Goal: Task Accomplishment & Management: Use online tool/utility

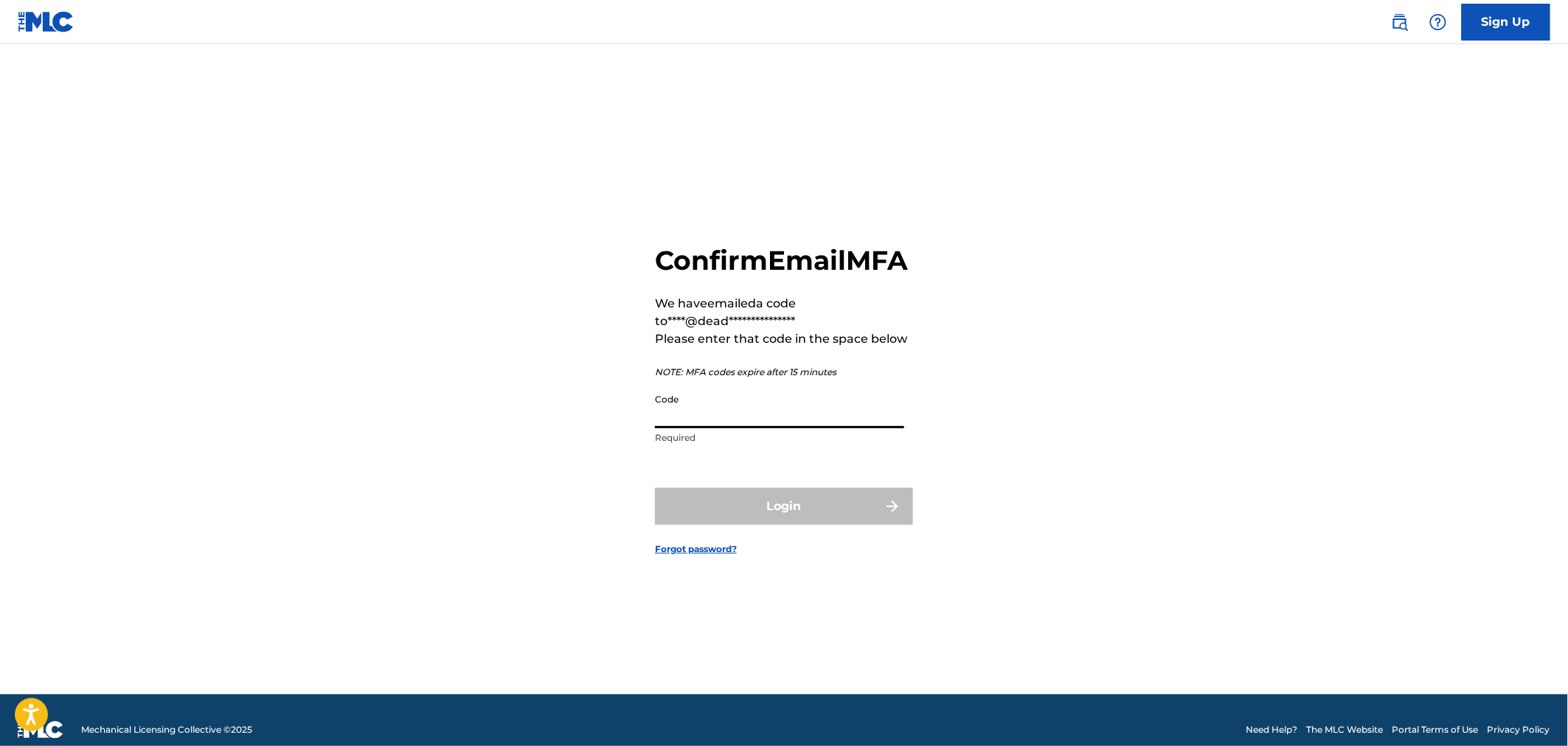
paste input "362042"
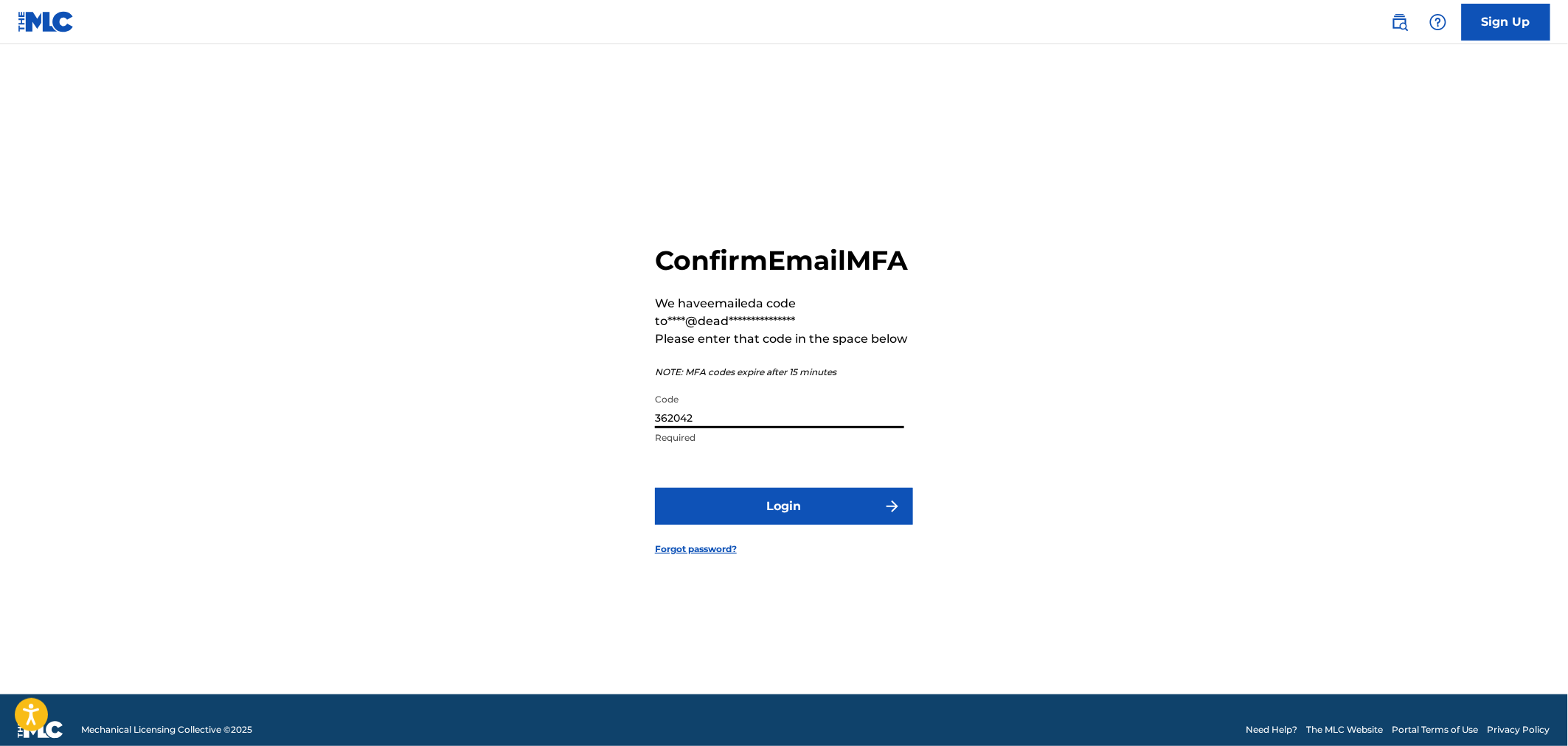
type input "362042"
click at [783, 515] on button "Login" at bounding box center [784, 506] width 258 height 37
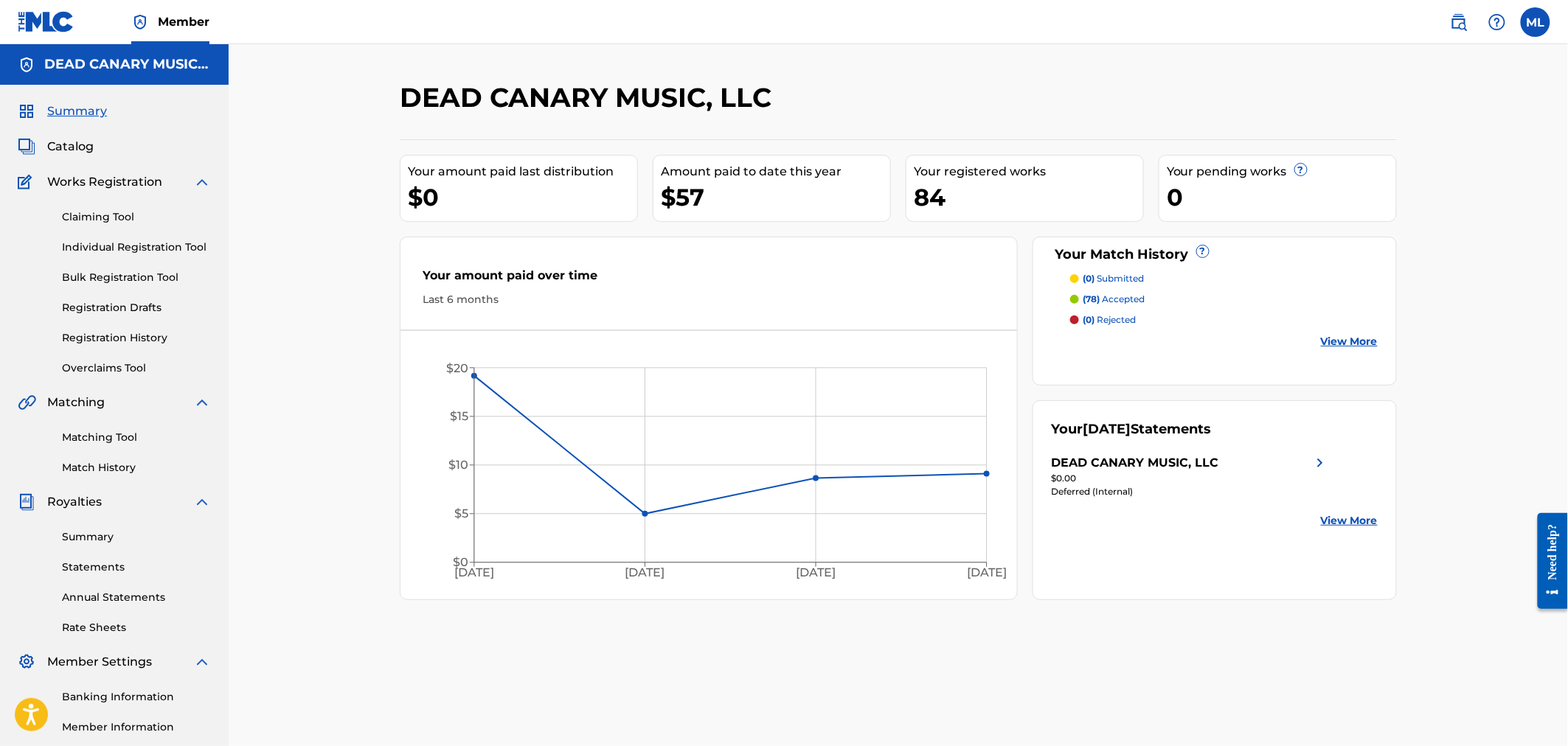
click at [1236, 464] on div "DEAD CANARY MUSIC, LLC" at bounding box center [1190, 462] width 277 height 18
click at [113, 433] on link "Matching Tool" at bounding box center [136, 438] width 149 height 15
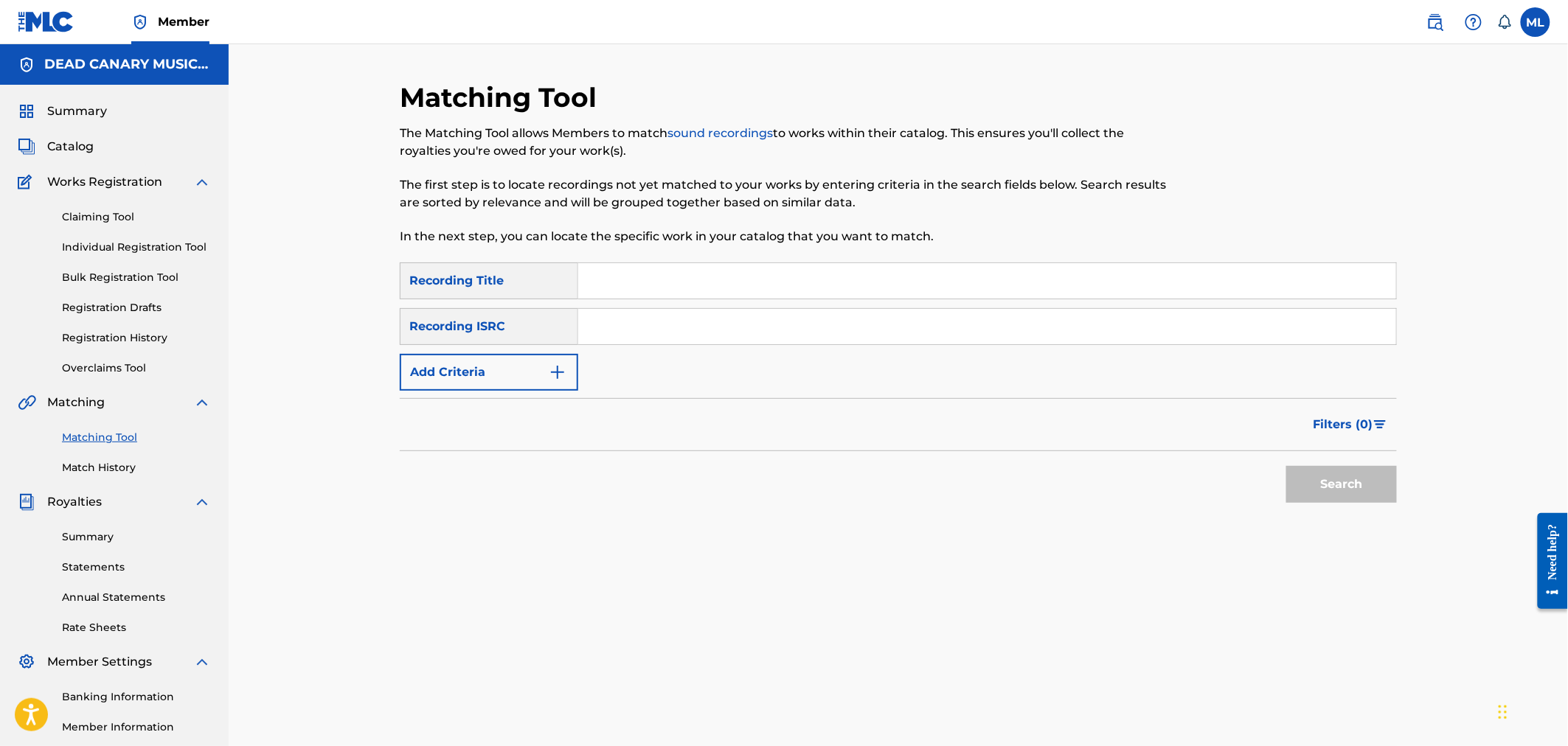
click at [476, 374] on button "Add Criteria" at bounding box center [488, 372] width 178 height 37
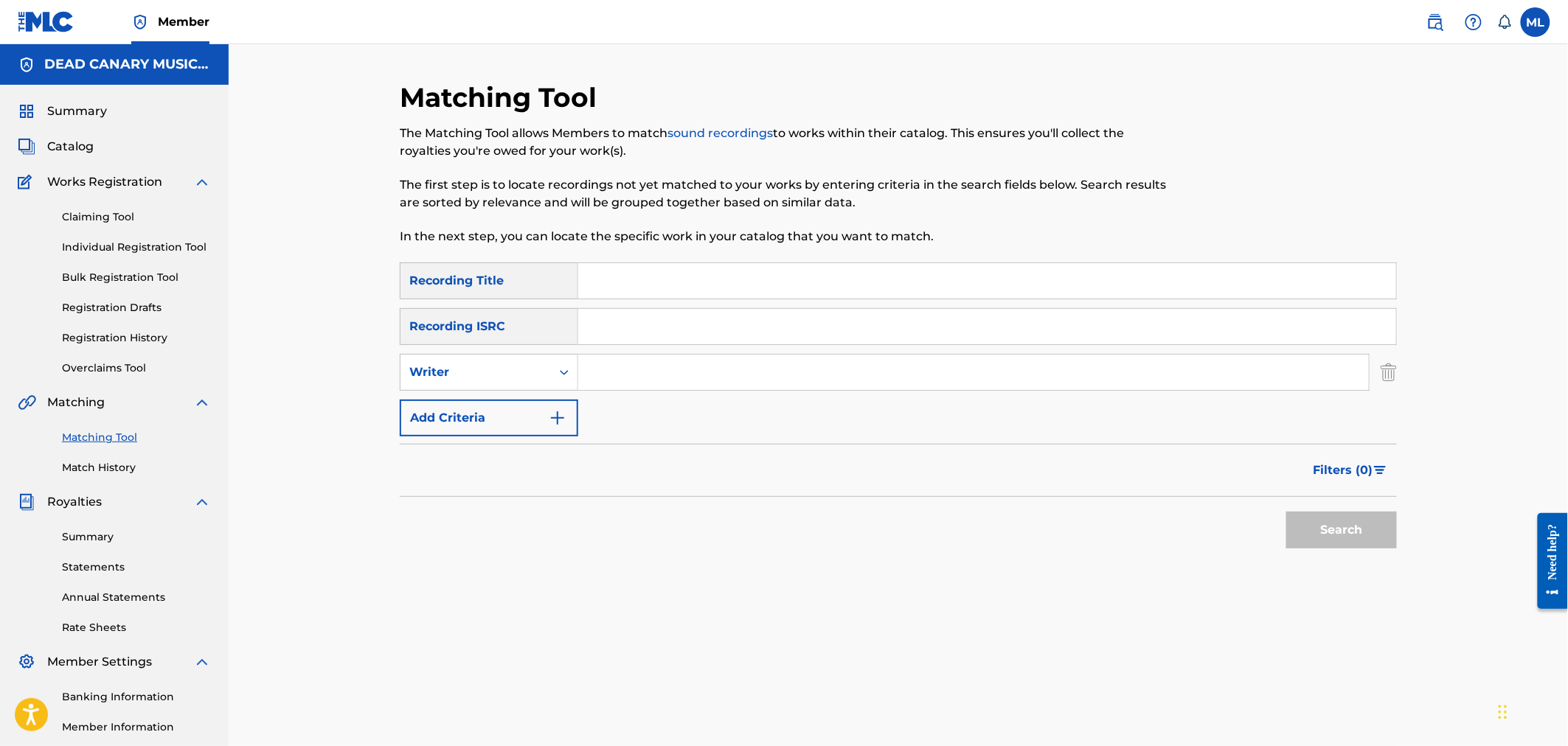
click at [660, 370] on input "Search Form" at bounding box center [973, 372] width 790 height 35
type input "joseph michelini"
click at [1318, 542] on button "Search" at bounding box center [1341, 530] width 110 height 37
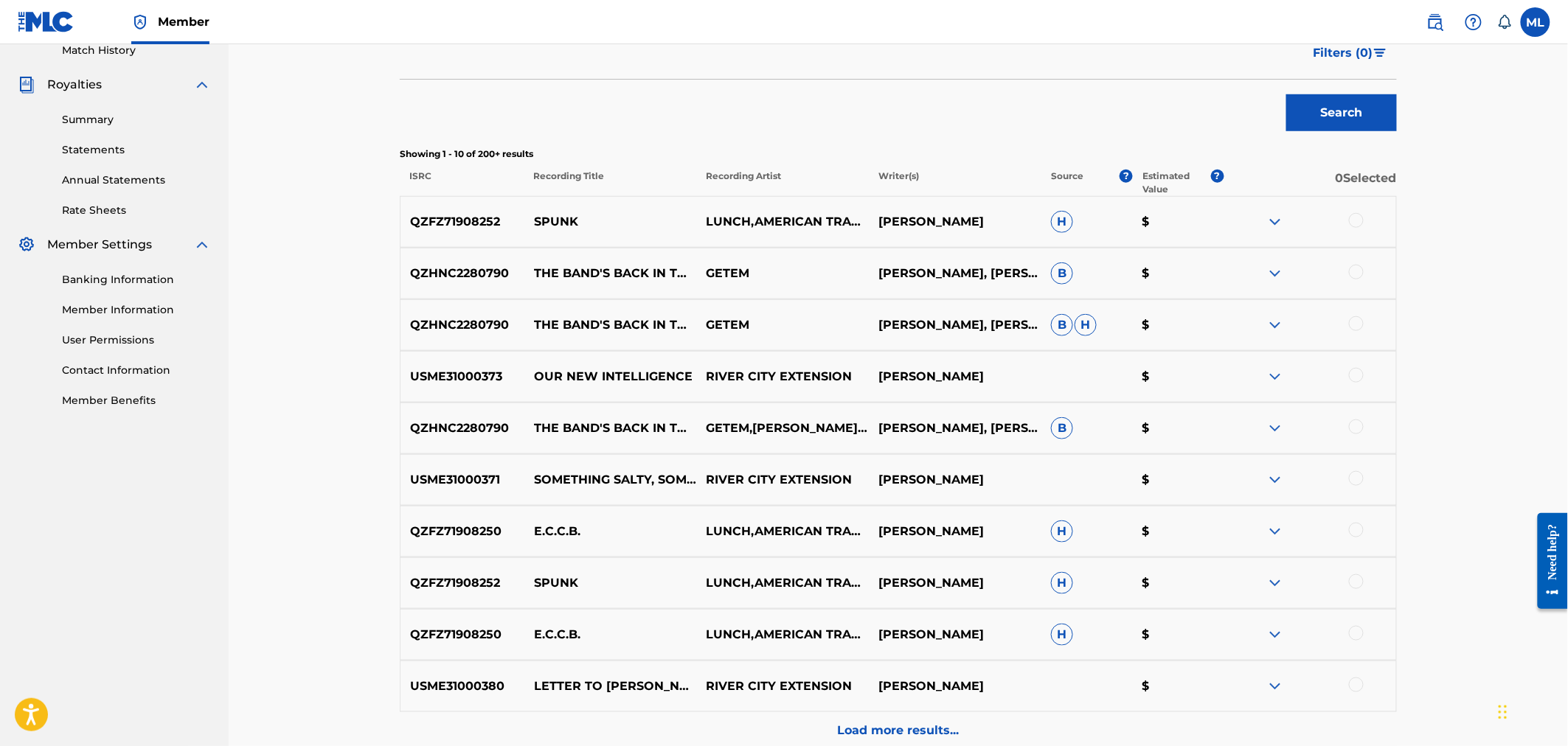
scroll to position [437, 0]
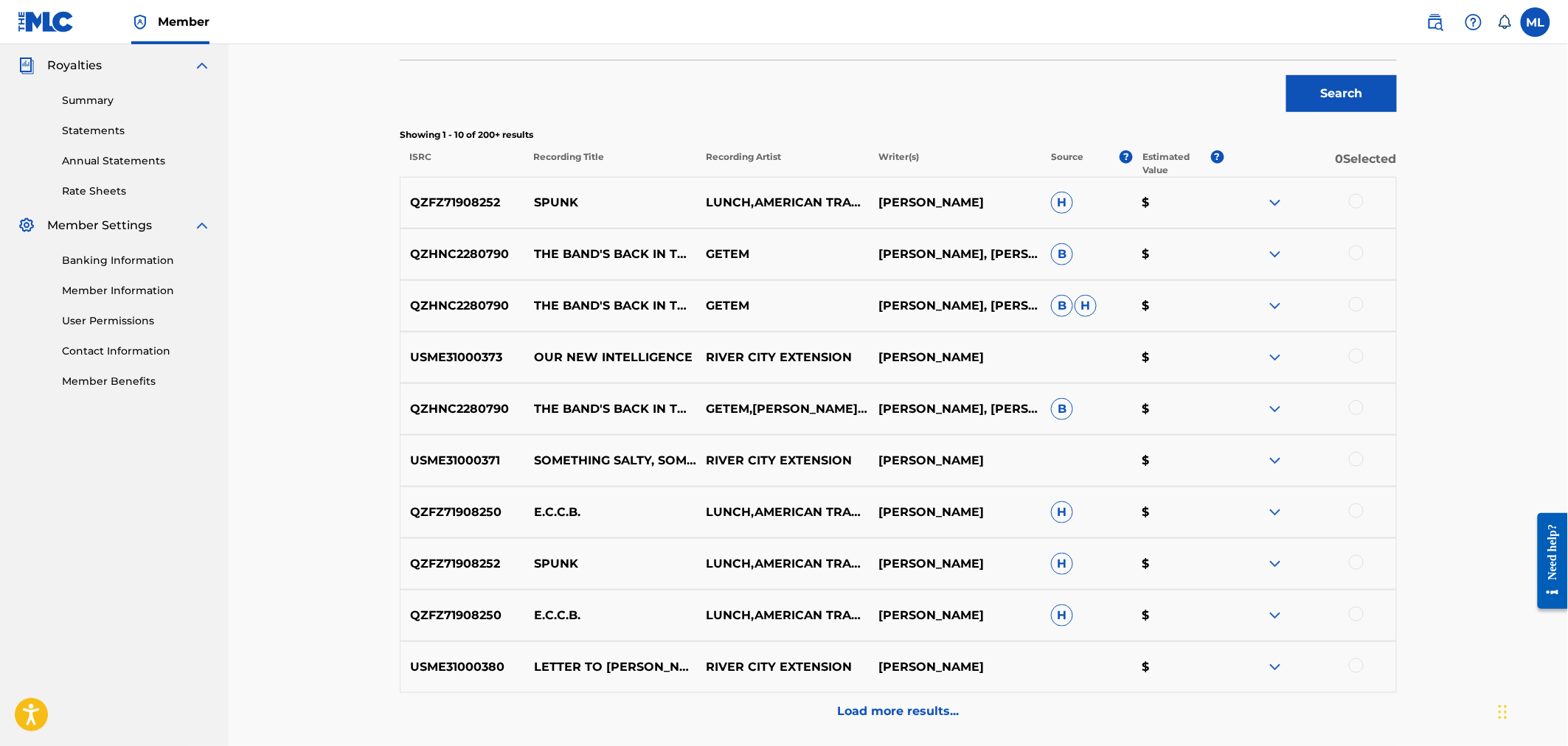
click at [909, 704] on p "Load more results..." at bounding box center [899, 711] width 122 height 18
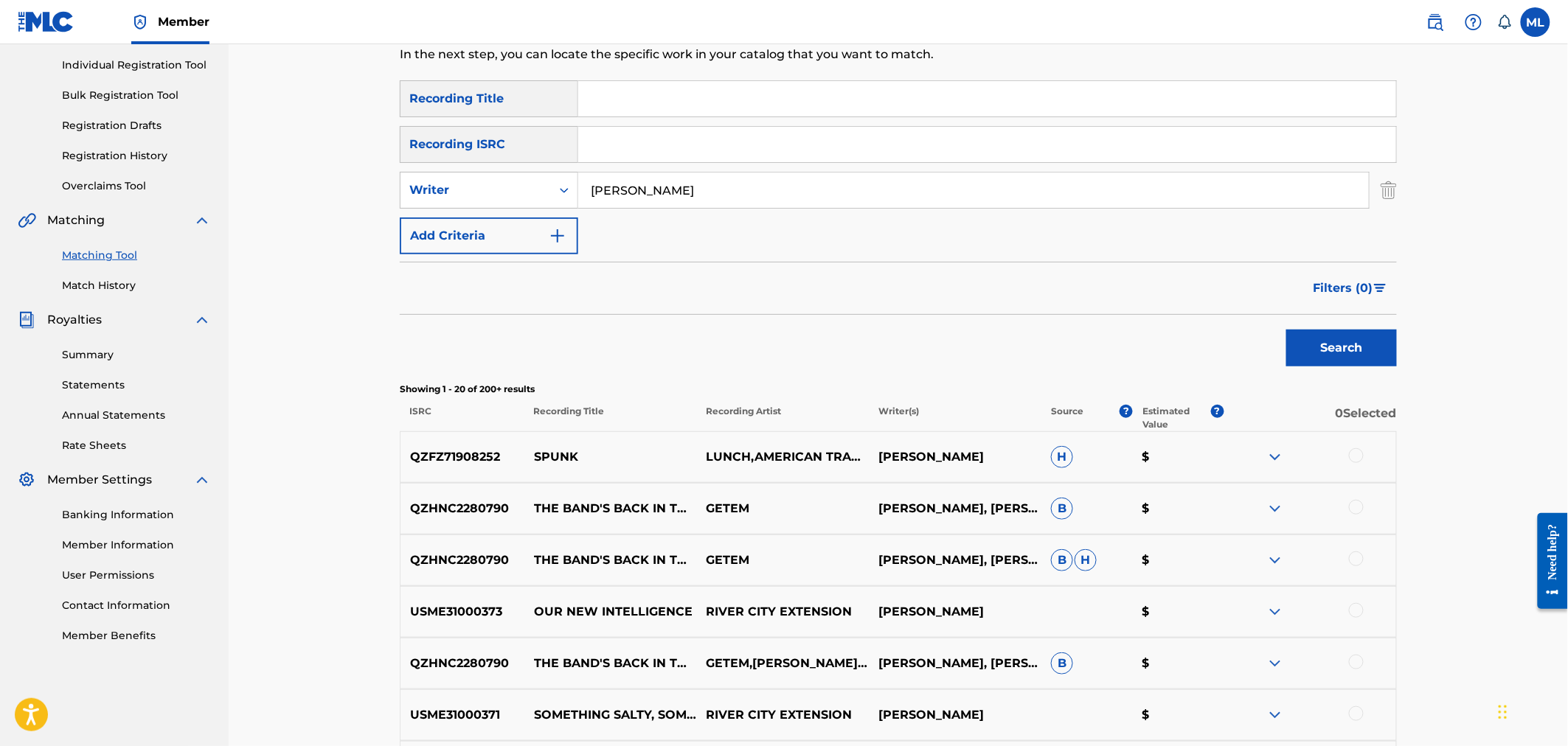
scroll to position [164, 0]
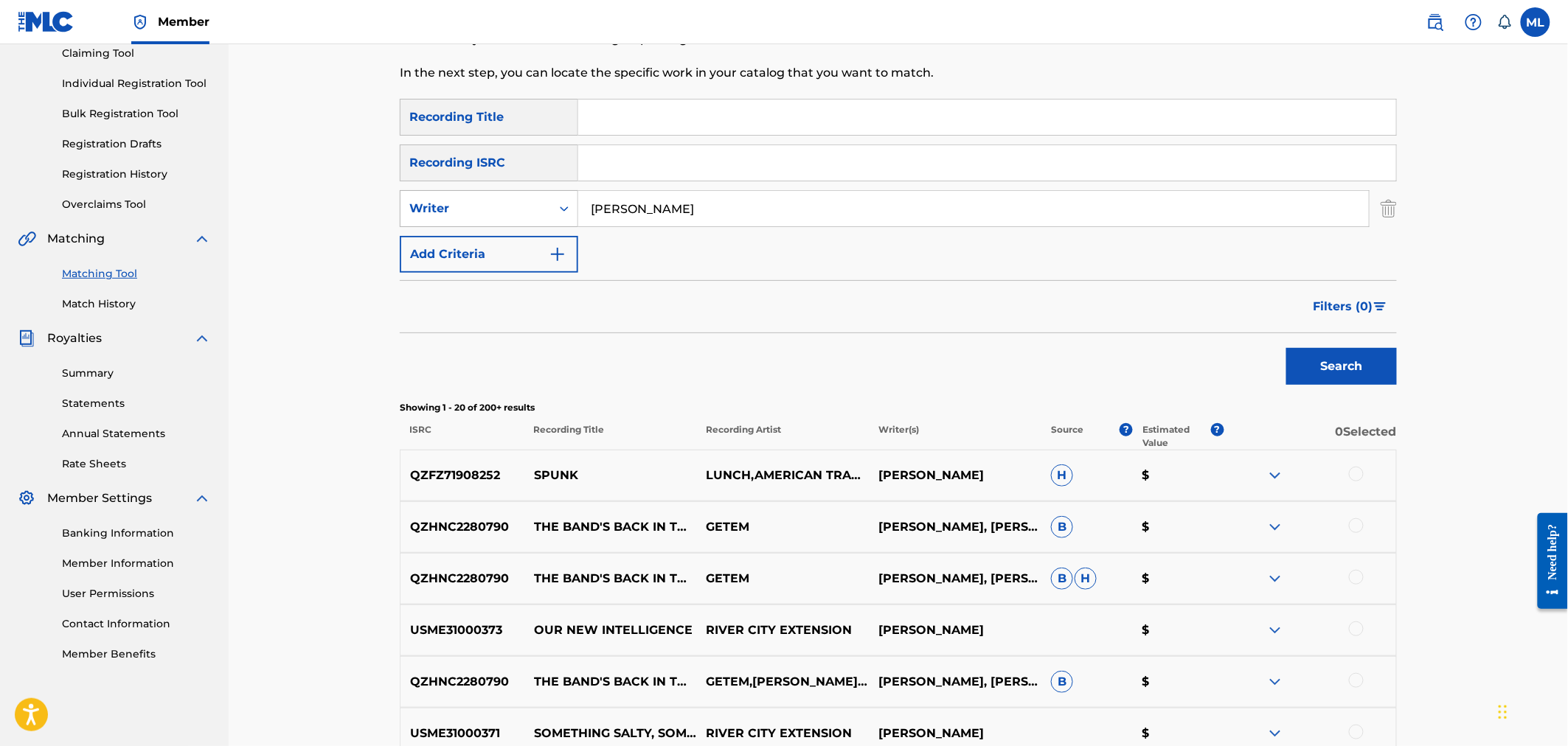
click at [549, 207] on div "Writer" at bounding box center [476, 208] width 150 height 28
click at [522, 254] on div "Recording Artist" at bounding box center [489, 245] width 177 height 37
drag, startPoint x: 604, startPoint y: 228, endPoint x: 650, endPoint y: 215, distance: 47.8
click at [650, 215] on input "Search Form" at bounding box center [973, 208] width 790 height 35
type input "river city extension"
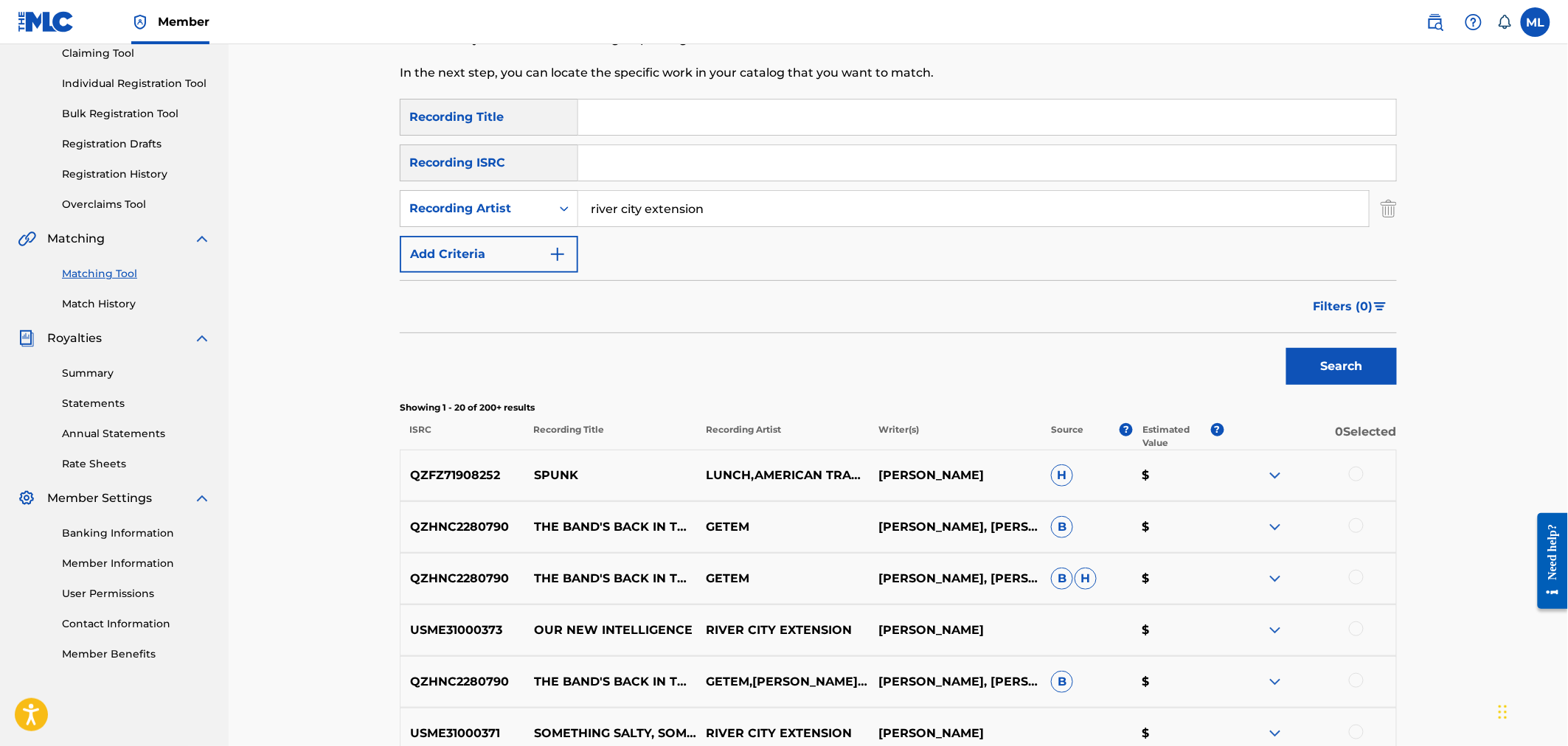
click at [1346, 359] on button "Search" at bounding box center [1341, 366] width 110 height 37
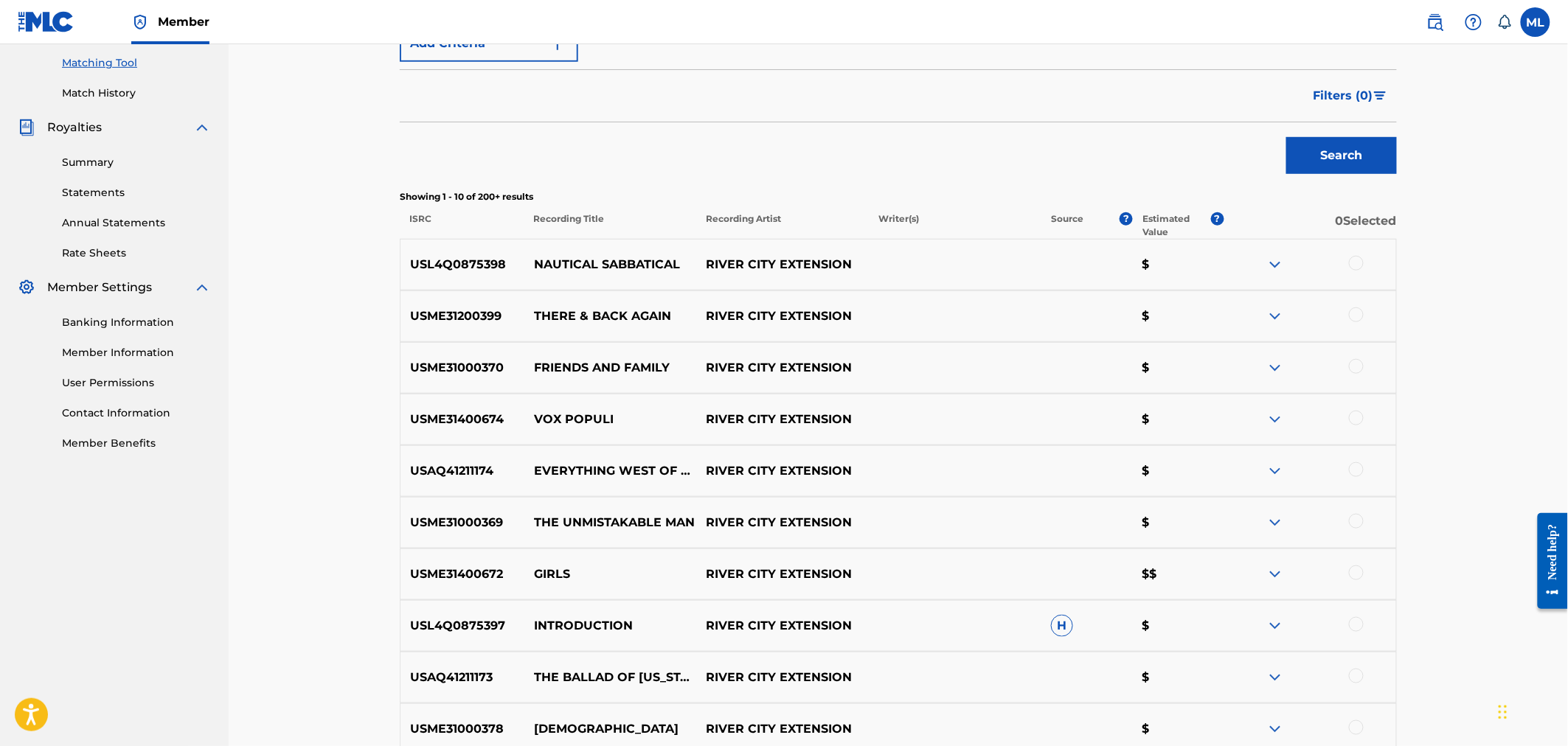
scroll to position [382, 0]
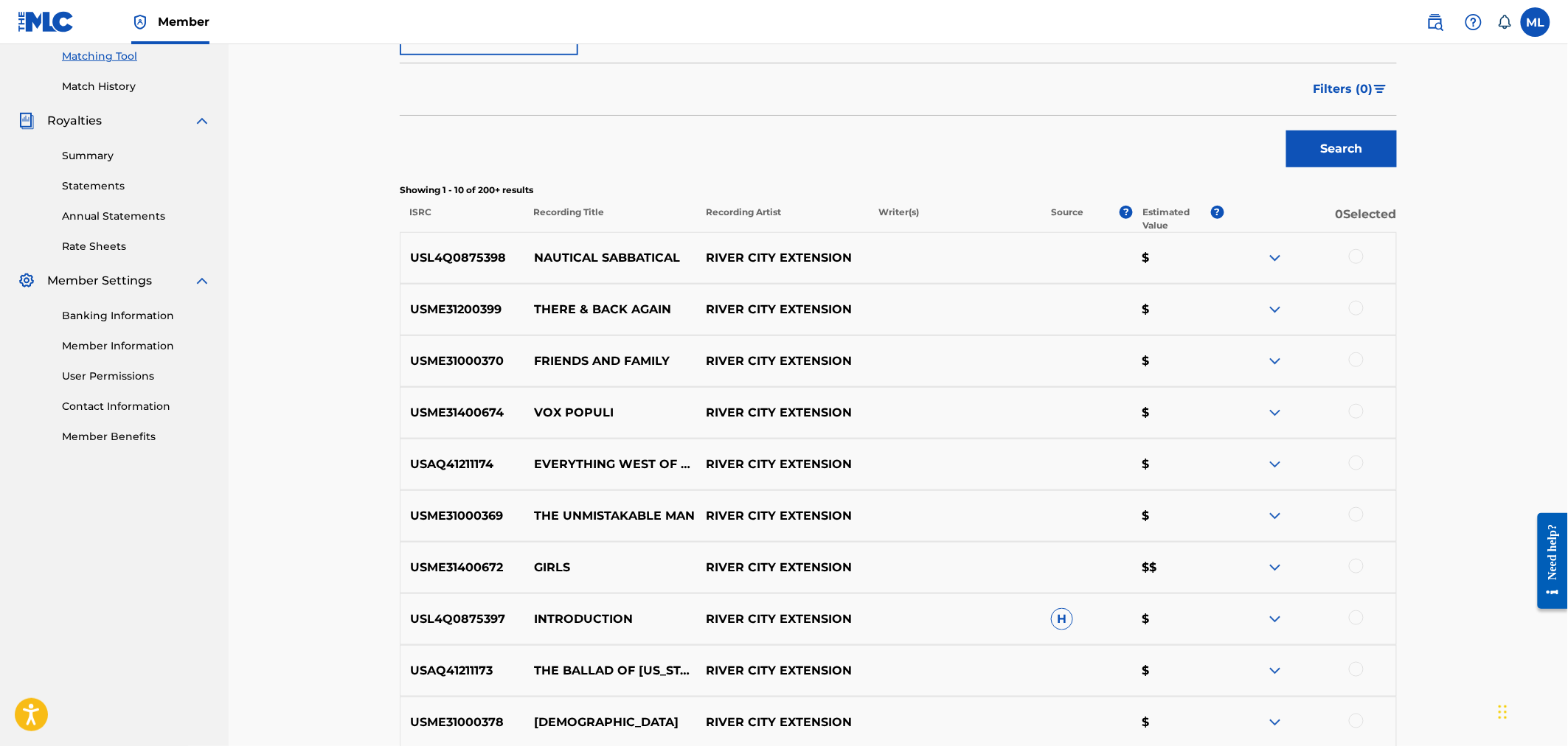
click at [1353, 257] on div at bounding box center [1356, 256] width 14 height 14
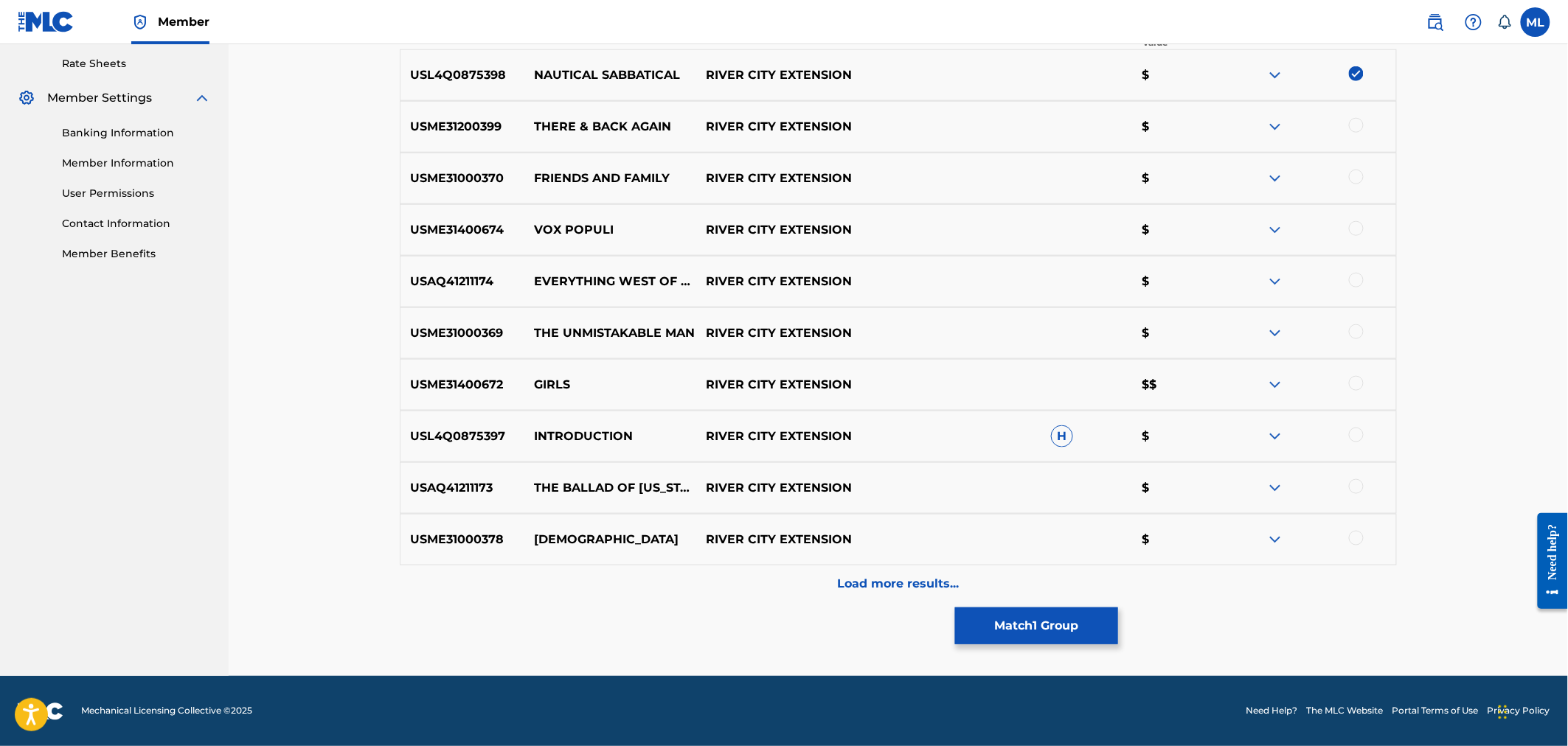
click at [897, 582] on p "Load more results..." at bounding box center [899, 583] width 122 height 18
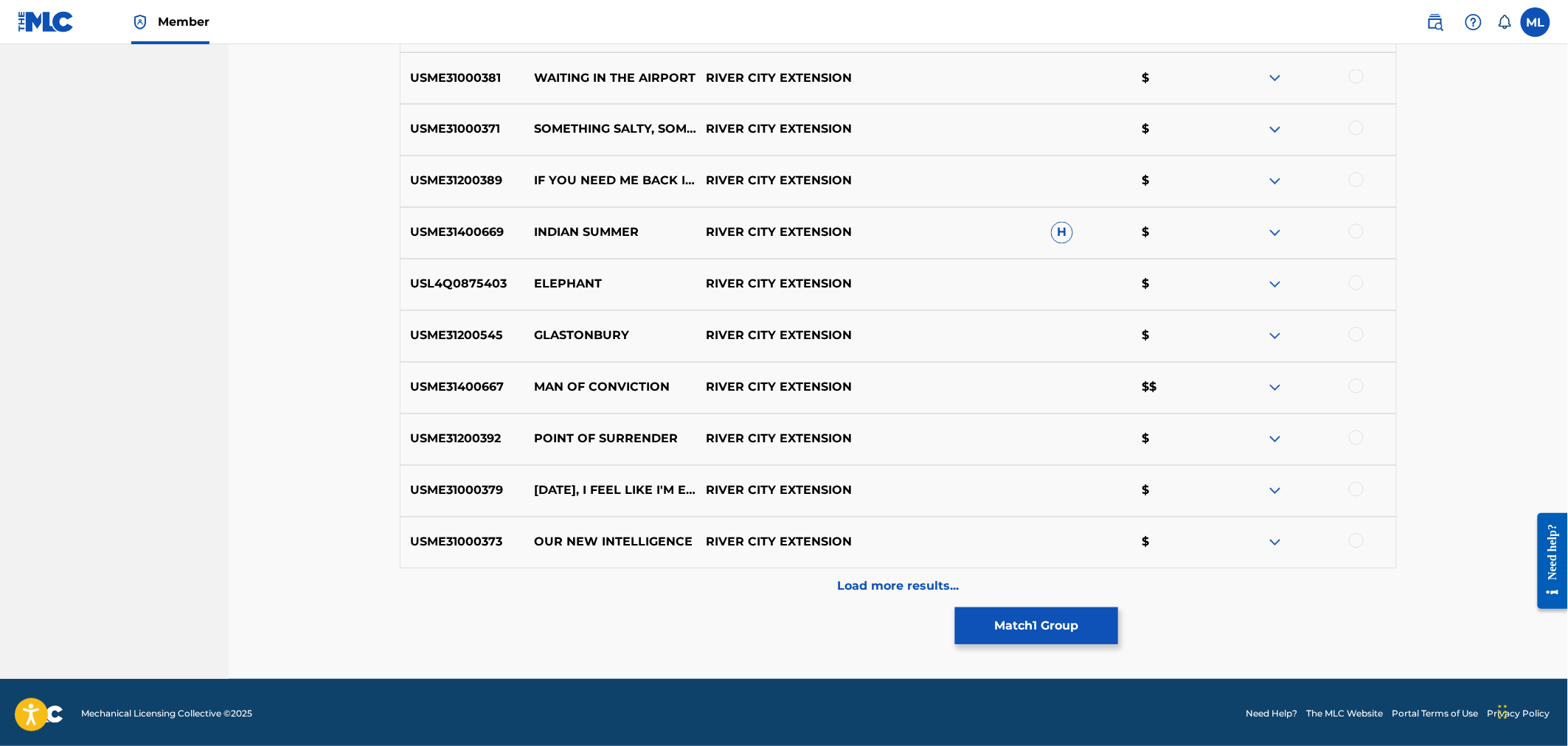
scroll to position [1080, 0]
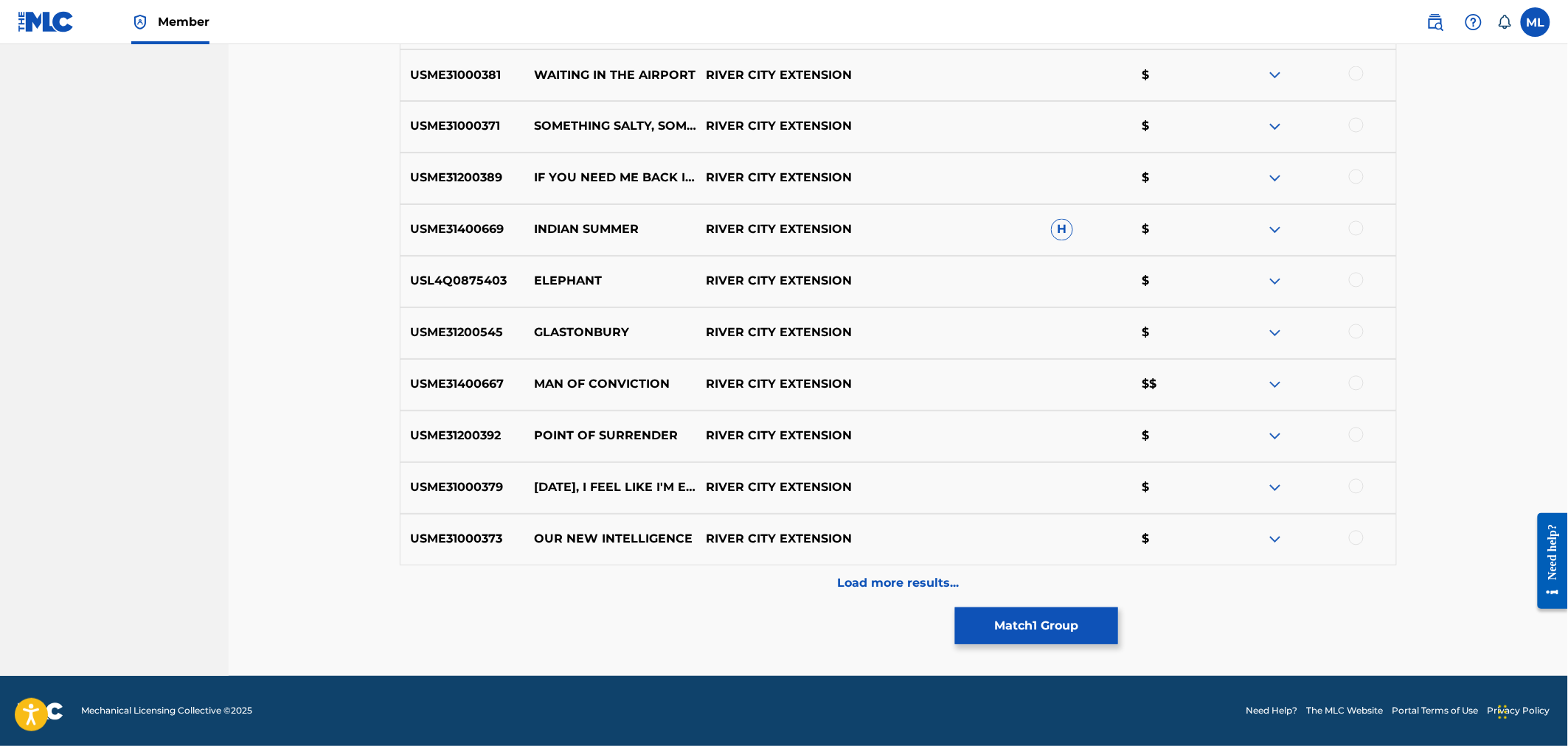
click at [864, 594] on div "Load more results..." at bounding box center [898, 583] width 997 height 37
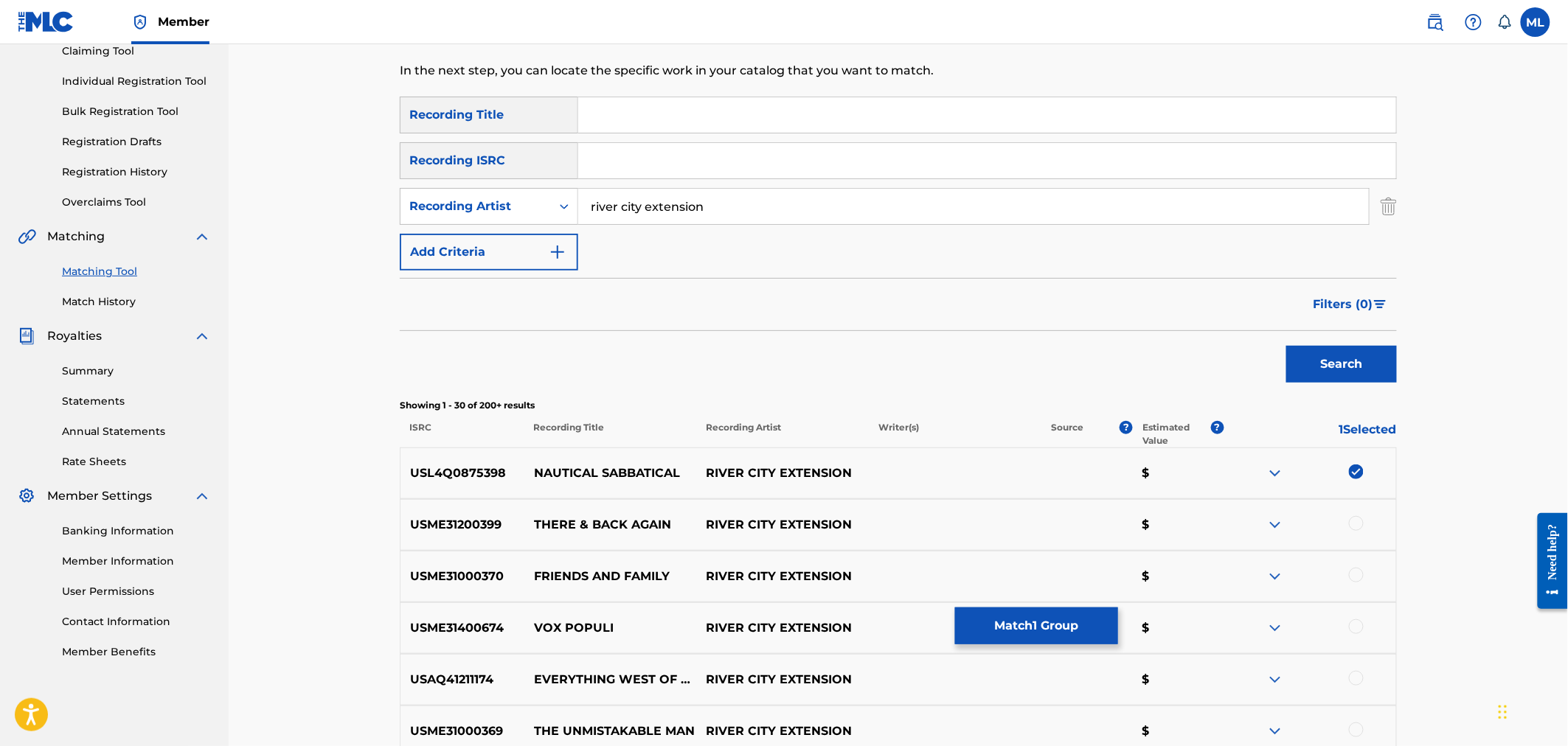
scroll to position [152, 0]
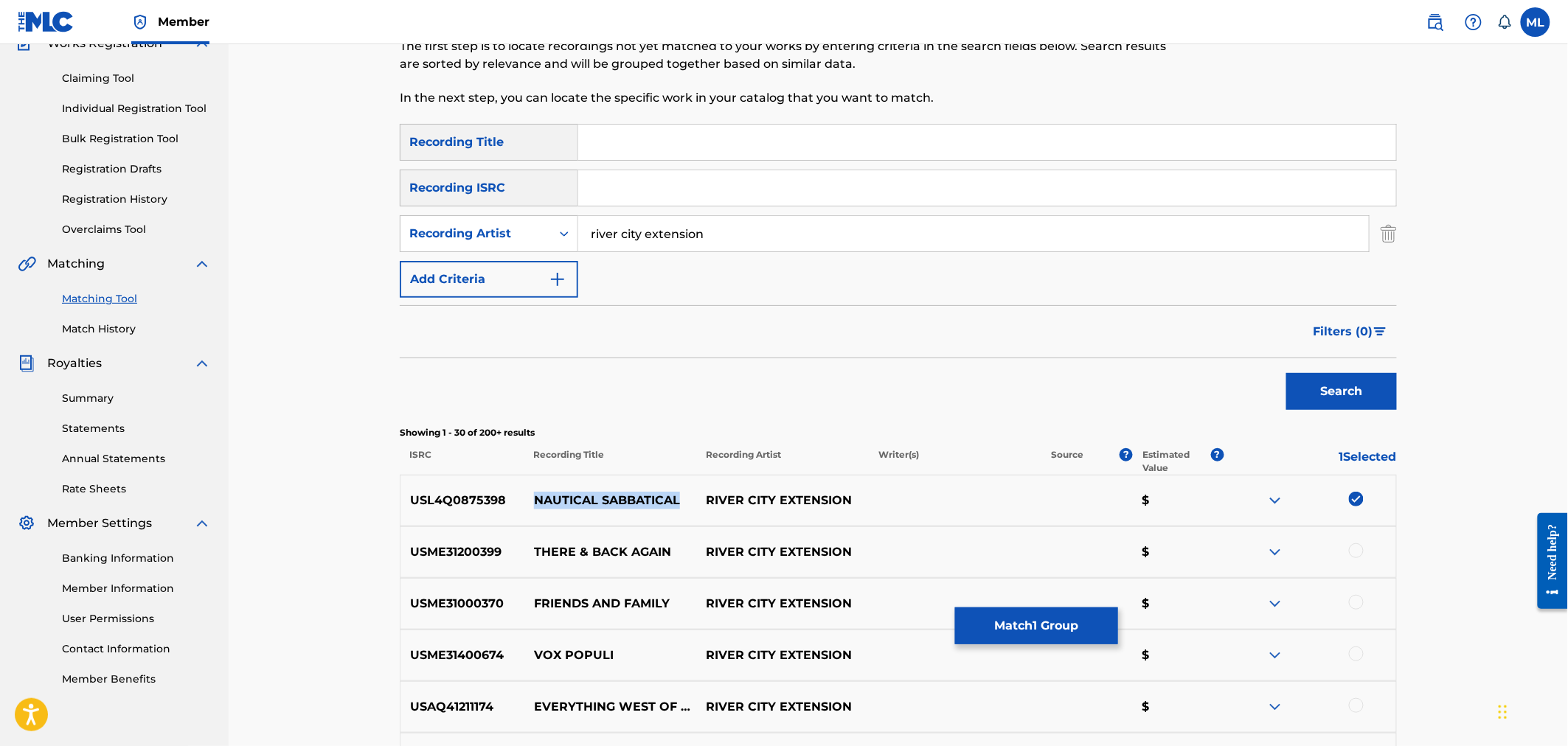
drag, startPoint x: 532, startPoint y: 487, endPoint x: 677, endPoint y: 491, distance: 145.1
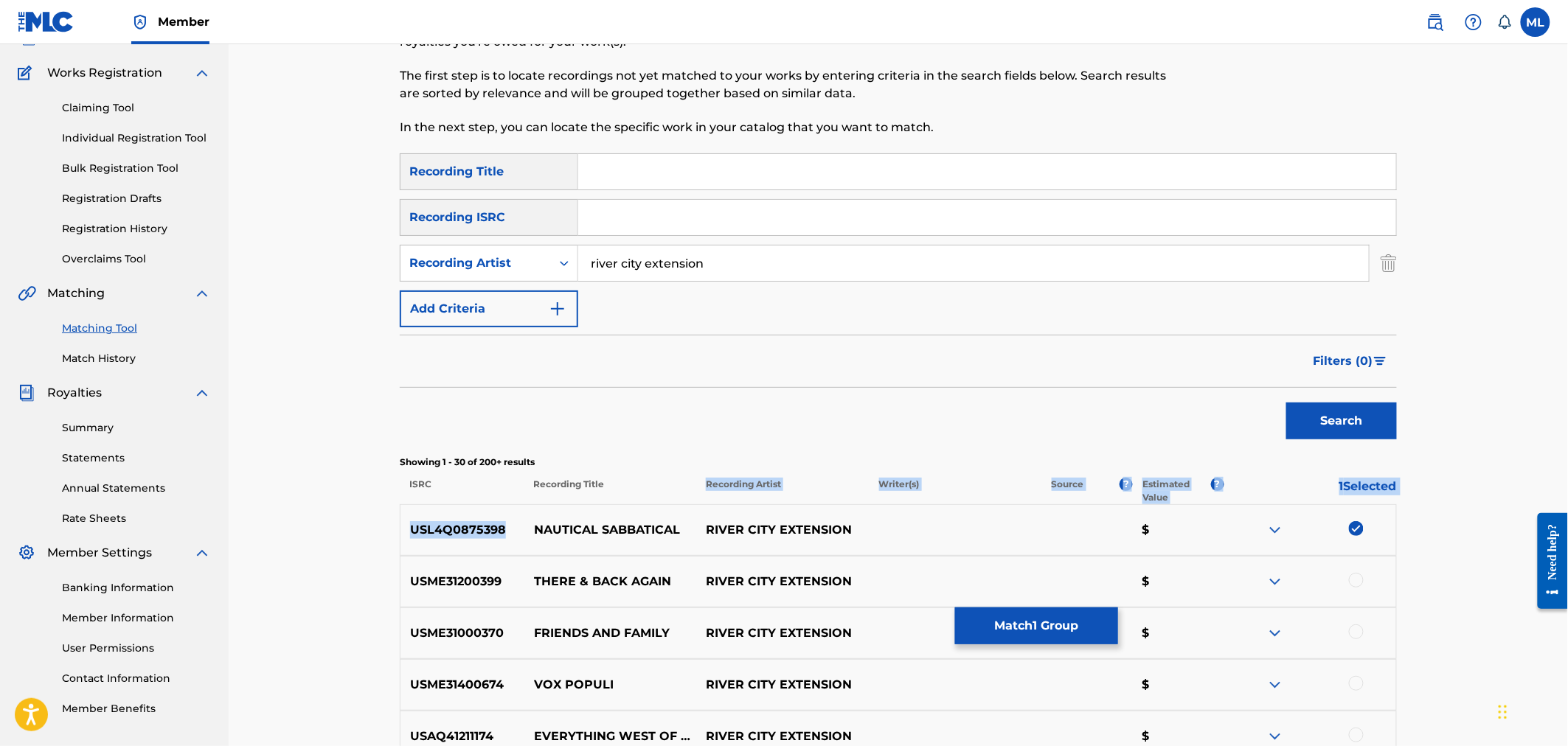
scroll to position [97, 0]
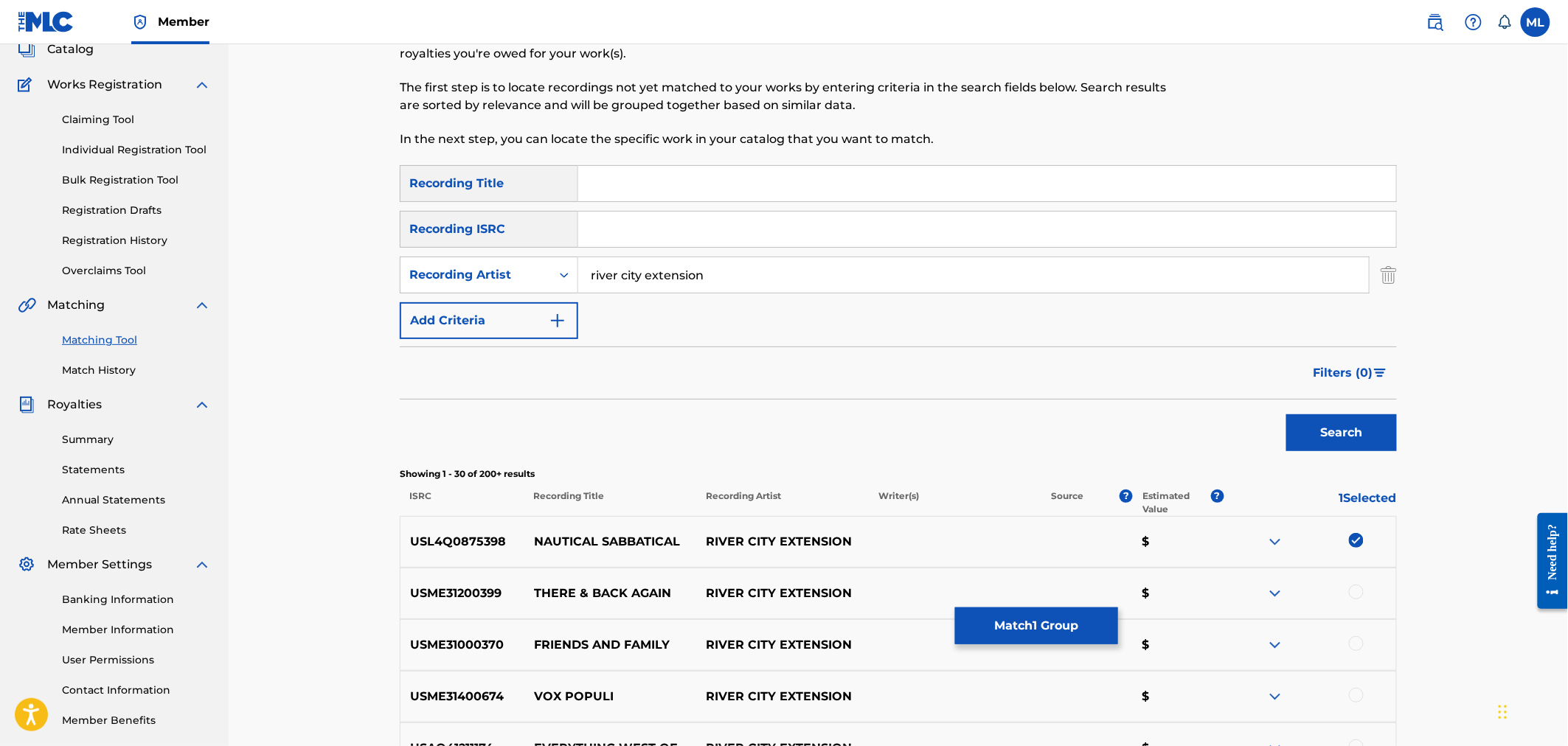
click at [587, 544] on p "NAUTICAL SABBATICAL" at bounding box center [610, 541] width 172 height 18
click at [587, 542] on p "NAUTICAL SABBATICAL" at bounding box center [610, 541] width 172 height 18
copy p "NAUTICAL SABBATICAL"
drag, startPoint x: 635, startPoint y: 188, endPoint x: 653, endPoint y: 206, distance: 25.5
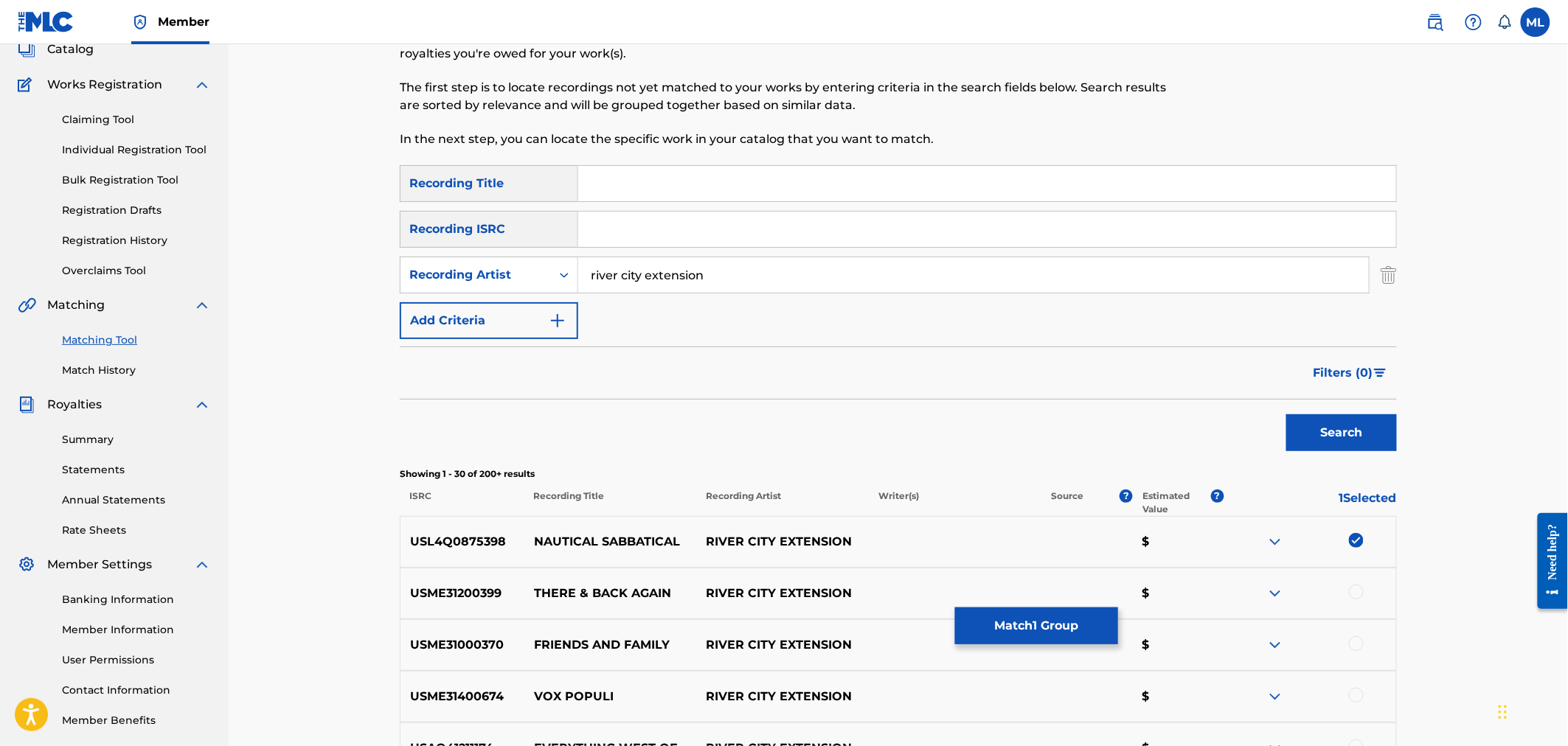
click at [635, 188] on input "Search Form" at bounding box center [986, 183] width 818 height 35
paste input "NAUTICAL SABBATICAL"
type input "NAUTICAL SABBATICAL"
drag, startPoint x: 804, startPoint y: 281, endPoint x: 367, endPoint y: 279, distance: 437.0
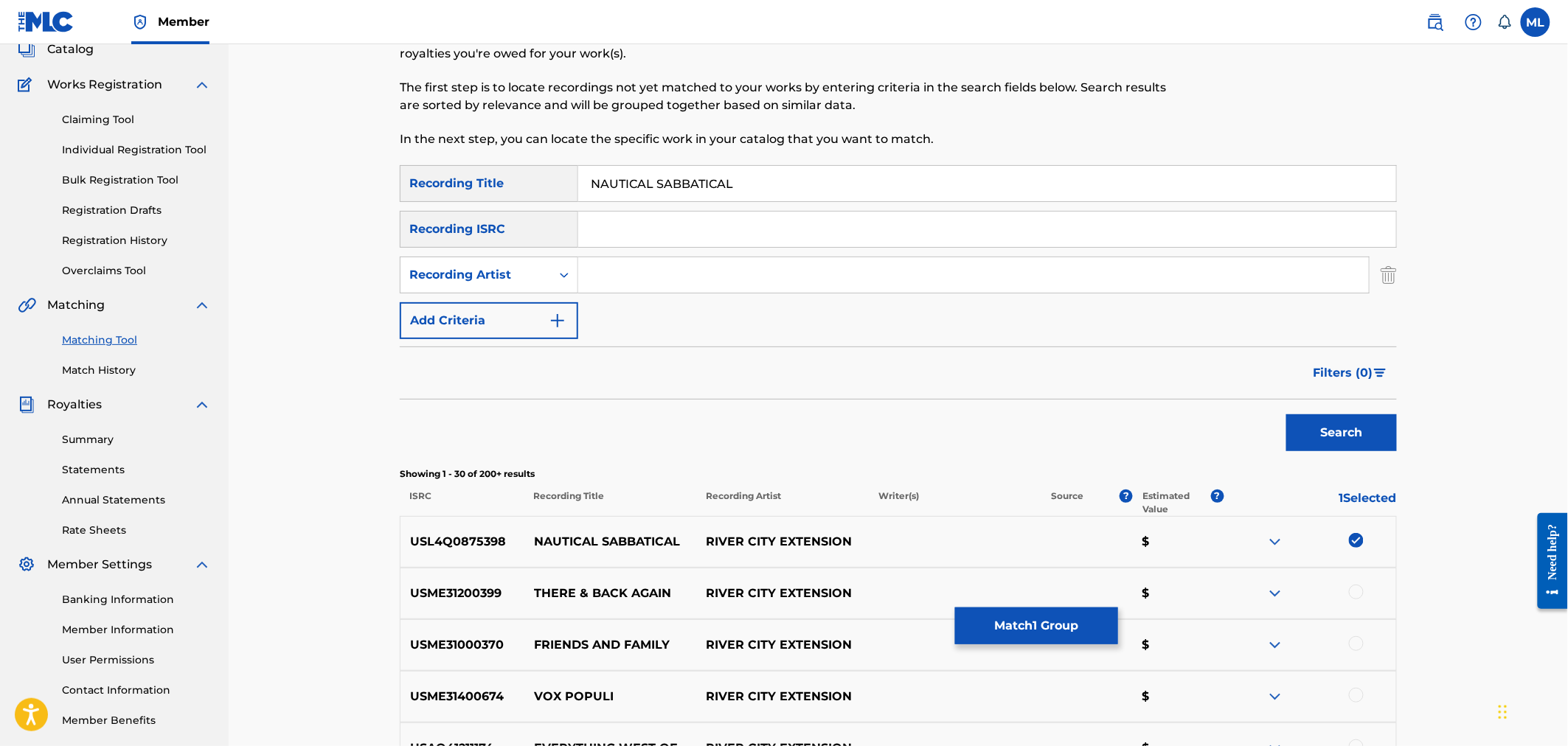
click at [1286, 414] on button "Search" at bounding box center [1341, 432] width 110 height 37
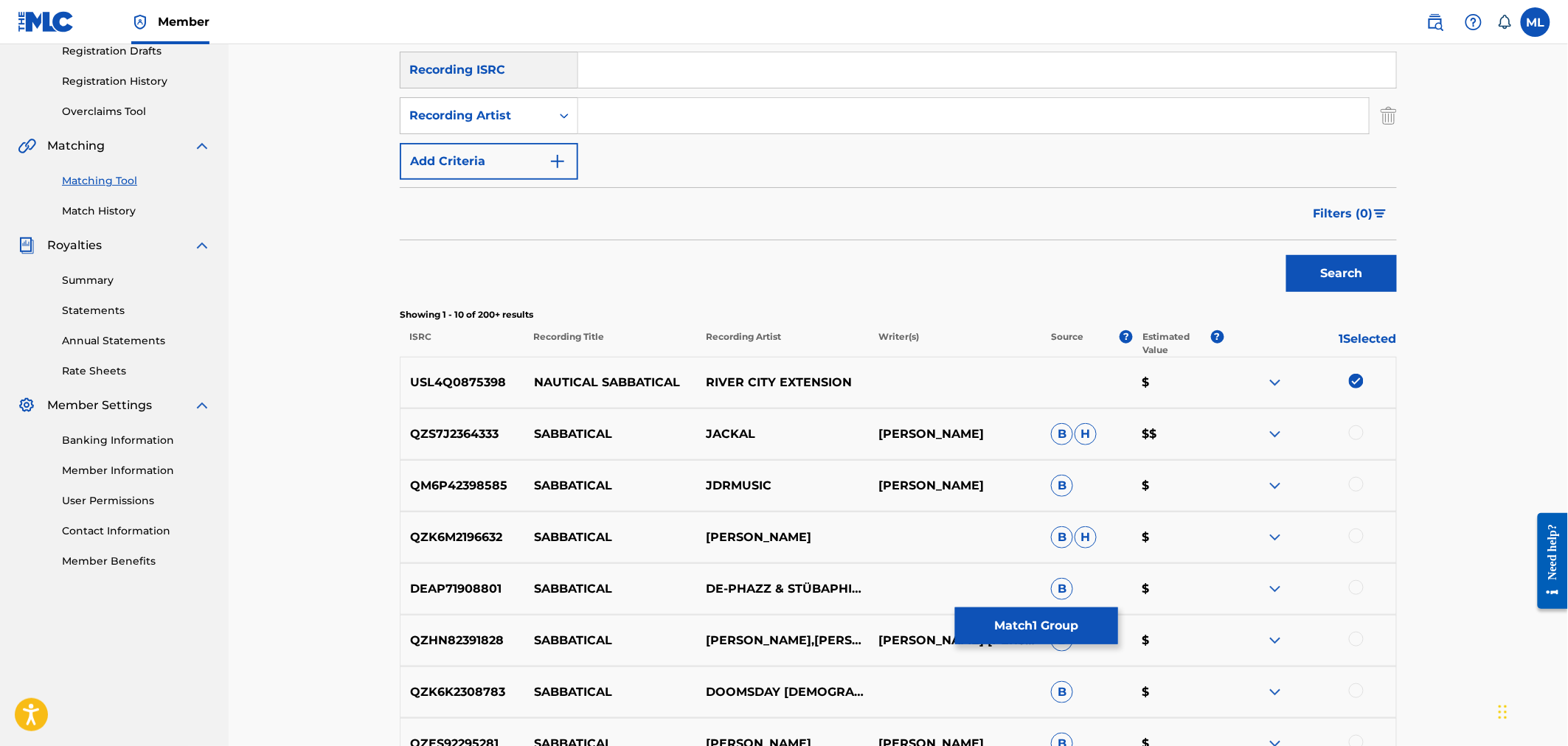
scroll to position [261, 0]
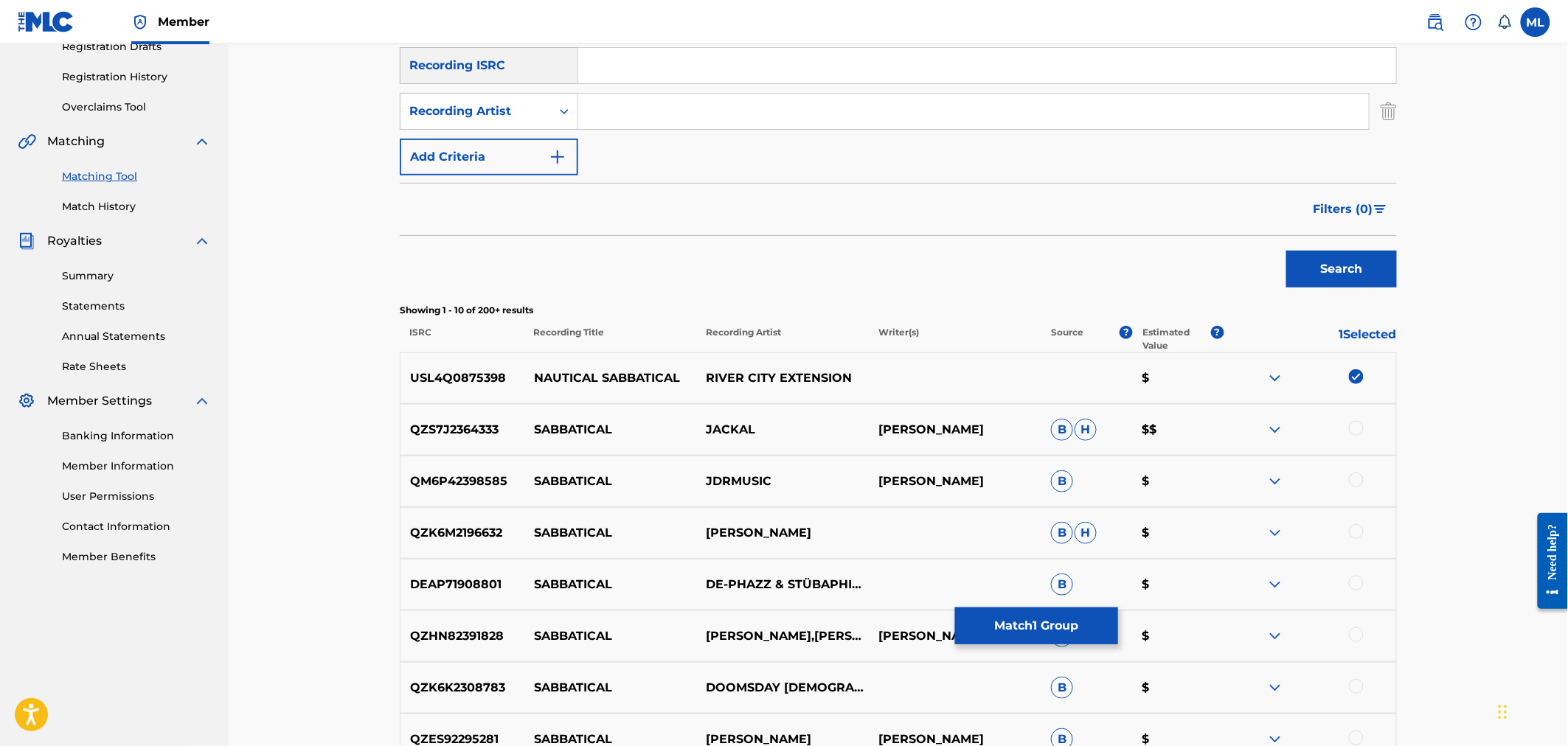
click at [1060, 620] on button "Match 1 Group" at bounding box center [1036, 625] width 163 height 37
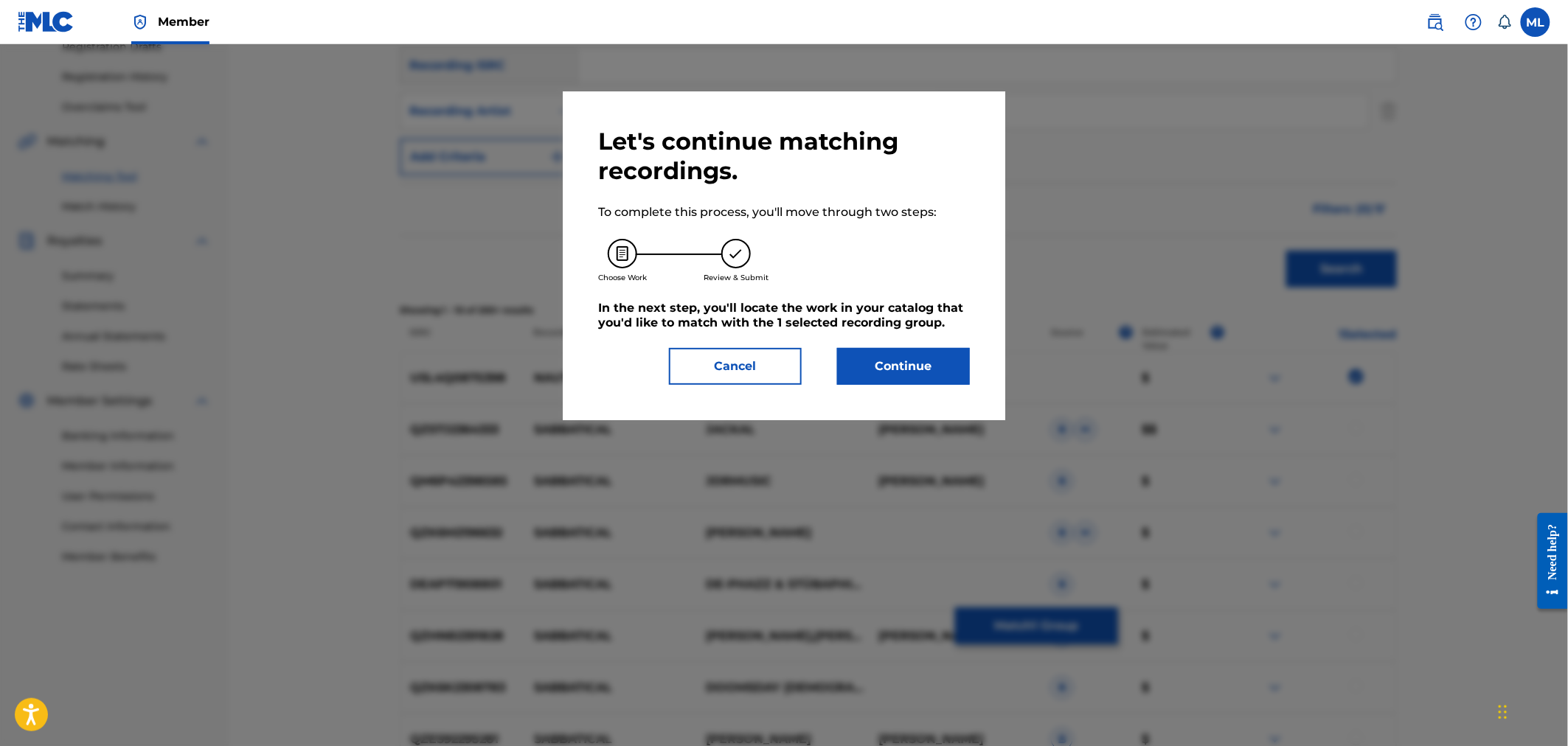
click at [893, 358] on button "Continue" at bounding box center [903, 366] width 132 height 37
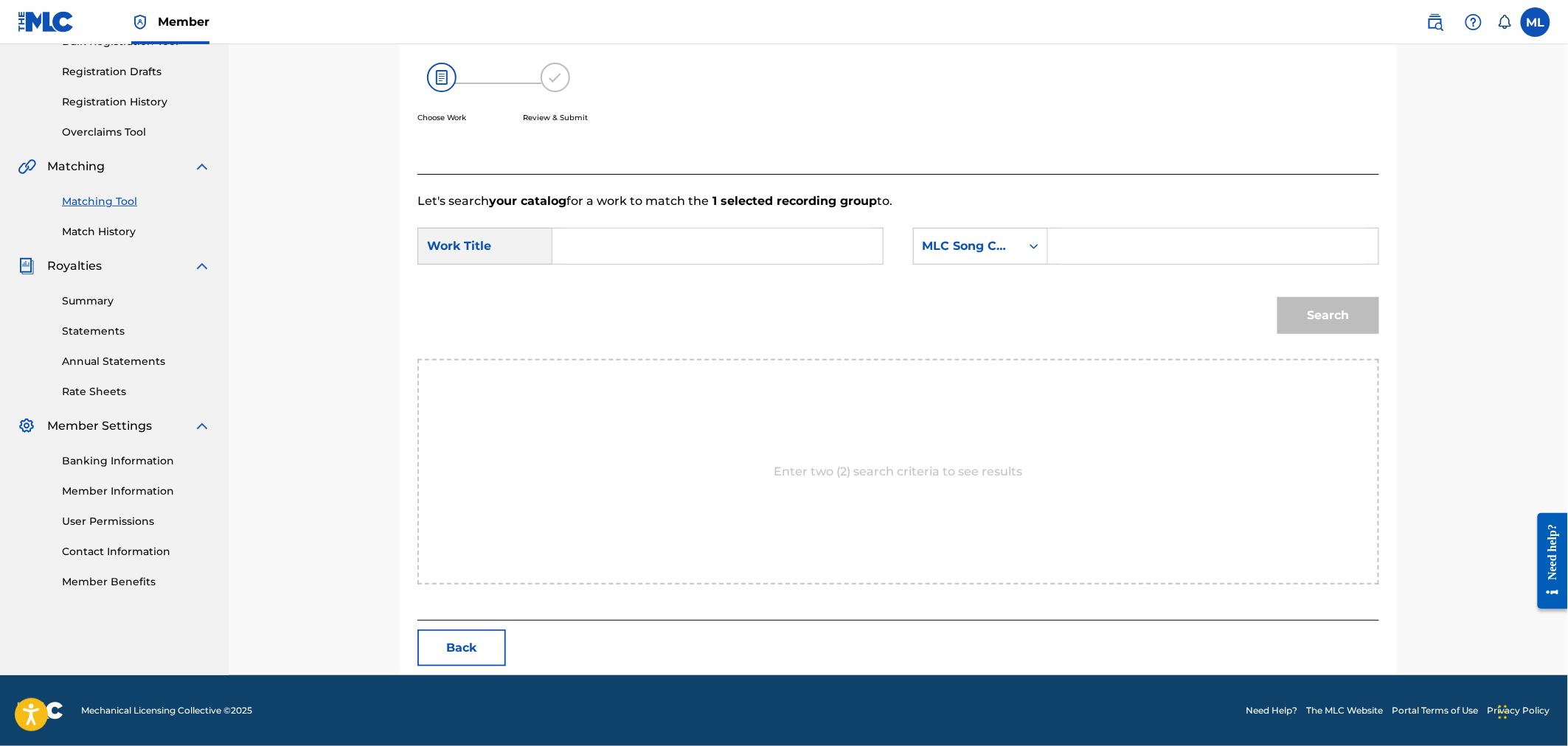
scroll to position [236, 0]
click at [731, 251] on input "Search Form" at bounding box center [717, 245] width 306 height 35
paste input "NAUTICAL SABBATICAL"
type input "NAUTICAL SABBATICAL"
click at [978, 247] on div "MLC Song Code" at bounding box center [967, 245] width 89 height 18
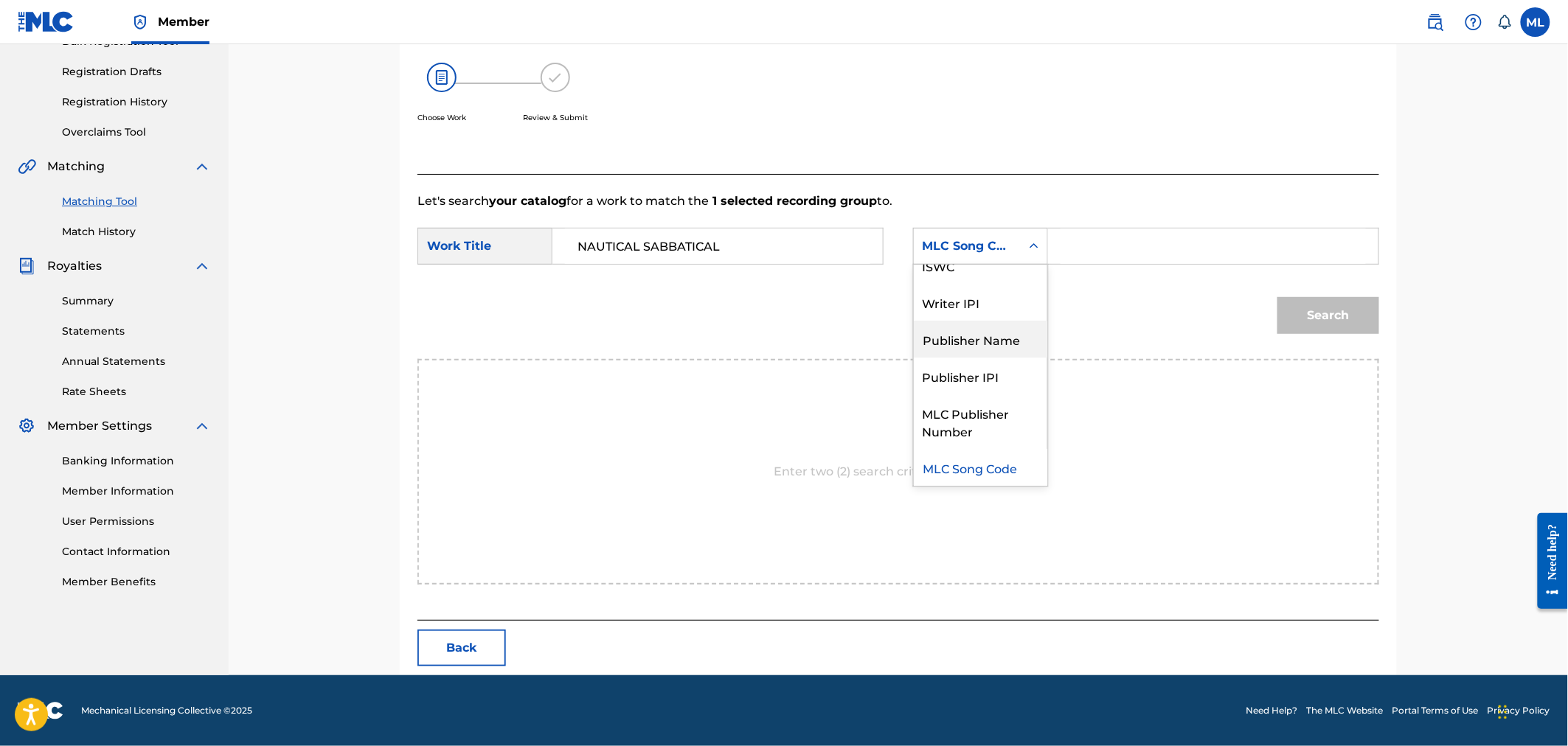
scroll to position [0, 0]
click at [983, 293] on div "Writer Name" at bounding box center [981, 283] width 133 height 37
click at [1095, 240] on input "Search Form" at bounding box center [1213, 245] width 306 height 35
click at [1110, 246] on input "Search Form" at bounding box center [1213, 245] width 306 height 35
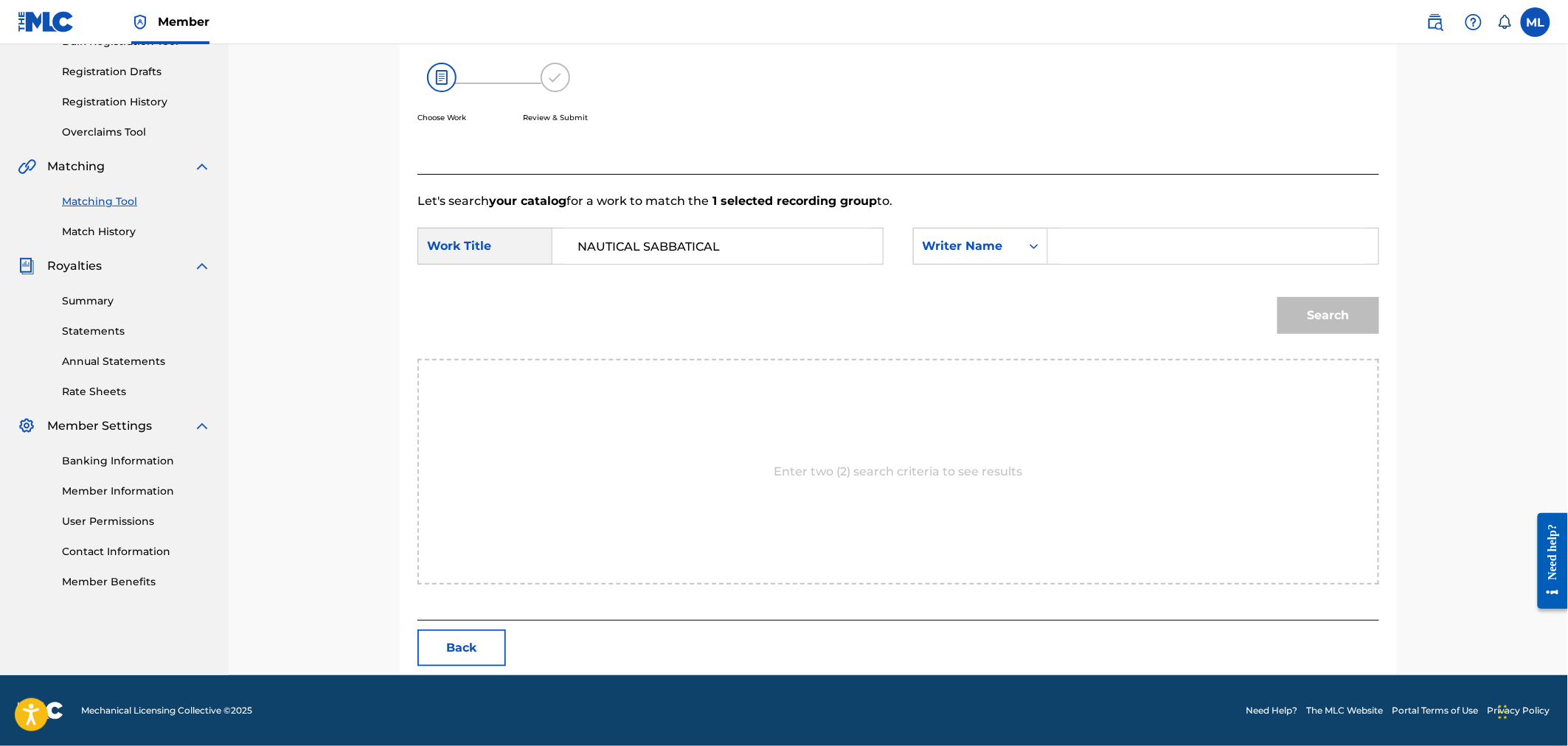
click at [1110, 246] on input "Search Form" at bounding box center [1213, 245] width 306 height 35
type input "michelini"
click at [1278, 297] on button "Search" at bounding box center [1328, 315] width 102 height 37
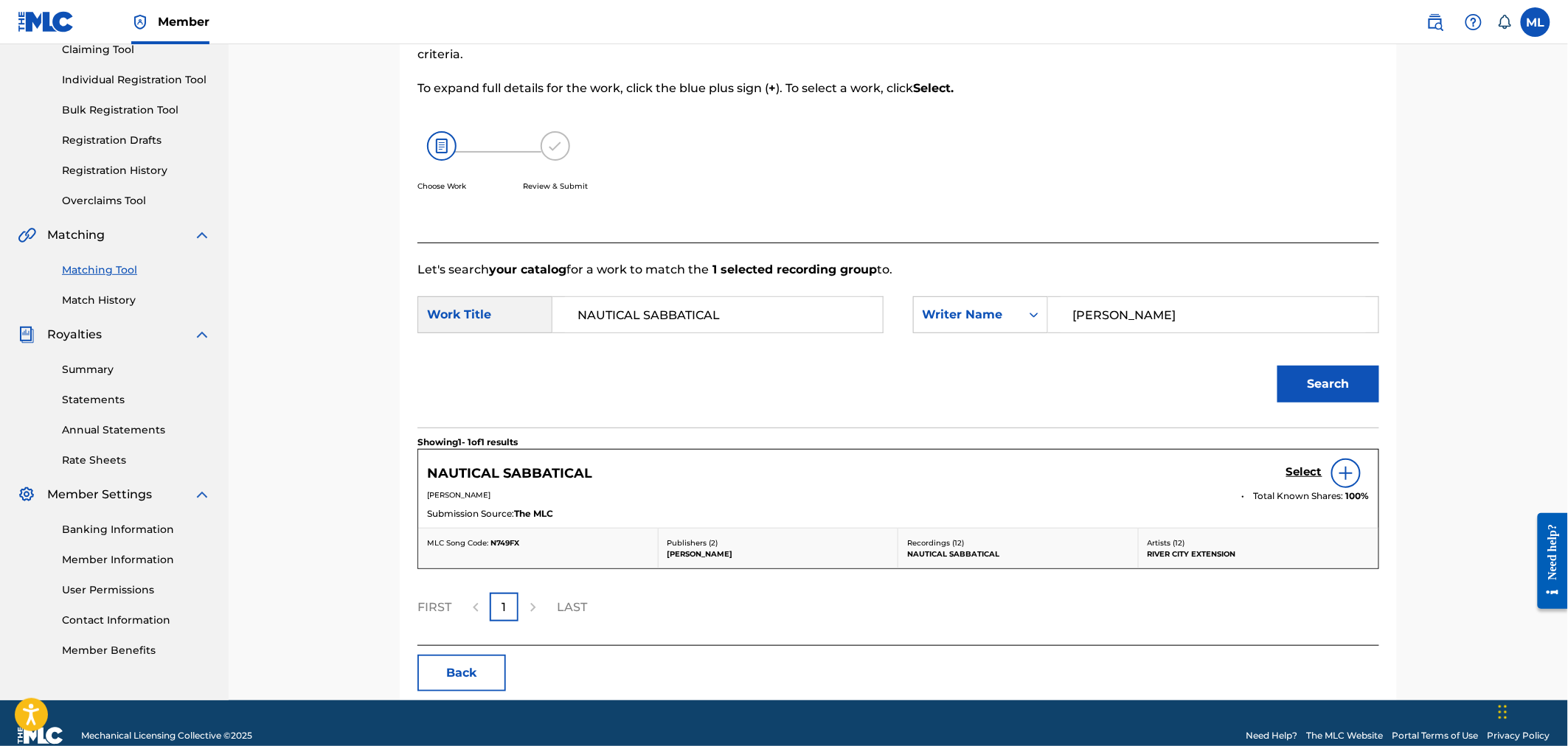
scroll to position [192, 0]
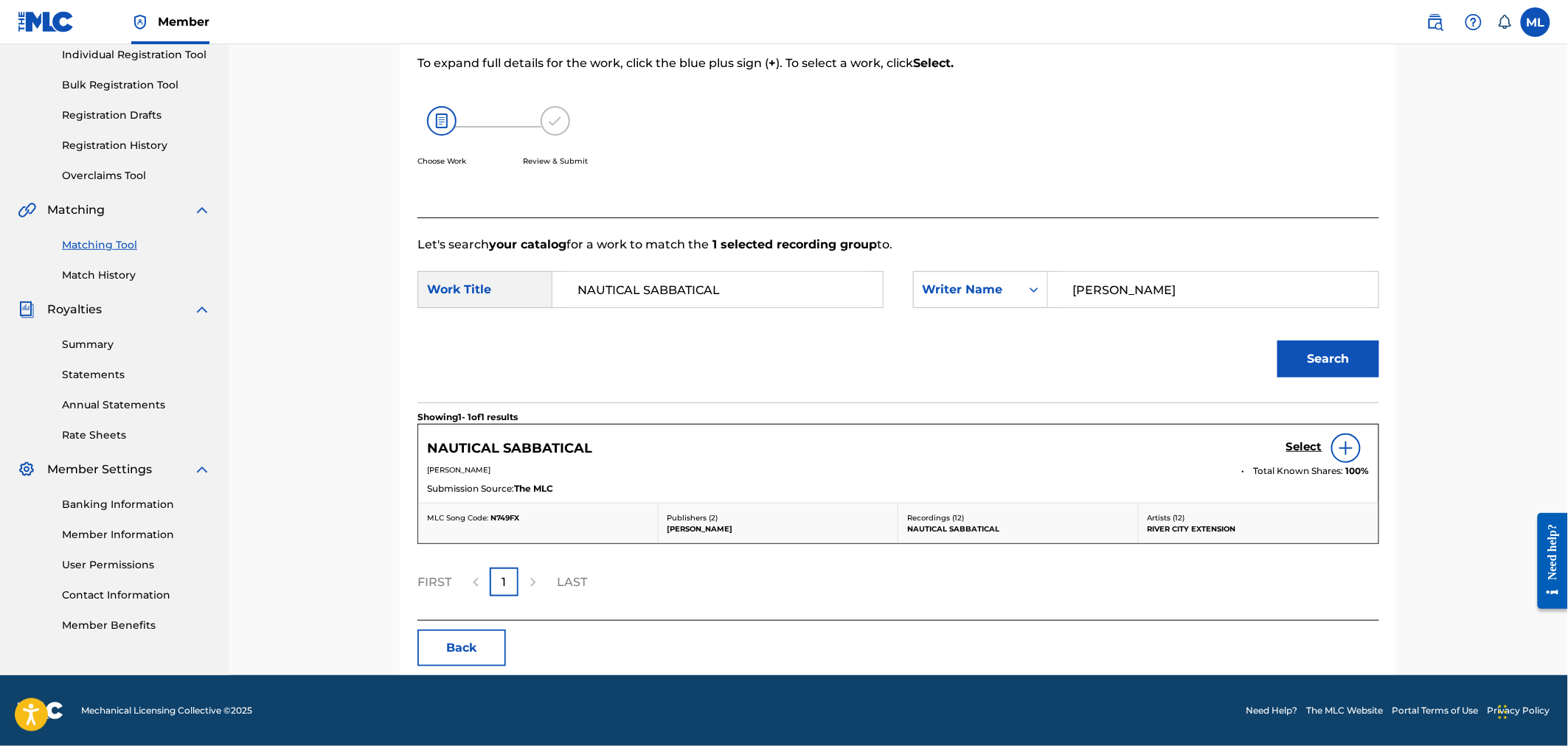
click at [1343, 456] on img at bounding box center [1346, 448] width 18 height 18
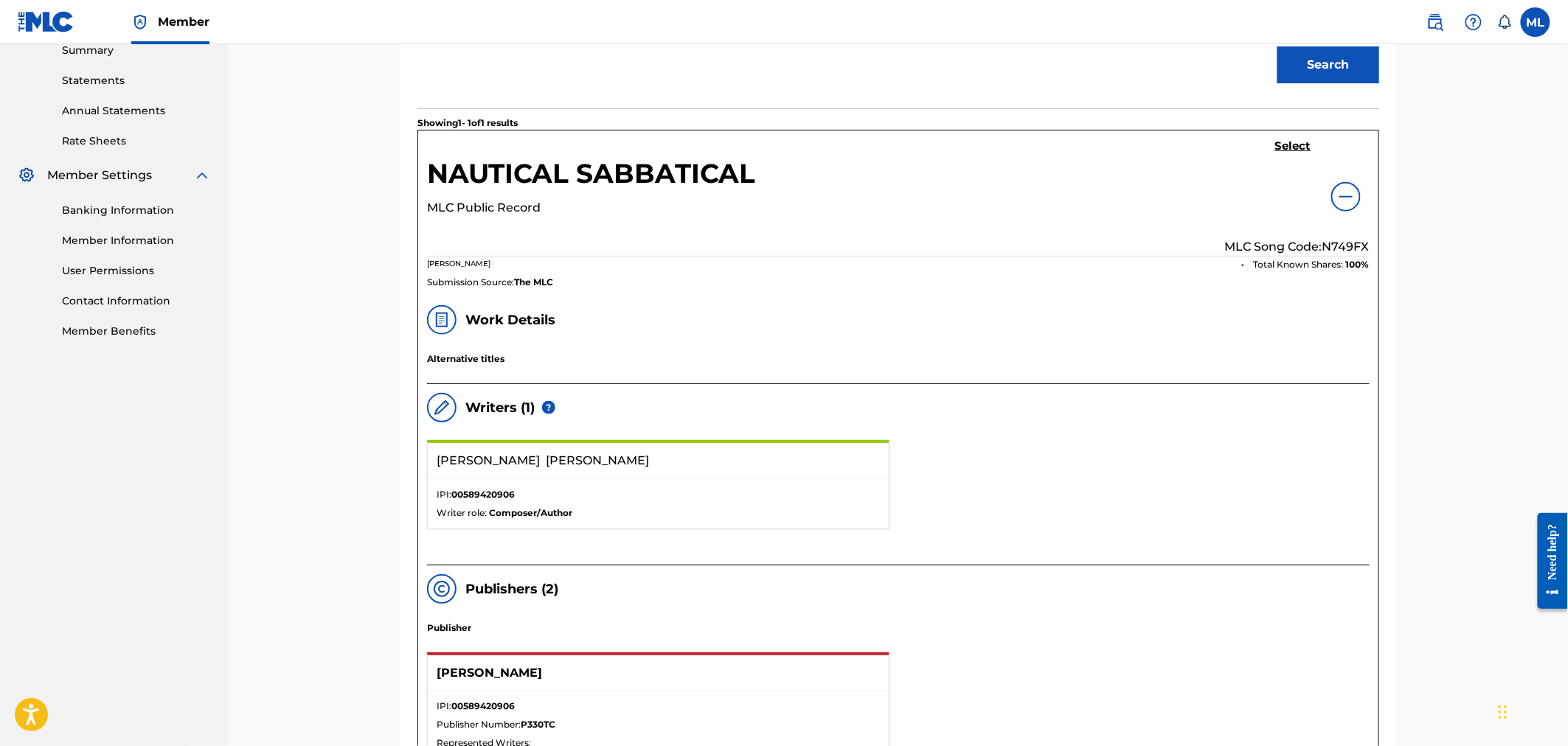
scroll to position [301, 0]
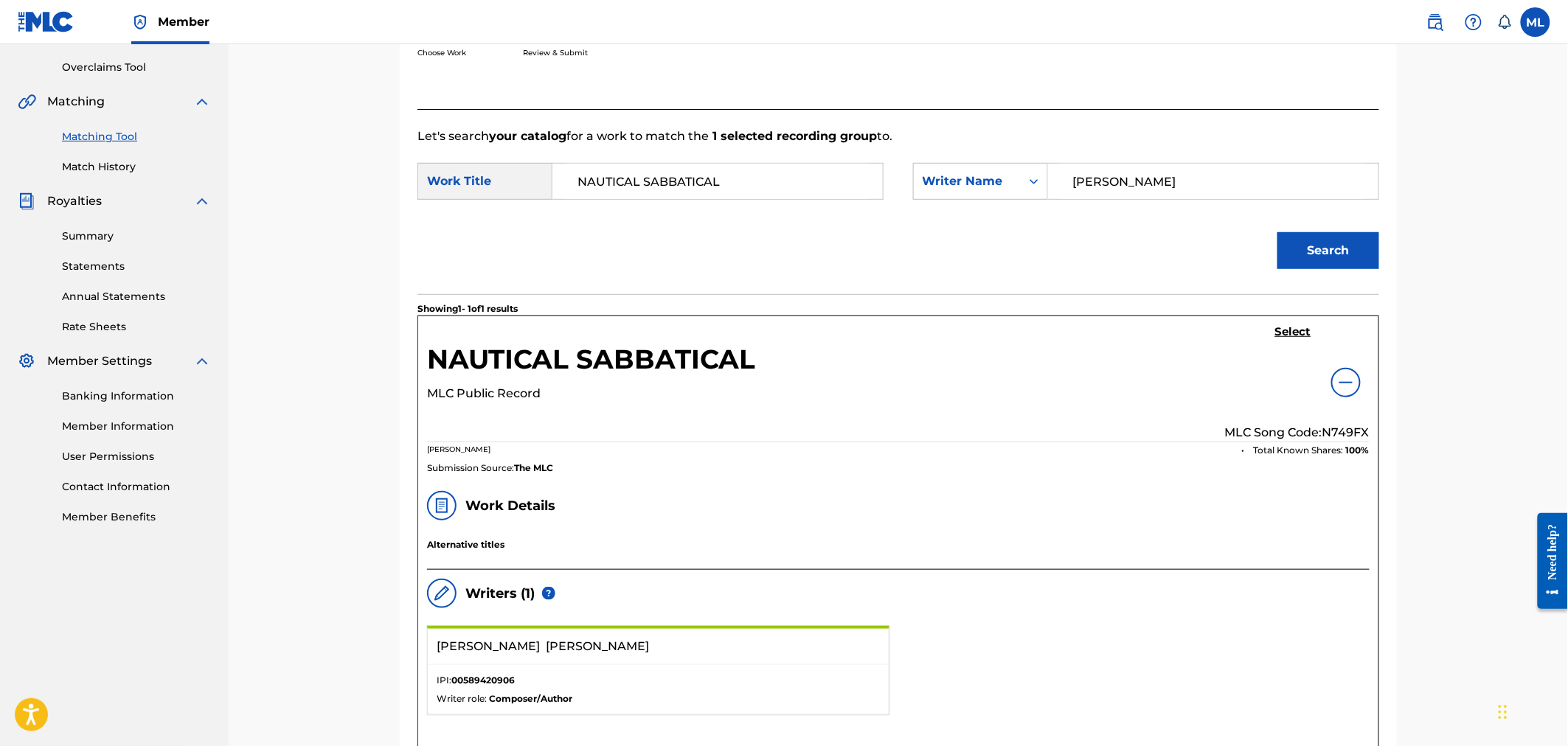
click at [1301, 332] on h5 "Select" at bounding box center [1293, 332] width 36 height 14
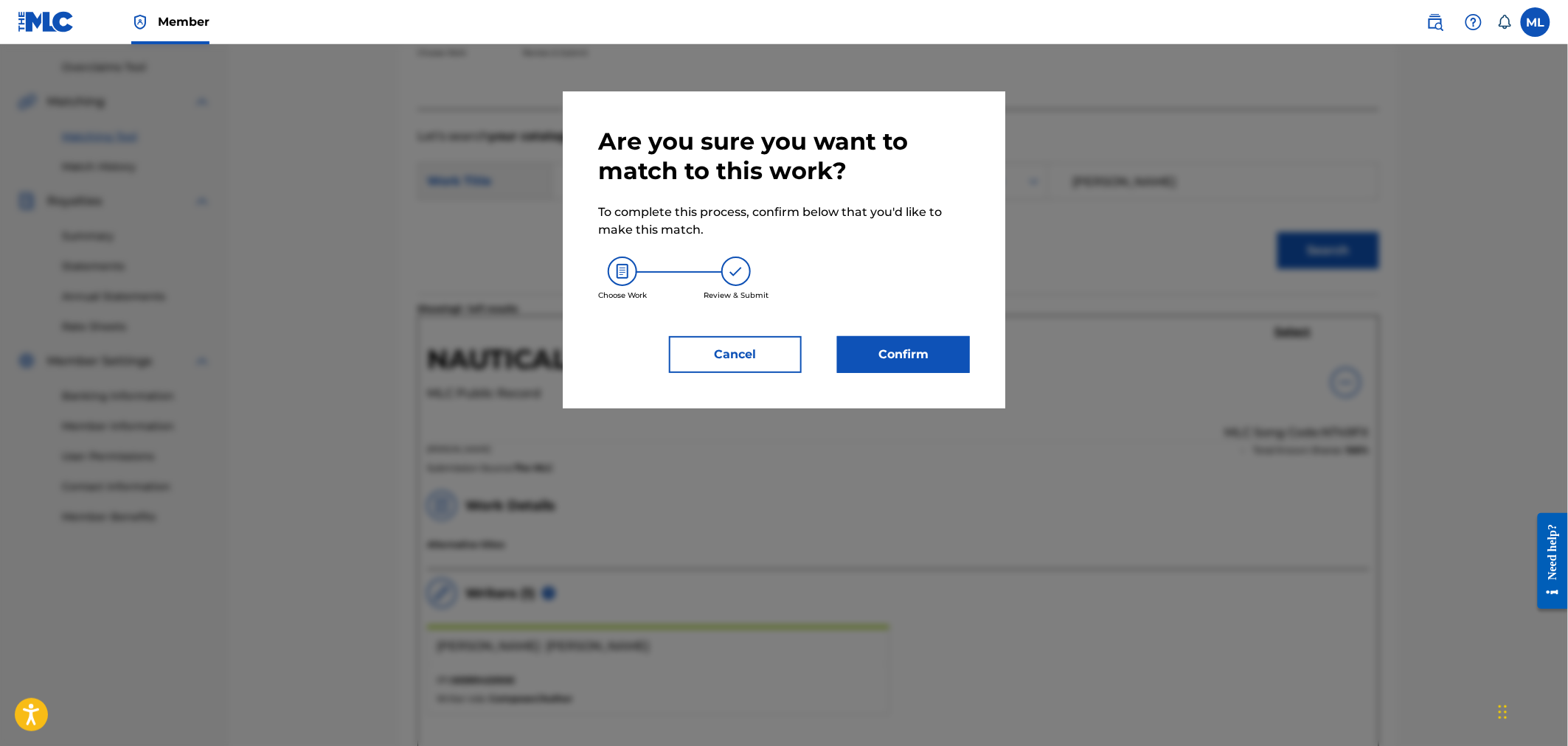
click at [926, 346] on button "Confirm" at bounding box center [903, 354] width 132 height 37
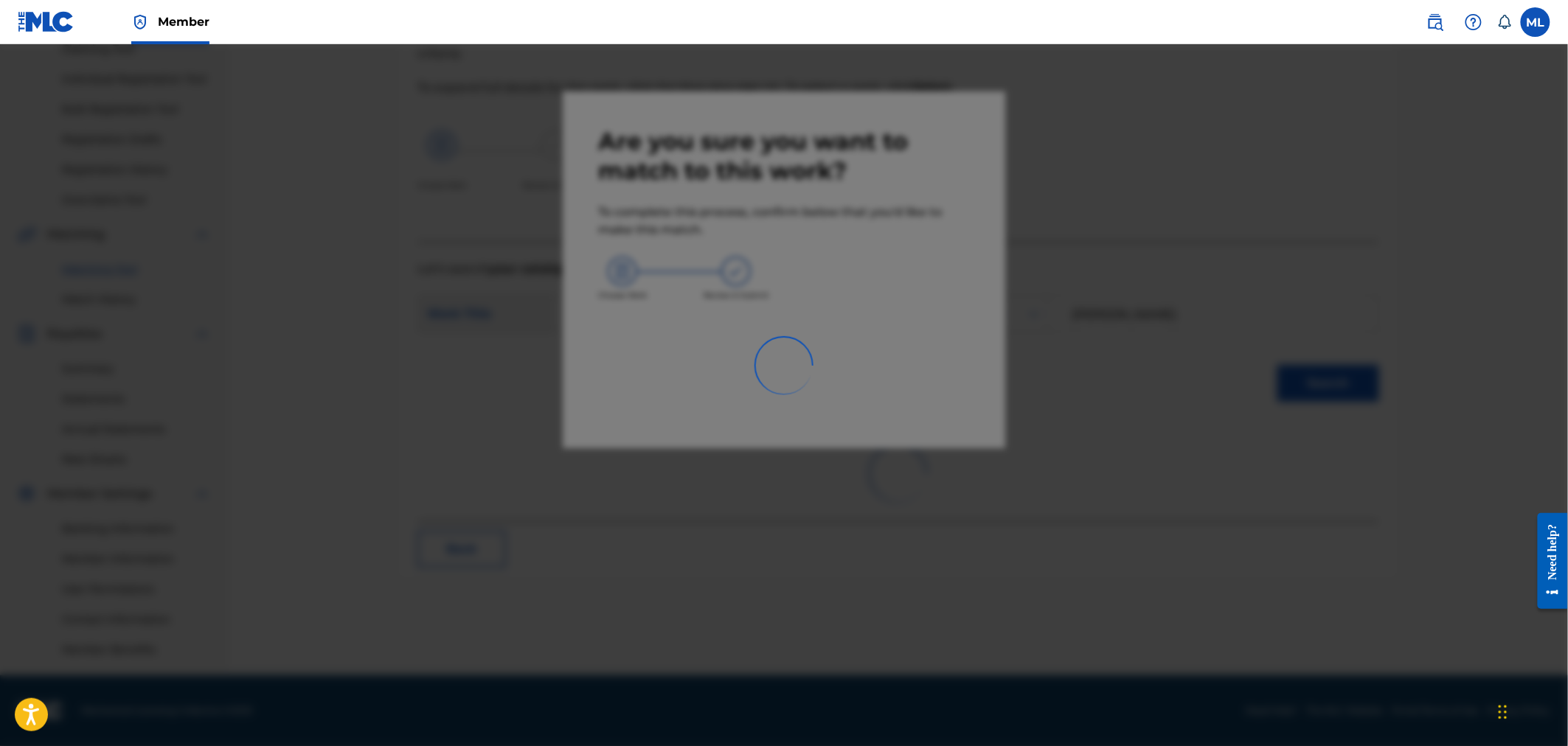
scroll to position [167, 0]
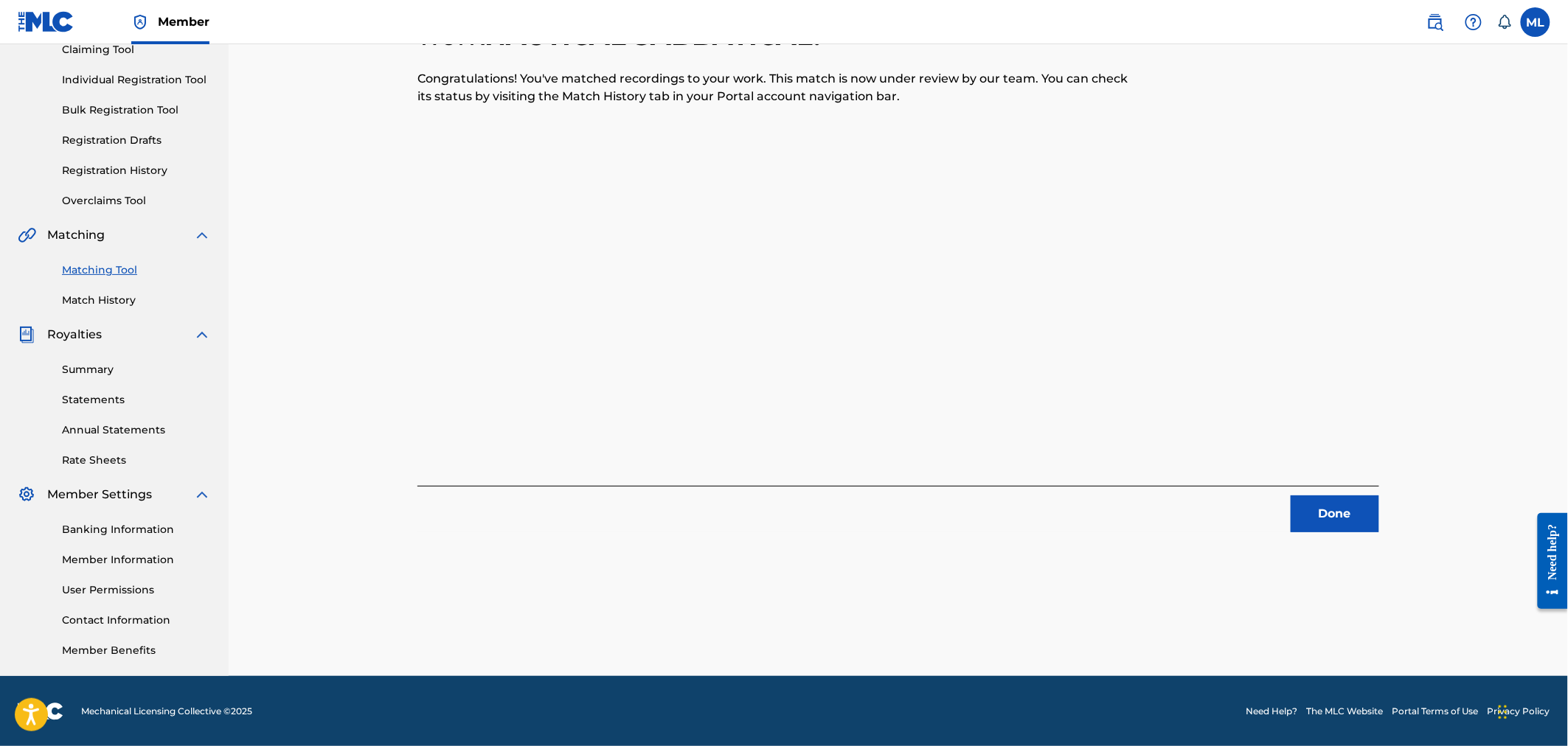
click at [1305, 513] on button "Done" at bounding box center [1335, 514] width 89 height 37
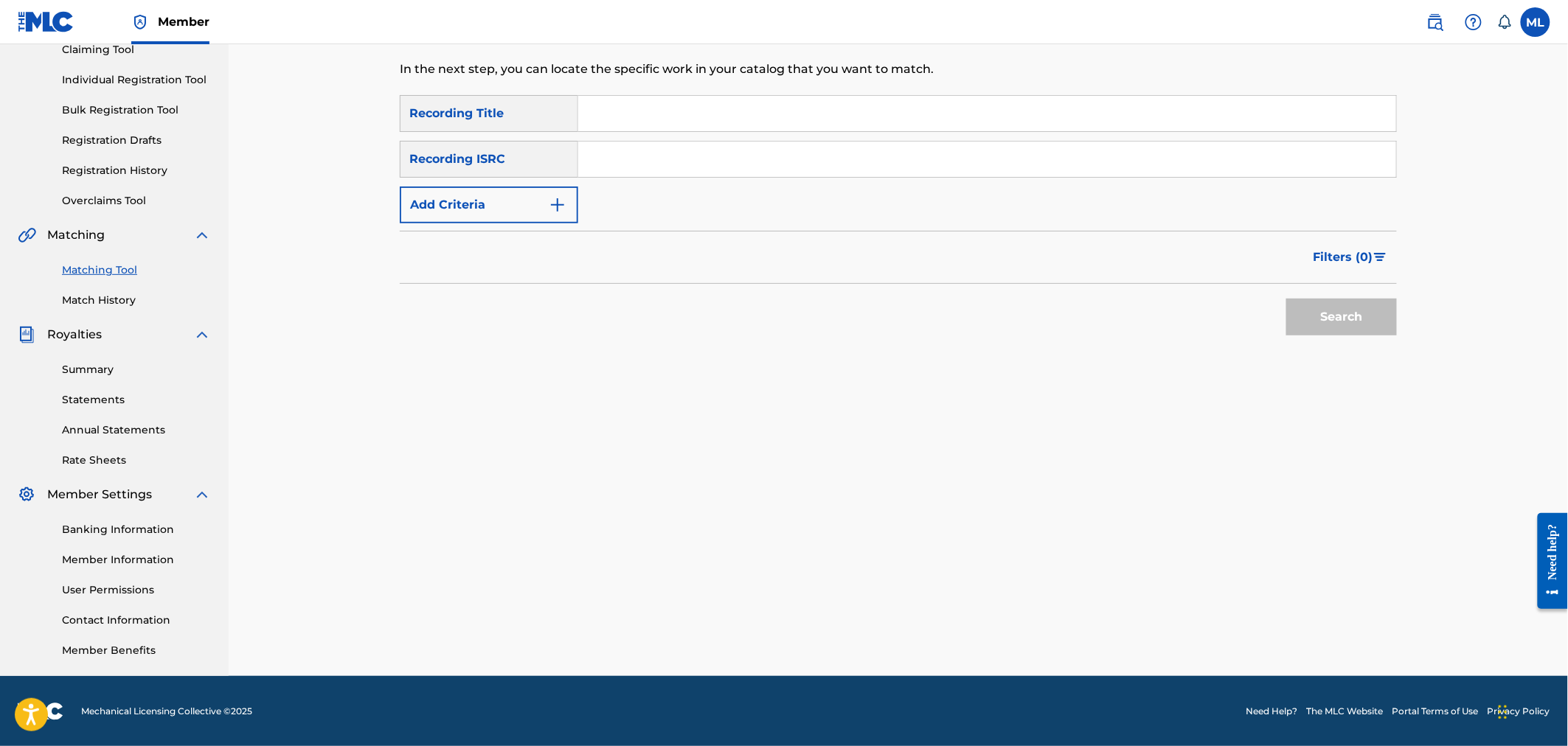
drag, startPoint x: 630, startPoint y: 122, endPoint x: 630, endPoint y: 112, distance: 10.0
click at [630, 122] on input "Search Form" at bounding box center [986, 113] width 818 height 35
type input "rides again"
click at [532, 203] on button "Add Criteria" at bounding box center [488, 205] width 178 height 37
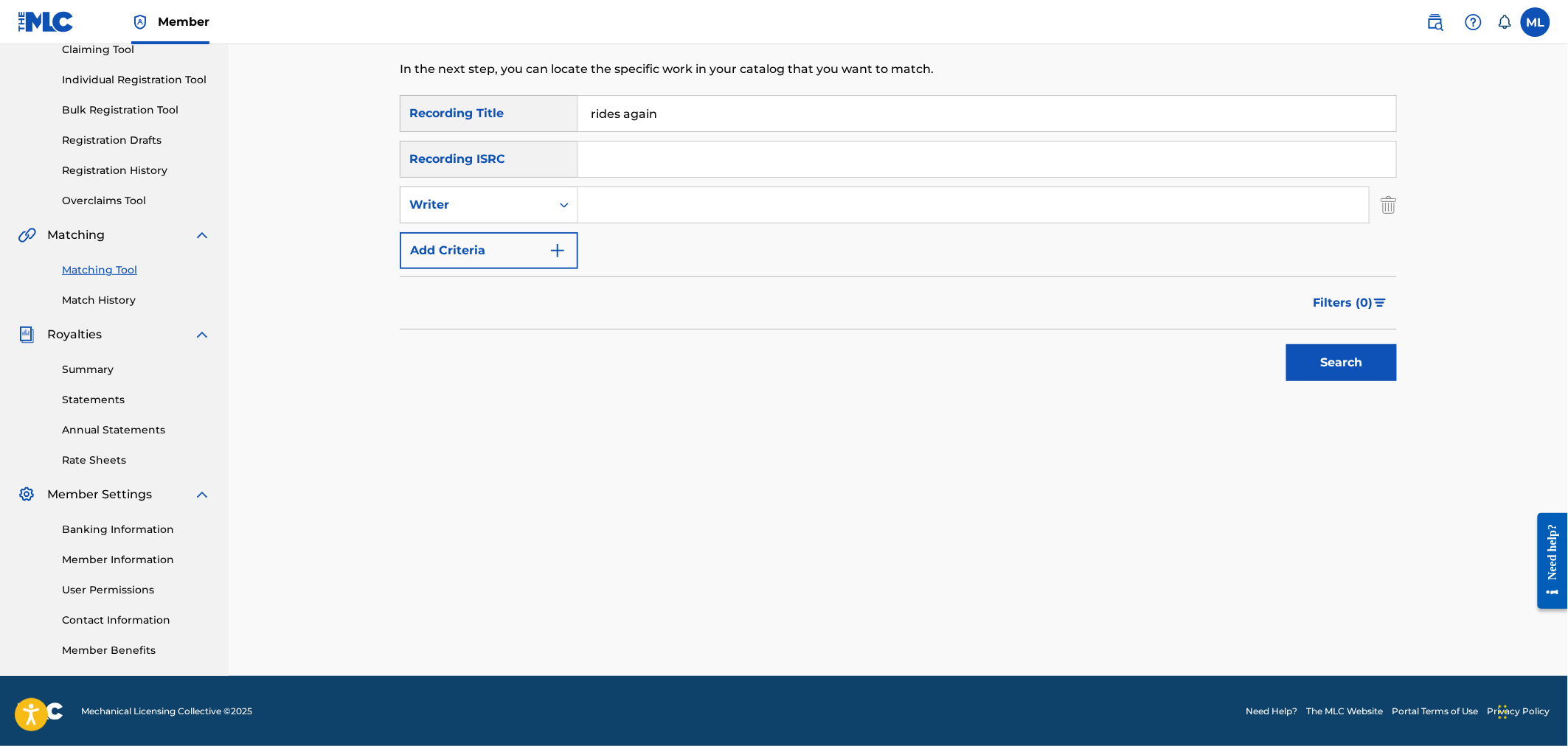
click at [627, 203] on input "Search Form" at bounding box center [973, 205] width 790 height 35
click at [634, 199] on input "miche" at bounding box center [973, 205] width 790 height 35
type input "michelini"
click at [1317, 365] on button "Search" at bounding box center [1341, 363] width 110 height 37
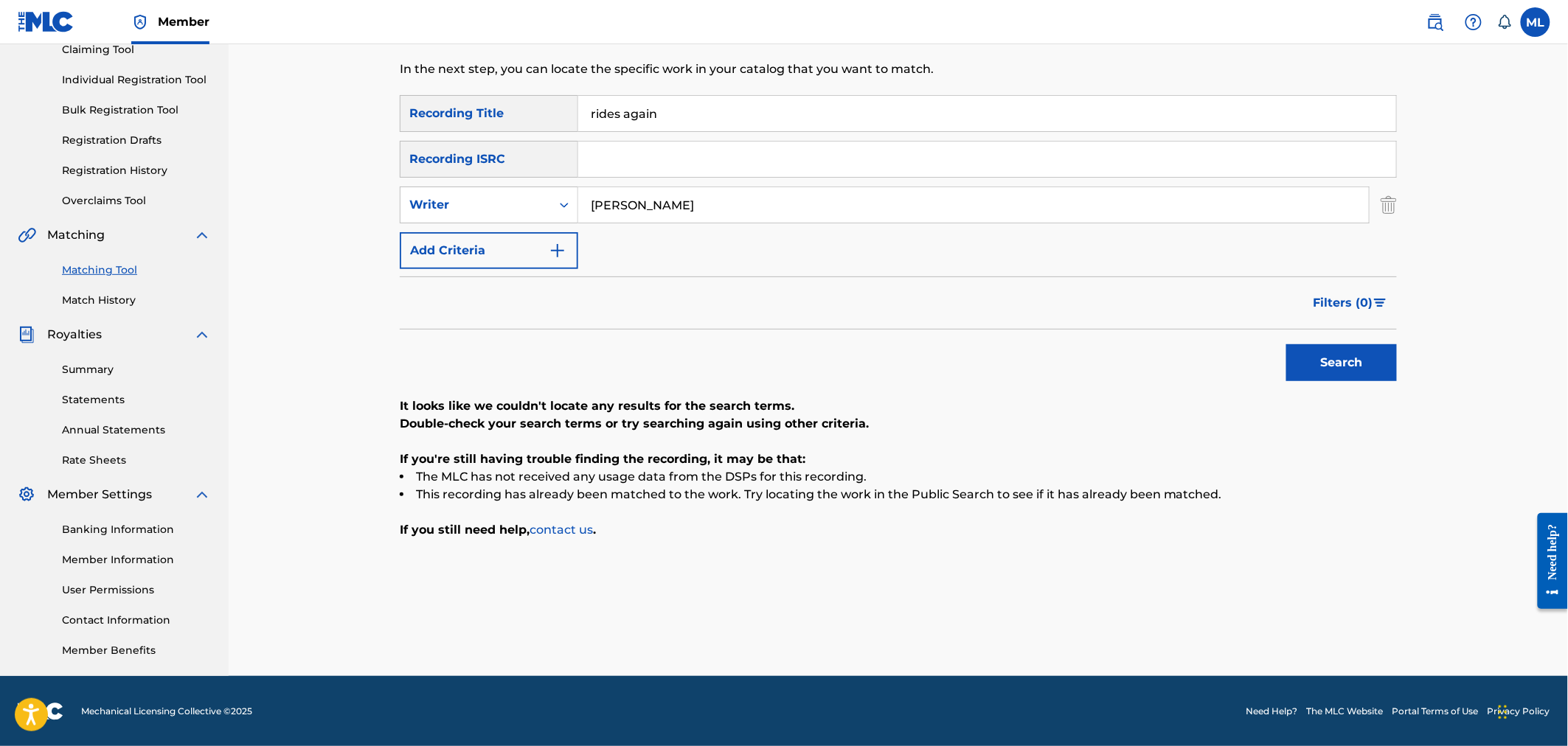
click at [580, 211] on input "michelini" at bounding box center [973, 205] width 790 height 35
click at [526, 211] on div "Writer" at bounding box center [475, 205] width 132 height 18
click at [478, 240] on div "Recording Artist" at bounding box center [489, 242] width 177 height 37
click at [640, 207] on input "Search Form" at bounding box center [973, 205] width 790 height 35
click at [1323, 362] on button "Search" at bounding box center [1341, 363] width 110 height 37
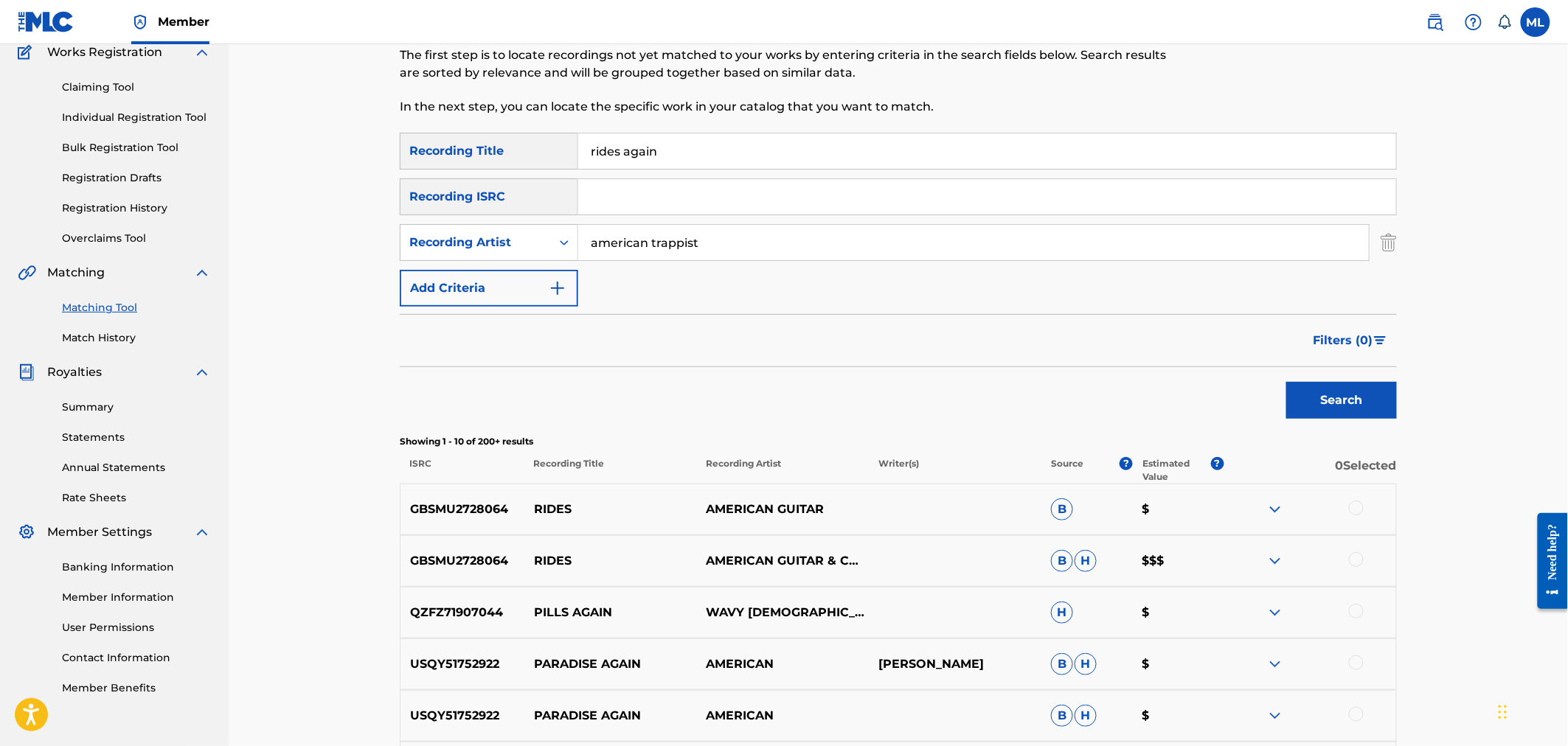
scroll to position [59, 0]
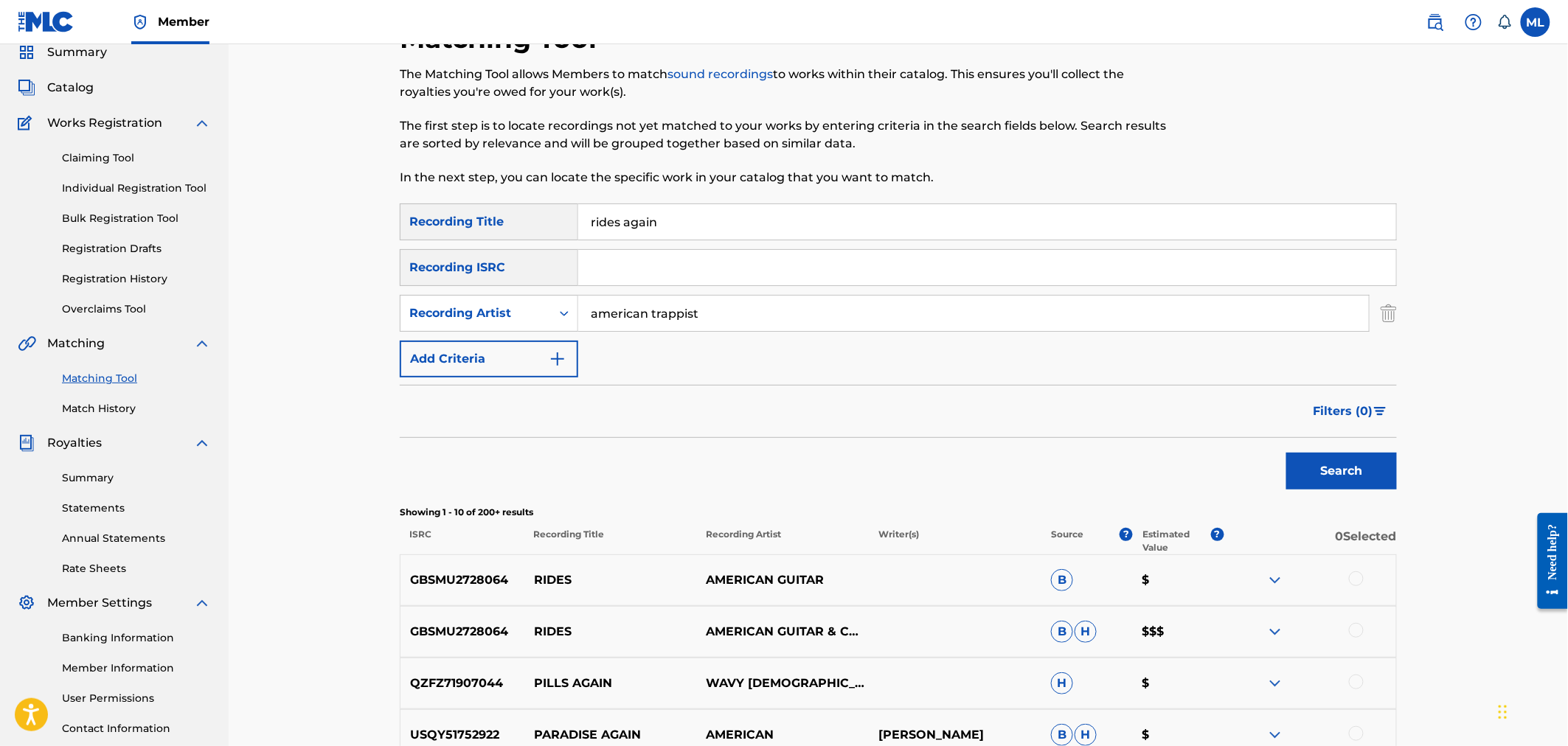
click at [769, 307] on input "american trappist" at bounding box center [973, 313] width 790 height 35
click at [466, 315] on div "Recording Artist" at bounding box center [475, 313] width 132 height 18
drag, startPoint x: 647, startPoint y: 318, endPoint x: 739, endPoint y: 318, distance: 92.0
click at [649, 318] on input "american trappist" at bounding box center [973, 313] width 790 height 35
drag, startPoint x: 562, startPoint y: 317, endPoint x: 510, endPoint y: 311, distance: 52.3
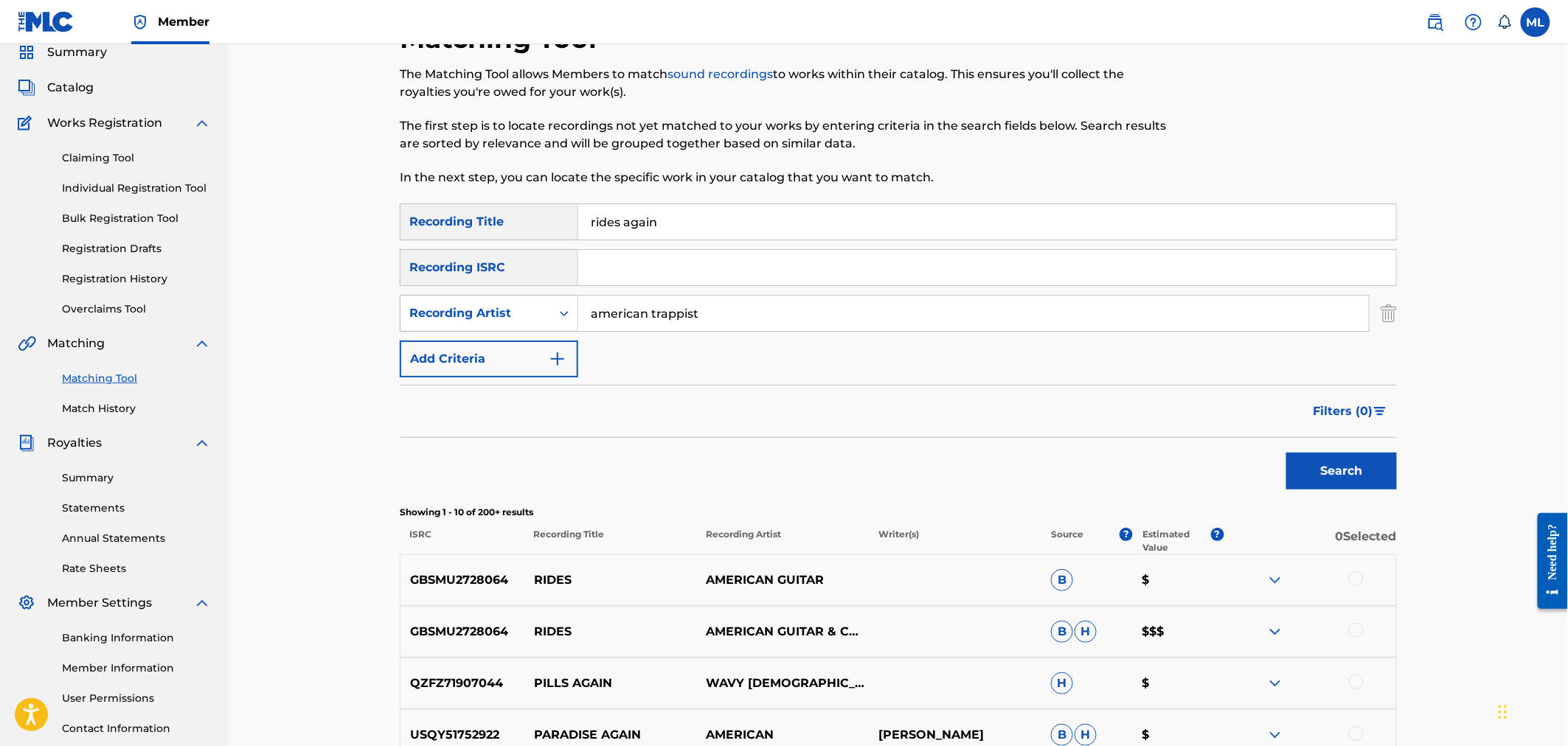
click at [510, 311] on div "SearchWithCriteria1dc504d1-cb21-468a-b702-d3ca1a8ed22d Recording Artist america…" at bounding box center [898, 313] width 997 height 37
drag, startPoint x: 720, startPoint y: 312, endPoint x: 494, endPoint y: 298, distance: 226.4
click at [494, 298] on div "SearchWithCriteria1dc504d1-cb21-468a-b702-d3ca1a8ed22d Recording Artist america…" at bounding box center [898, 313] width 997 height 37
type input "river city extension"
click at [667, 223] on input "rides again" at bounding box center [986, 222] width 818 height 35
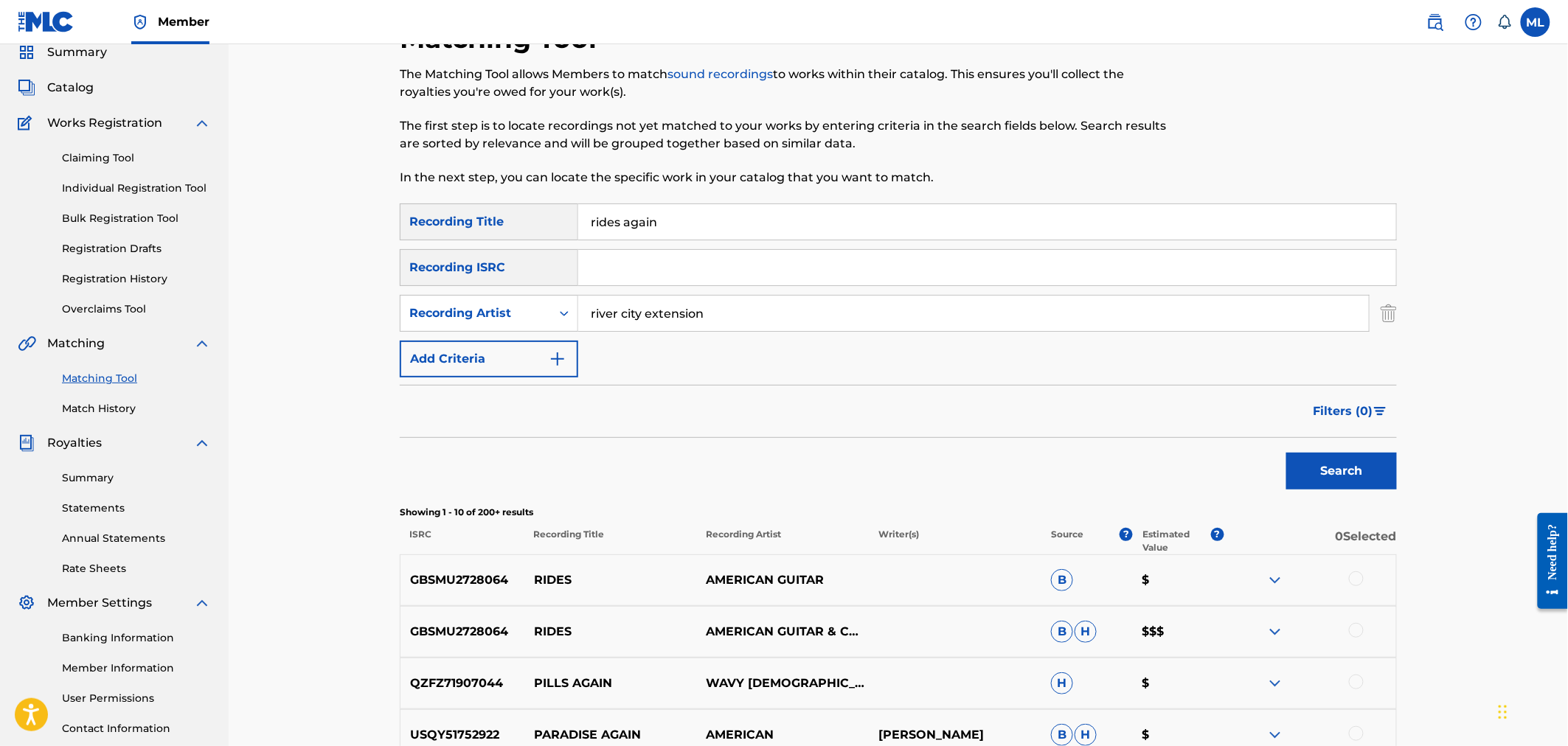
click at [667, 223] on input "rides again" at bounding box center [986, 222] width 818 height 35
click at [730, 204] on div "rides again" at bounding box center [987, 222] width 819 height 37
drag, startPoint x: 726, startPoint y: 218, endPoint x: 532, endPoint y: 212, distance: 194.1
click at [532, 212] on div "SearchWithCriteriad4c04baf-5da8-45d9-86d9-50f9dddd8544 Recording Title rides ag…" at bounding box center [898, 222] width 997 height 37
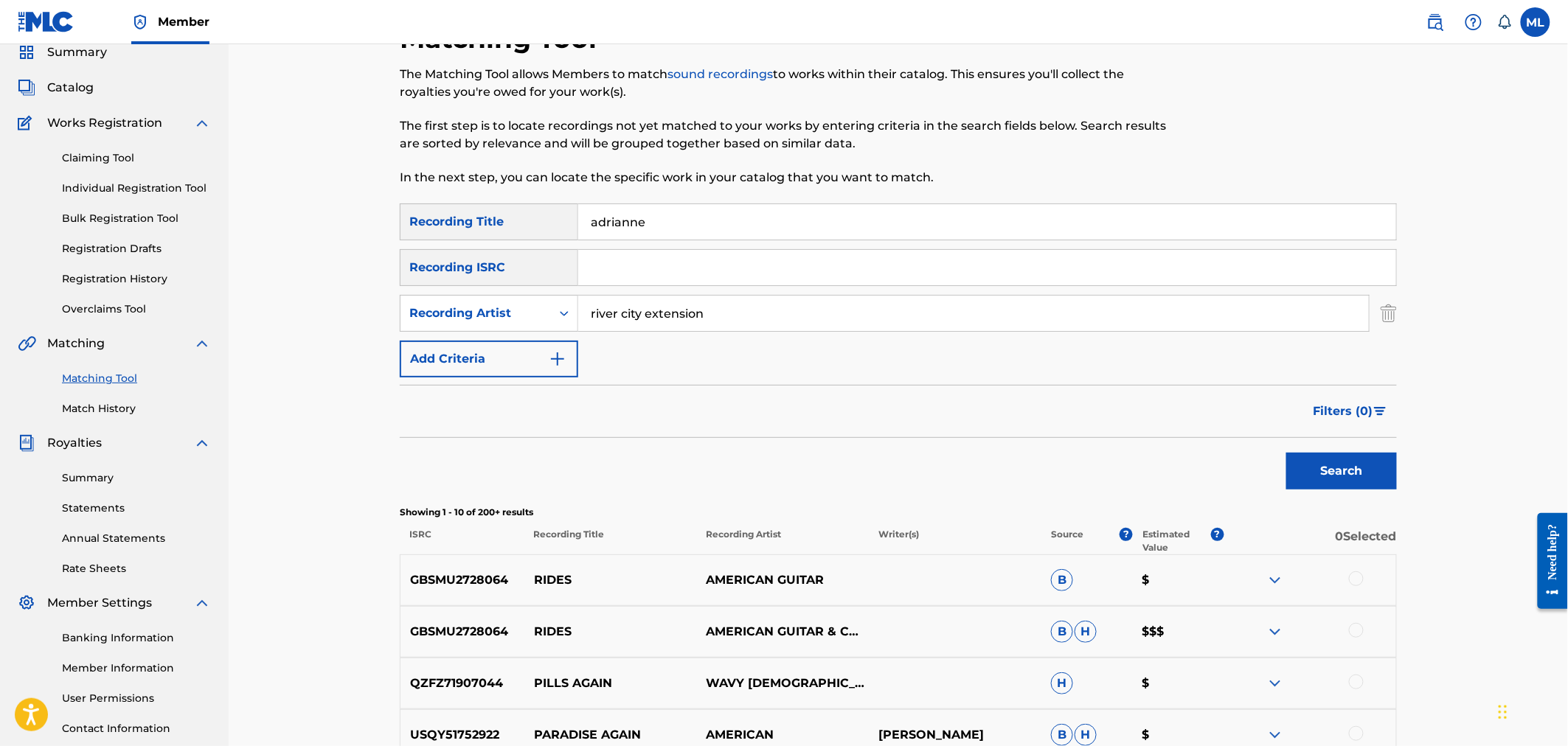
type input "adrianne"
click at [1286, 453] on button "Search" at bounding box center [1341, 471] width 110 height 37
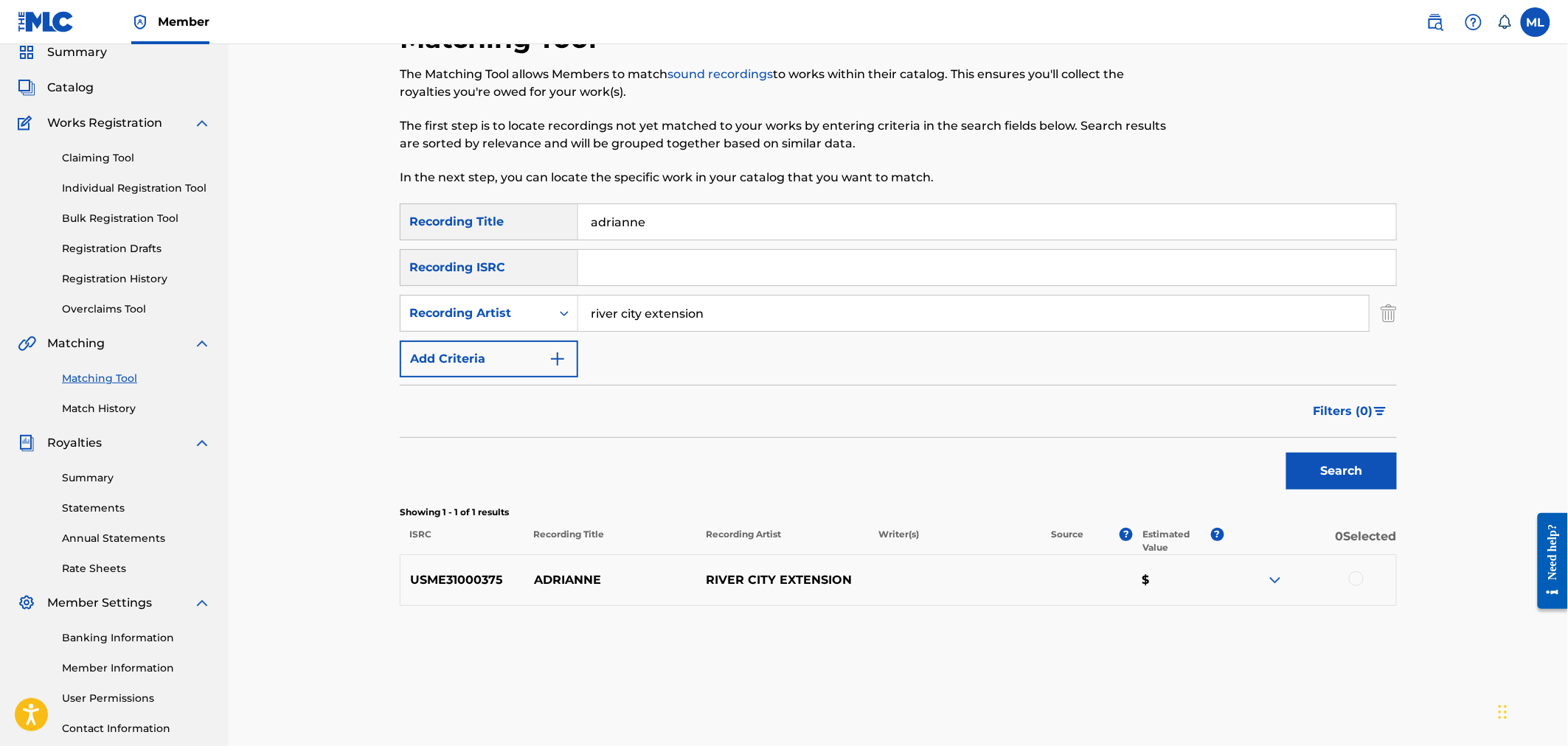
click at [1358, 579] on div at bounding box center [1356, 578] width 14 height 14
click at [1031, 617] on button "Match 1 Group" at bounding box center [1036, 625] width 163 height 37
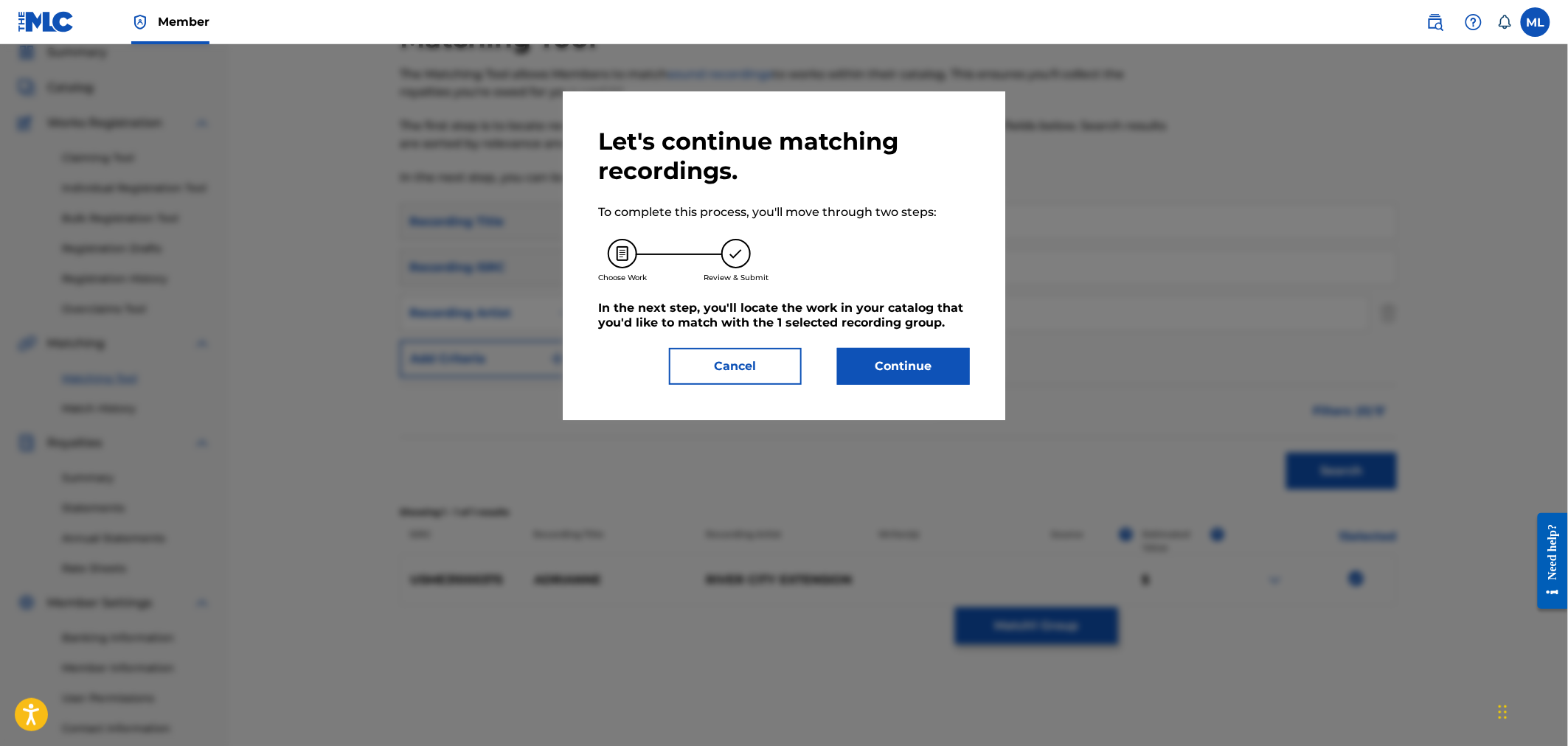
click at [888, 367] on button "Continue" at bounding box center [903, 366] width 132 height 37
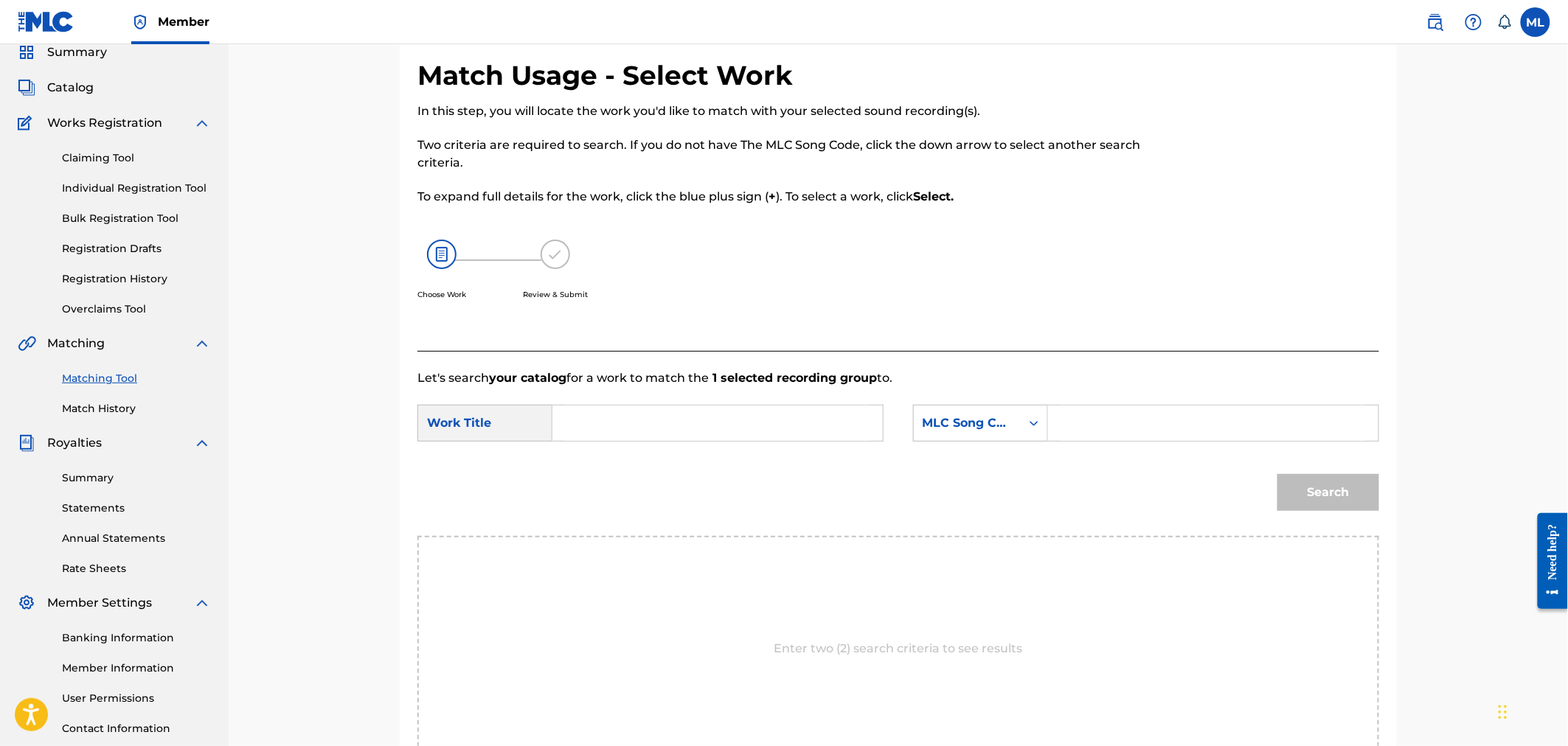
click at [705, 435] on input "Search Form" at bounding box center [717, 422] width 306 height 35
type input "adrianne"
click at [963, 430] on div "MLC Song Code" at bounding box center [967, 422] width 89 height 18
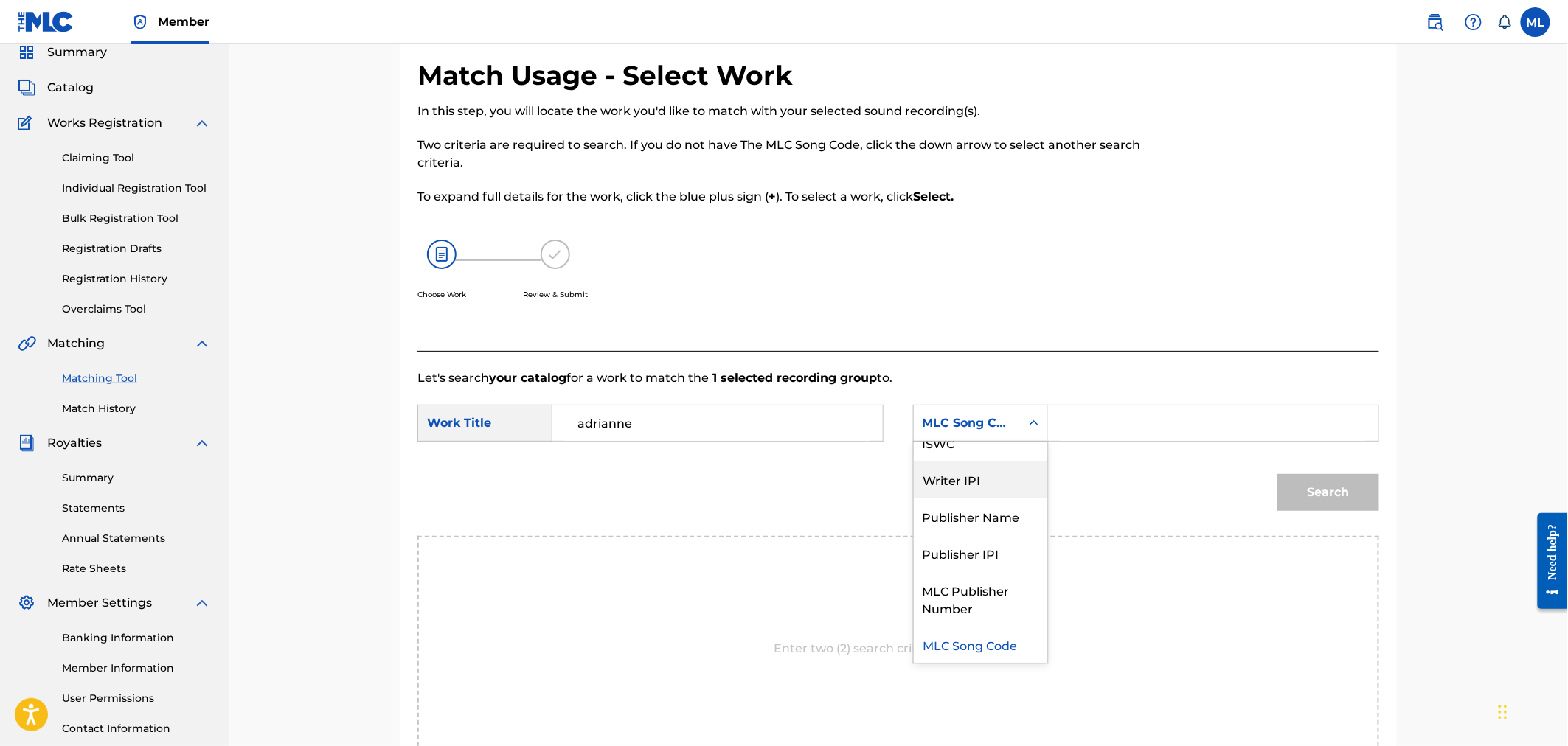
scroll to position [0, 0]
click at [971, 469] on div "Writer Name" at bounding box center [981, 460] width 133 height 37
click at [1074, 423] on input "Search Form" at bounding box center [1213, 422] width 306 height 35
click at [1118, 422] on input "Search Form" at bounding box center [1213, 422] width 306 height 35
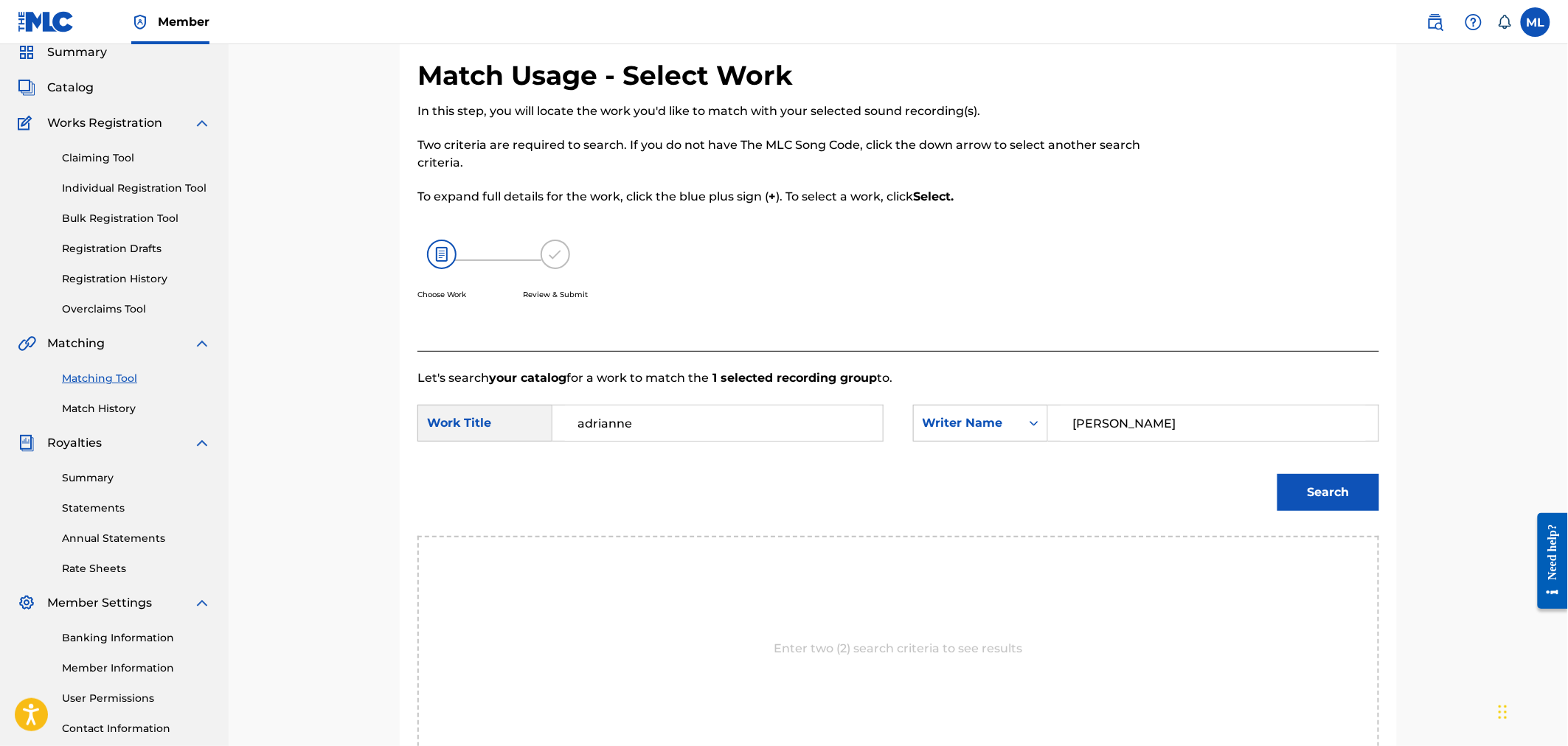
type input "michelini"
click at [1278, 474] on button "Search" at bounding box center [1328, 492] width 102 height 37
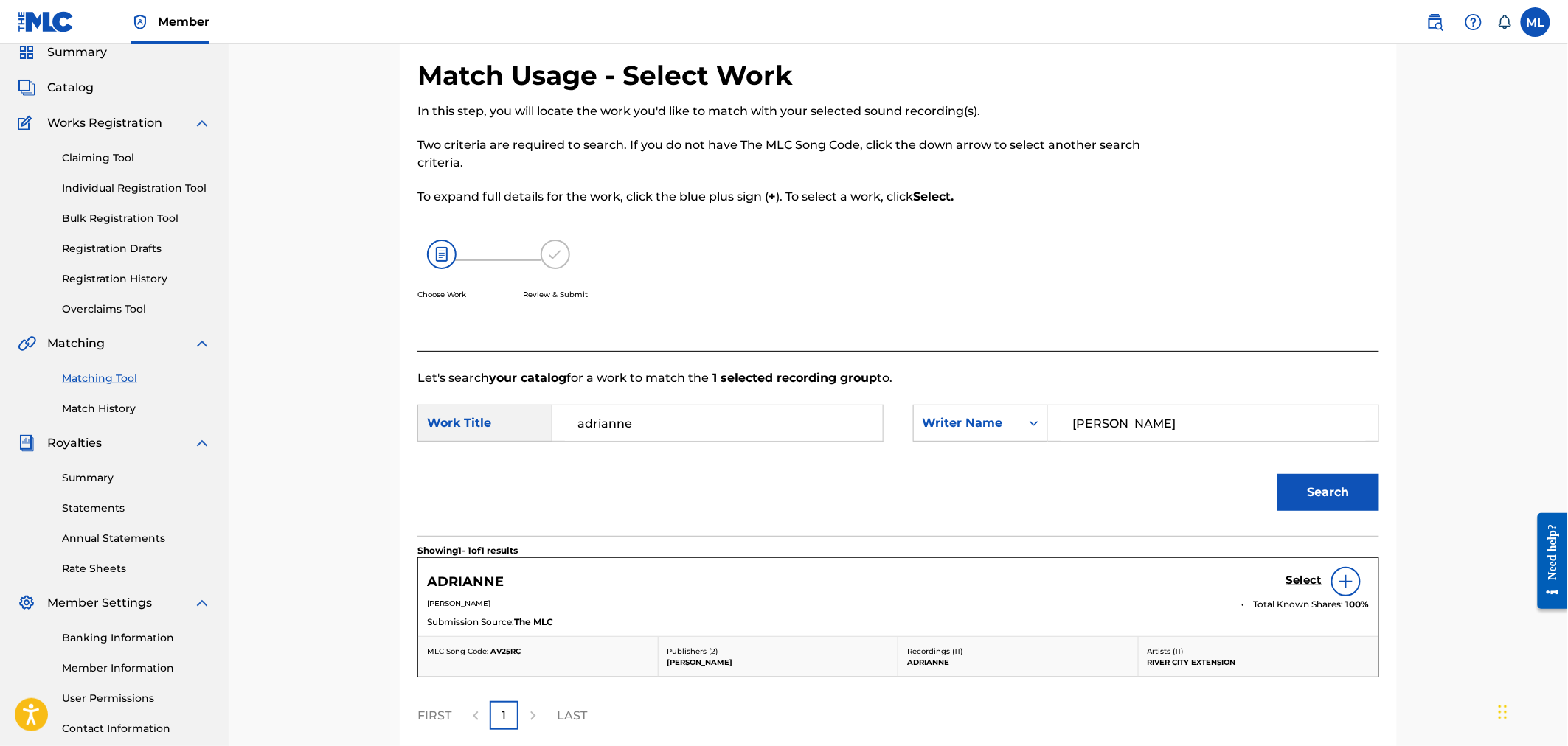
click at [1338, 590] on div at bounding box center [1345, 581] width 30 height 29
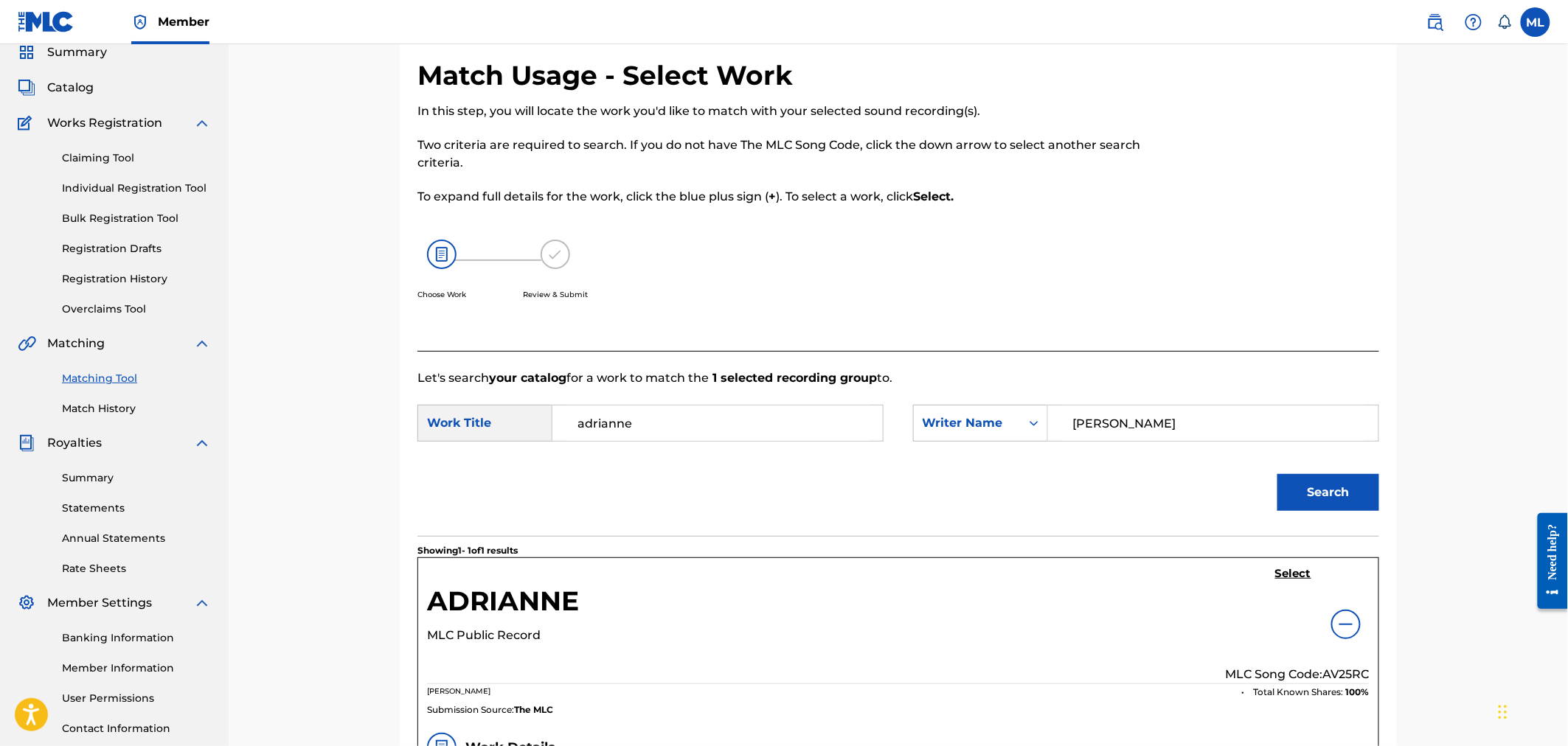
click at [1308, 578] on h5 "Select" at bounding box center [1293, 574] width 36 height 14
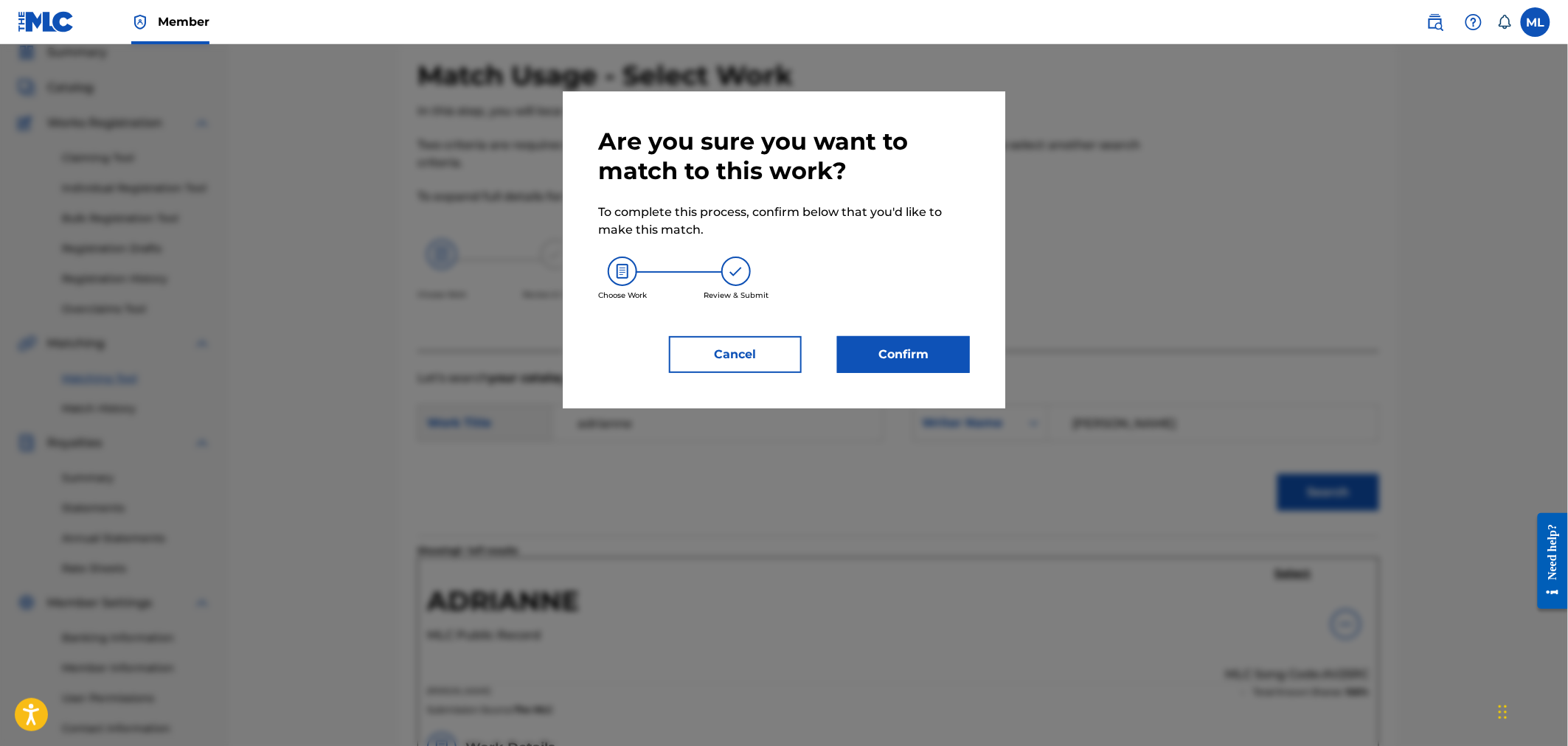
click at [912, 347] on button "Confirm" at bounding box center [903, 354] width 132 height 37
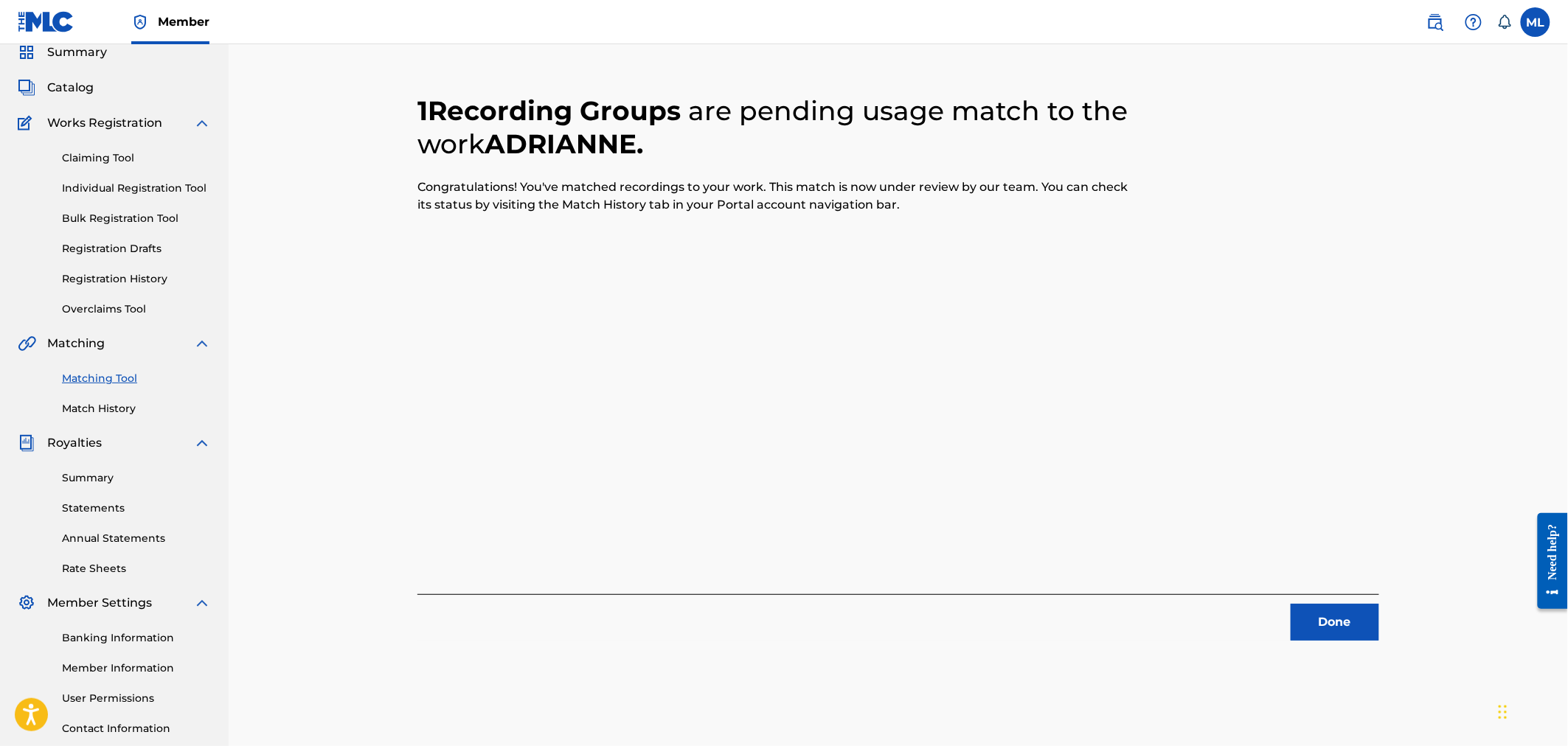
click at [1308, 629] on button "Done" at bounding box center [1335, 621] width 89 height 37
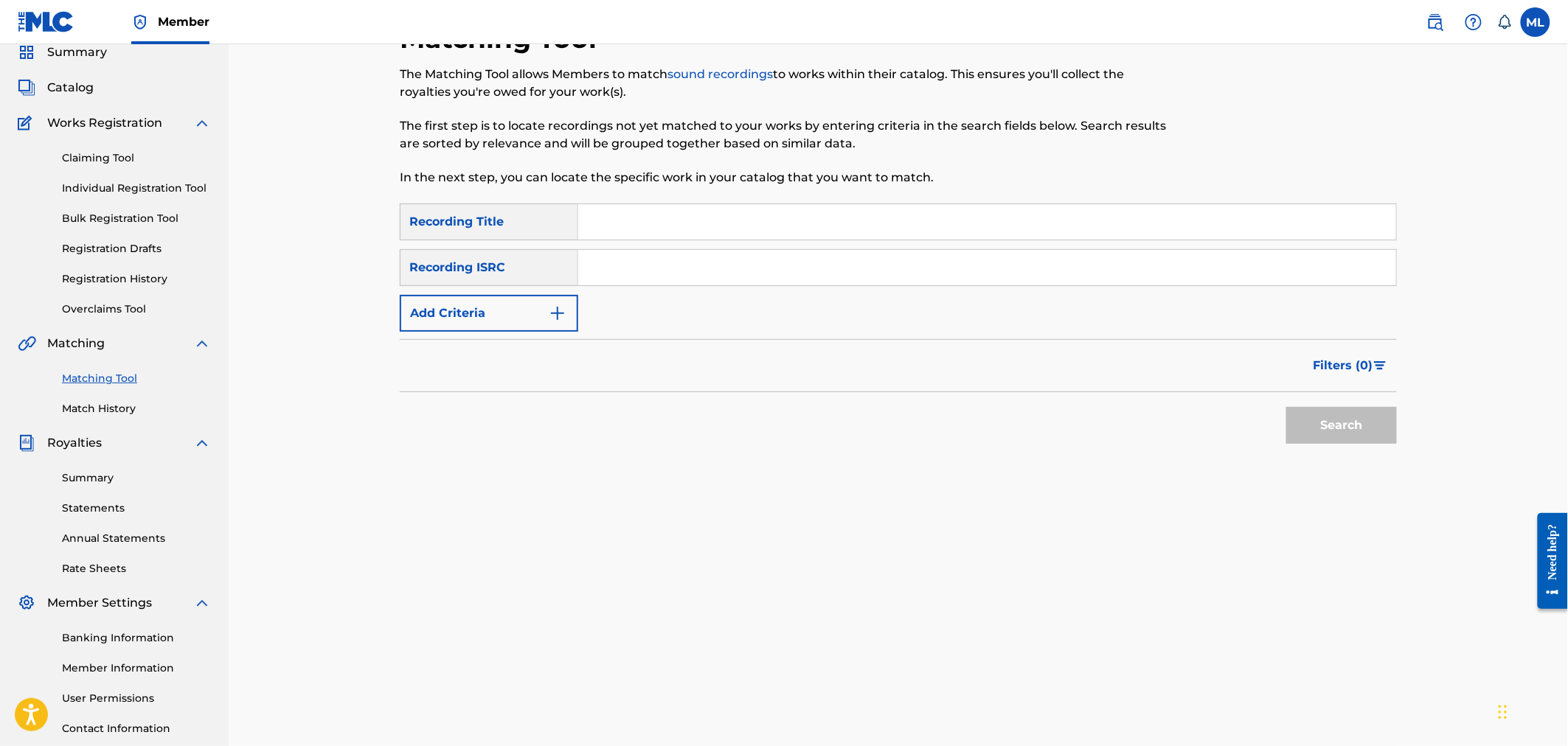
click at [669, 222] on input "Search Form" at bounding box center [986, 222] width 818 height 35
type input "adrianne"
click at [474, 319] on button "Add Criteria" at bounding box center [488, 313] width 178 height 37
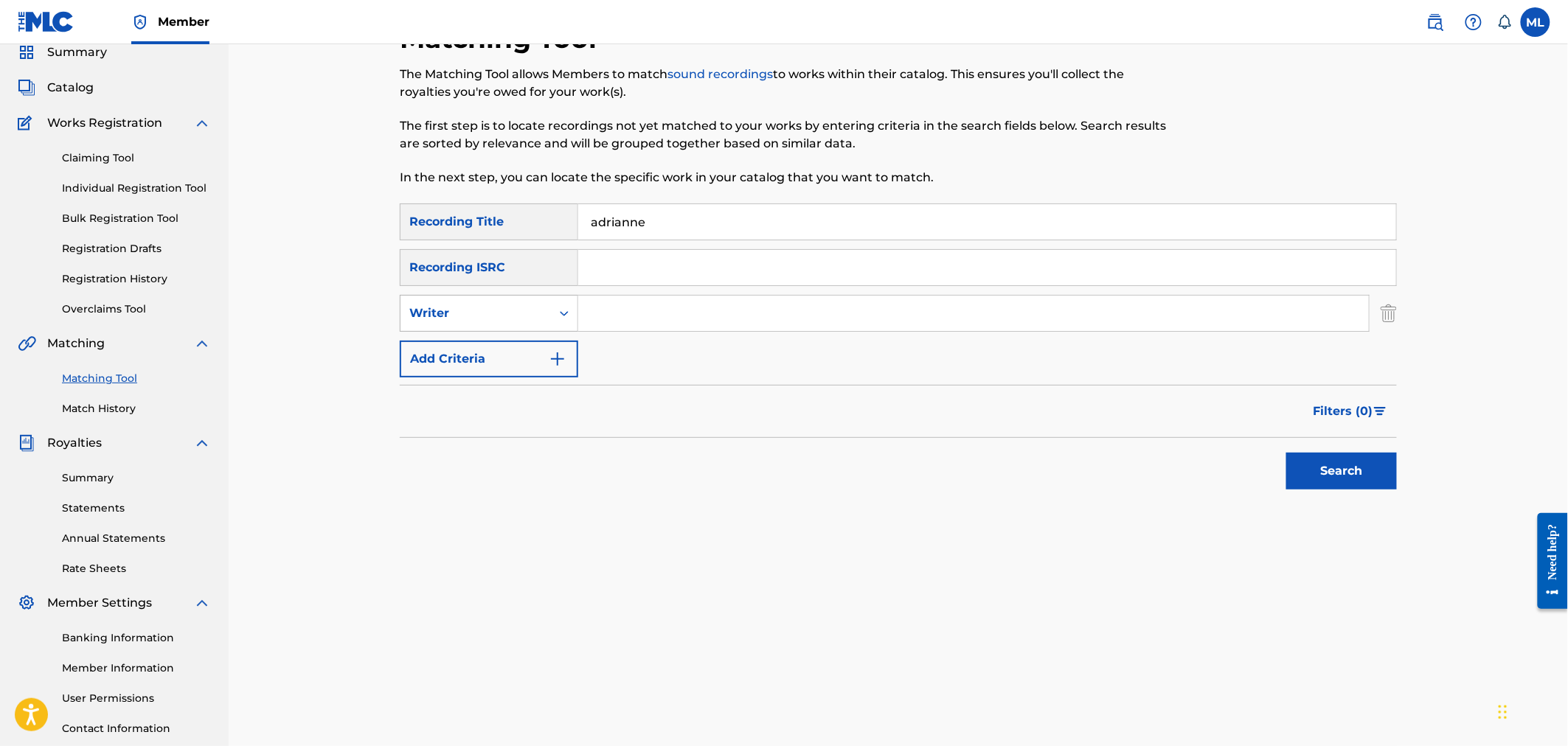
click at [476, 320] on div "Writer" at bounding box center [475, 313] width 132 height 18
click at [627, 319] on input "Search Form" at bounding box center [973, 313] width 790 height 35
type input "joseph michelini"
click at [1324, 481] on button "Search" at bounding box center [1341, 471] width 110 height 37
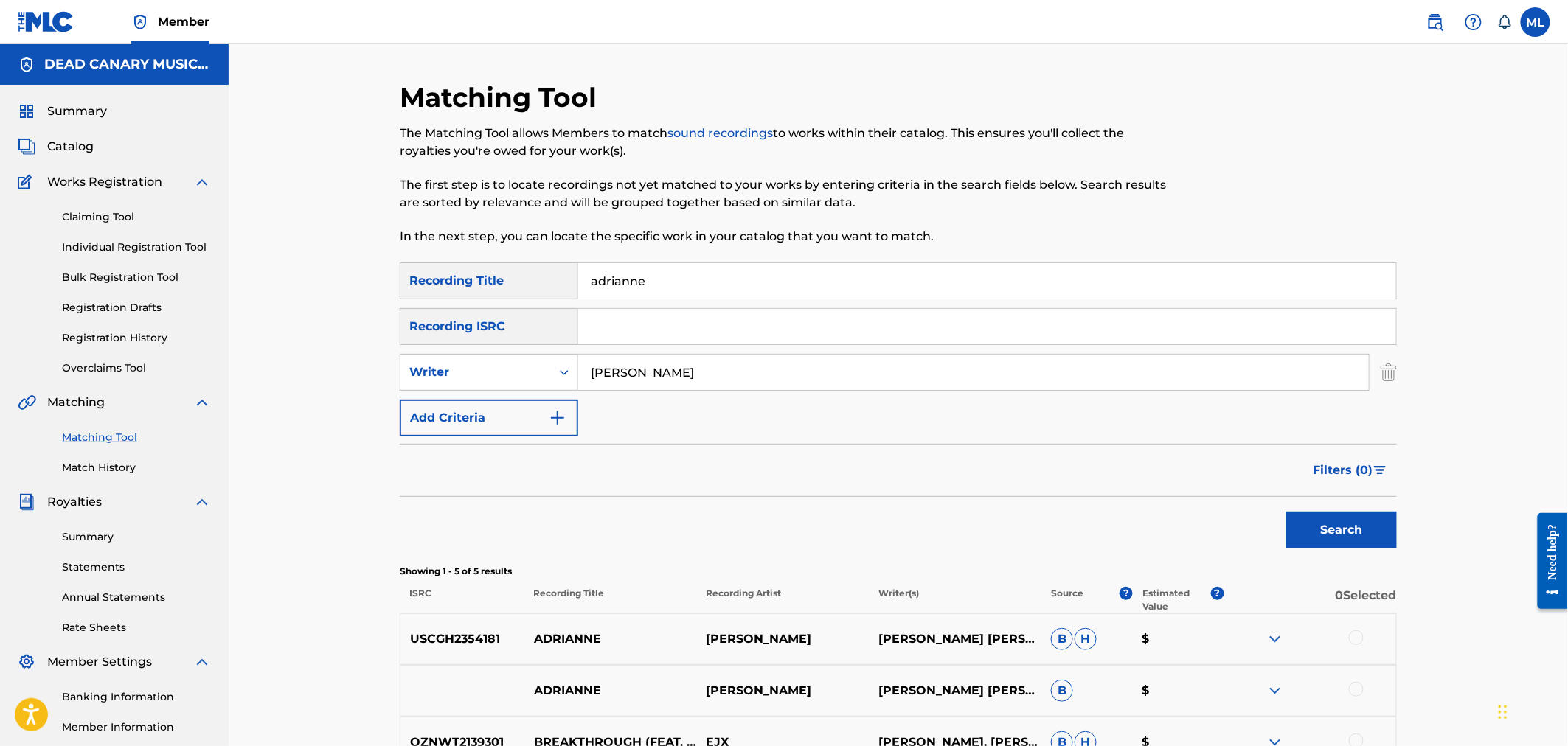
drag, startPoint x: 673, startPoint y: 280, endPoint x: 546, endPoint y: 279, distance: 127.0
click at [546, 279] on div "SearchWithCriteriad4c04baf-5da8-45d9-86d9-50f9dddd8544 Recording Title adrianne" at bounding box center [898, 281] width 997 height 37
type input "clever"
click at [1286, 512] on button "Search" at bounding box center [1341, 530] width 110 height 37
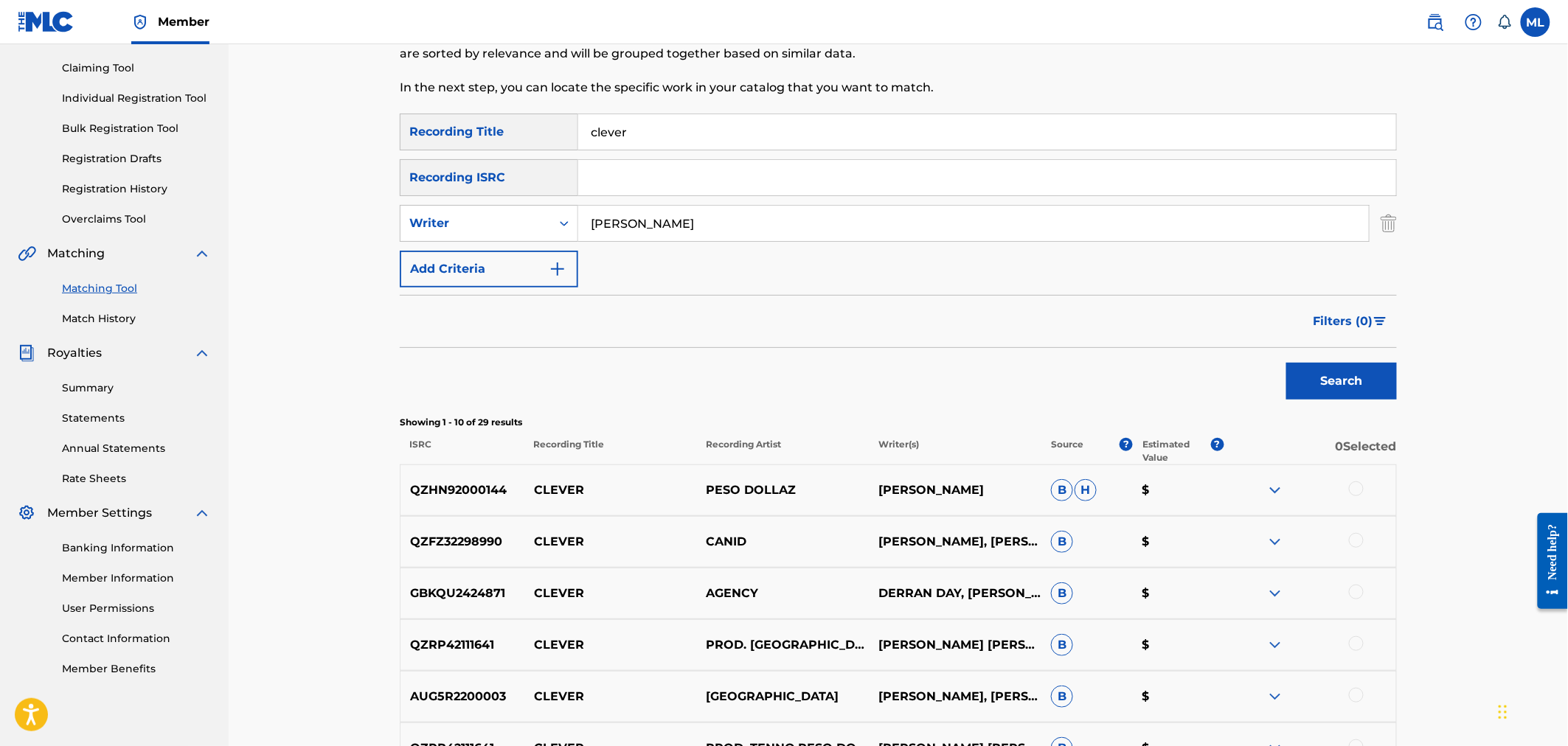
scroll to position [164, 0]
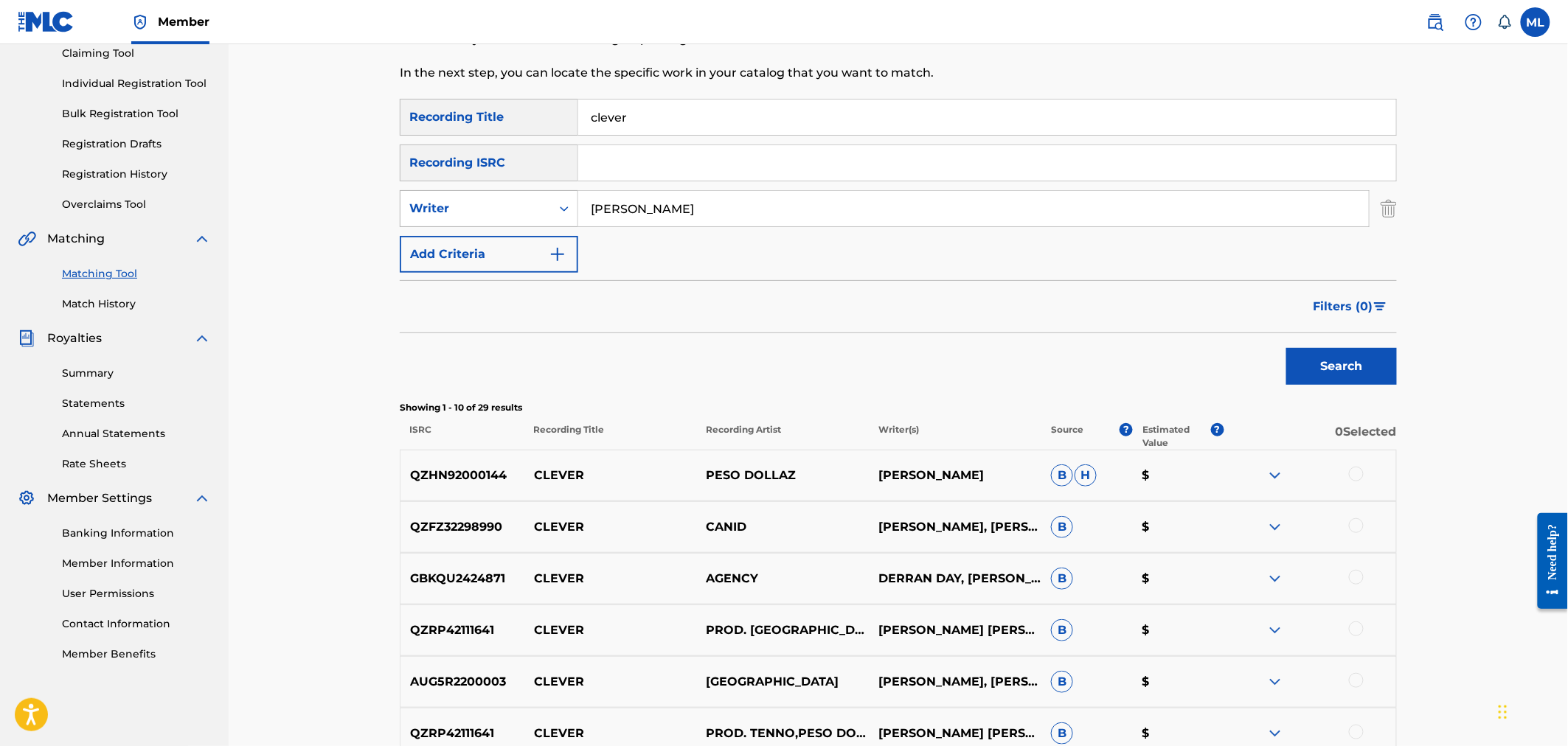
click at [502, 212] on div "Writer" at bounding box center [475, 208] width 132 height 18
click at [473, 248] on div "Recording Artist" at bounding box center [489, 245] width 177 height 37
click at [637, 209] on input "Search Form" at bounding box center [973, 208] width 790 height 35
type input "river city extension"
click at [1330, 360] on button "Search" at bounding box center [1341, 366] width 110 height 37
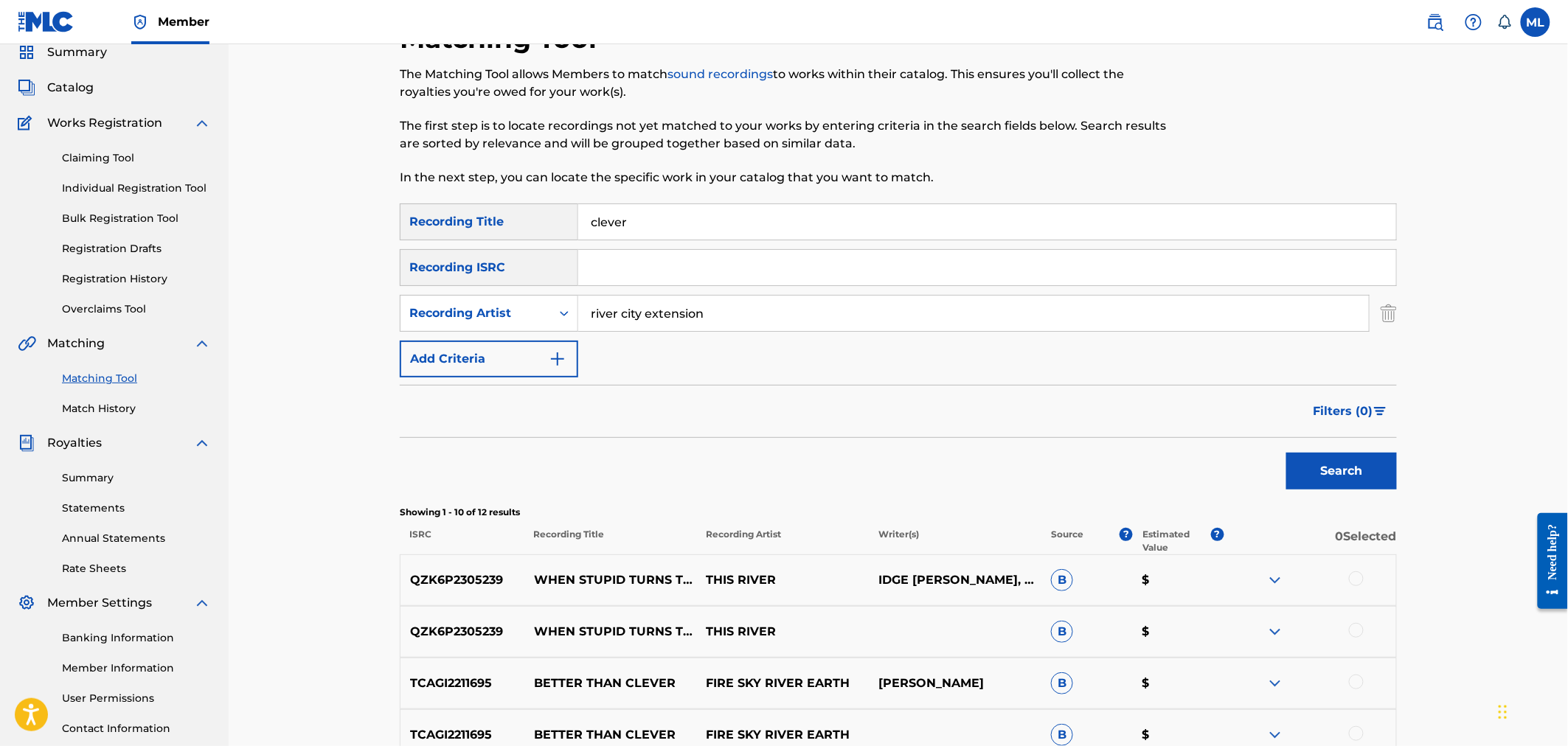
scroll to position [54, 0]
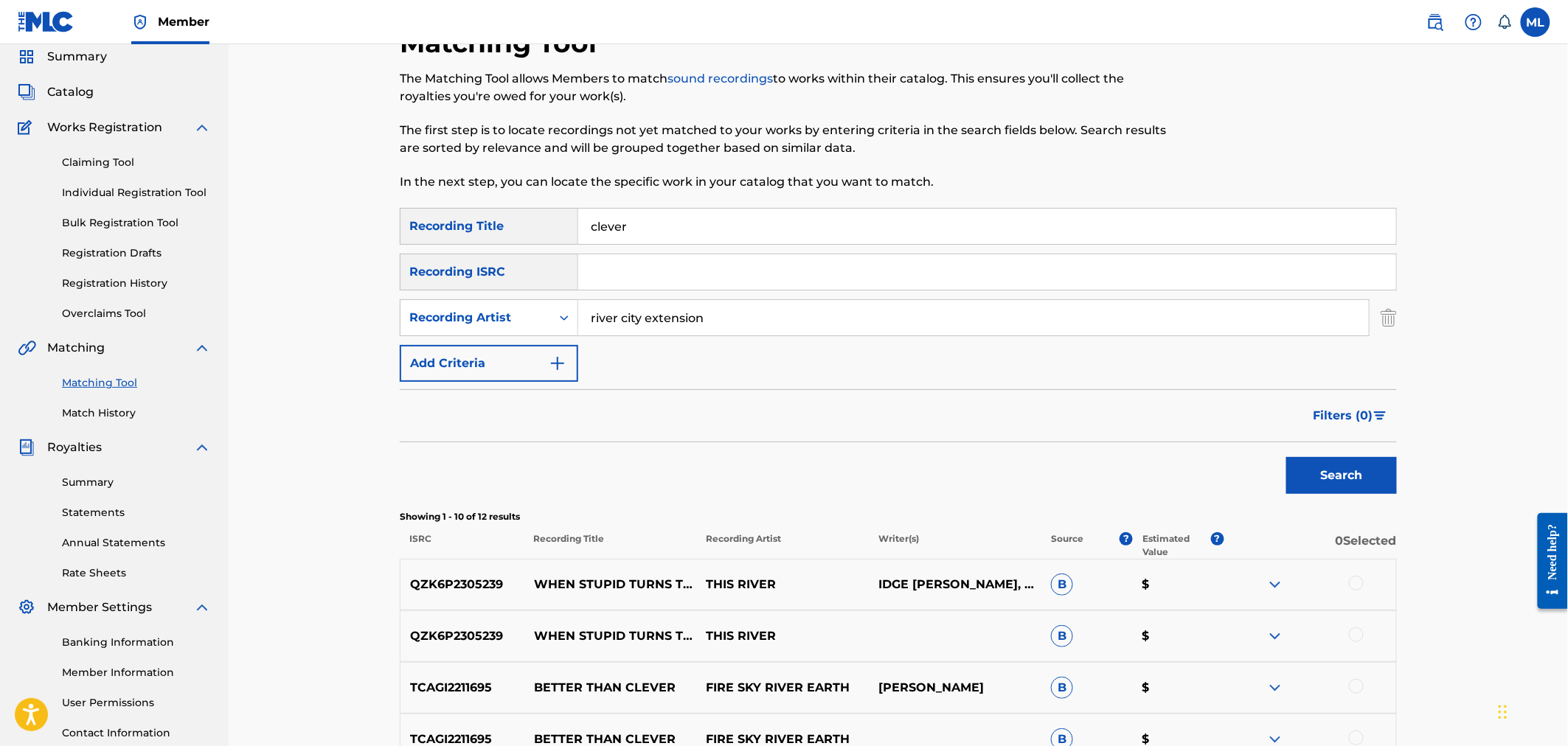
drag, startPoint x: 642, startPoint y: 225, endPoint x: 558, endPoint y: 218, distance: 84.3
click at [558, 218] on div "SearchWithCriteriad4c04baf-5da8-45d9-86d9-50f9dddd8544 Recording Title clever" at bounding box center [898, 226] width 997 height 37
type input "deliverance"
click at [1286, 457] on button "Search" at bounding box center [1341, 475] width 110 height 37
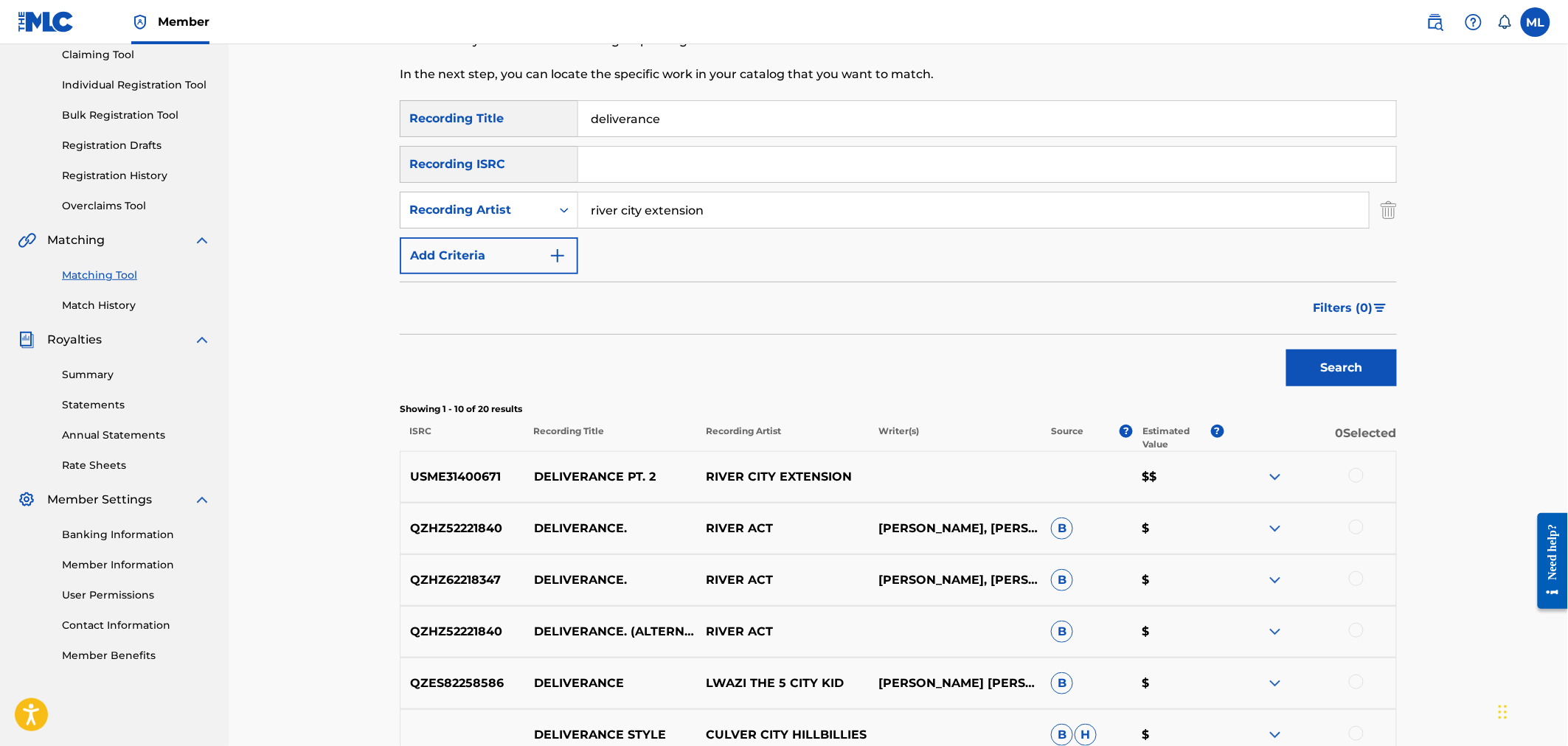
scroll to position [164, 0]
click at [1350, 481] on div at bounding box center [1309, 475] width 172 height 18
click at [1351, 477] on div at bounding box center [1356, 473] width 14 height 14
click at [1021, 627] on button "Match 1 Group" at bounding box center [1036, 625] width 163 height 37
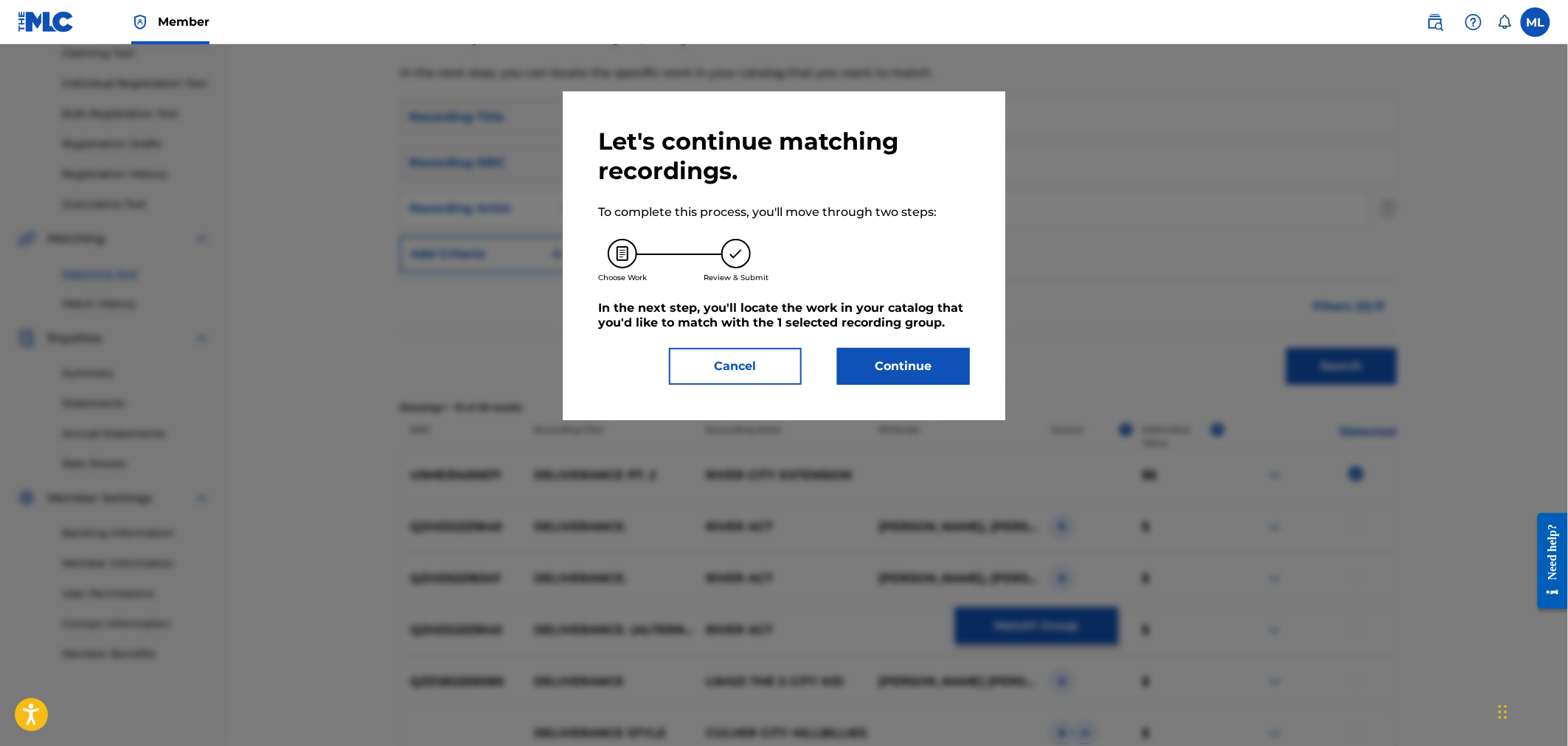
click at [873, 378] on button "Continue" at bounding box center [903, 366] width 132 height 37
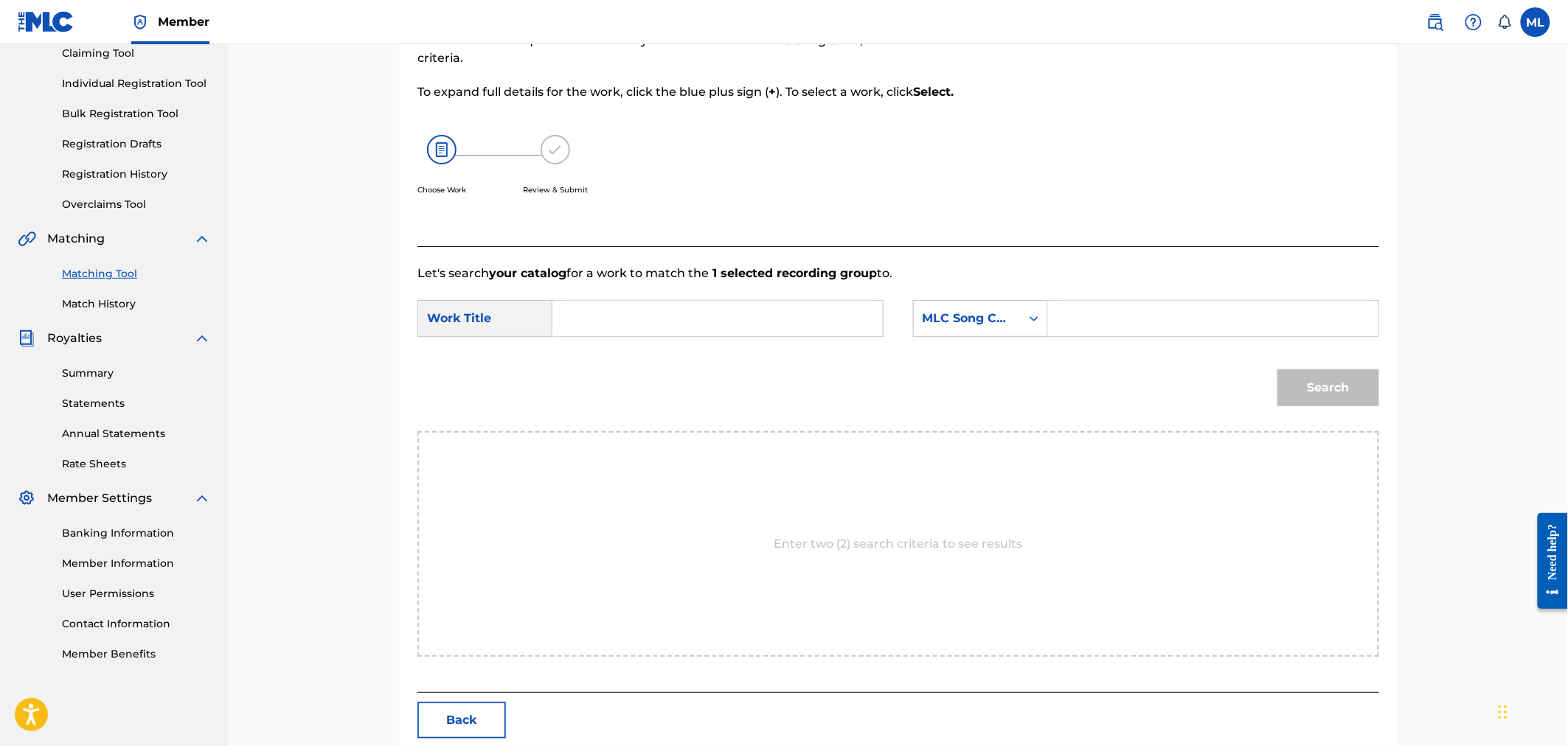
click at [789, 328] on input "Search Form" at bounding box center [717, 318] width 306 height 35
type input "deliverance"
click at [961, 316] on div "MLC Song Code" at bounding box center [967, 318] width 89 height 18
click at [977, 350] on div "Writer Name" at bounding box center [981, 355] width 133 height 37
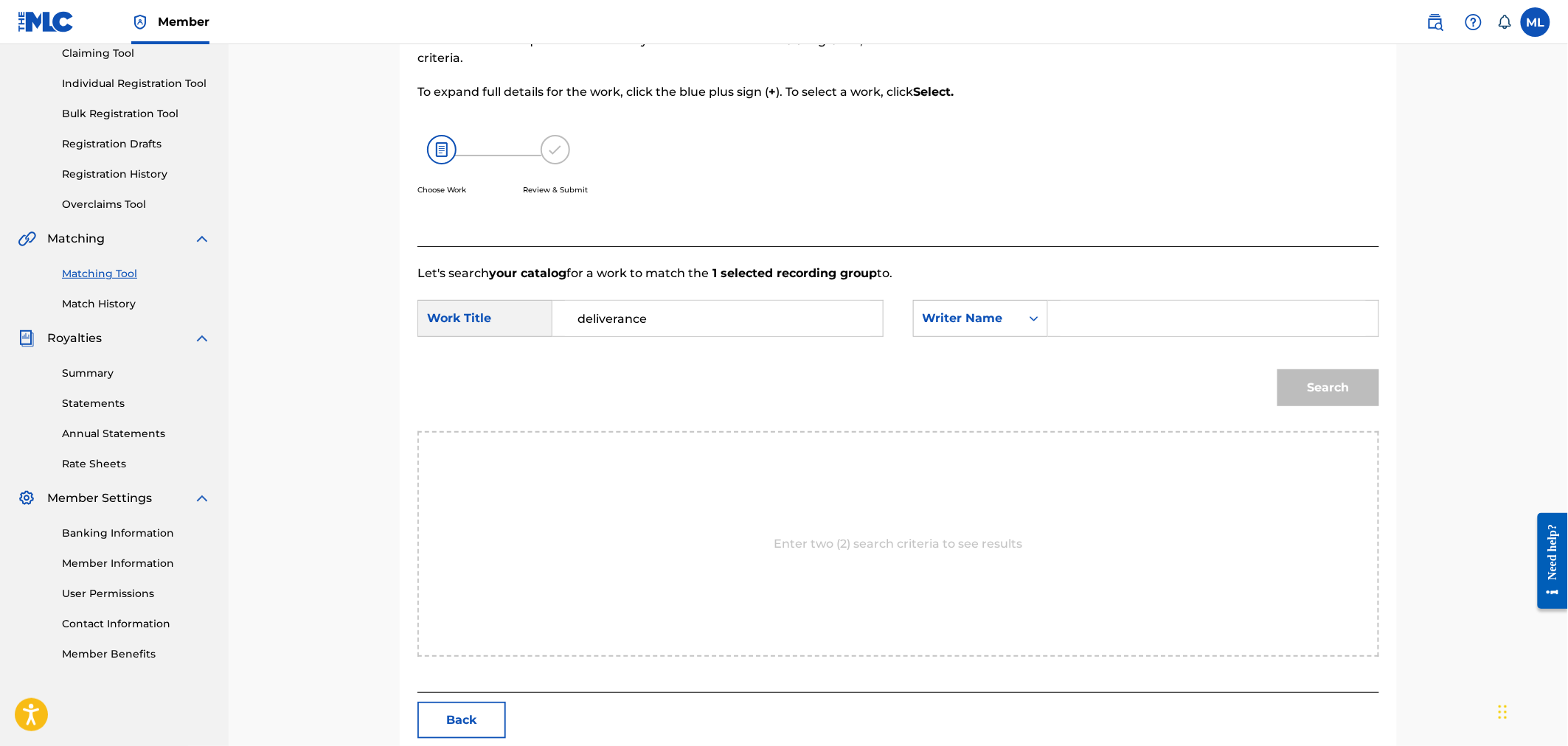
click at [1102, 320] on input "Search Form" at bounding box center [1213, 318] width 306 height 35
click at [1321, 378] on button "Search" at bounding box center [1328, 387] width 102 height 37
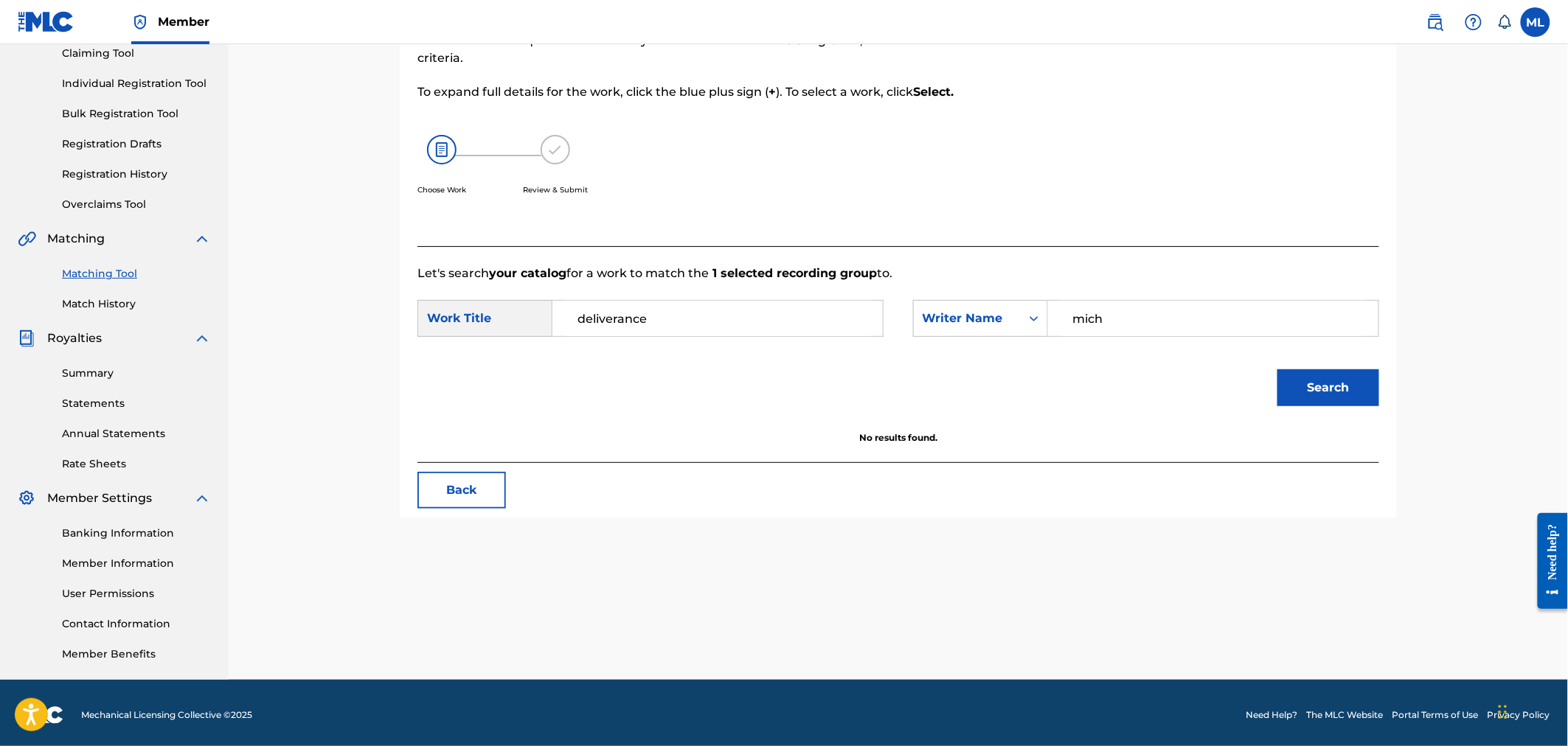
click at [1120, 321] on input "mich" at bounding box center [1213, 318] width 306 height 35
type input "michelini"
click at [1278, 369] on button "Search" at bounding box center [1328, 387] width 102 height 37
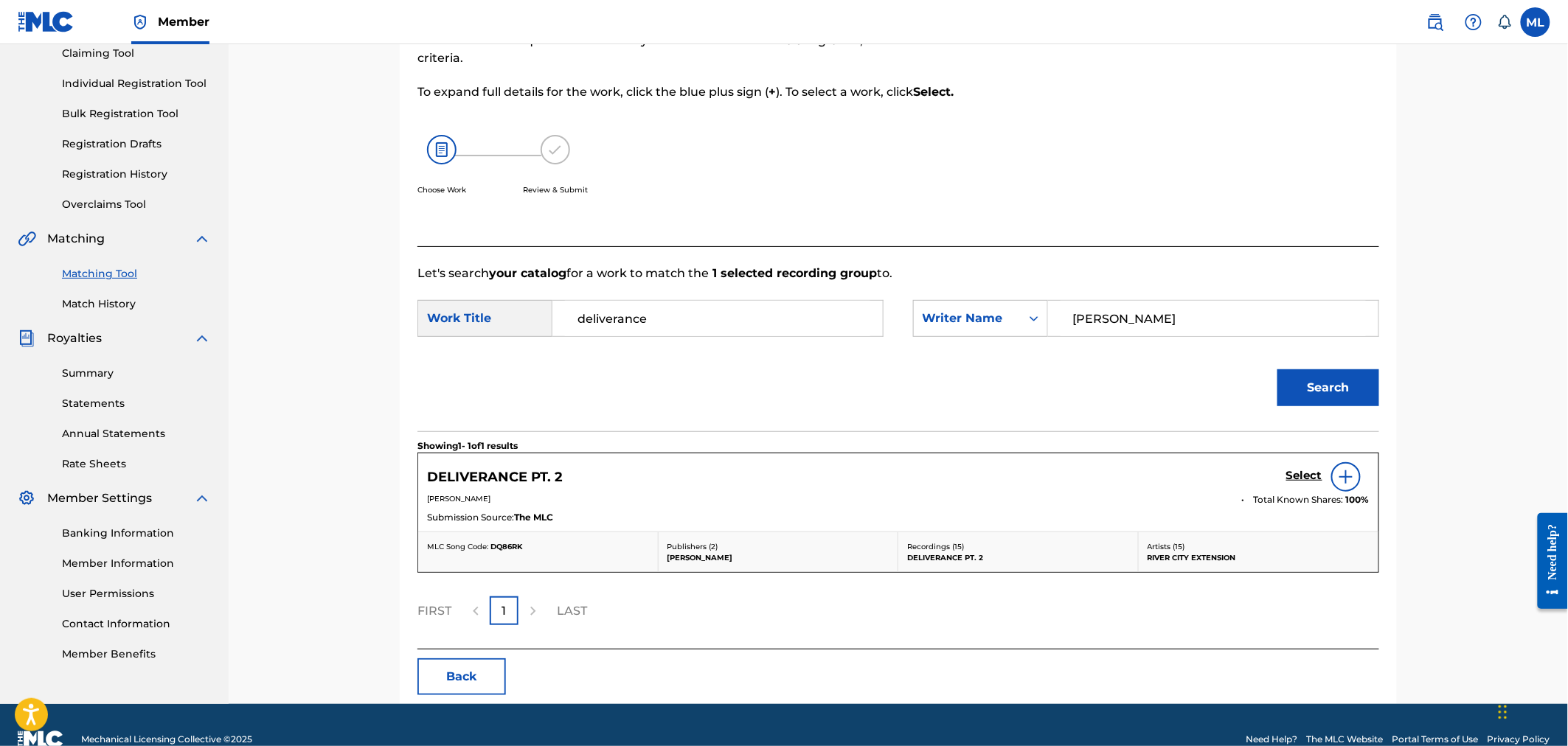
click at [1297, 470] on h5 "Select" at bounding box center [1304, 476] width 36 height 14
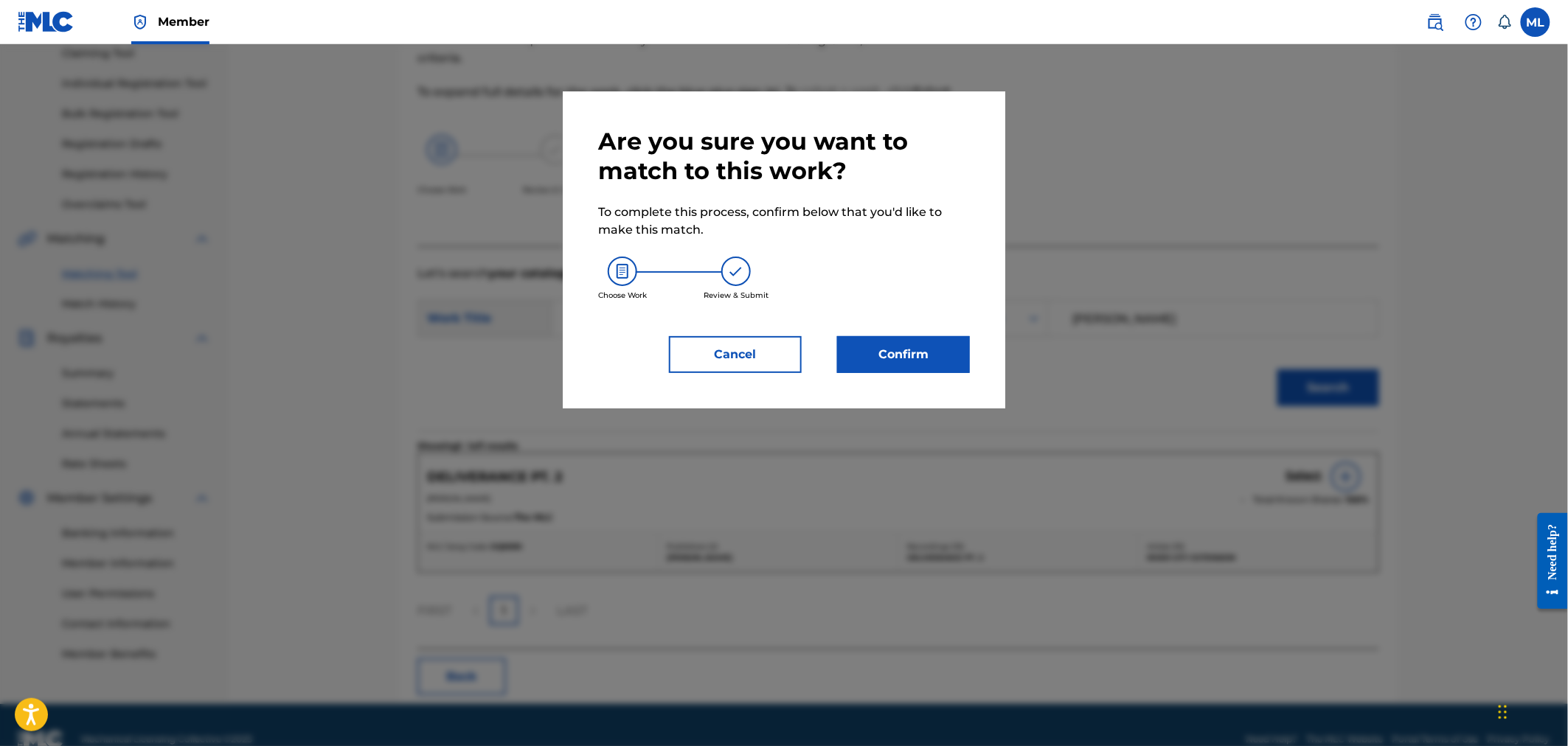
click at [938, 363] on button "Confirm" at bounding box center [903, 354] width 132 height 37
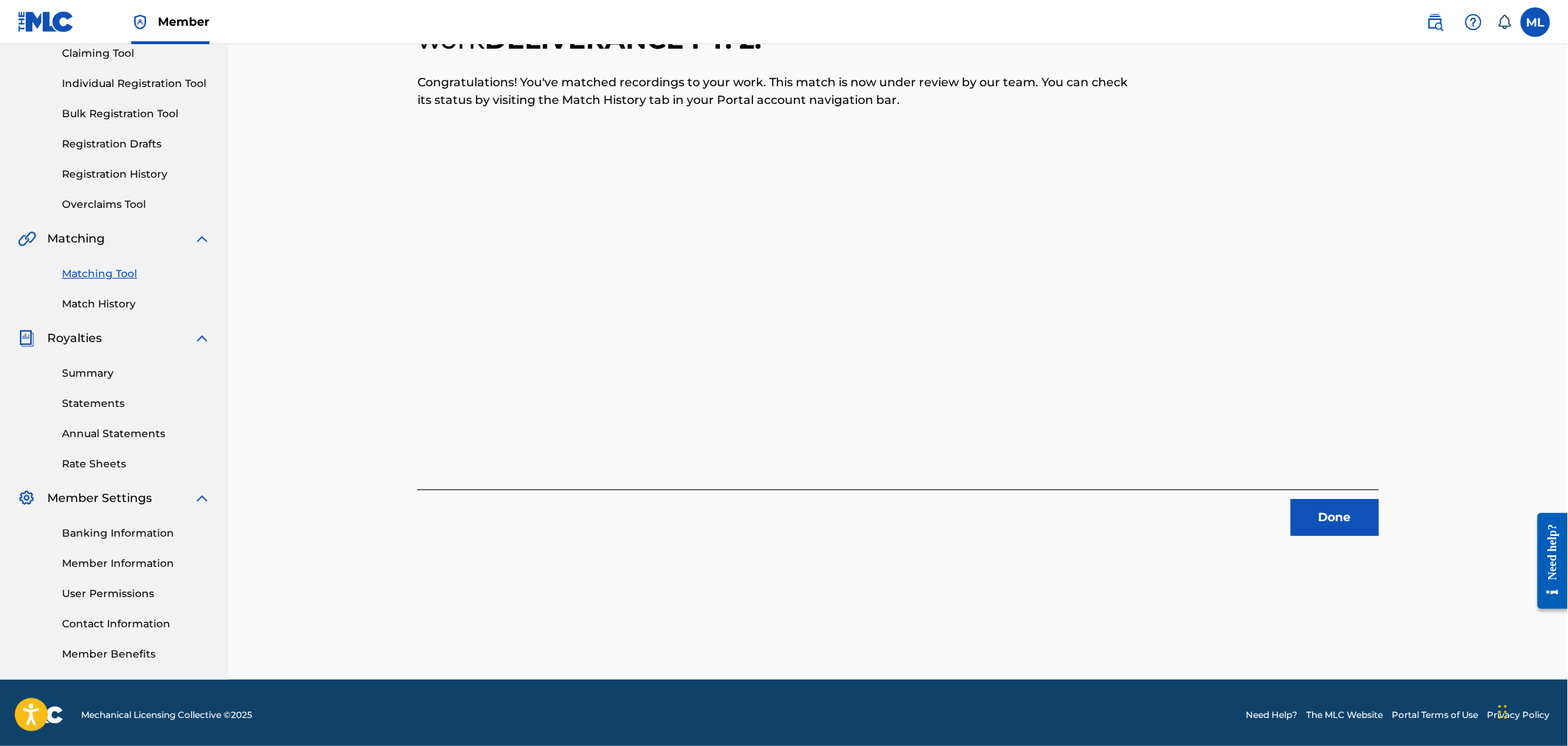
click at [1344, 505] on button "Done" at bounding box center [1335, 517] width 89 height 37
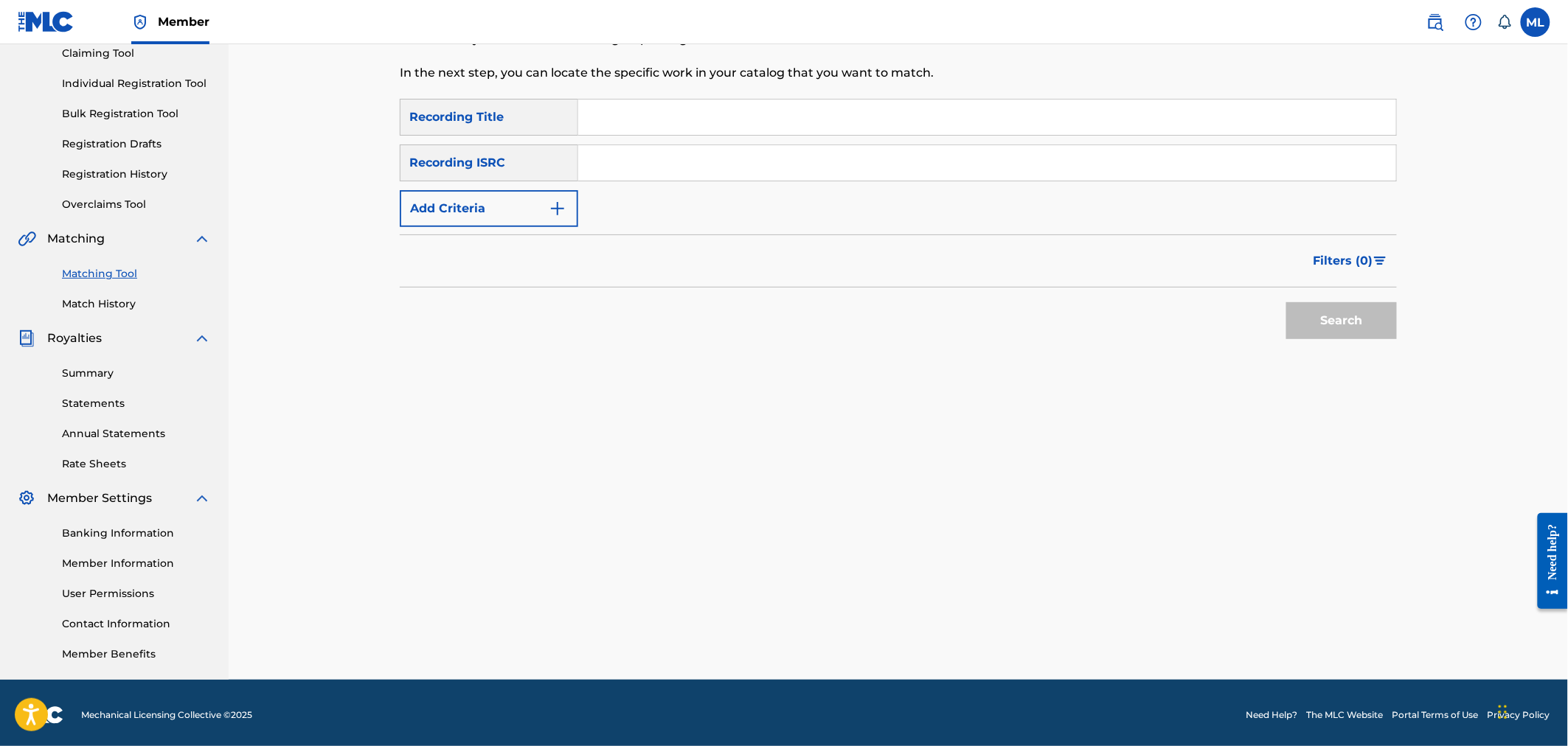
click at [636, 114] on input "Search Form" at bounding box center [986, 117] width 818 height 35
type input "down"
click at [511, 207] on button "Add Criteria" at bounding box center [488, 208] width 178 height 37
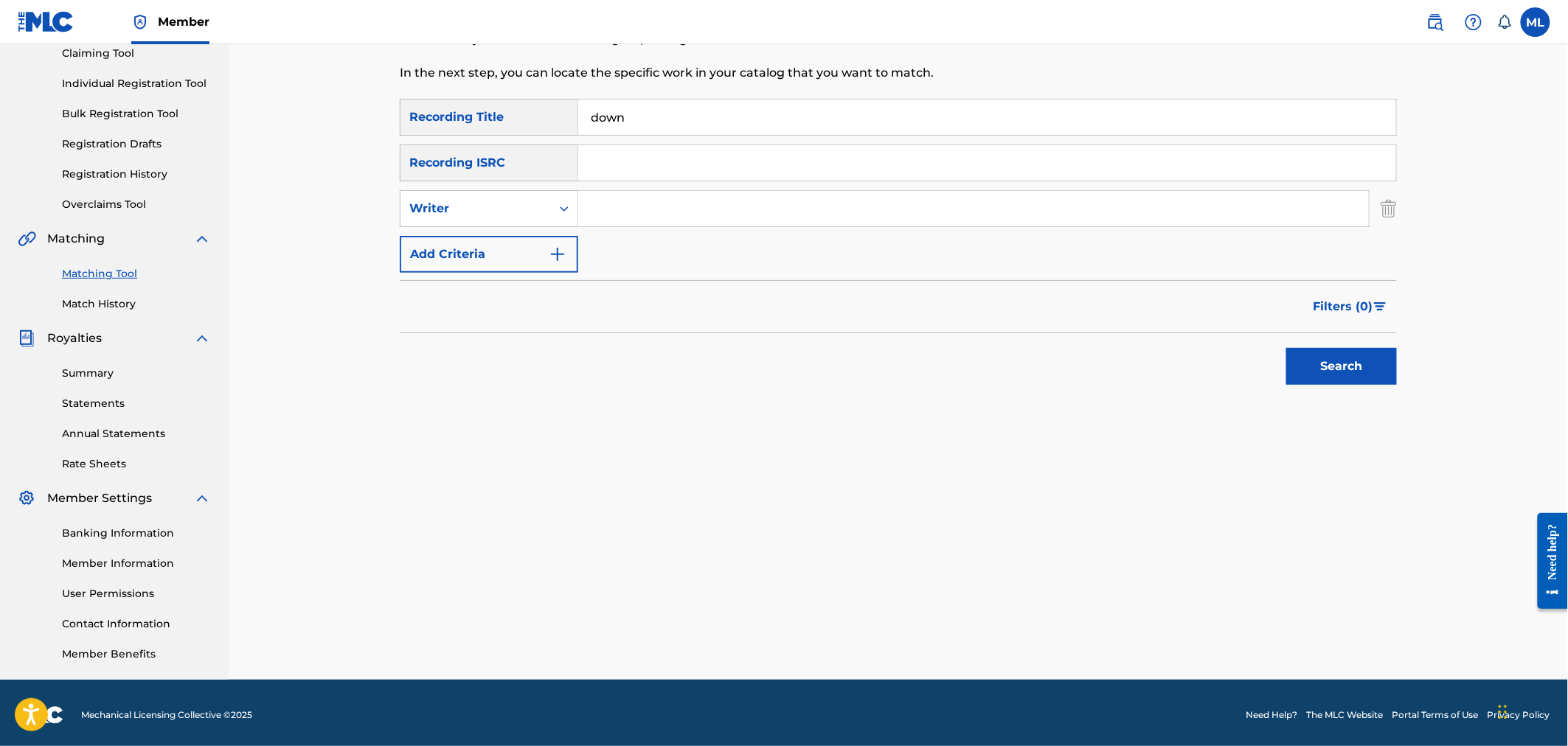
click at [631, 205] on input "Search Form" at bounding box center [973, 208] width 790 height 35
type input "joseph michelini"
drag, startPoint x: 699, startPoint y: 219, endPoint x: 562, endPoint y: 214, distance: 137.1
click at [562, 214] on div "SearchWithCriteria65cbf24d-ffc1-417c-a3d4-7b2dfe5d7bb5 Writer joseph michelini" at bounding box center [898, 208] width 997 height 37
click at [1362, 350] on button "Search" at bounding box center [1341, 366] width 110 height 37
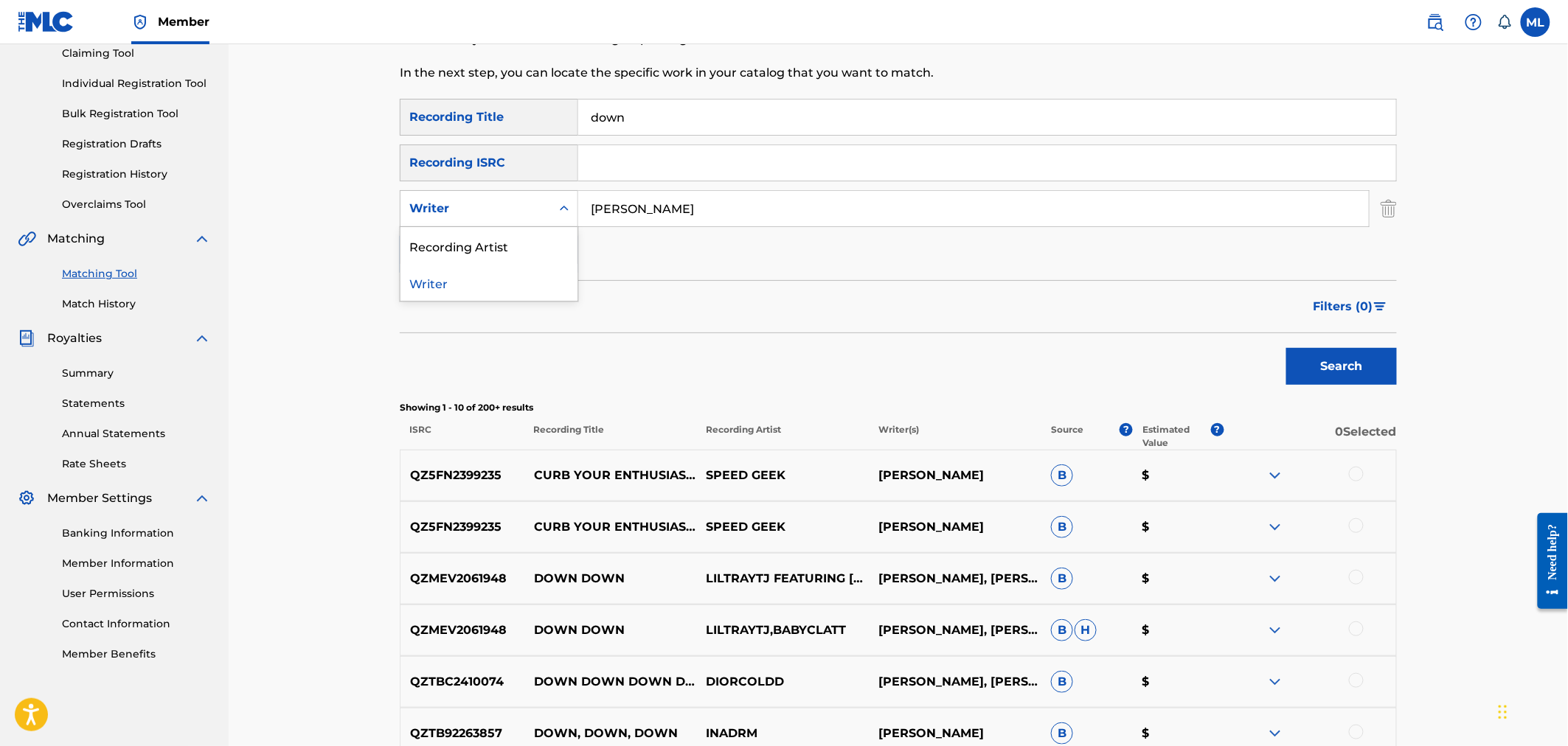
click at [534, 216] on div "Writer" at bounding box center [475, 208] width 132 height 18
click at [522, 254] on div "Recording Artist" at bounding box center [489, 245] width 177 height 37
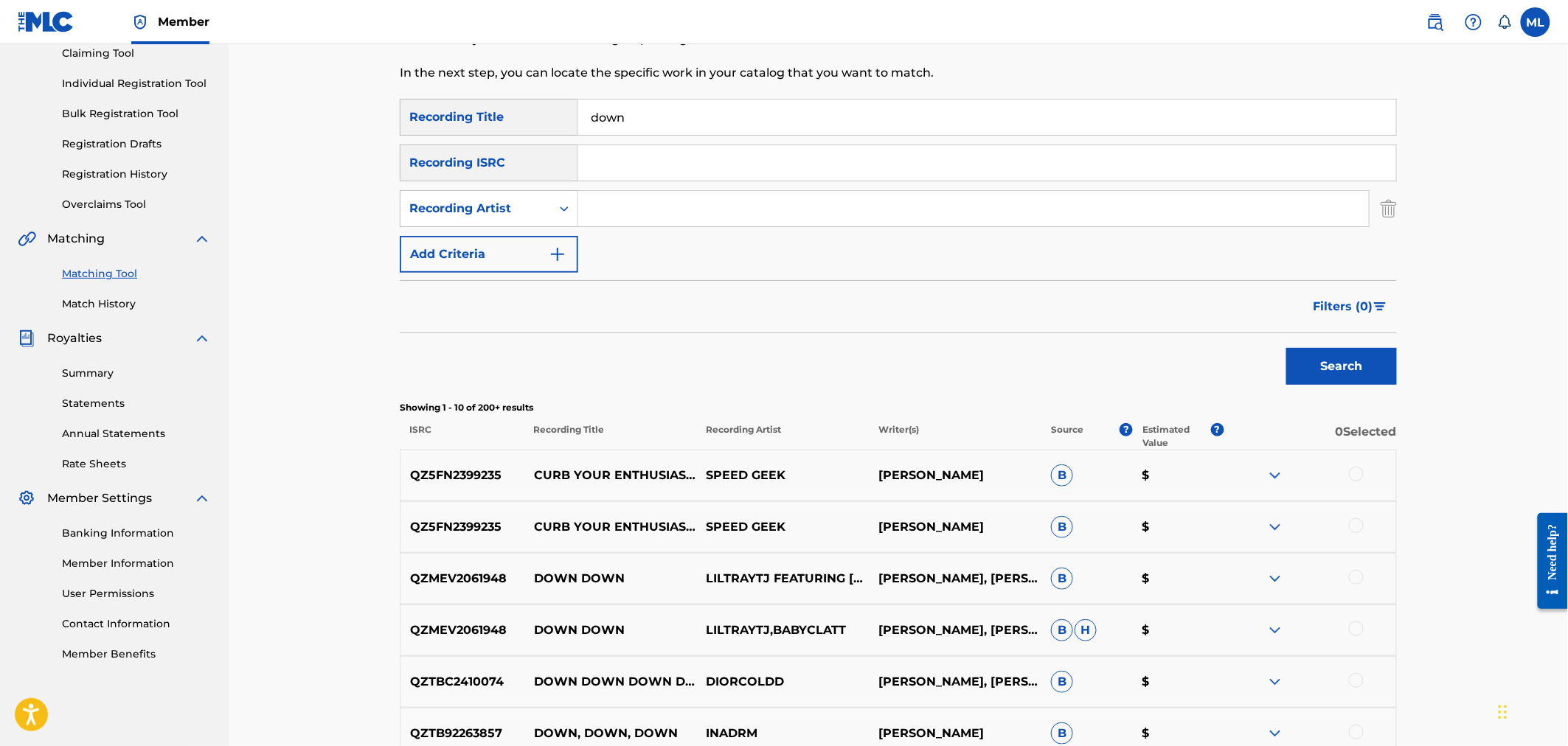
click at [673, 218] on input "Search Form" at bounding box center [973, 208] width 790 height 35
type input "river city extension"
drag, startPoint x: 1281, startPoint y: 375, endPoint x: 1298, endPoint y: 368, distance: 18.4
click at [1283, 375] on div "Search" at bounding box center [1338, 363] width 118 height 59
click at [1298, 368] on button "Search" at bounding box center [1341, 366] width 110 height 37
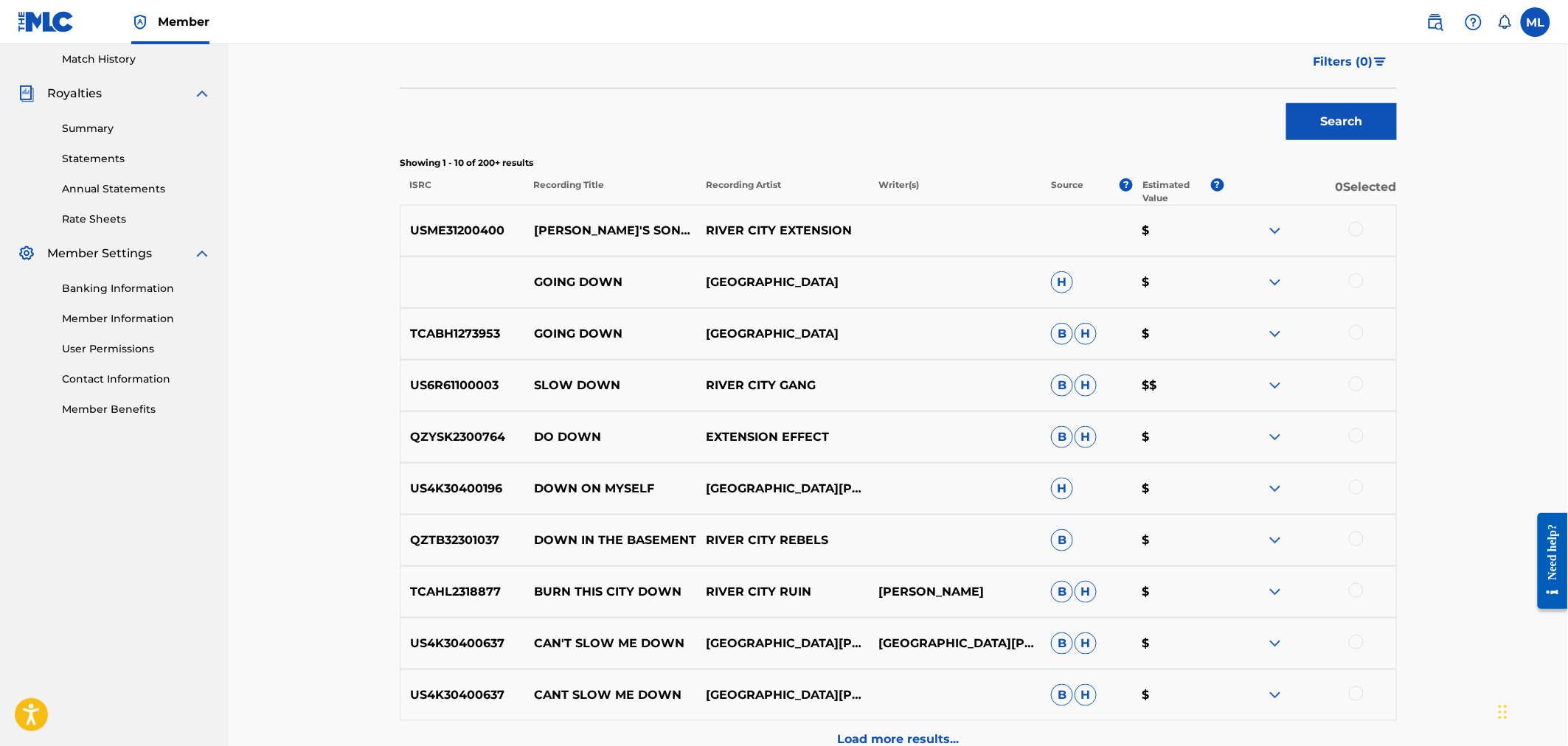
scroll to position [218, 0]
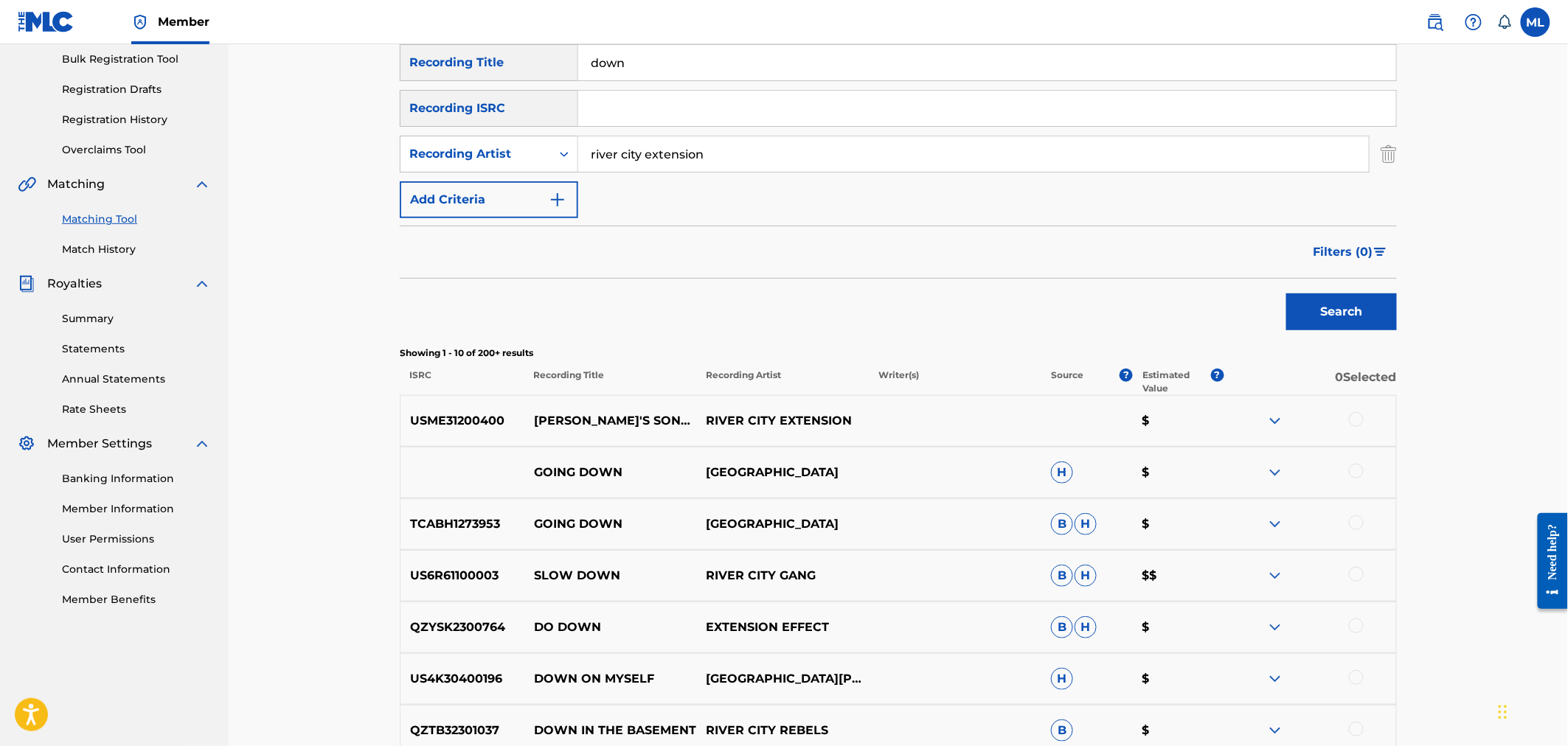
click at [1352, 414] on div at bounding box center [1356, 419] width 14 height 14
click at [1033, 624] on button "Match 1 Group" at bounding box center [1036, 625] width 163 height 37
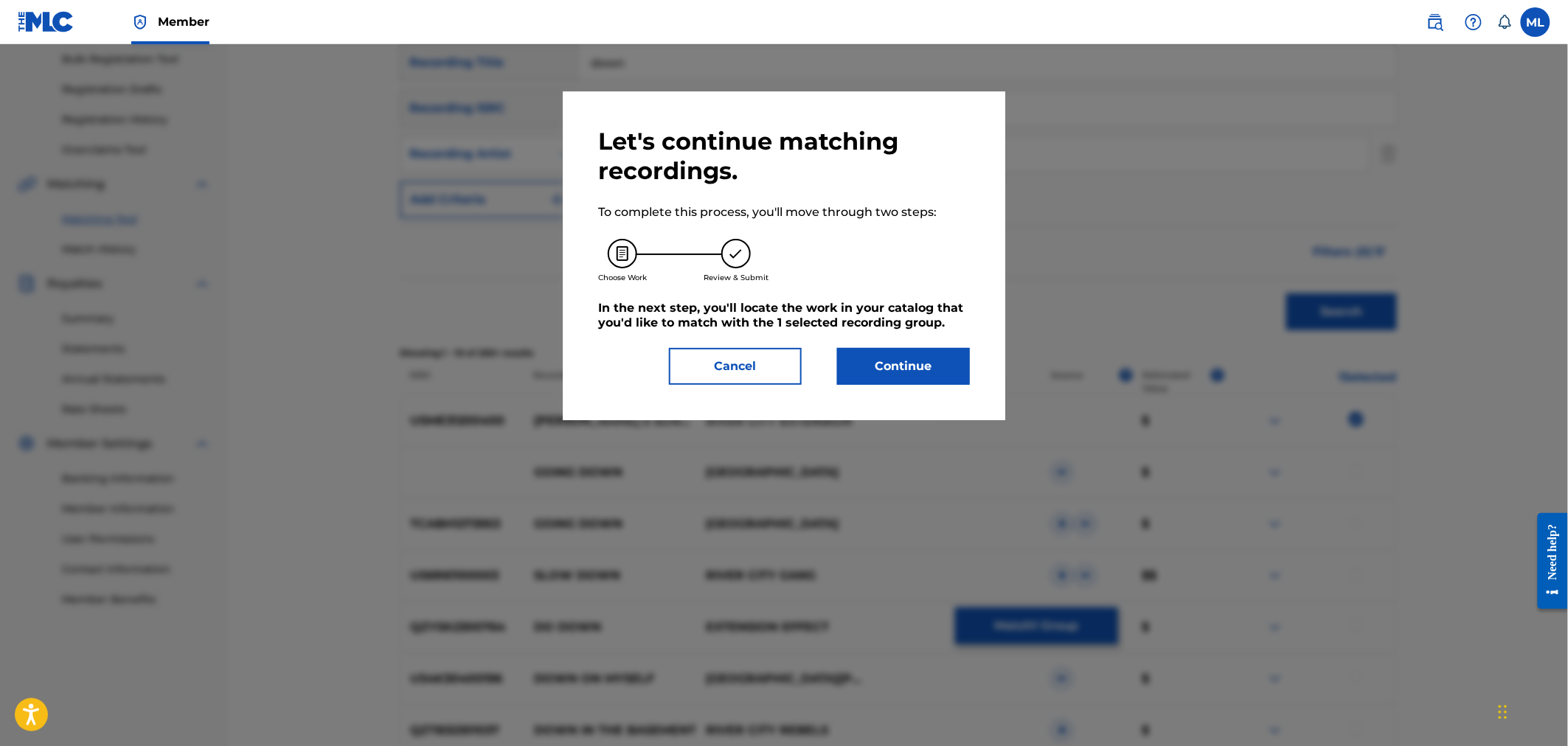
click at [912, 374] on button "Continue" at bounding box center [903, 366] width 132 height 37
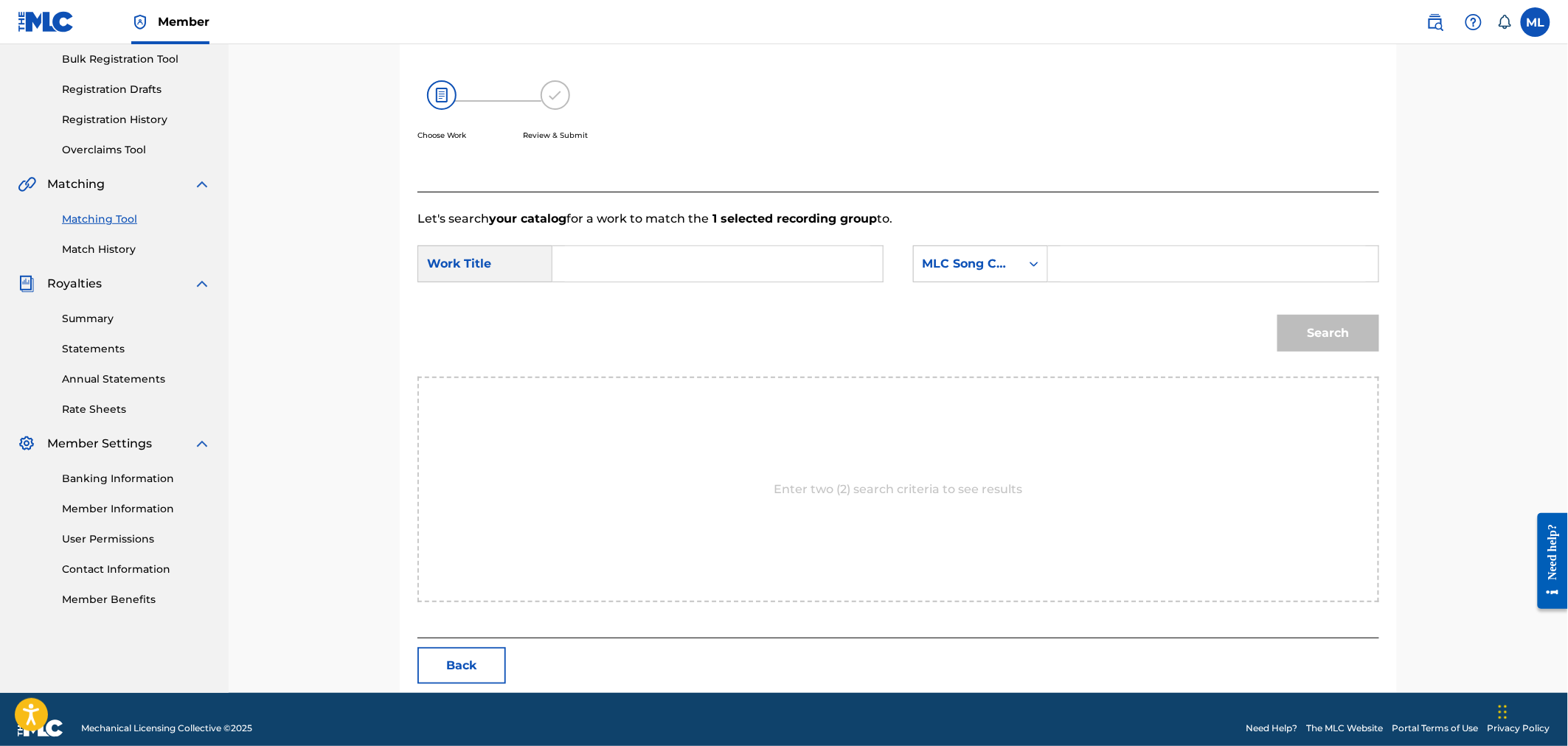
click at [760, 262] on input "Search Form" at bounding box center [717, 264] width 306 height 35
type input "vanessa"
click at [963, 273] on div "MLC Song Code" at bounding box center [967, 264] width 107 height 28
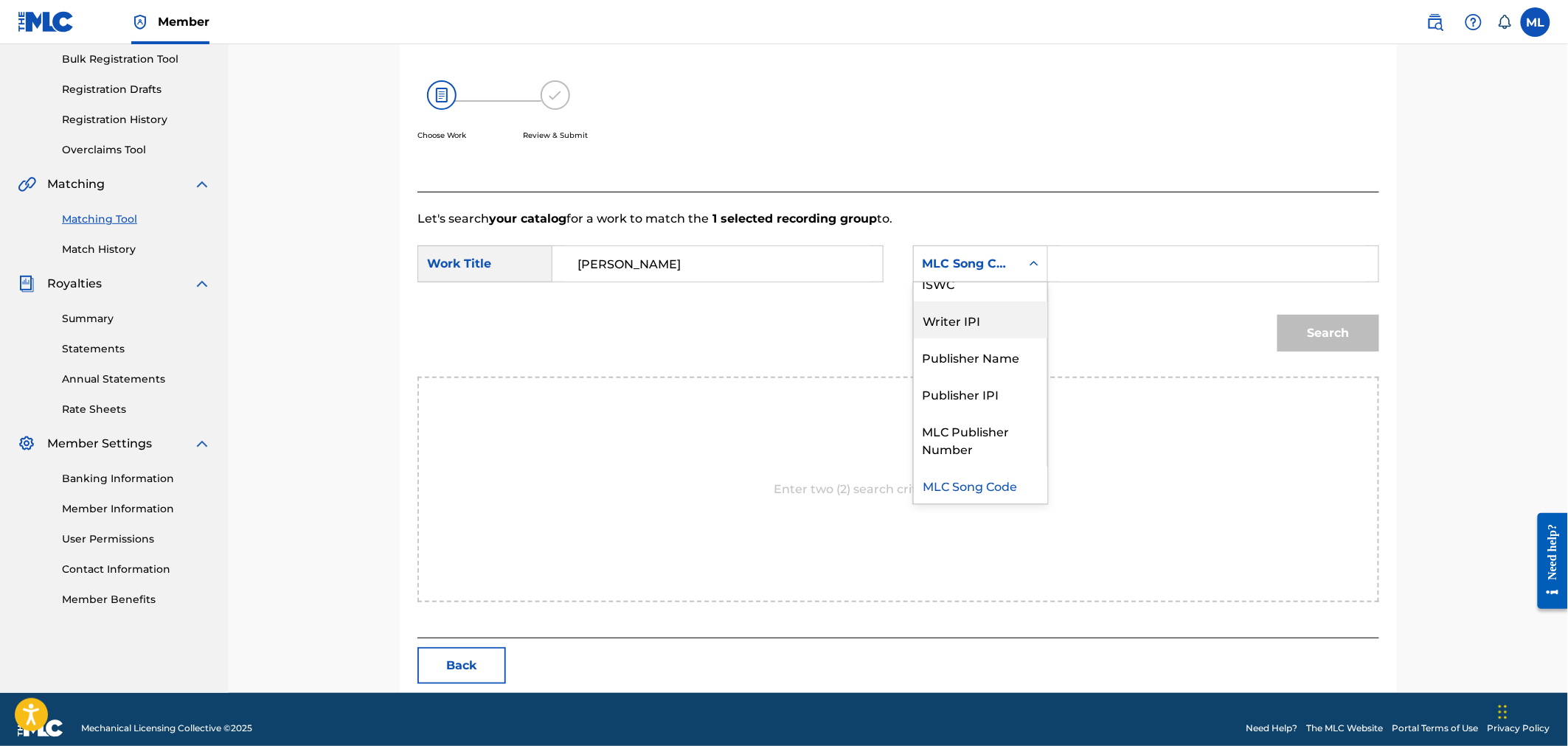
scroll to position [0, 0]
drag, startPoint x: 978, startPoint y: 311, endPoint x: 1023, endPoint y: 283, distance: 53.0
click at [978, 310] on div "Writer Name" at bounding box center [981, 301] width 133 height 37
click at [1092, 266] on input "Search Form" at bounding box center [1213, 264] width 306 height 35
paste input "joseph michelini"
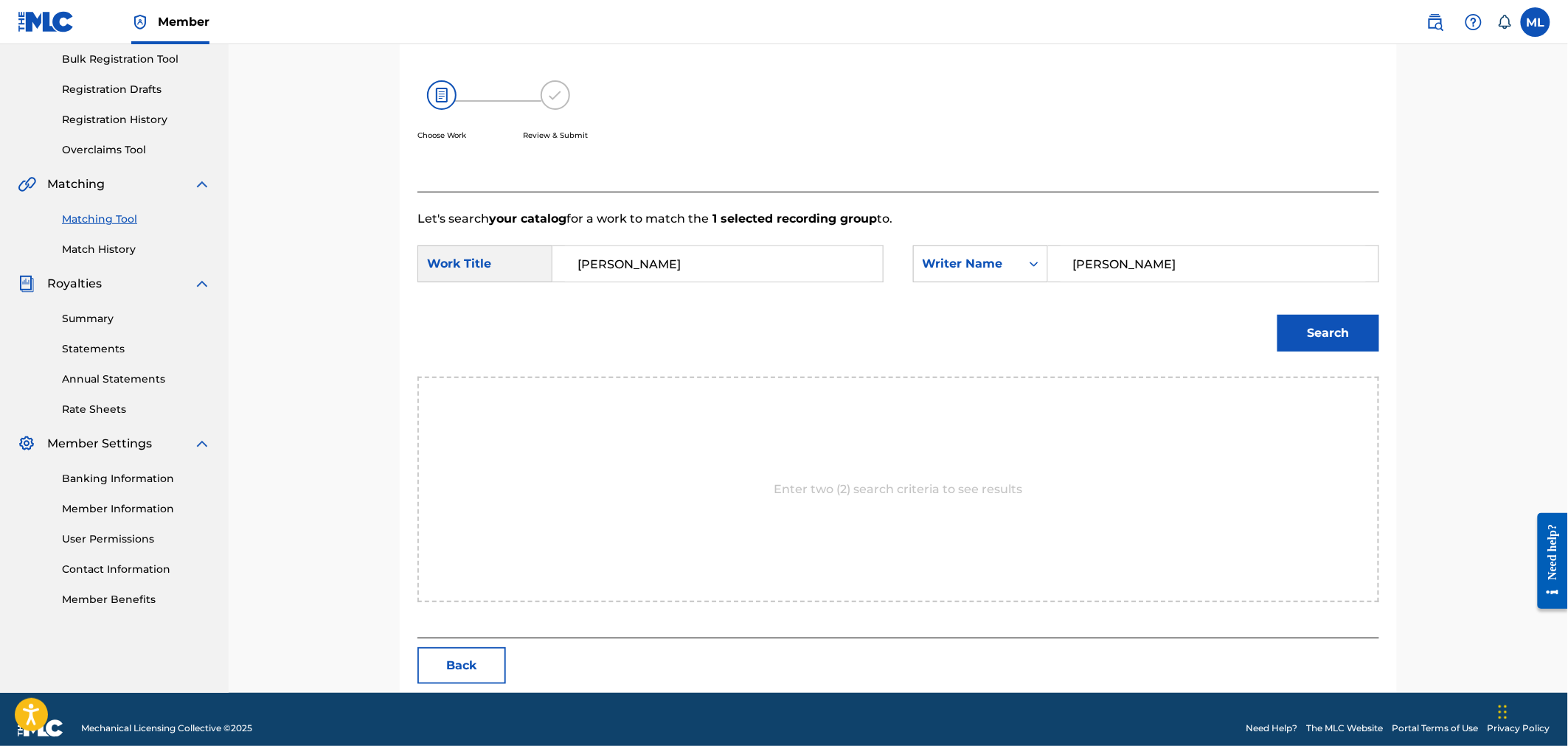
type input "joseph michelini"
click at [1329, 344] on button "Search" at bounding box center [1328, 333] width 102 height 37
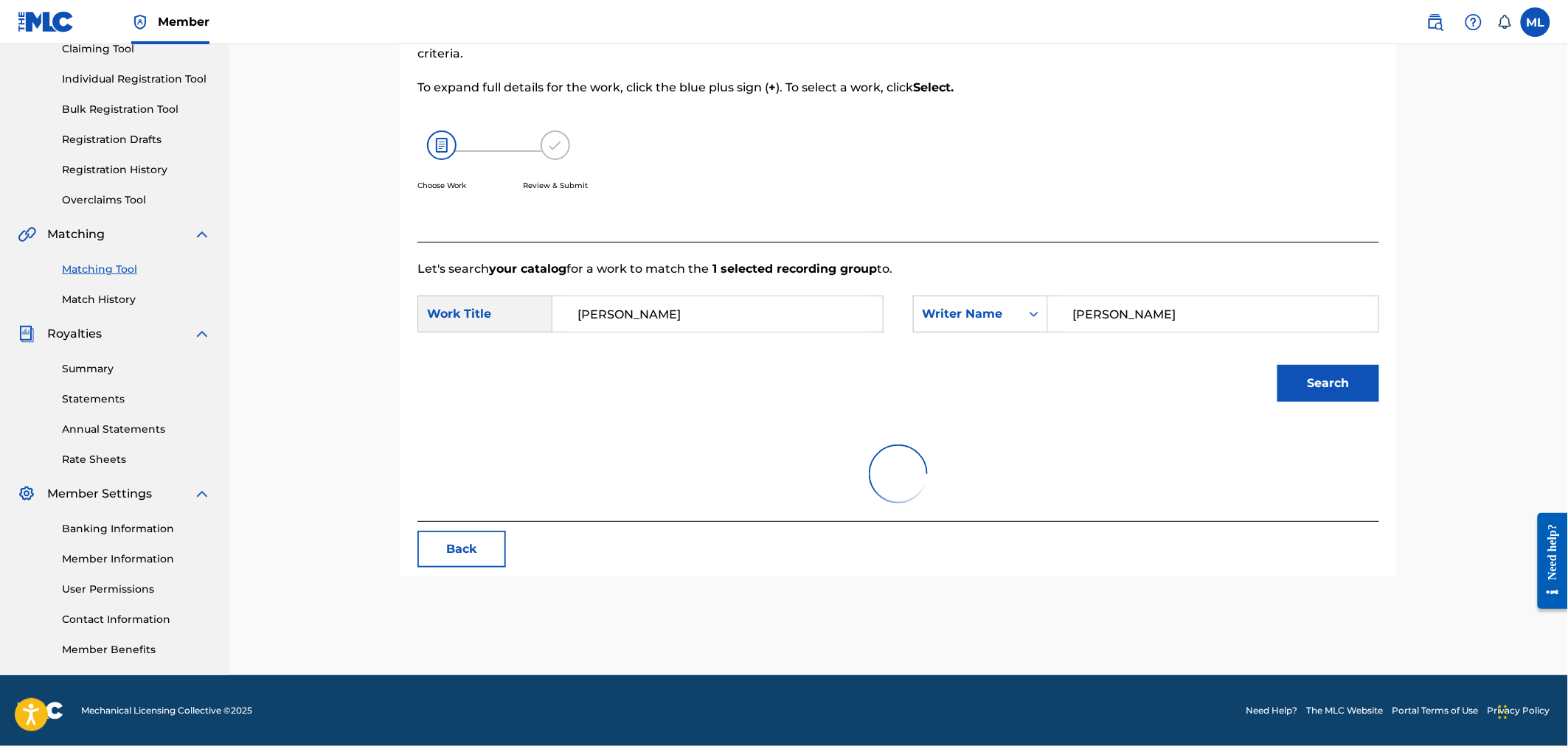
scroll to position [167, 0]
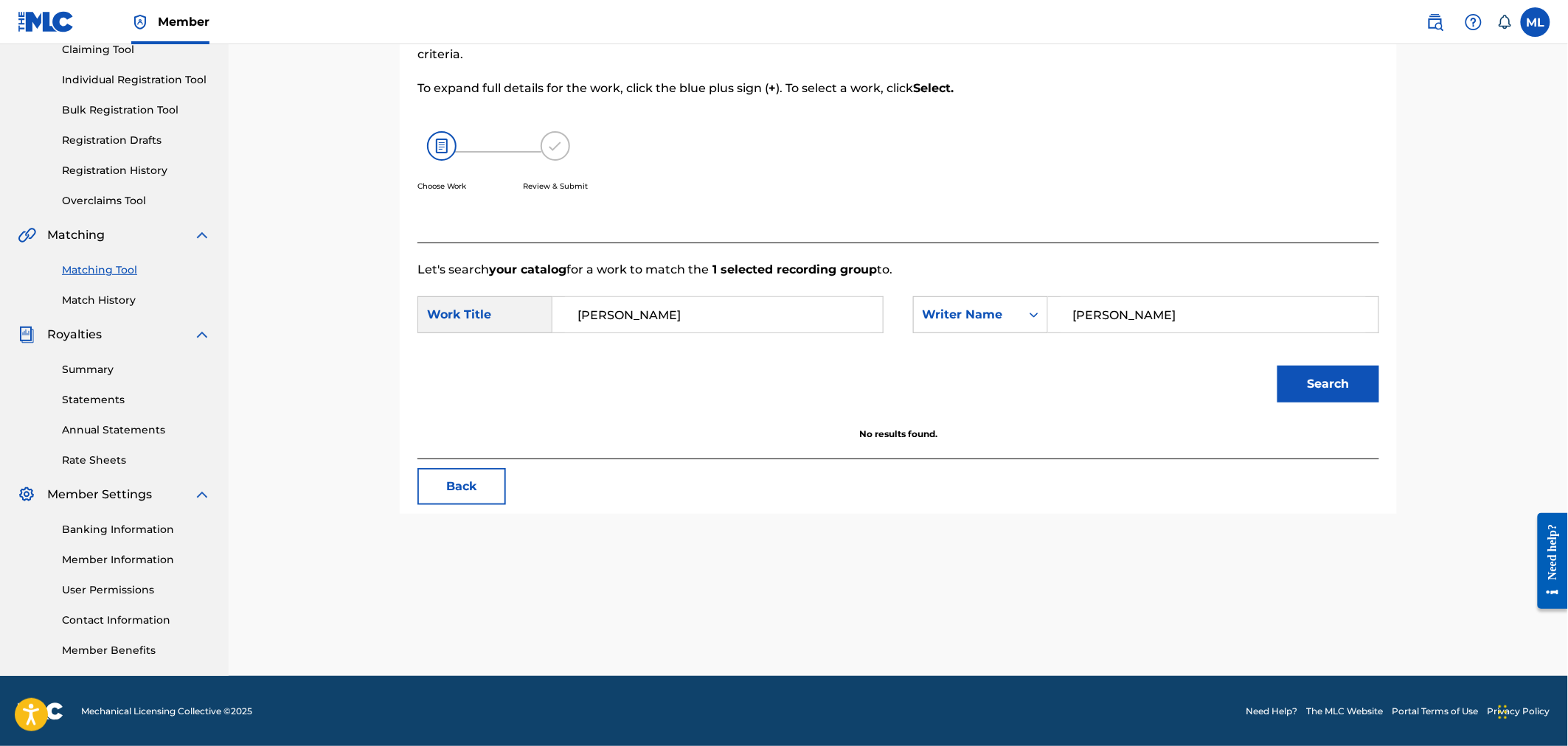
click at [681, 322] on input "vanessa" at bounding box center [717, 314] width 306 height 35
click at [604, 369] on span "'s song or don't let the sun go down on your anger" at bounding box center [634, 401] width 113 height 120
type input "vanessa's song or don't let the sun go down on your anger"
click at [1316, 379] on button "Search" at bounding box center [1328, 383] width 102 height 37
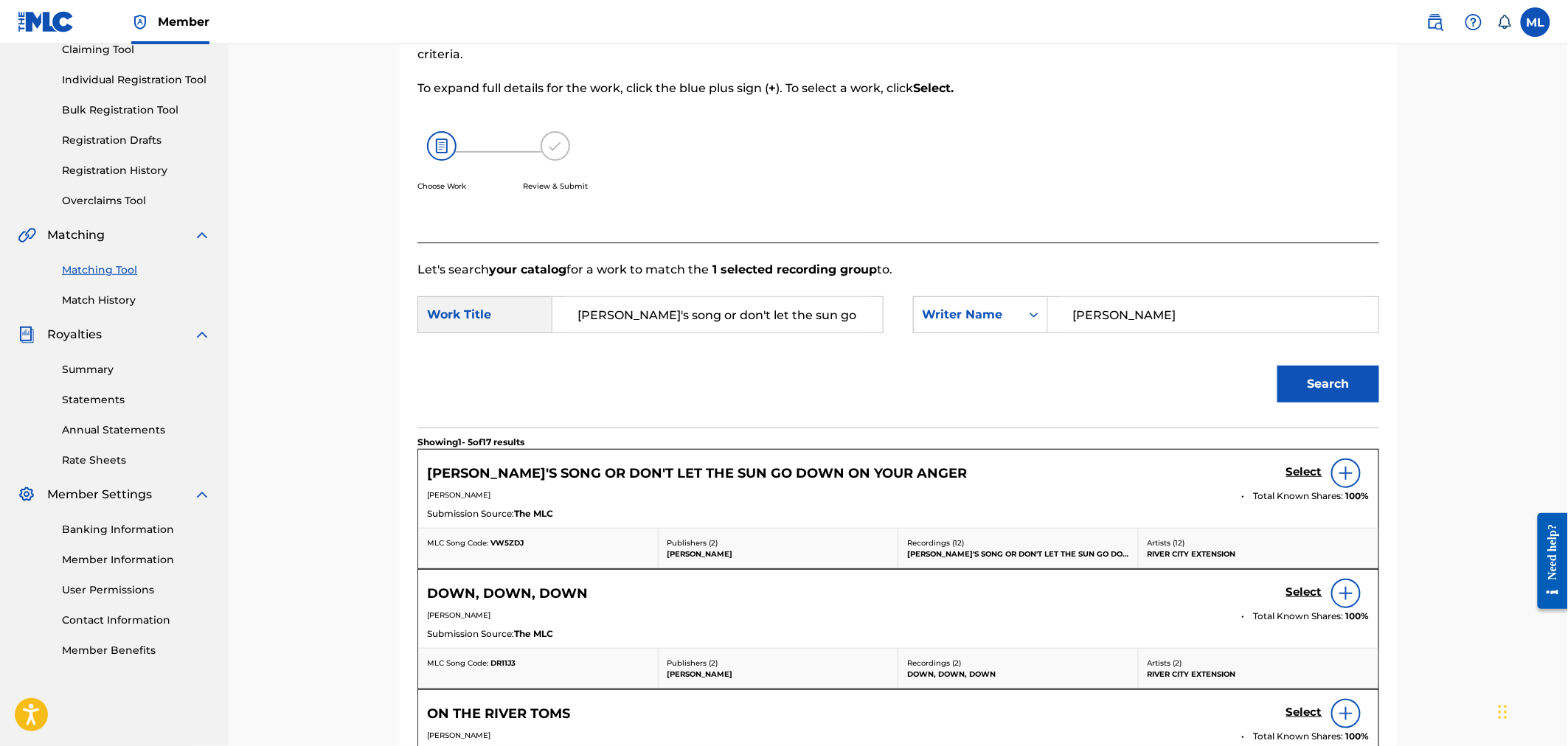
click at [1307, 476] on h5 "Select" at bounding box center [1304, 472] width 36 height 14
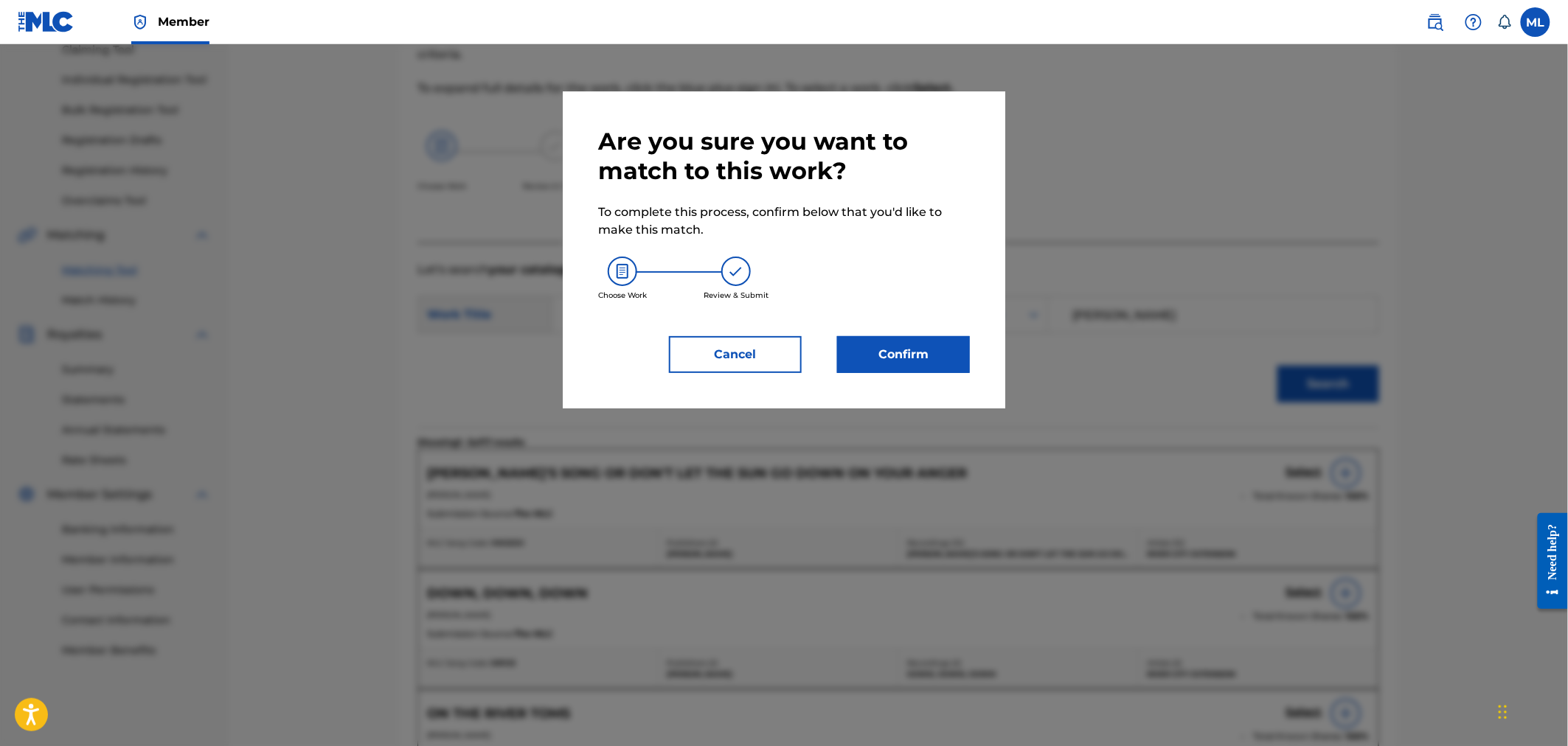
click at [918, 350] on button "Confirm" at bounding box center [903, 354] width 132 height 37
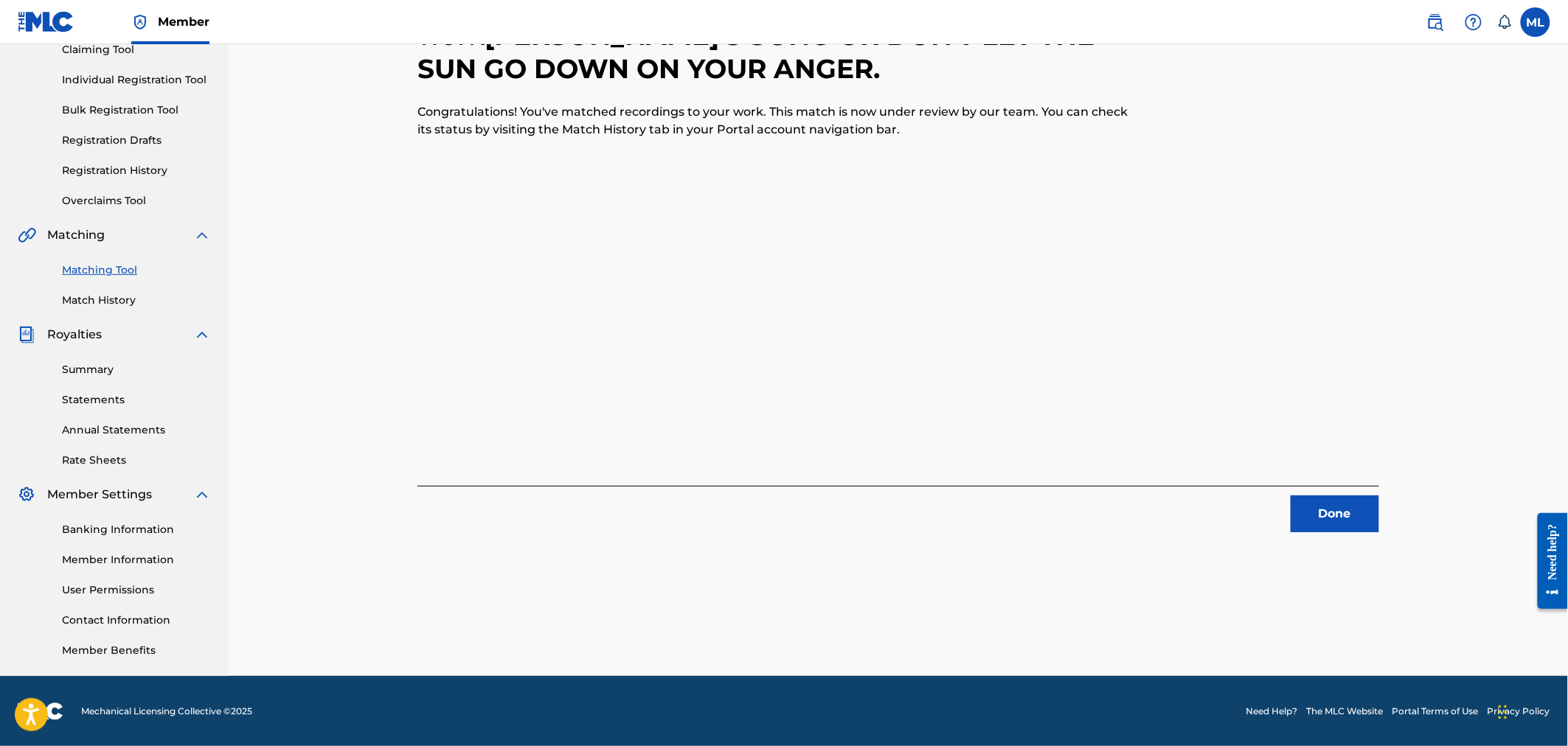
click at [1323, 514] on button "Done" at bounding box center [1335, 514] width 89 height 37
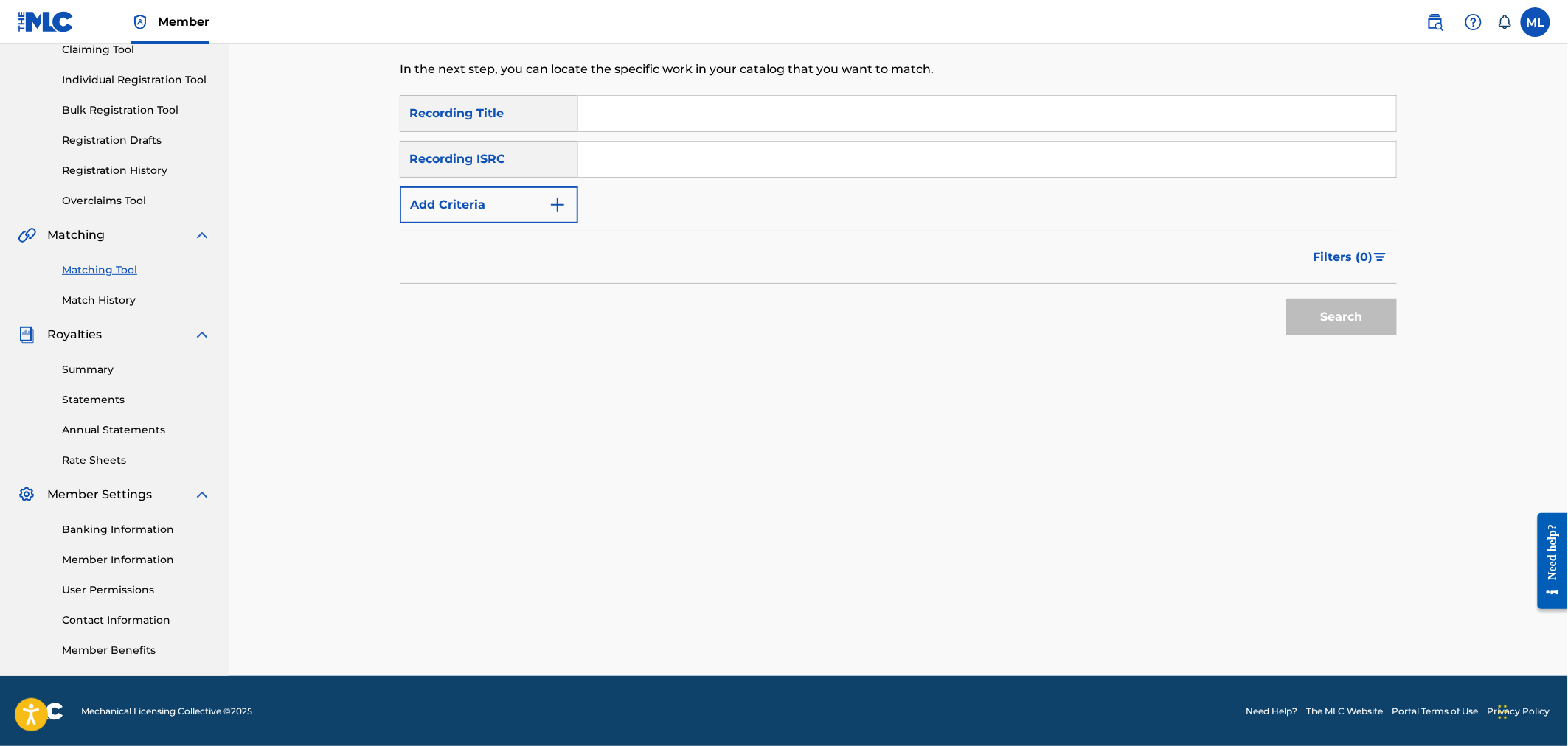
click at [676, 114] on input "Search Form" at bounding box center [986, 113] width 818 height 35
click at [607, 112] on input "elehant" at bounding box center [986, 113] width 818 height 35
type input "elephant"
click at [505, 205] on button "Add Criteria" at bounding box center [488, 205] width 178 height 37
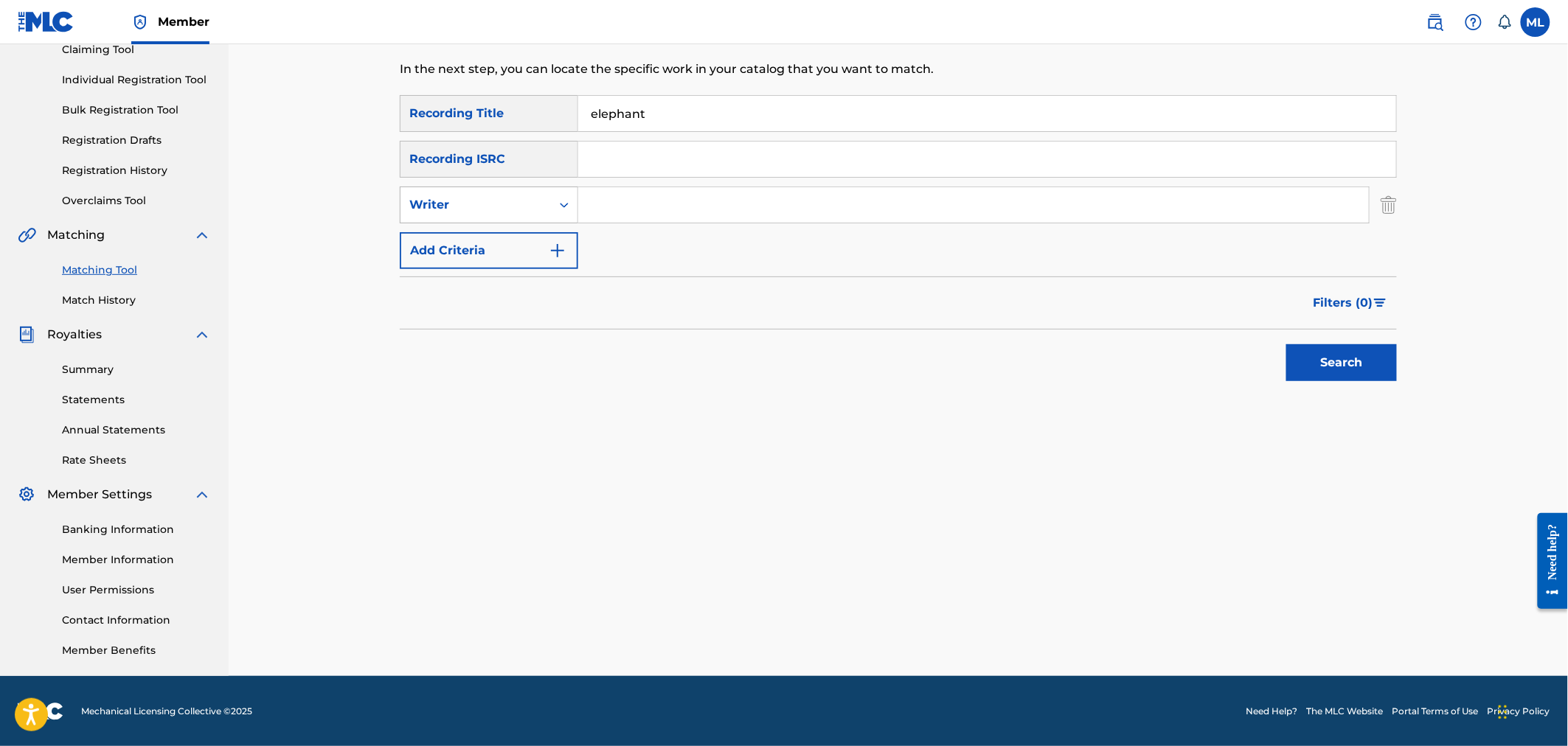
click at [557, 201] on icon "Search Form" at bounding box center [564, 205] width 14 height 14
drag, startPoint x: 533, startPoint y: 246, endPoint x: 618, endPoint y: 228, distance: 86.9
click at [533, 247] on div "Recording Artist" at bounding box center [489, 242] width 177 height 37
click at [633, 224] on div "SearchWithCriteriad4c04baf-5da8-45d9-86d9-50f9dddd8544 Recording Title elephant…" at bounding box center [898, 182] width 997 height 174
click at [635, 211] on input "Search Form" at bounding box center [973, 205] width 790 height 35
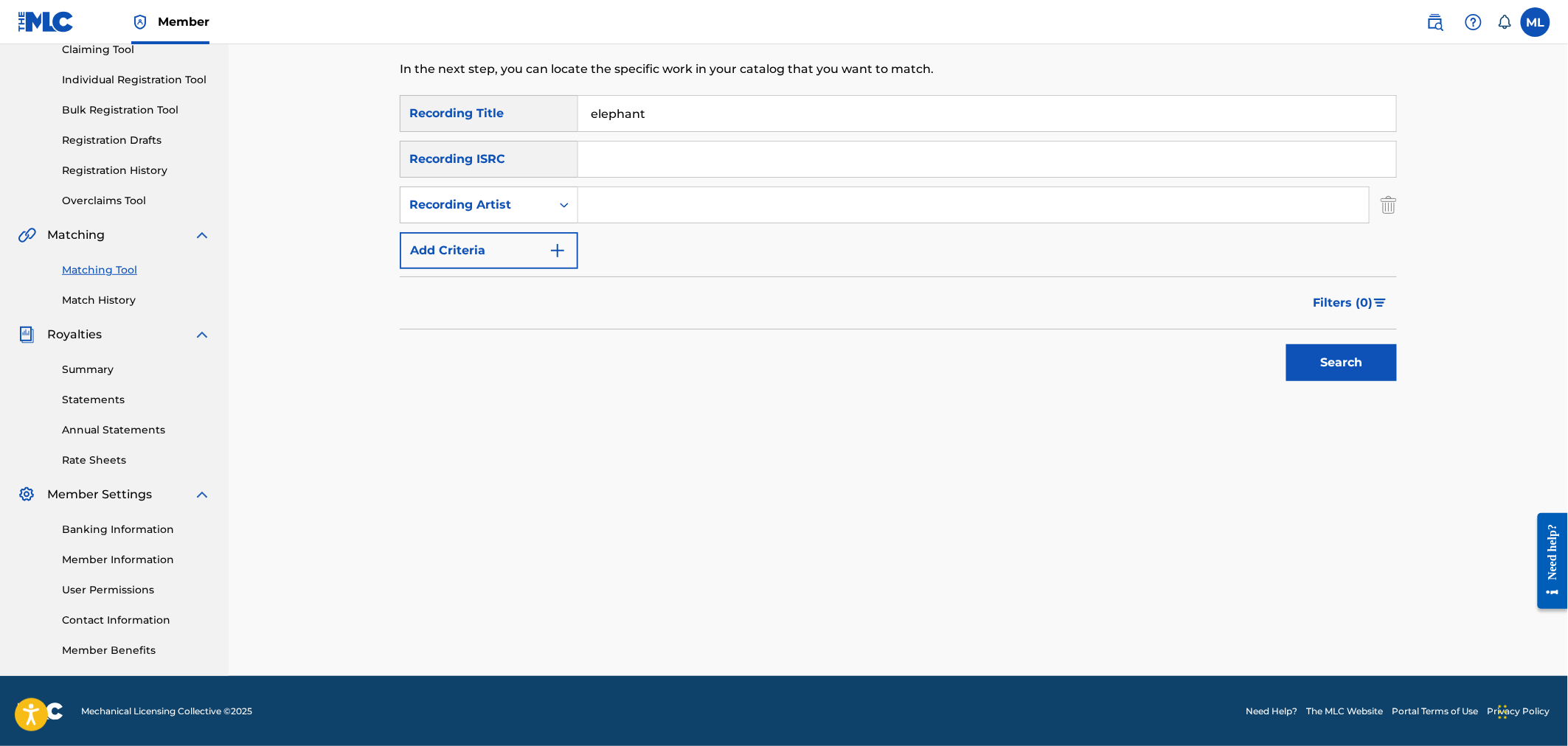
type input "river city extension"
click at [1301, 362] on button "Search" at bounding box center [1341, 363] width 110 height 37
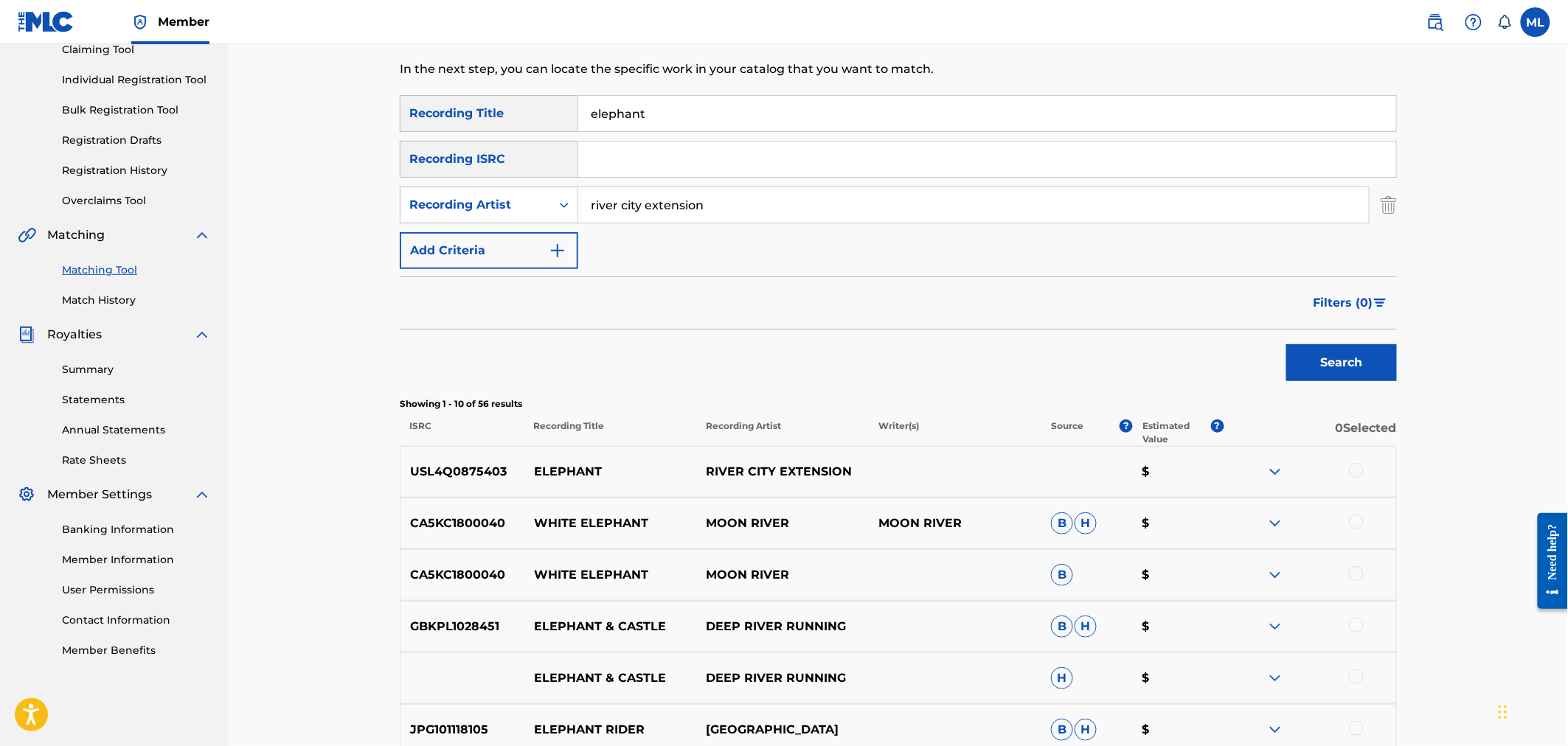
click at [1351, 476] on div at bounding box center [1309, 472] width 172 height 18
click at [1358, 468] on div at bounding box center [1356, 470] width 14 height 14
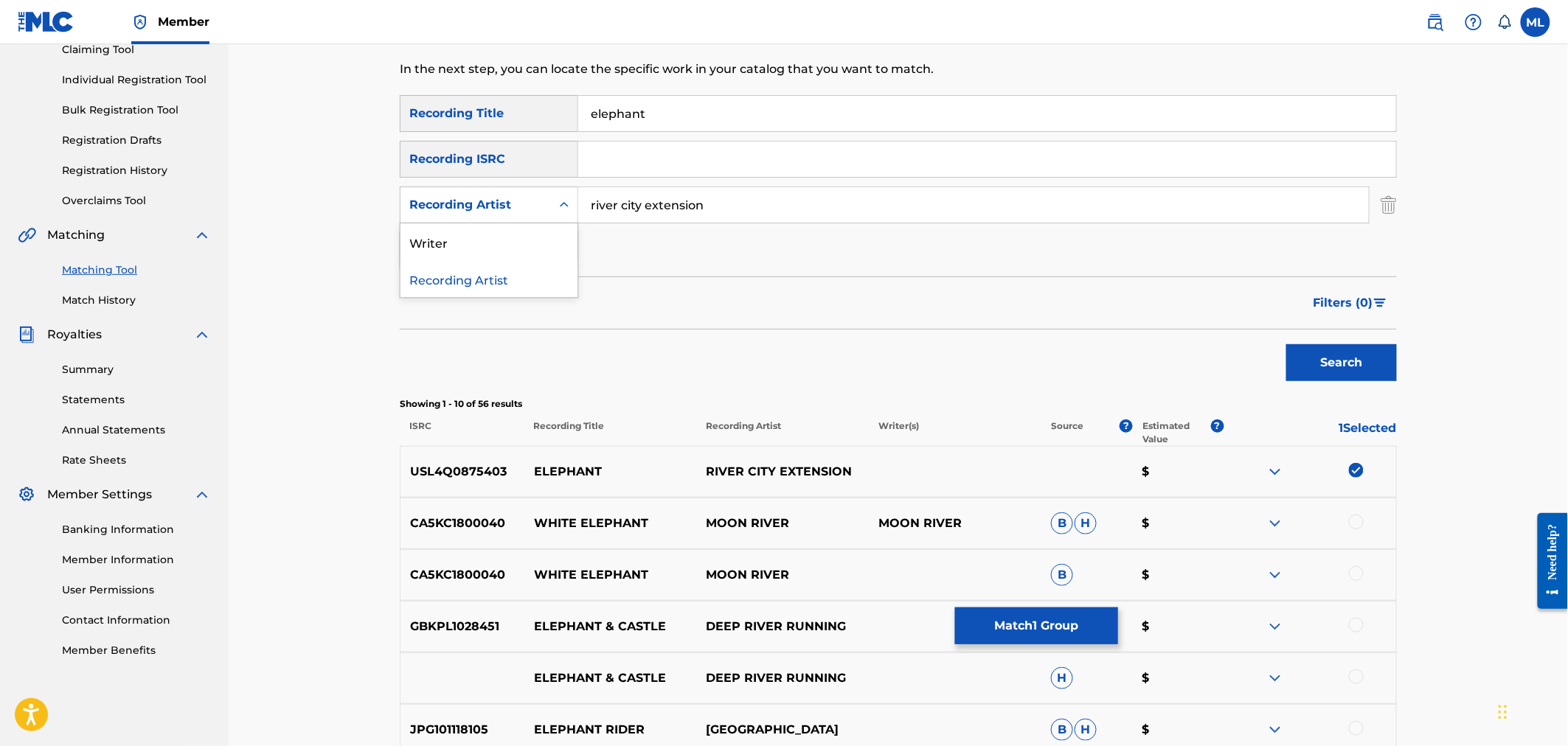
click at [561, 216] on div "Search Form" at bounding box center [565, 205] width 27 height 27
click at [526, 244] on div "Writer" at bounding box center [489, 242] width 177 height 37
click at [821, 211] on input "Search Form" at bounding box center [973, 205] width 790 height 35
type input "joseph michelini"
click at [1342, 366] on button "Search" at bounding box center [1341, 363] width 110 height 37
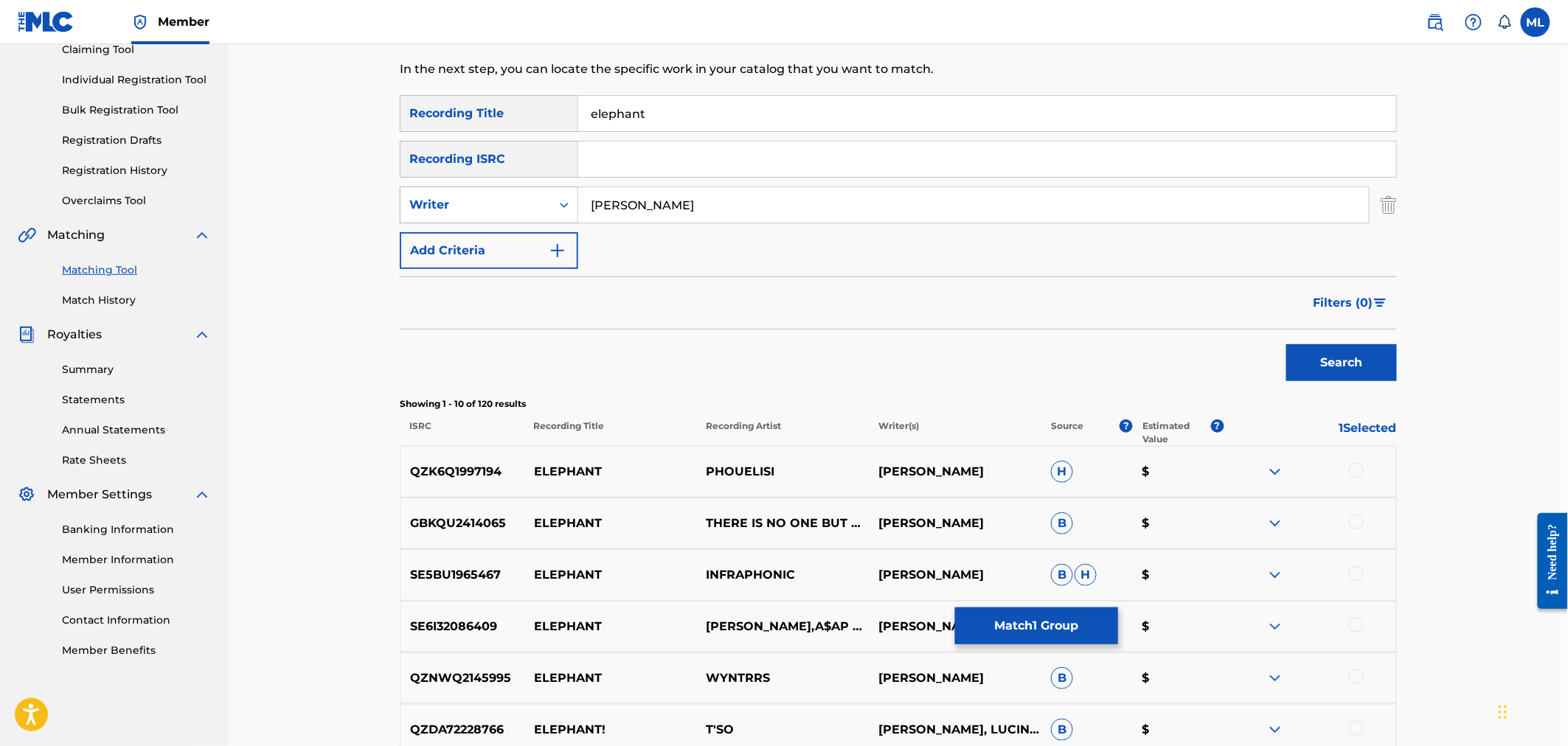
click at [543, 209] on div "Writer" at bounding box center [476, 205] width 150 height 28
click at [532, 242] on div "Recording Artist" at bounding box center [489, 242] width 177 height 37
click at [535, 210] on div "Recording Artist" at bounding box center [475, 205] width 132 height 18
click at [504, 253] on div "Writer" at bounding box center [489, 242] width 177 height 37
click at [671, 209] on input "Search Form" at bounding box center [973, 205] width 790 height 35
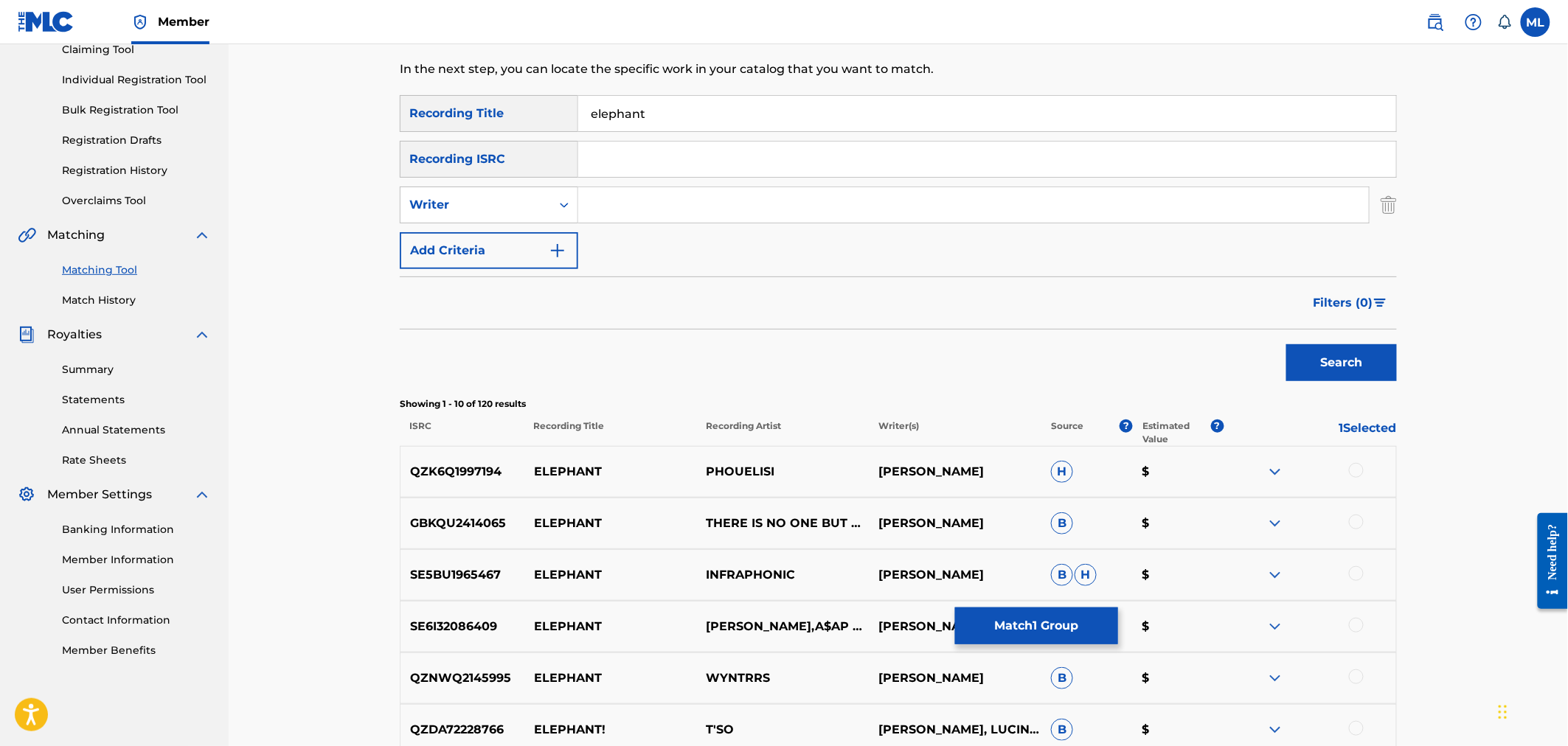
type input "river city extension"
click at [1313, 352] on button "Search" at bounding box center [1341, 363] width 110 height 37
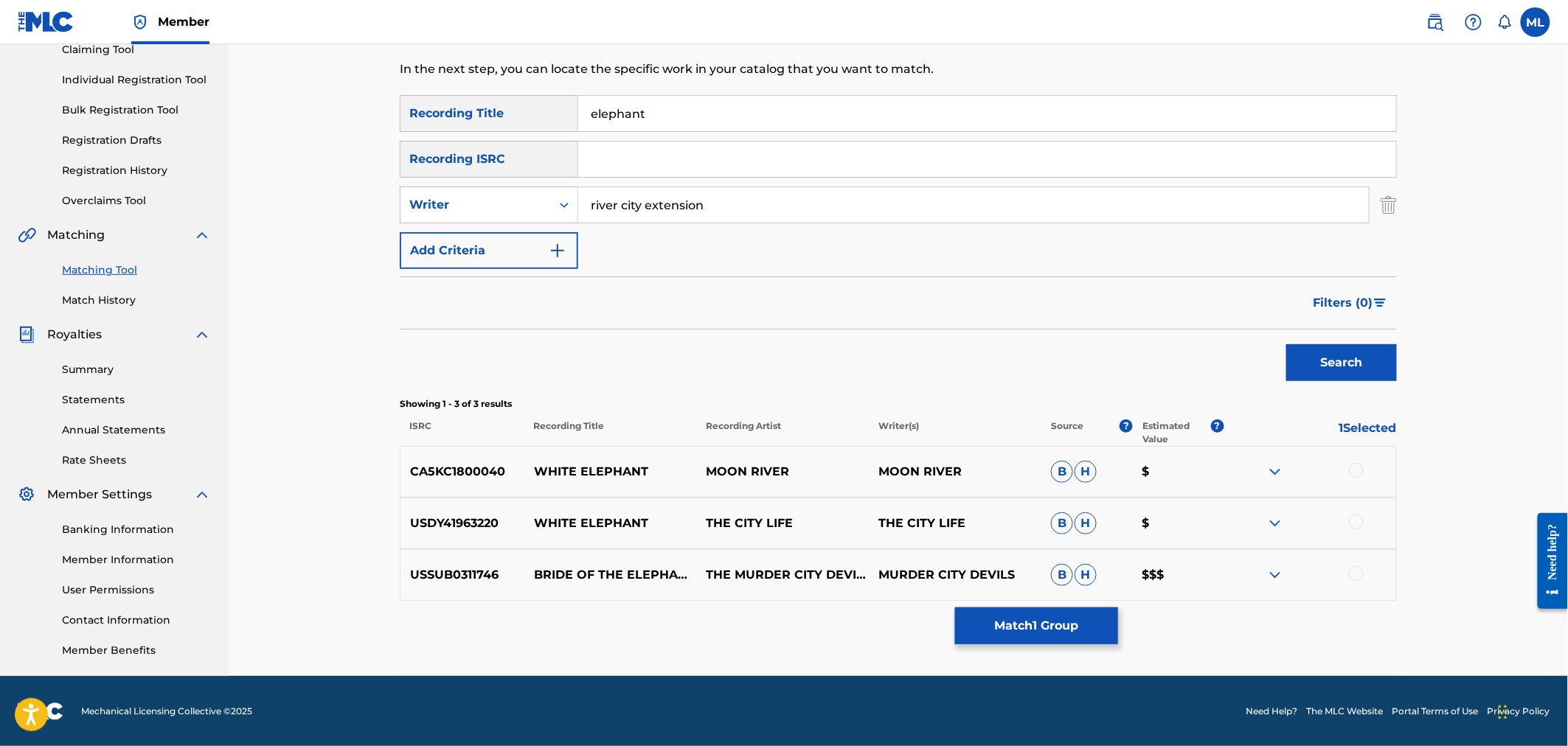
click at [1003, 630] on button "Match 1 Group" at bounding box center [1036, 625] width 163 height 37
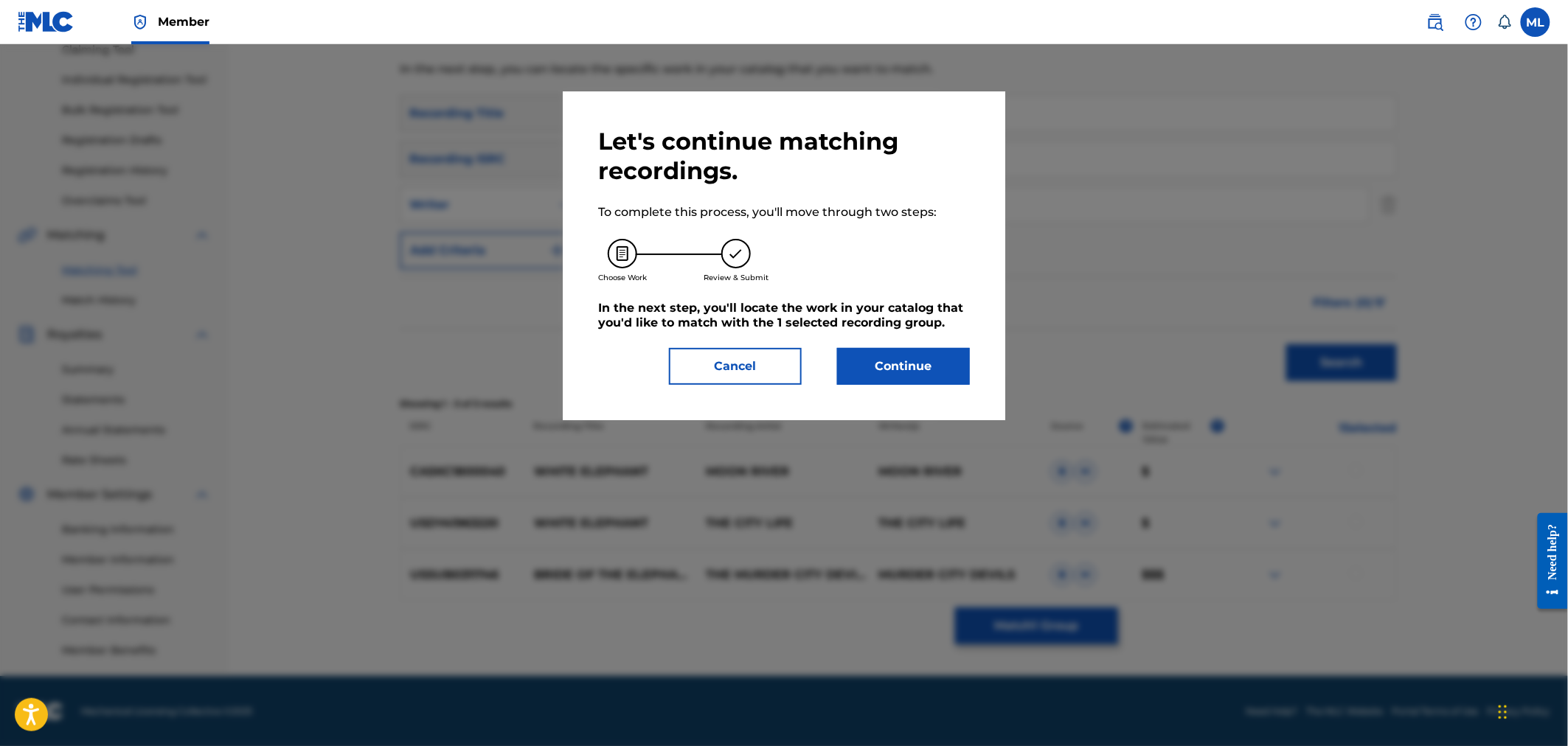
click at [902, 360] on button "Continue" at bounding box center [903, 366] width 132 height 37
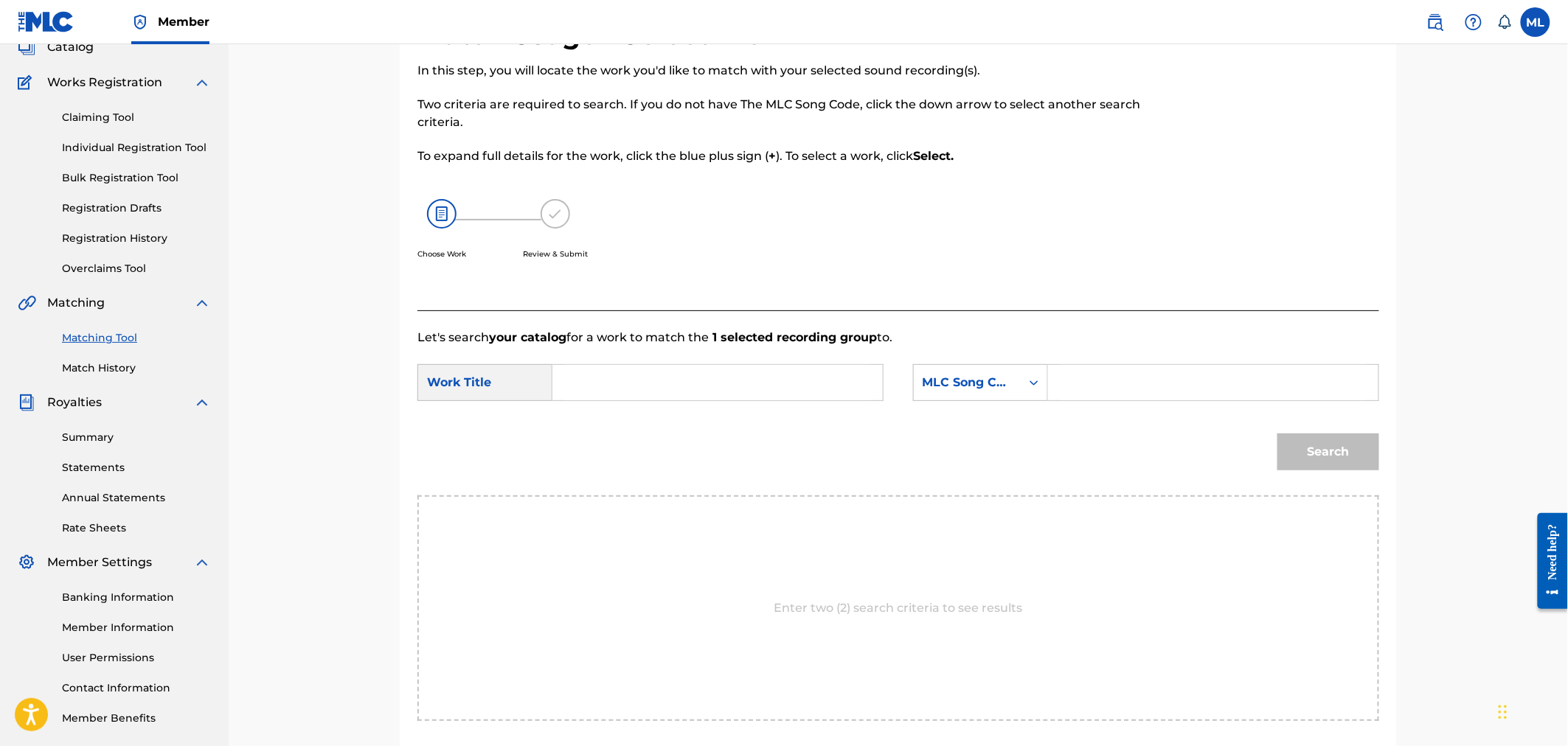
scroll to position [0, 0]
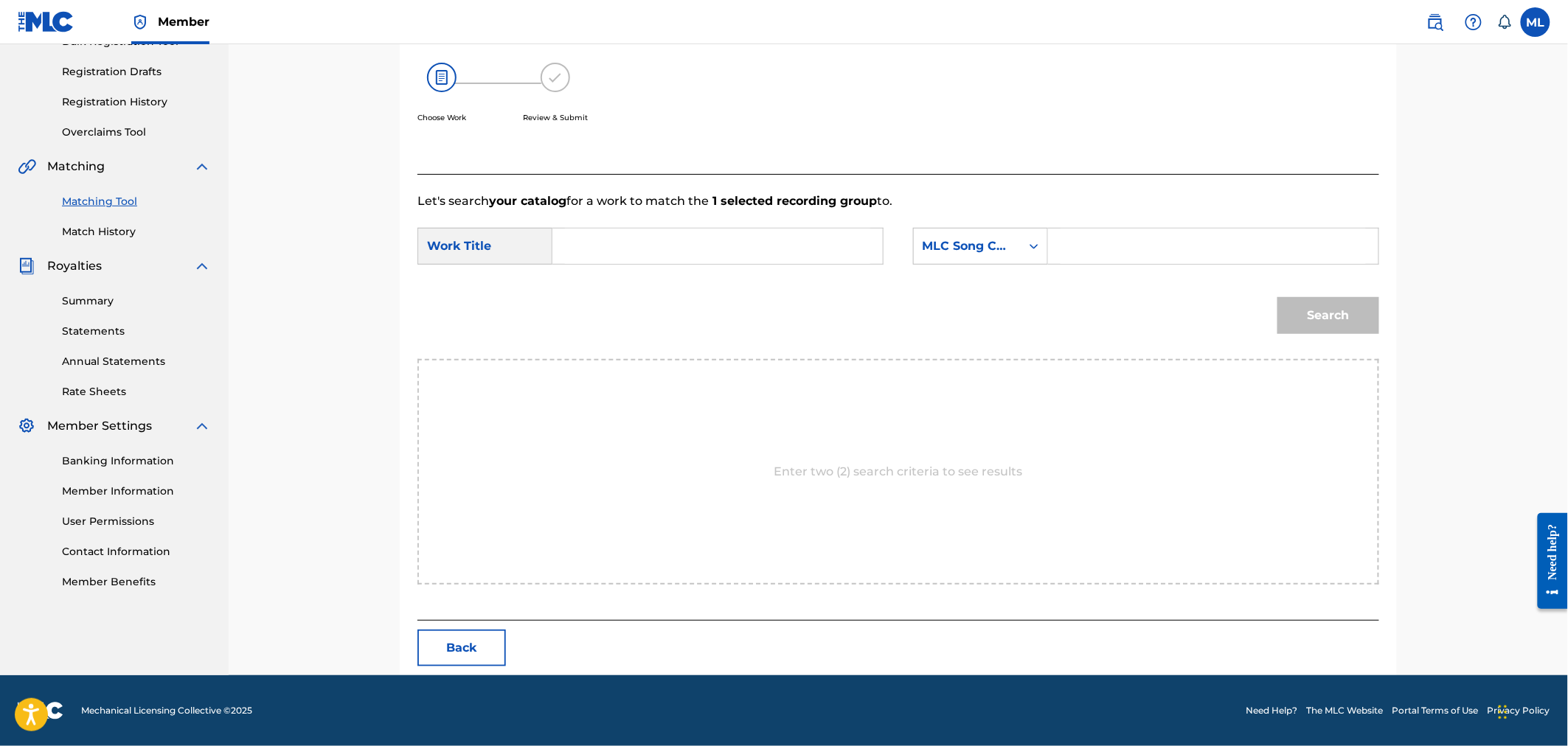
click at [469, 643] on button "Back" at bounding box center [461, 648] width 89 height 37
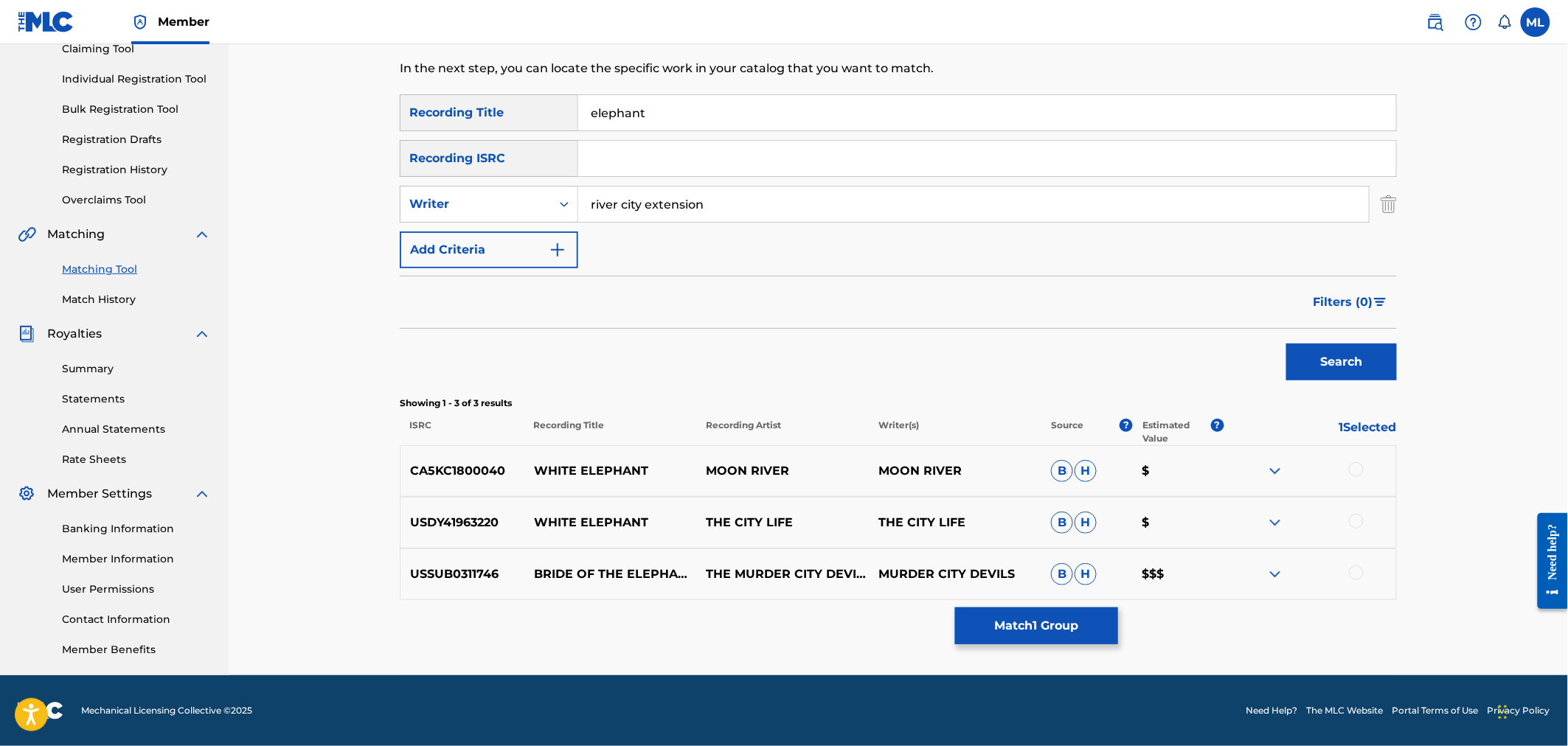
scroll to position [167, 0]
click at [1059, 630] on button "Match 1 Group" at bounding box center [1036, 625] width 163 height 37
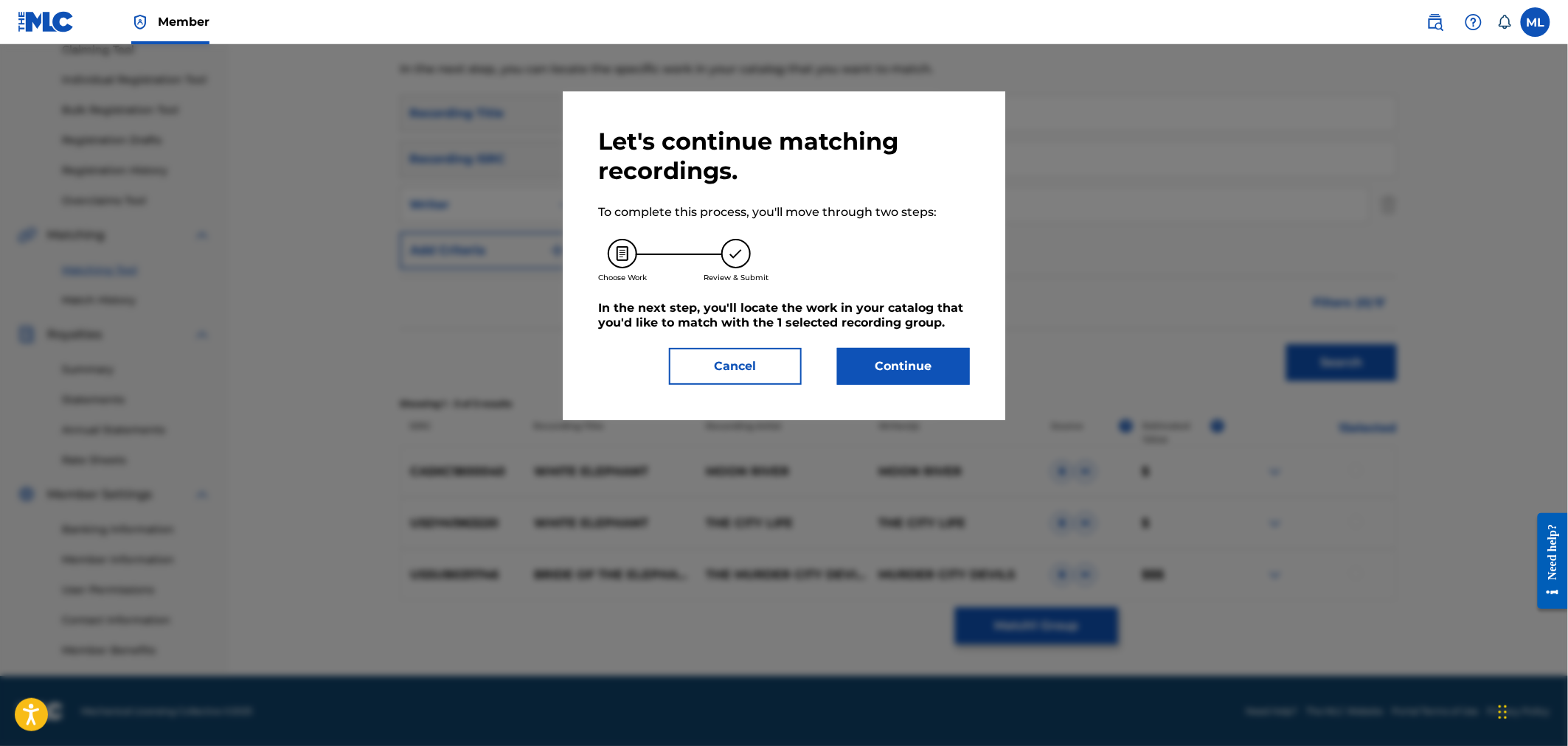
click at [927, 374] on button "Continue" at bounding box center [903, 366] width 132 height 37
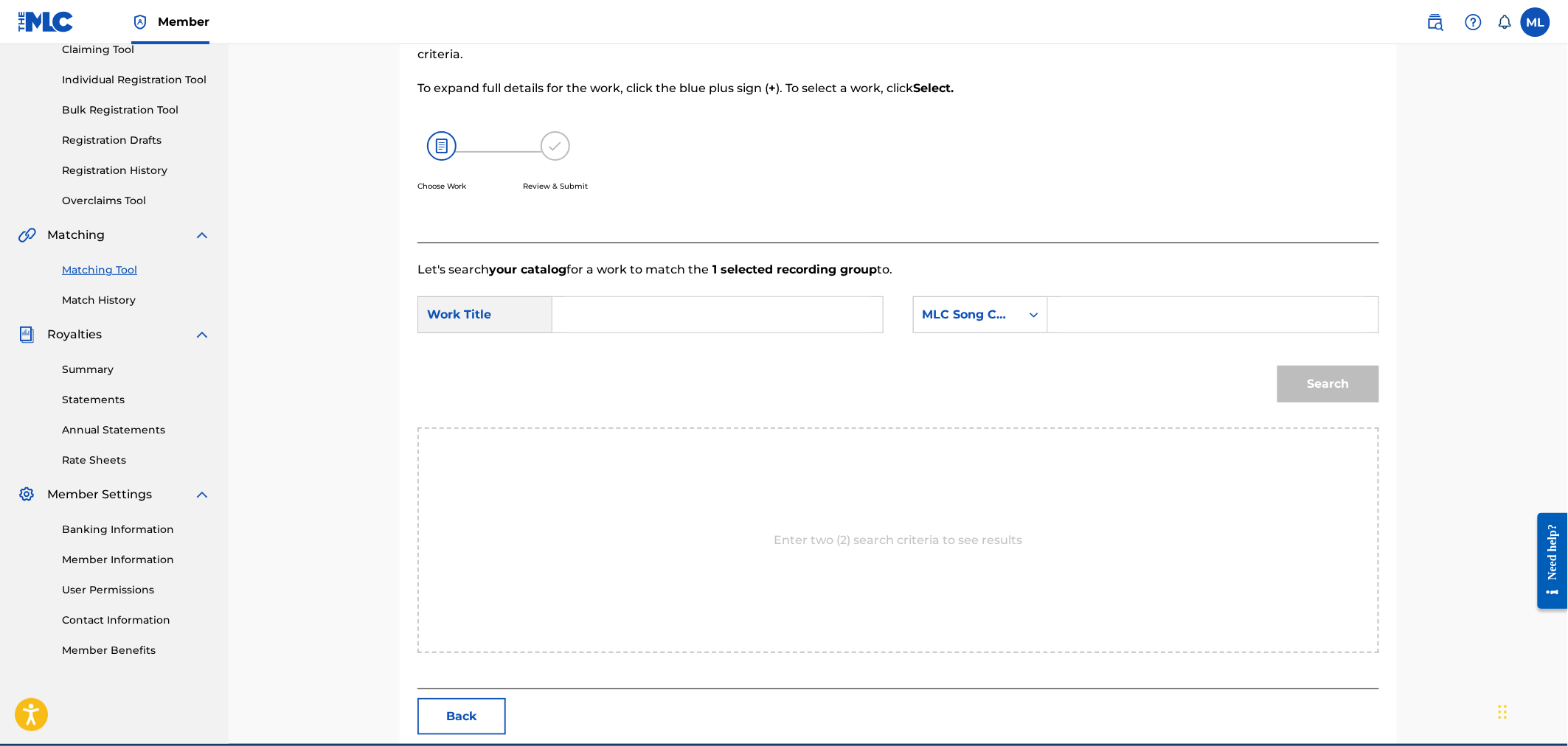
click at [665, 326] on input "Search Form" at bounding box center [717, 314] width 306 height 35
type input "elephant"
click at [961, 317] on div "MLC Song Code" at bounding box center [967, 315] width 89 height 18
click at [1010, 349] on div "Writer Name" at bounding box center [981, 351] width 133 height 37
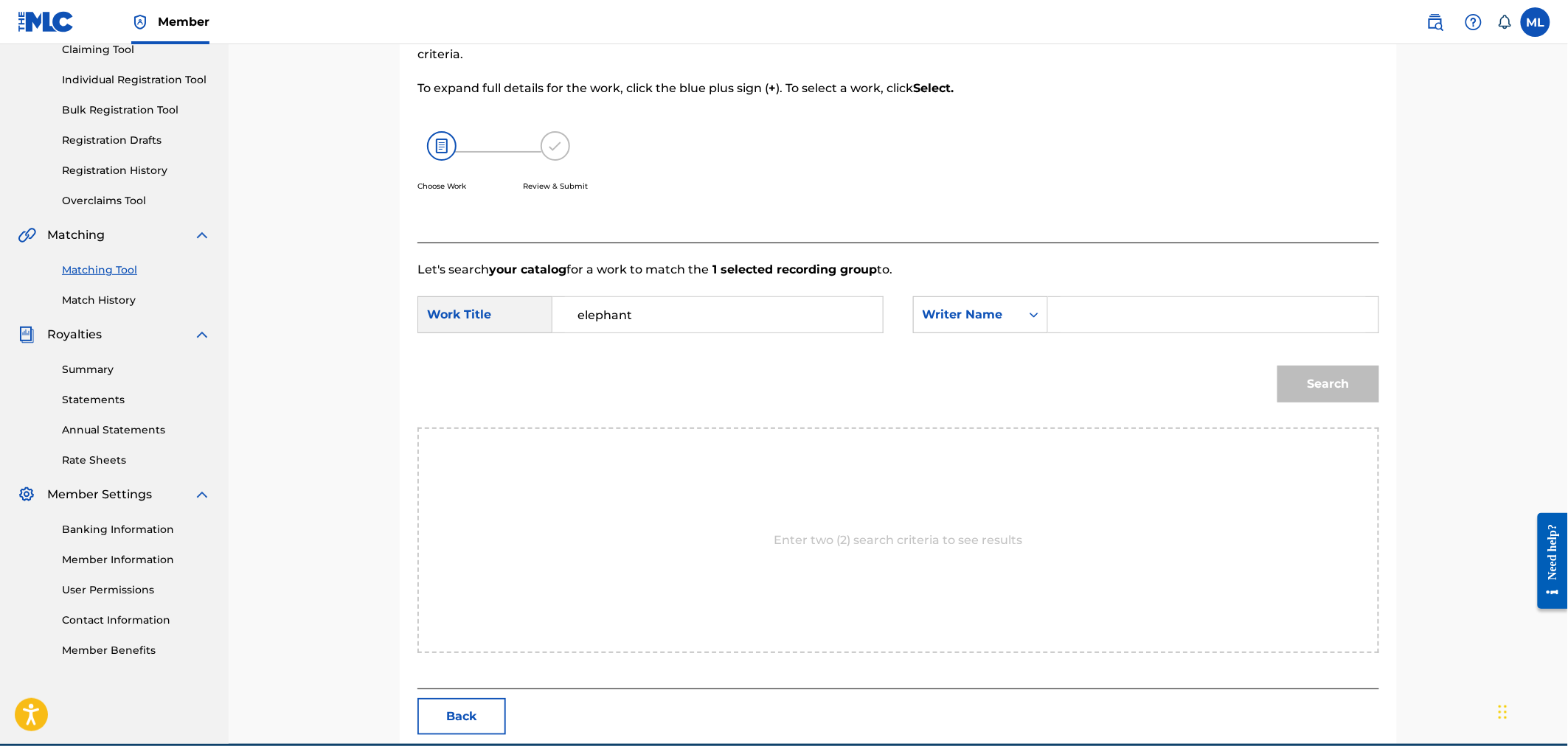
click at [1059, 314] on div "Search Form" at bounding box center [1214, 314] width 331 height 37
click at [1127, 318] on input "Search Form" at bounding box center [1213, 314] width 306 height 35
paste input "joseph michelini"
type input "joseph michelini"
click at [1291, 373] on button "Search" at bounding box center [1328, 383] width 102 height 37
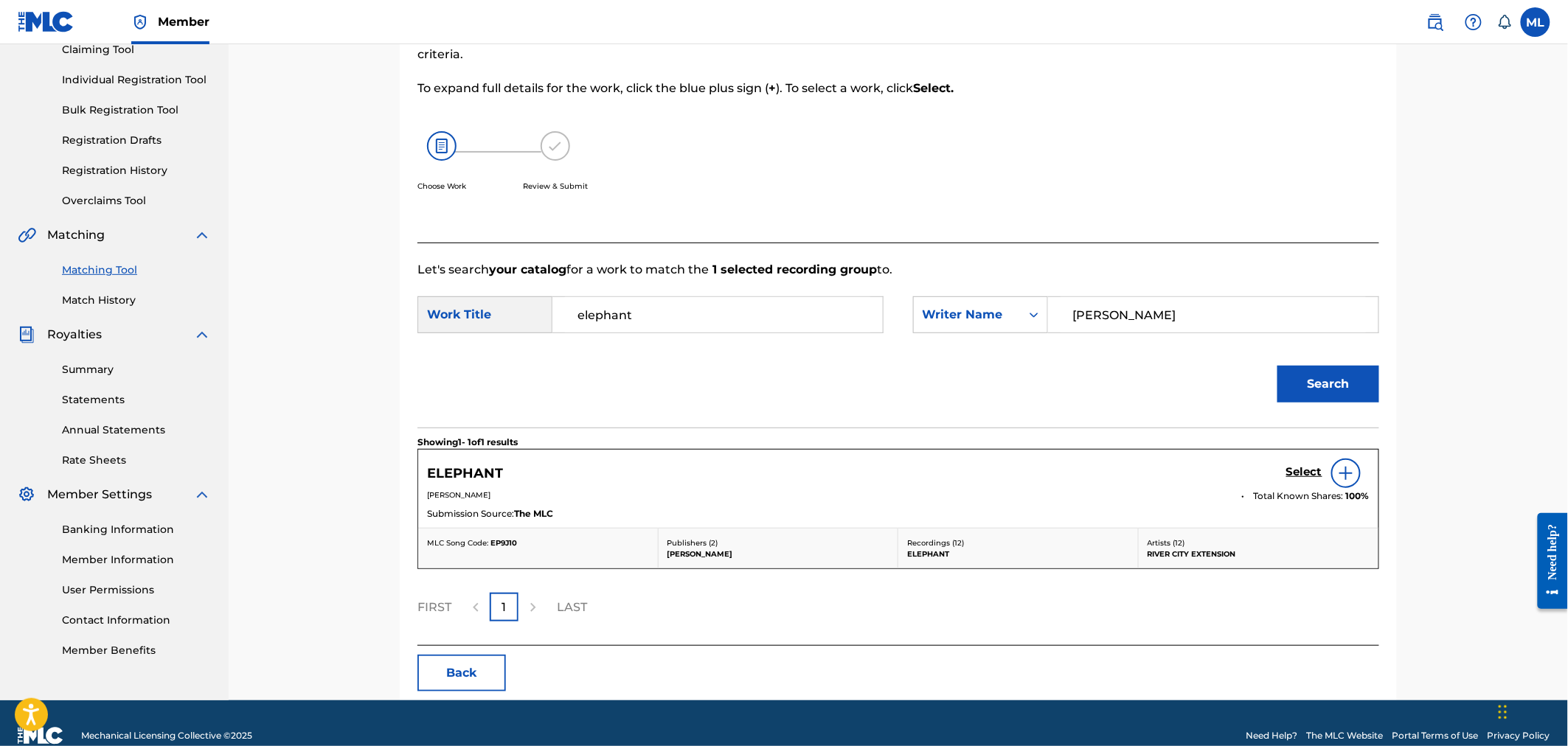
click at [1303, 470] on h5 "Select" at bounding box center [1304, 472] width 36 height 14
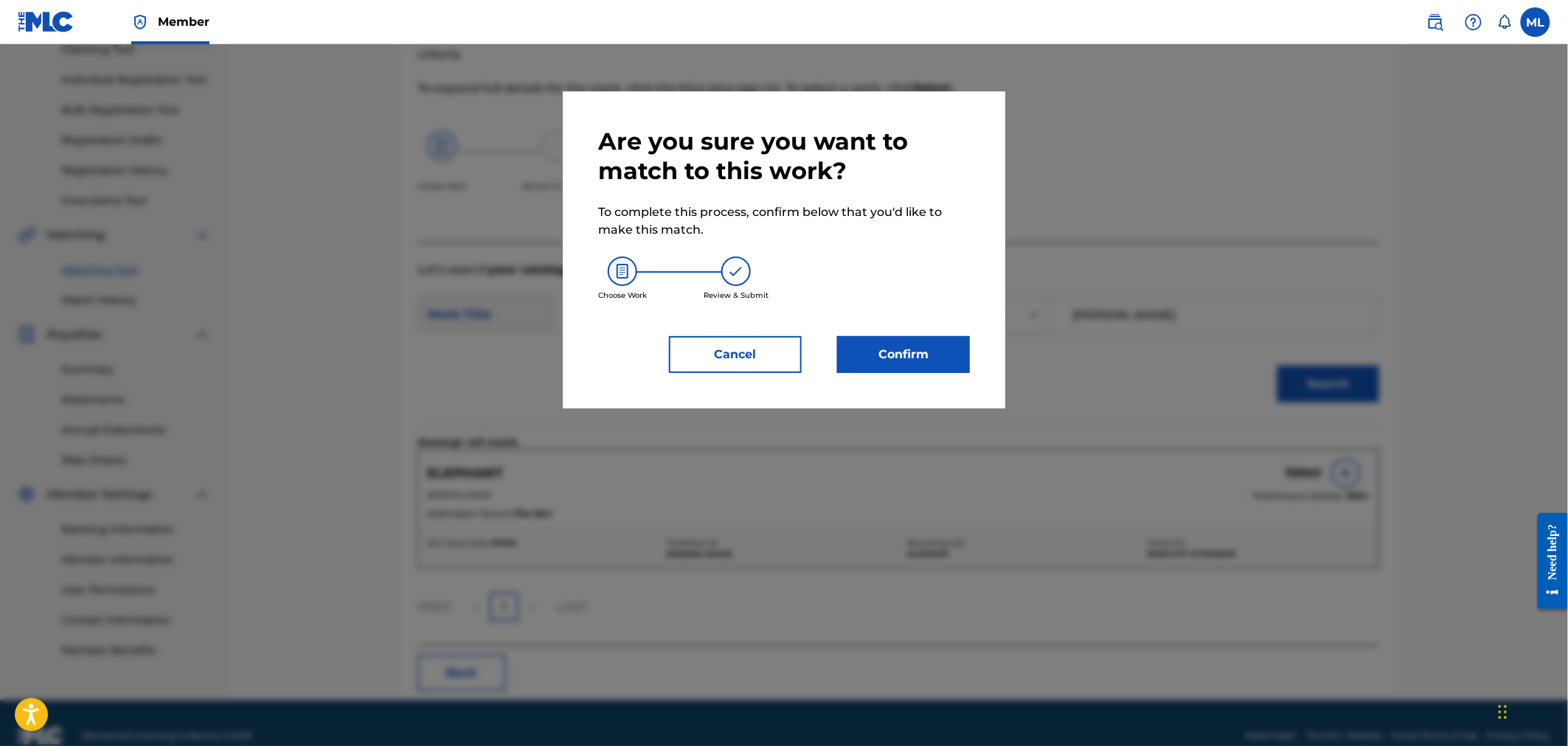
click at [875, 356] on button "Confirm" at bounding box center [903, 354] width 132 height 37
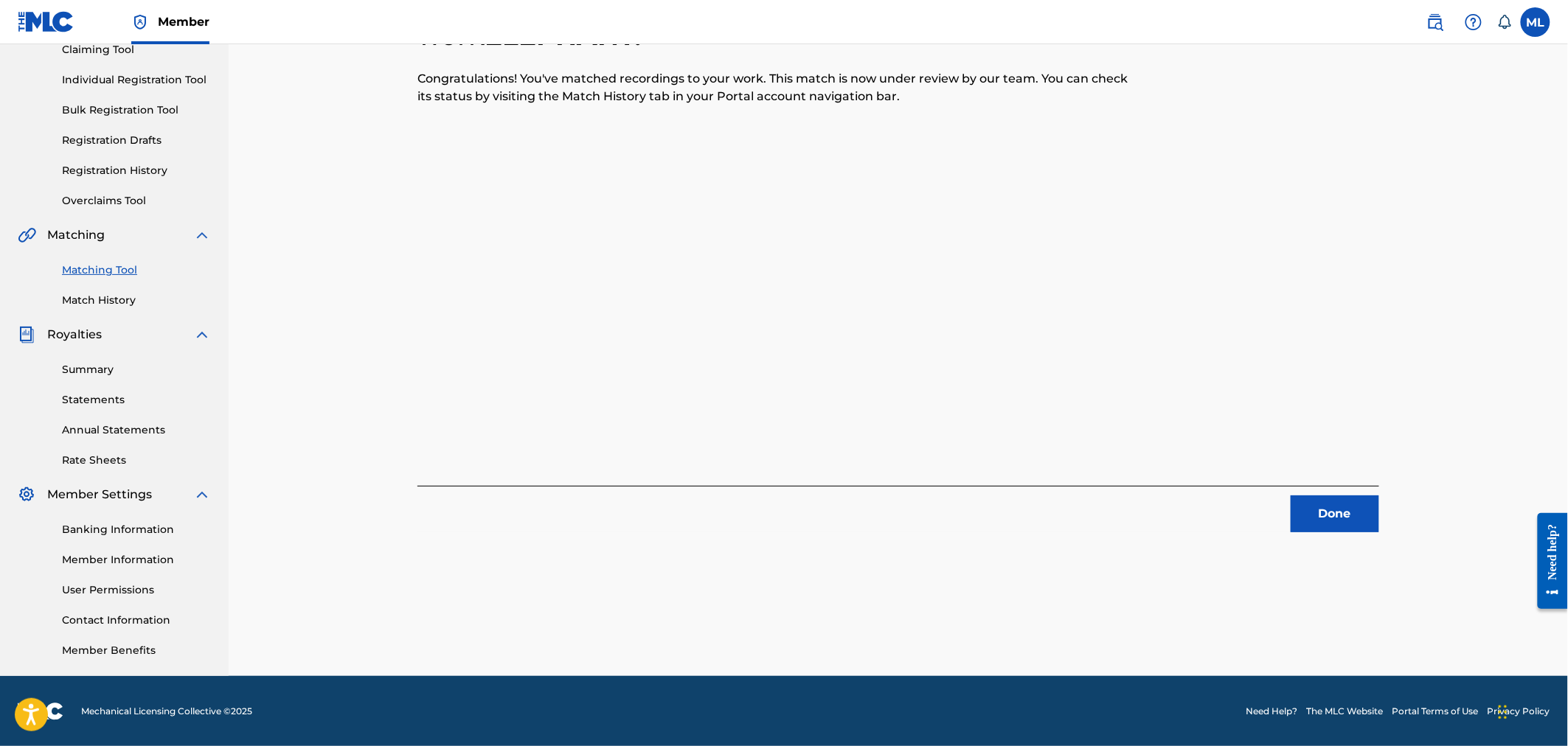
click at [1335, 520] on button "Done" at bounding box center [1335, 514] width 89 height 37
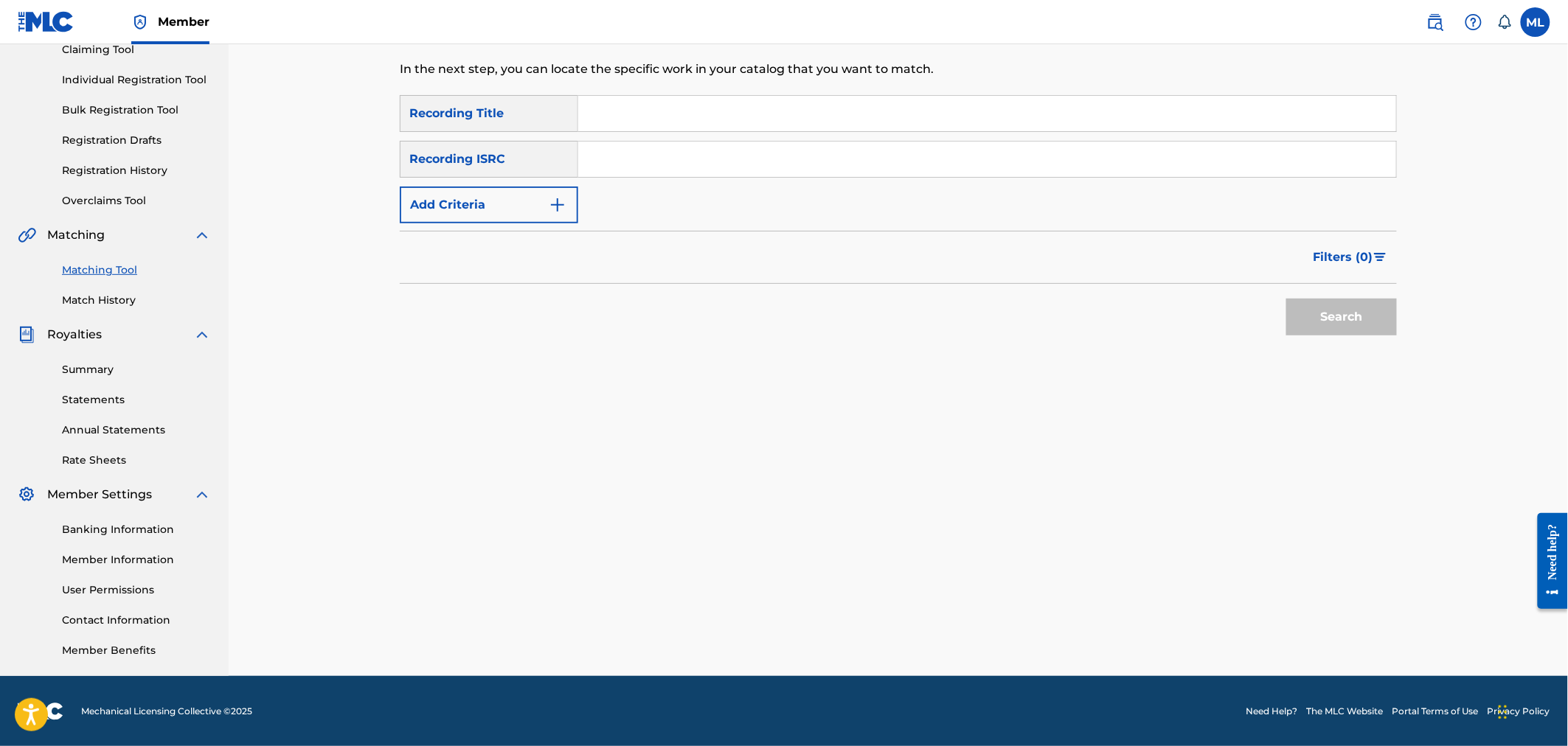
click at [519, 205] on button "Add Criteria" at bounding box center [488, 205] width 178 height 37
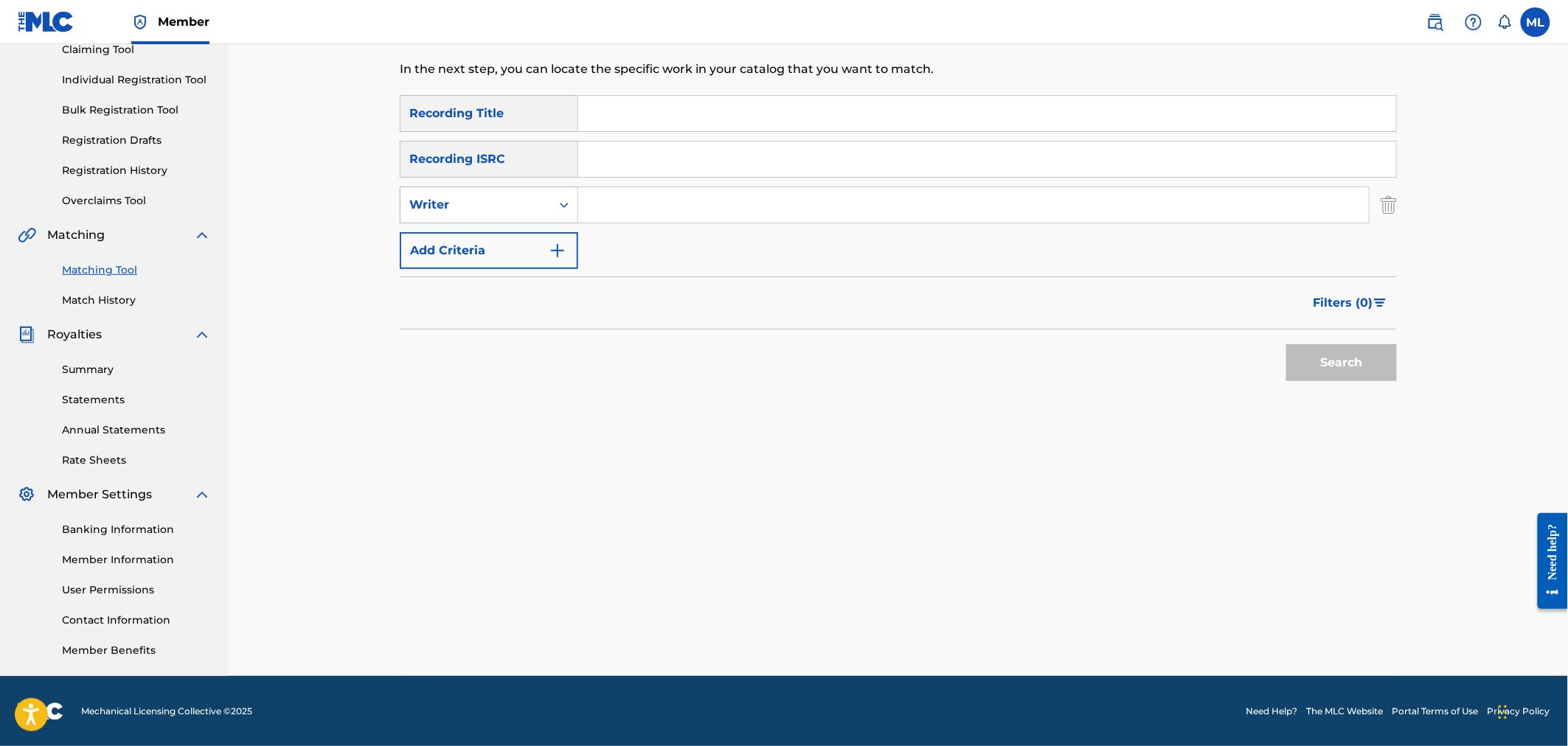
click at [519, 197] on div "Writer" at bounding box center [475, 205] width 132 height 18
click at [517, 238] on div "Recording Artist" at bounding box center [489, 242] width 177 height 37
click at [645, 189] on input "Search Form" at bounding box center [973, 205] width 790 height 35
type input "river city extension"
click at [1315, 376] on button "Search" at bounding box center [1341, 363] width 110 height 37
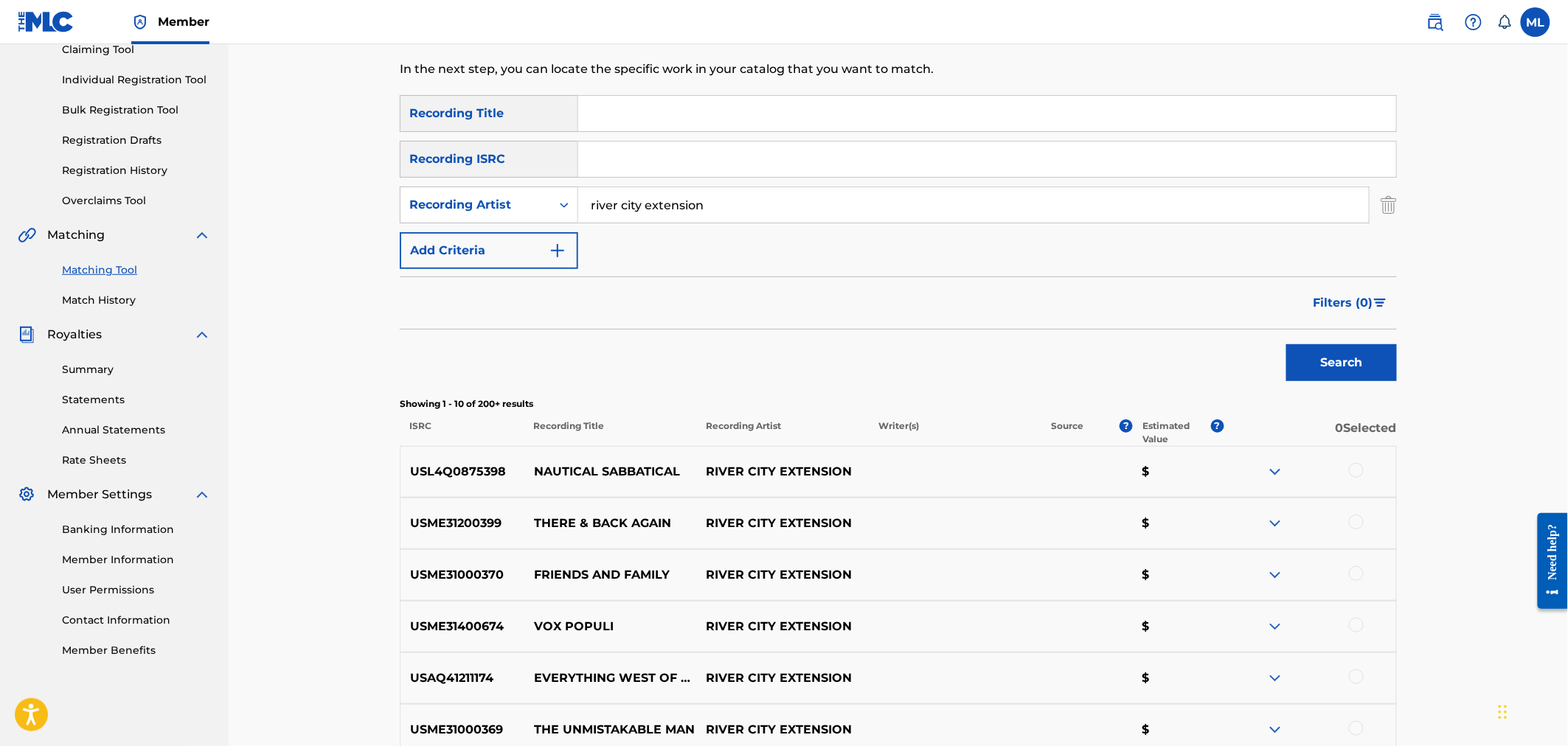
click at [1352, 300] on span "Filters ( 0 )" at bounding box center [1343, 303] width 60 height 18
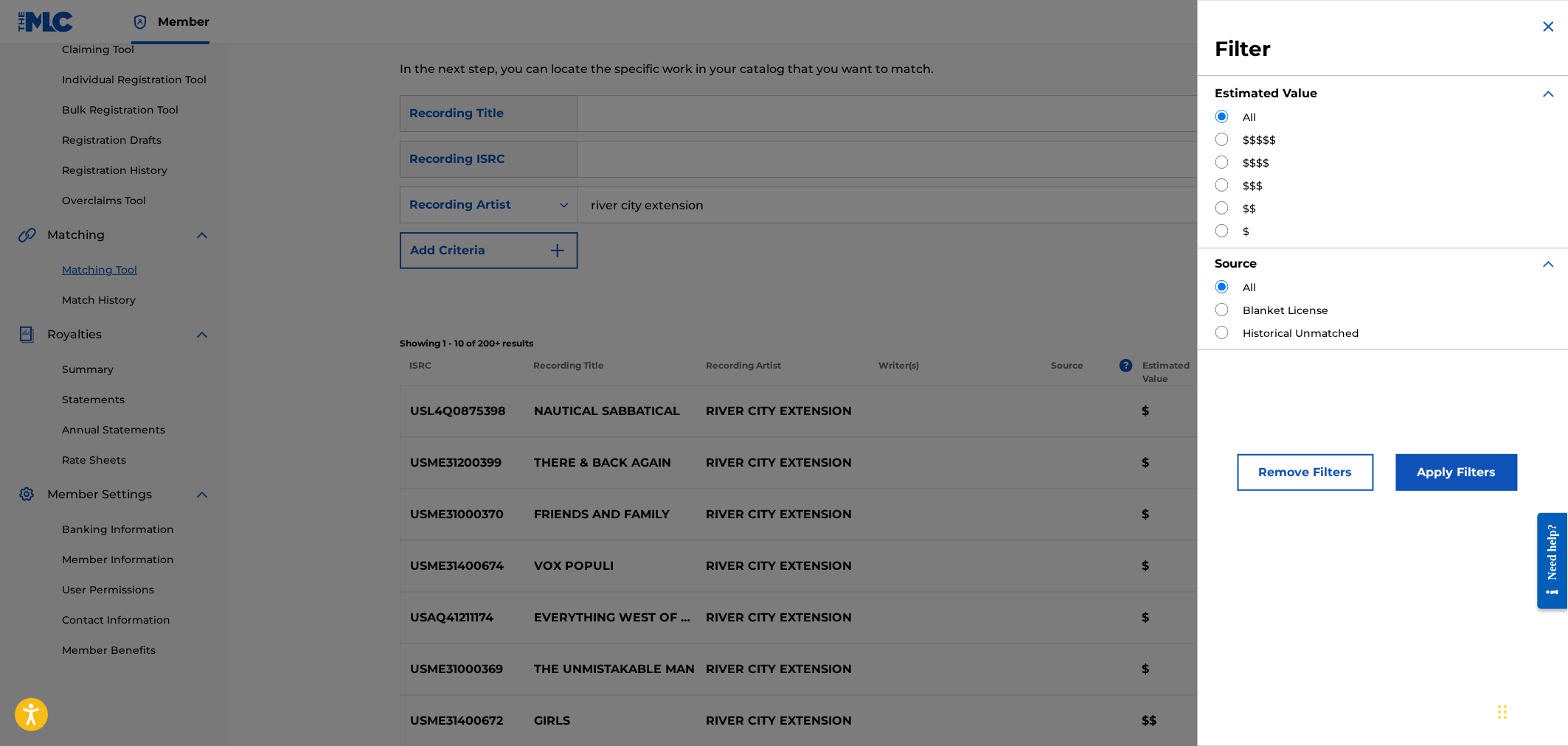
click at [1259, 138] on label "$$$$$" at bounding box center [1260, 140] width 33 height 15
click at [1463, 477] on button "Apply Filters" at bounding box center [1458, 472] width 122 height 37
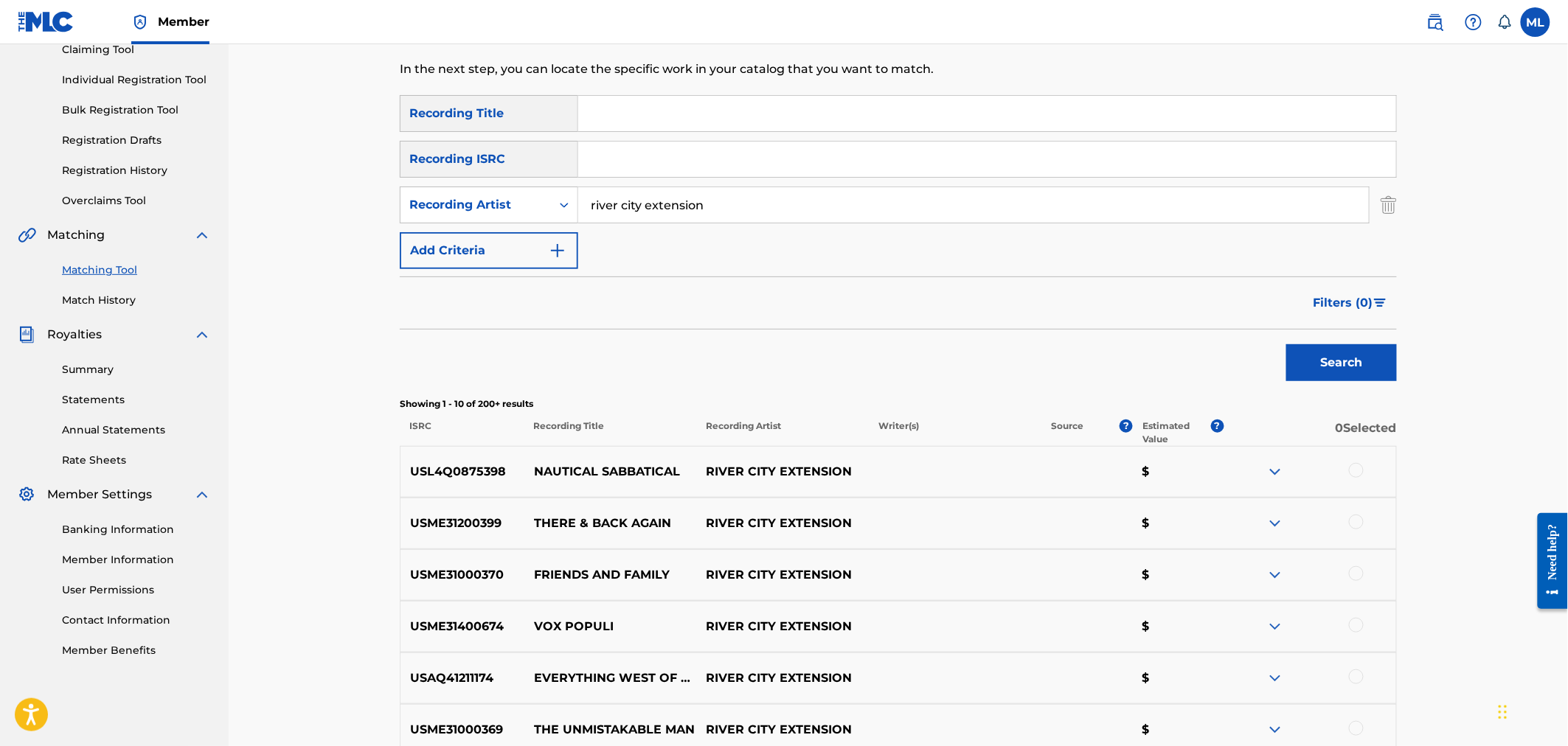
click at [1375, 359] on button "Search" at bounding box center [1341, 363] width 110 height 37
click at [1347, 308] on span "Filters ( 0 )" at bounding box center [1343, 303] width 60 height 18
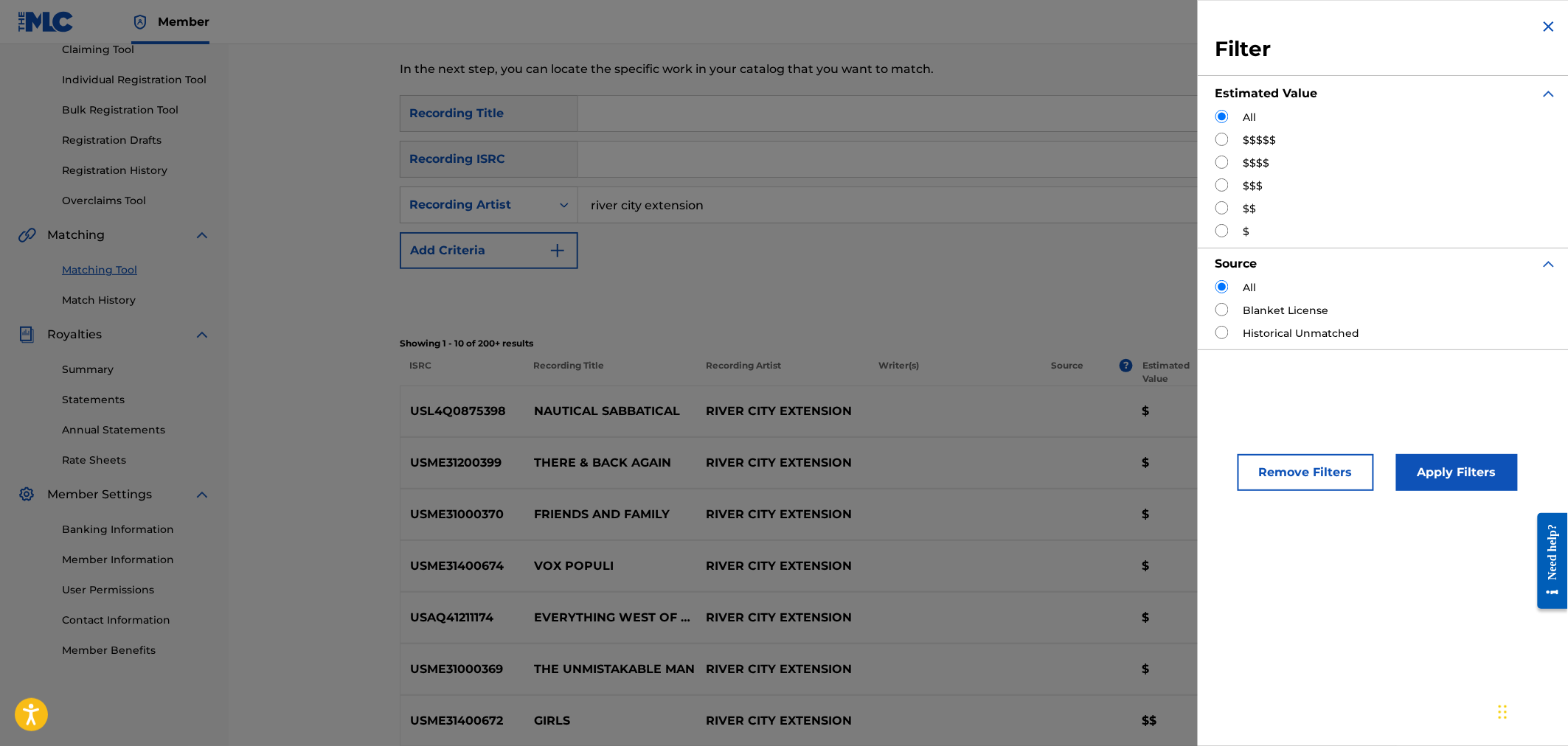
click at [1251, 149] on div "All $$$$$ $$$$ $$$ $$ $" at bounding box center [1386, 174] width 342 height 129
click at [1226, 141] on input "Search Form" at bounding box center [1222, 139] width 13 height 13
radio input "true"
click at [1419, 475] on button "Apply Filters" at bounding box center [1458, 472] width 122 height 37
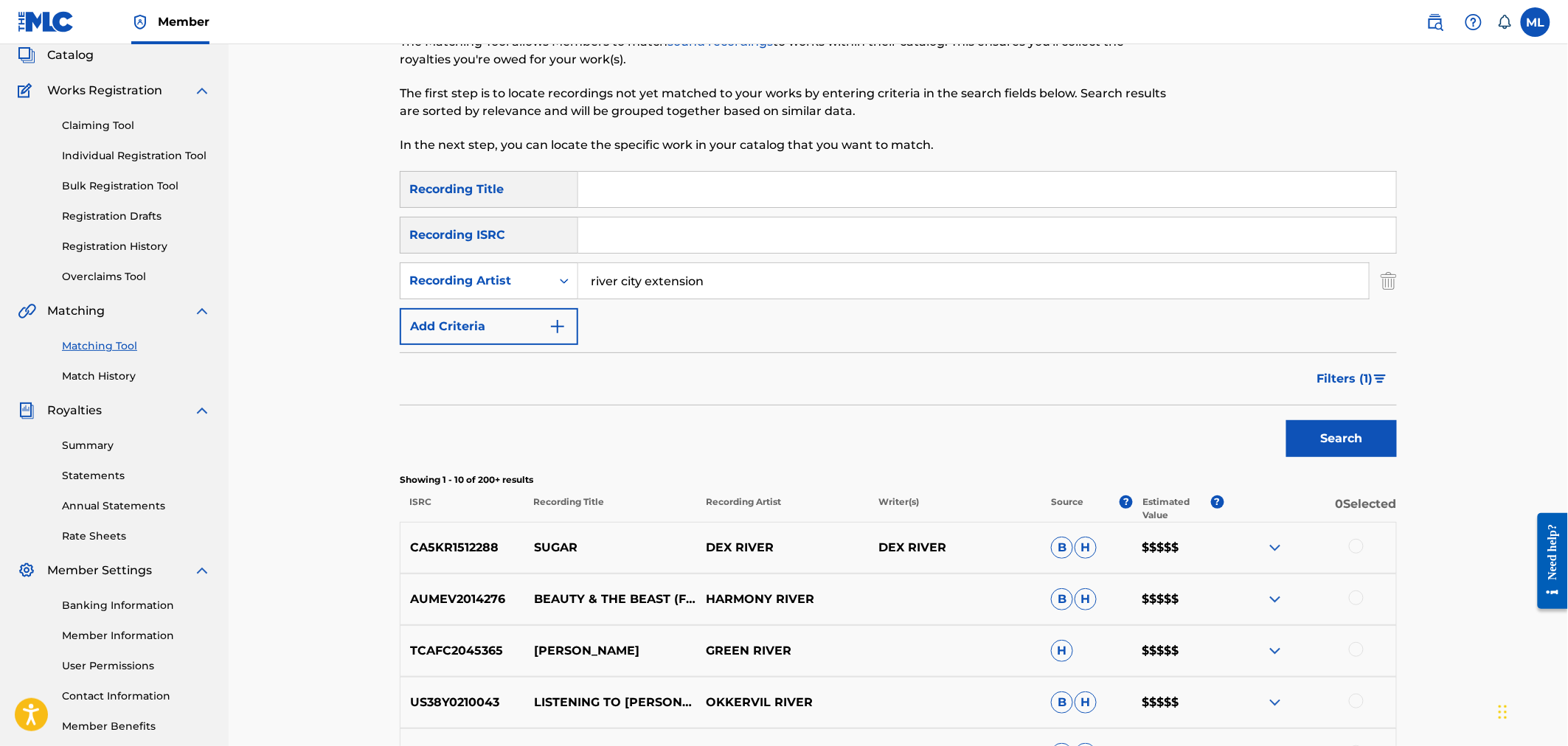
scroll to position [59, 0]
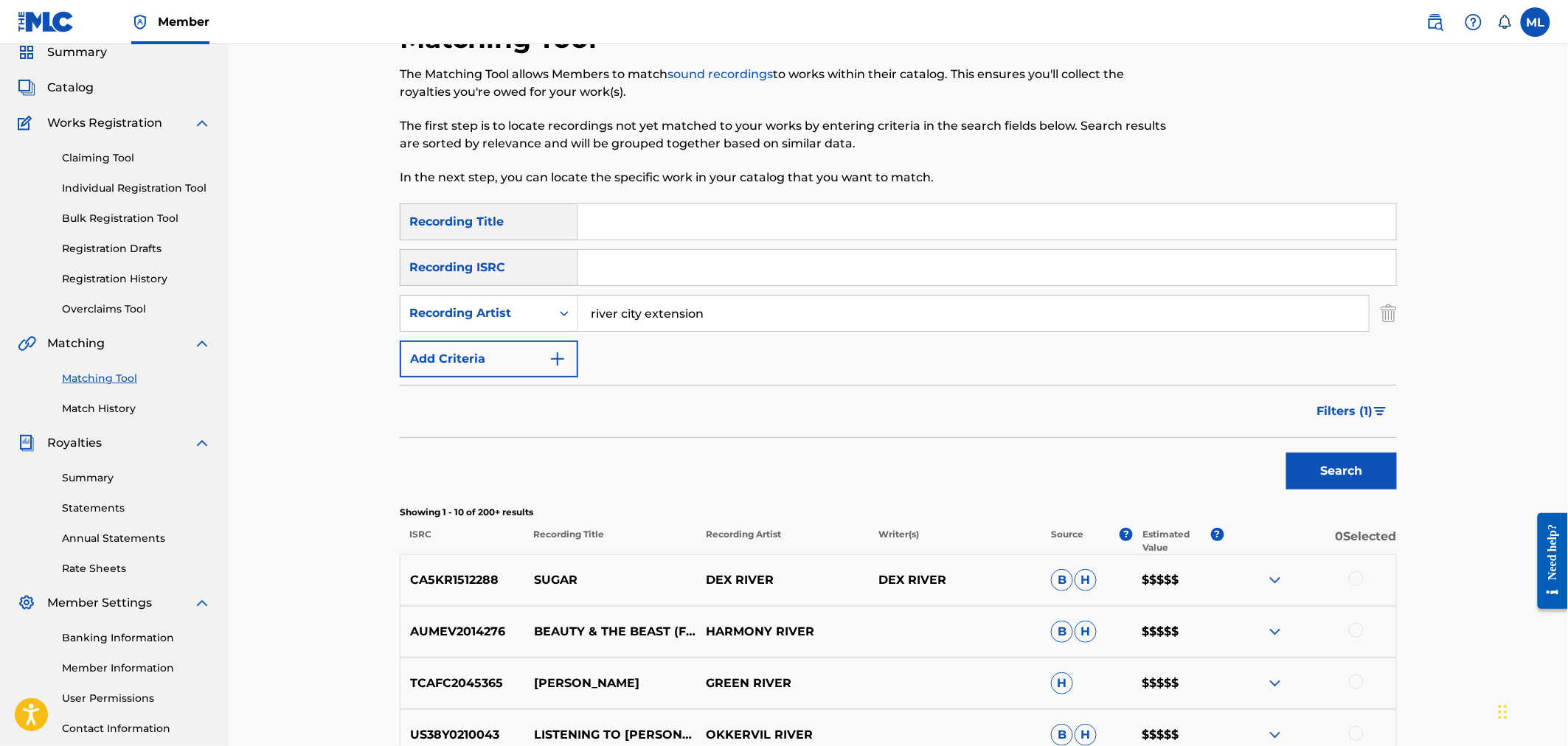
click at [1356, 413] on span "Filters ( 1 )" at bounding box center [1345, 411] width 56 height 18
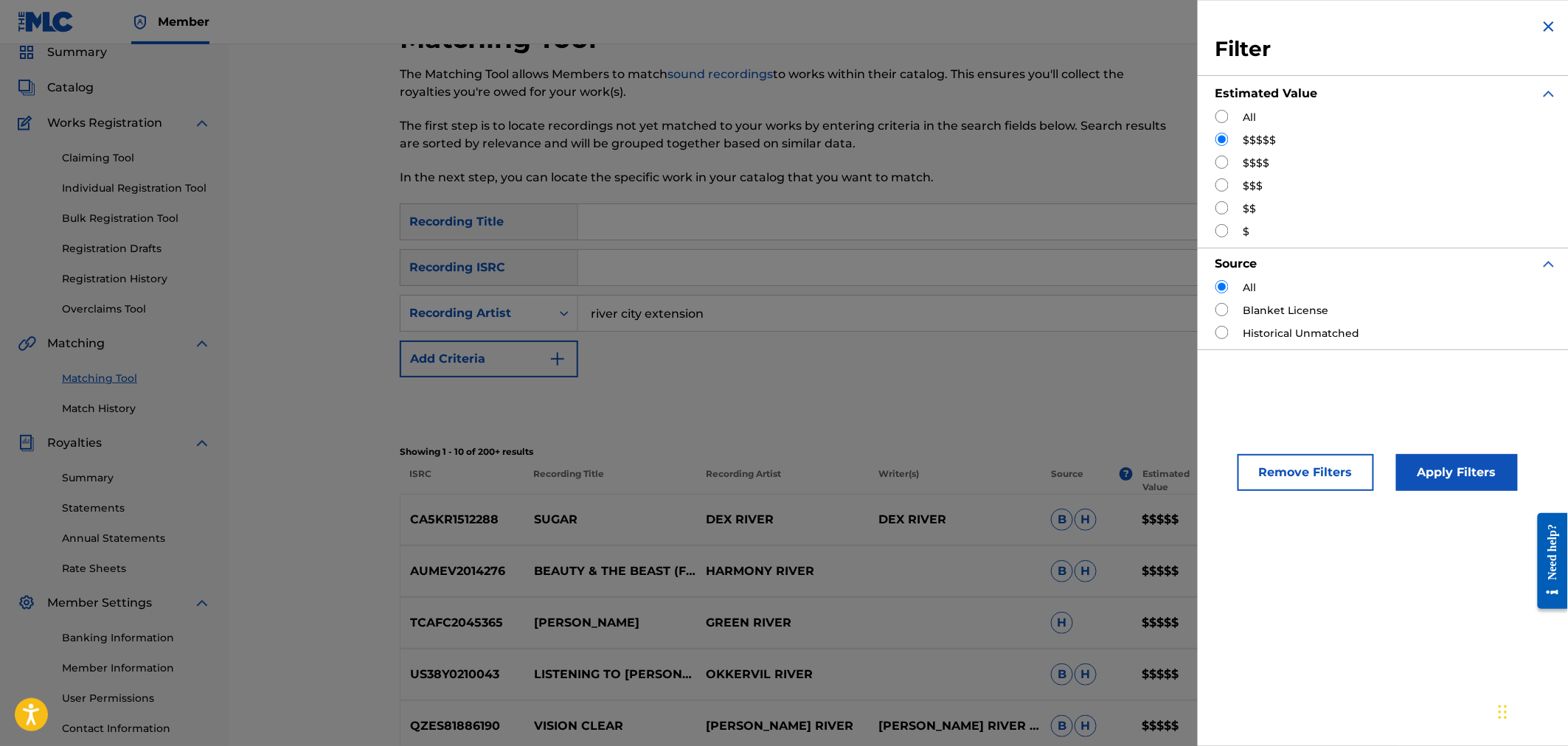
click at [1258, 156] on label "$$$$" at bounding box center [1257, 163] width 27 height 15
click at [1234, 159] on div "$$$$" at bounding box center [1386, 163] width 342 height 15
click at [1221, 160] on input "Search Form" at bounding box center [1222, 162] width 13 height 13
radio input "true"
click at [1428, 469] on button "Apply Filters" at bounding box center [1458, 472] width 122 height 37
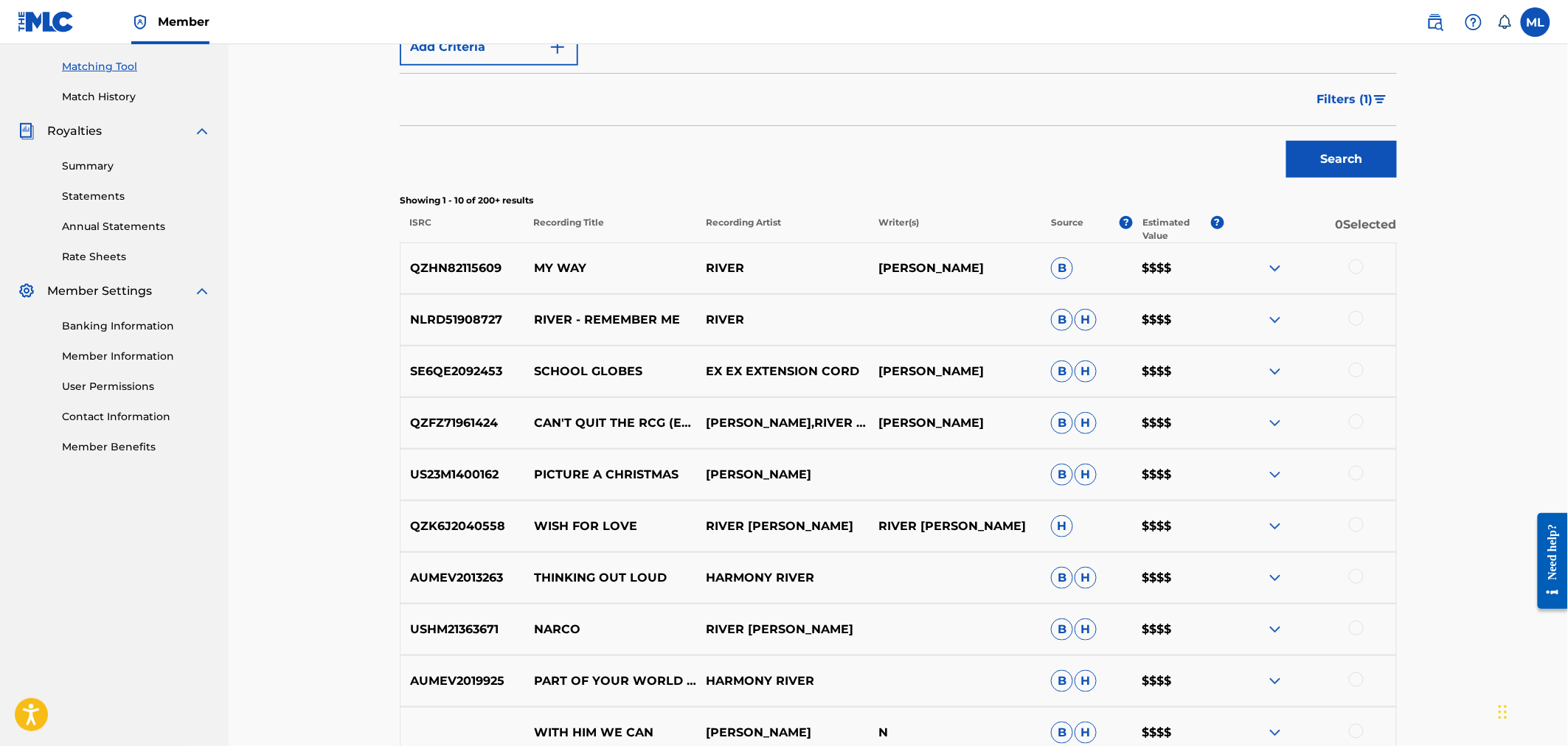
scroll to position [167, 0]
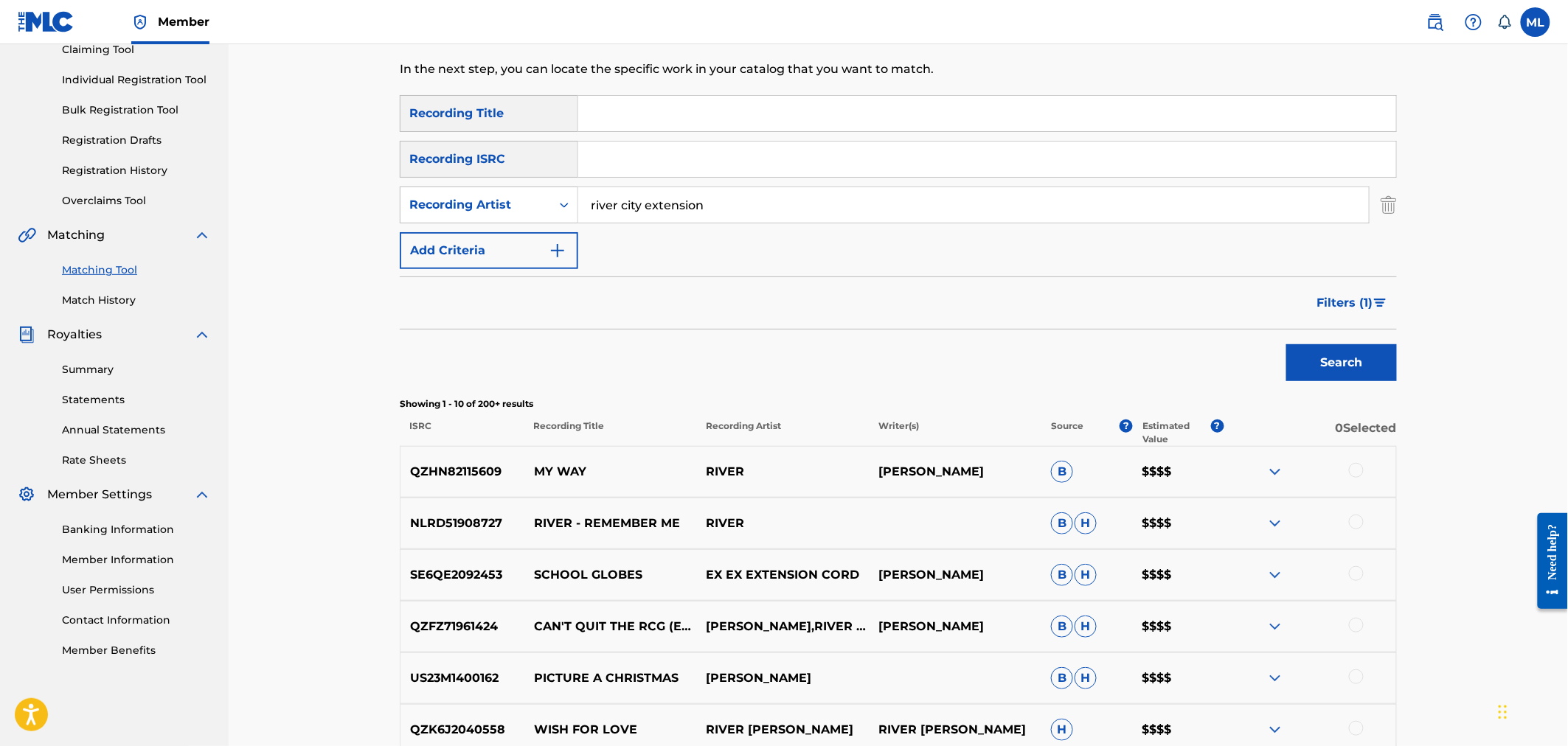
click at [1340, 297] on span "Filters ( 1 )" at bounding box center [1345, 303] width 56 height 18
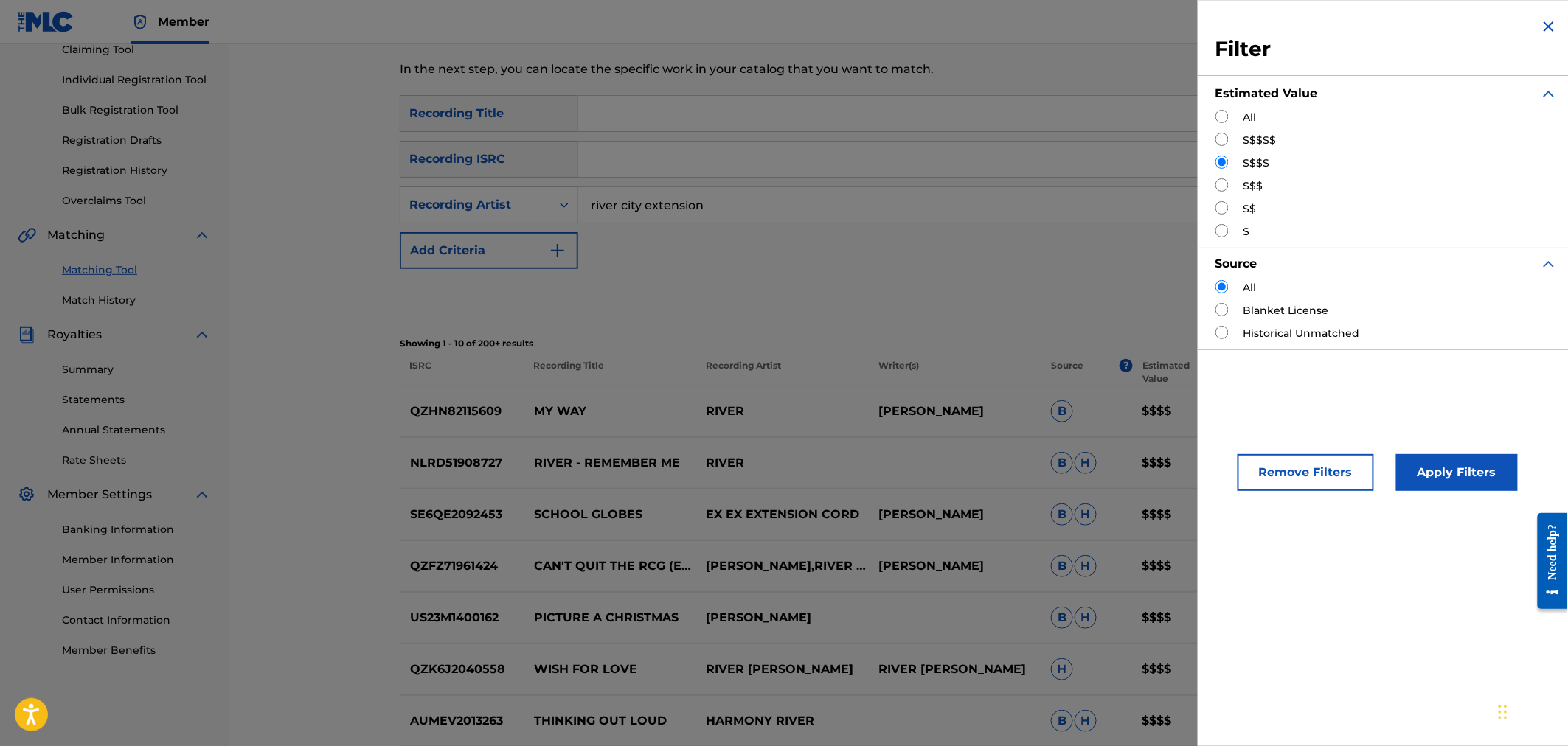
click at [1221, 165] on input "Search Form" at bounding box center [1222, 162] width 13 height 13
click at [1222, 186] on input "Search Form" at bounding box center [1222, 185] width 13 height 13
radio input "true"
click at [1425, 463] on button "Apply Filters" at bounding box center [1458, 472] width 122 height 37
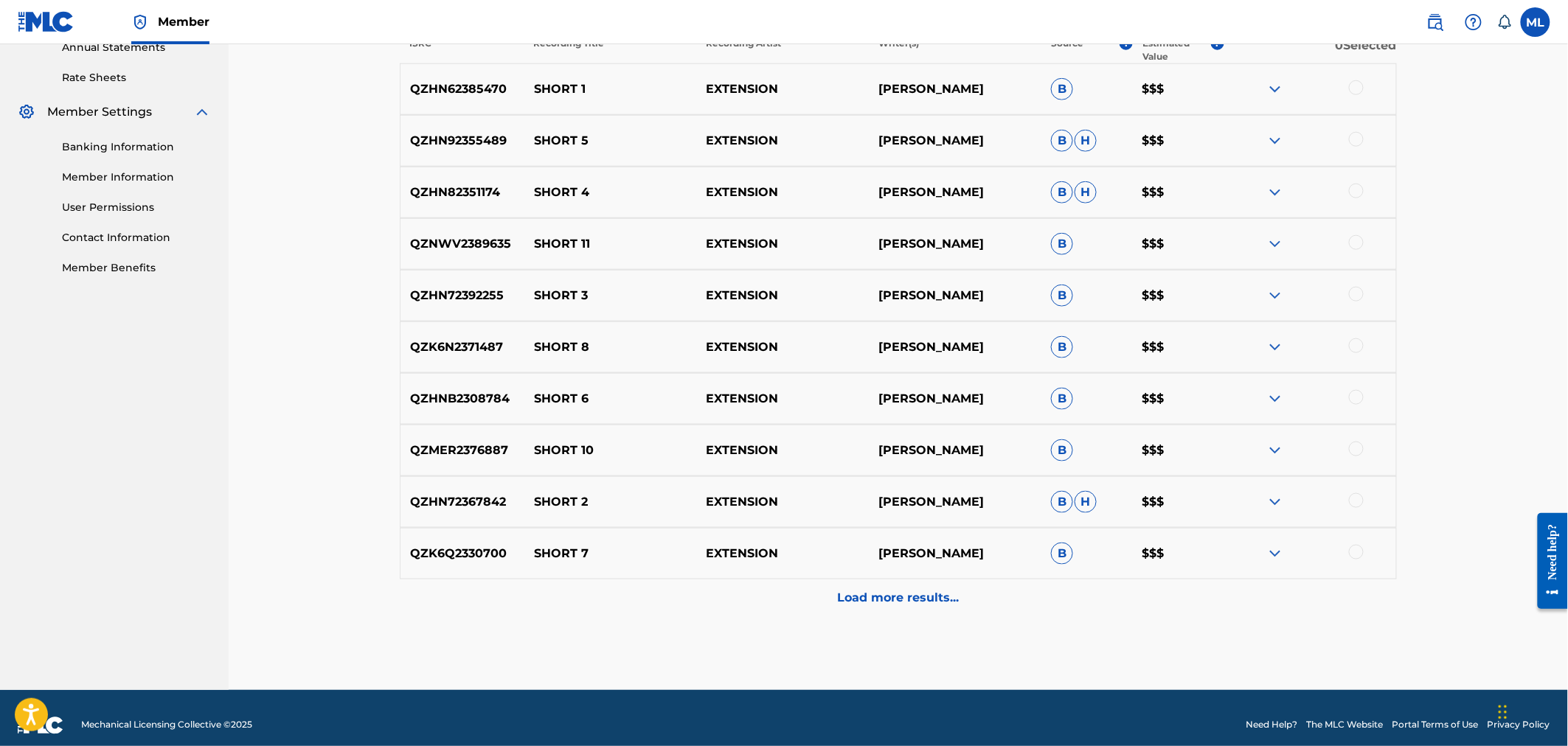
click at [923, 594] on p "Load more results..." at bounding box center [899, 598] width 122 height 18
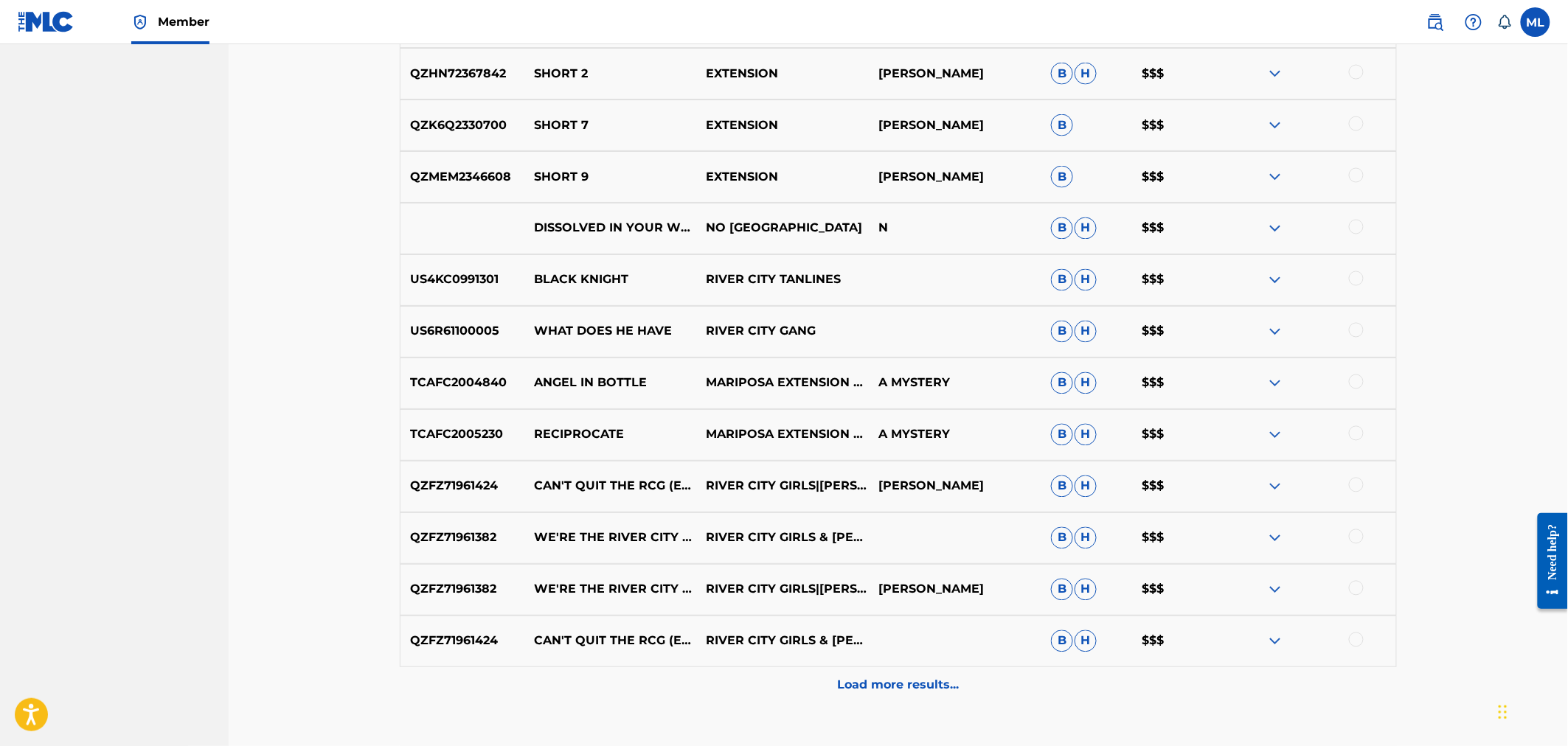
scroll to position [987, 0]
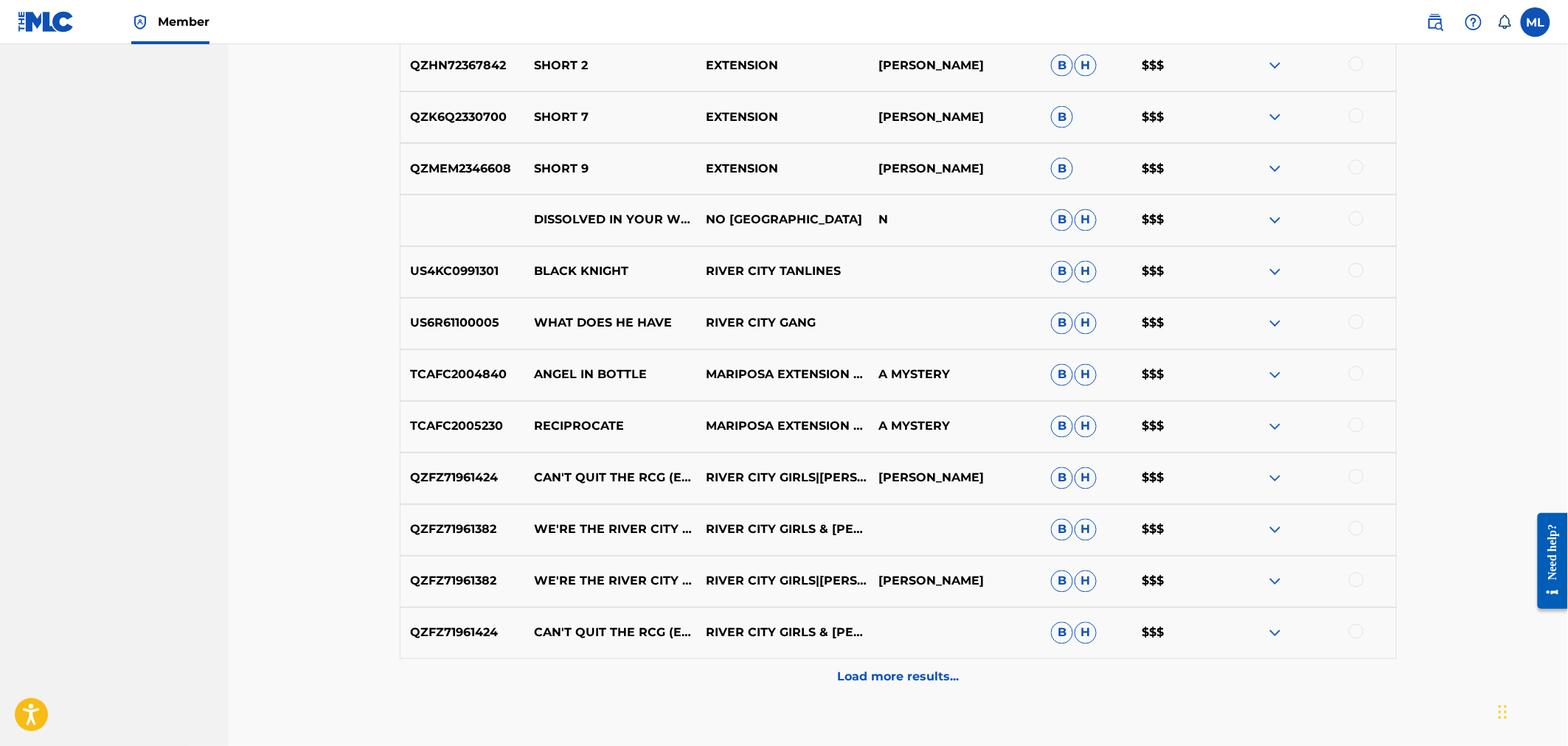
click at [897, 686] on div "Load more results..." at bounding box center [898, 677] width 997 height 37
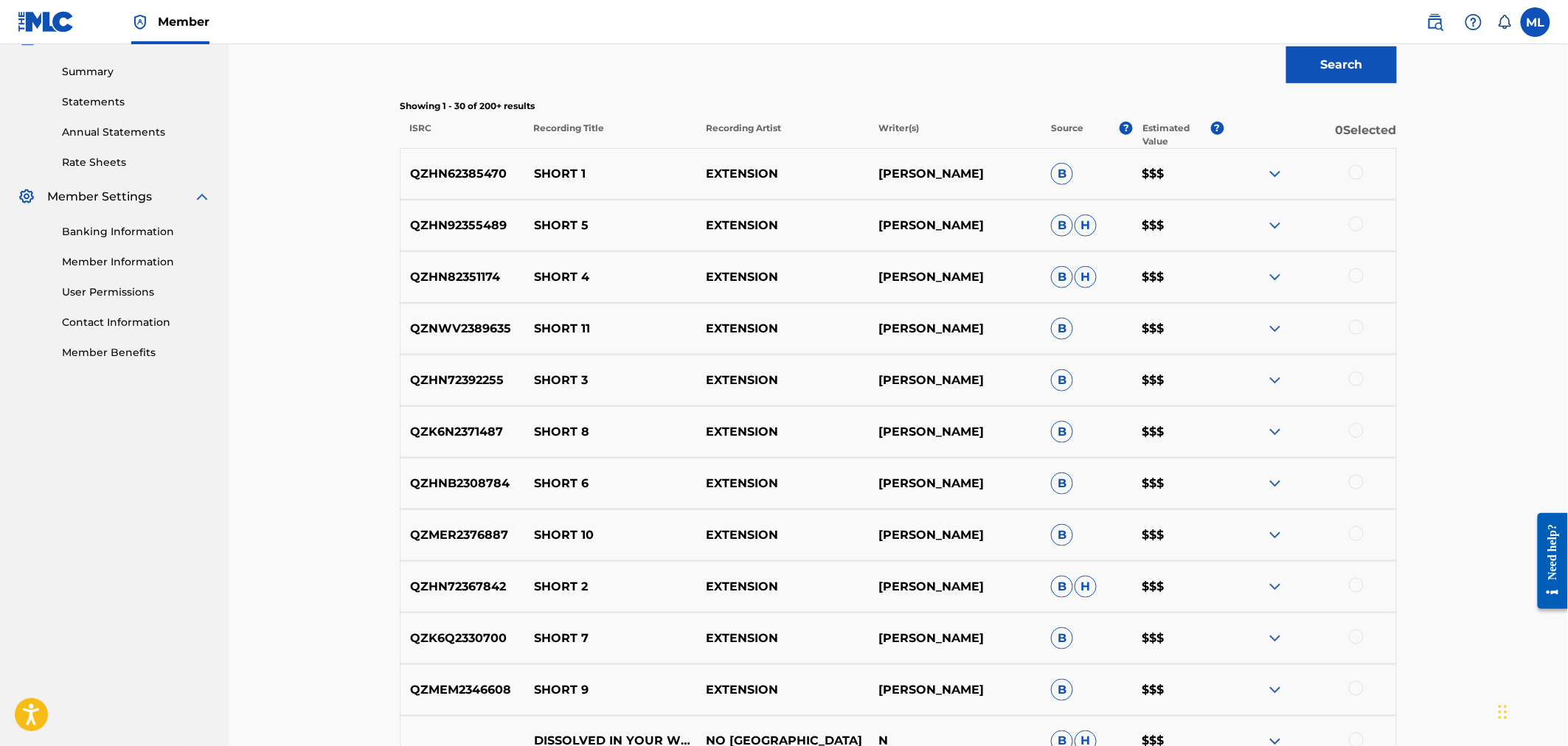
scroll to position [332, 0]
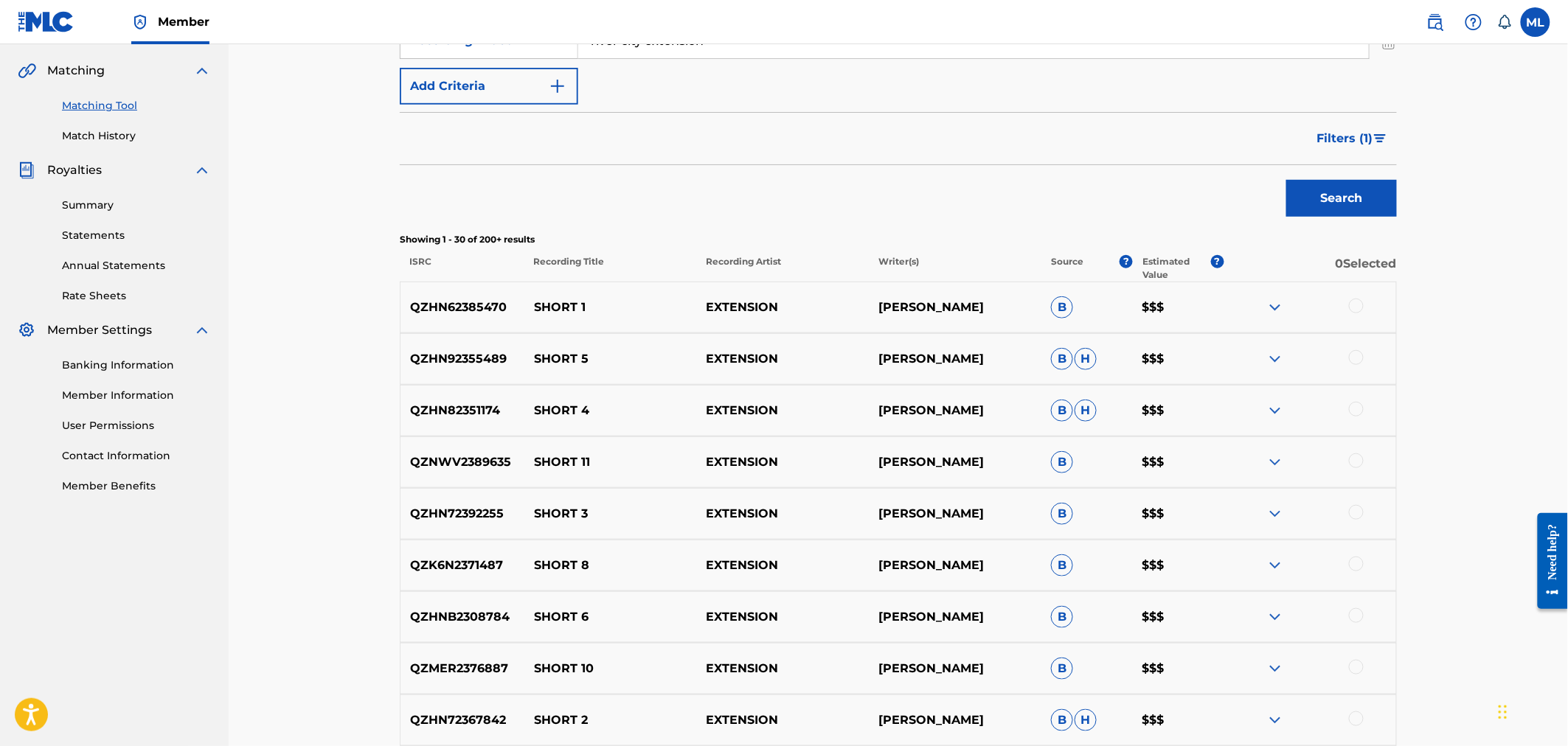
click at [1329, 145] on span "Filters ( 1 )" at bounding box center [1345, 138] width 56 height 18
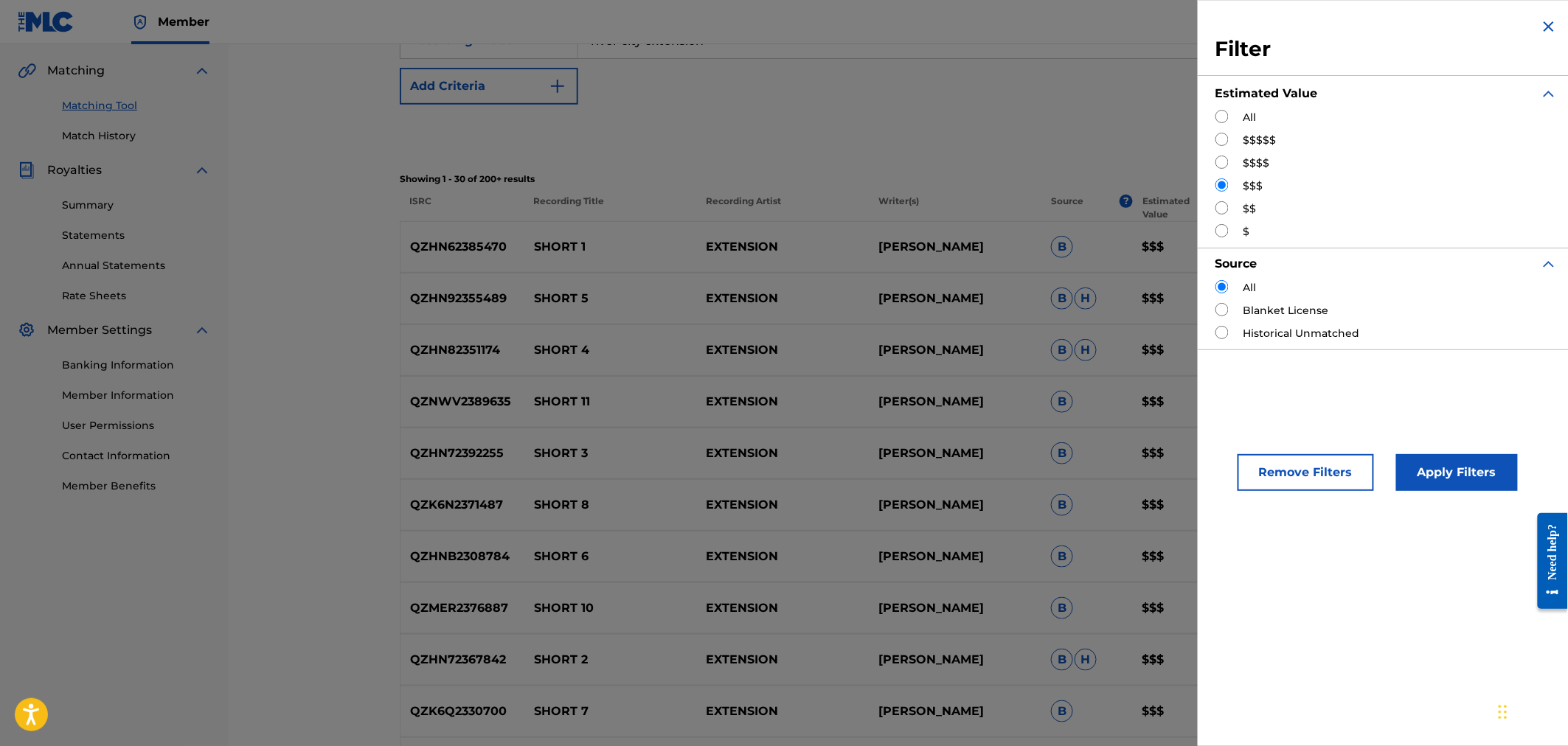
click at [1248, 200] on div "All $$$$$ $$$$ $$$ $$ $" at bounding box center [1386, 174] width 342 height 129
click at [1228, 206] on input "Search Form" at bounding box center [1222, 207] width 13 height 13
radio input "true"
click at [1442, 473] on button "Apply Filters" at bounding box center [1458, 472] width 122 height 37
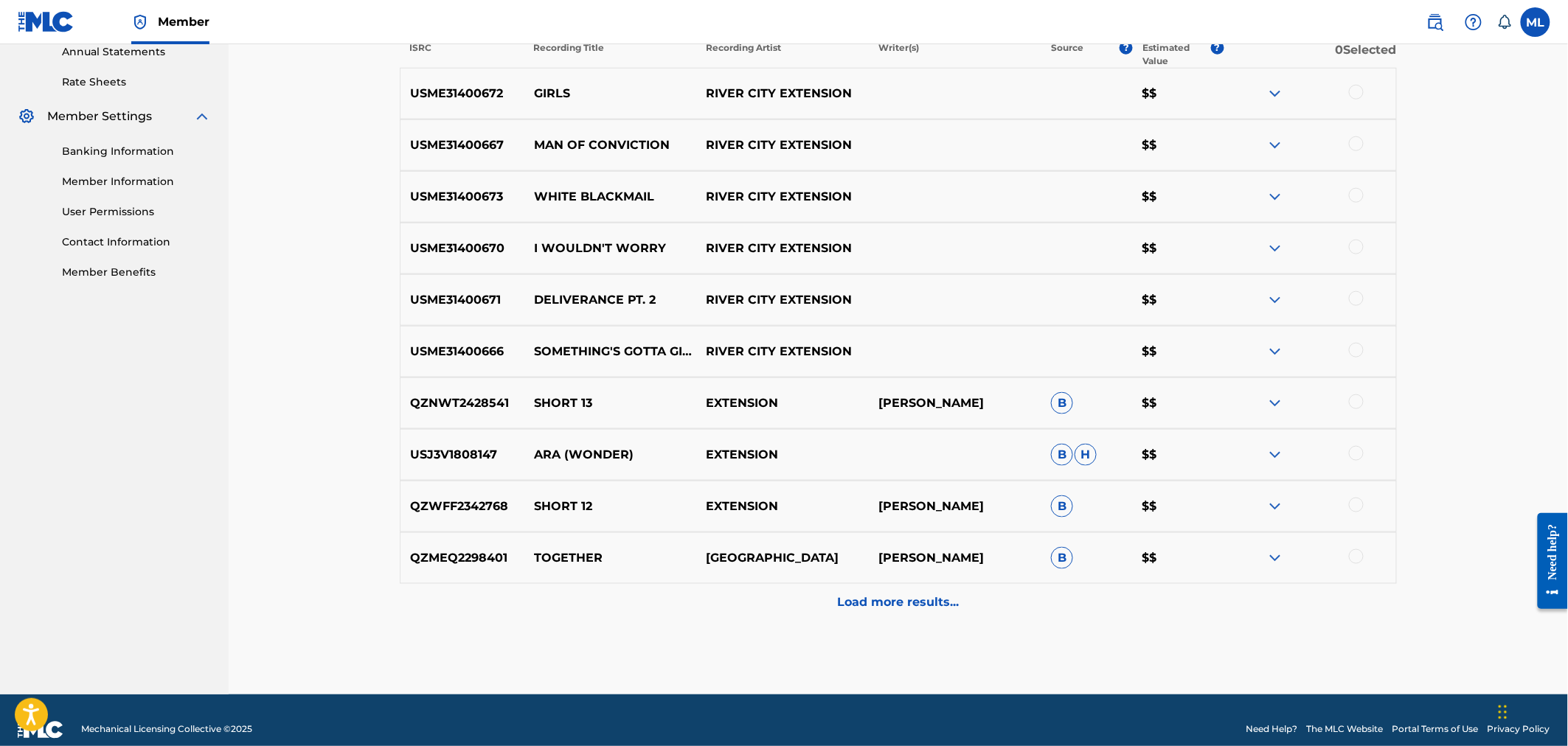
scroll to position [550, 0]
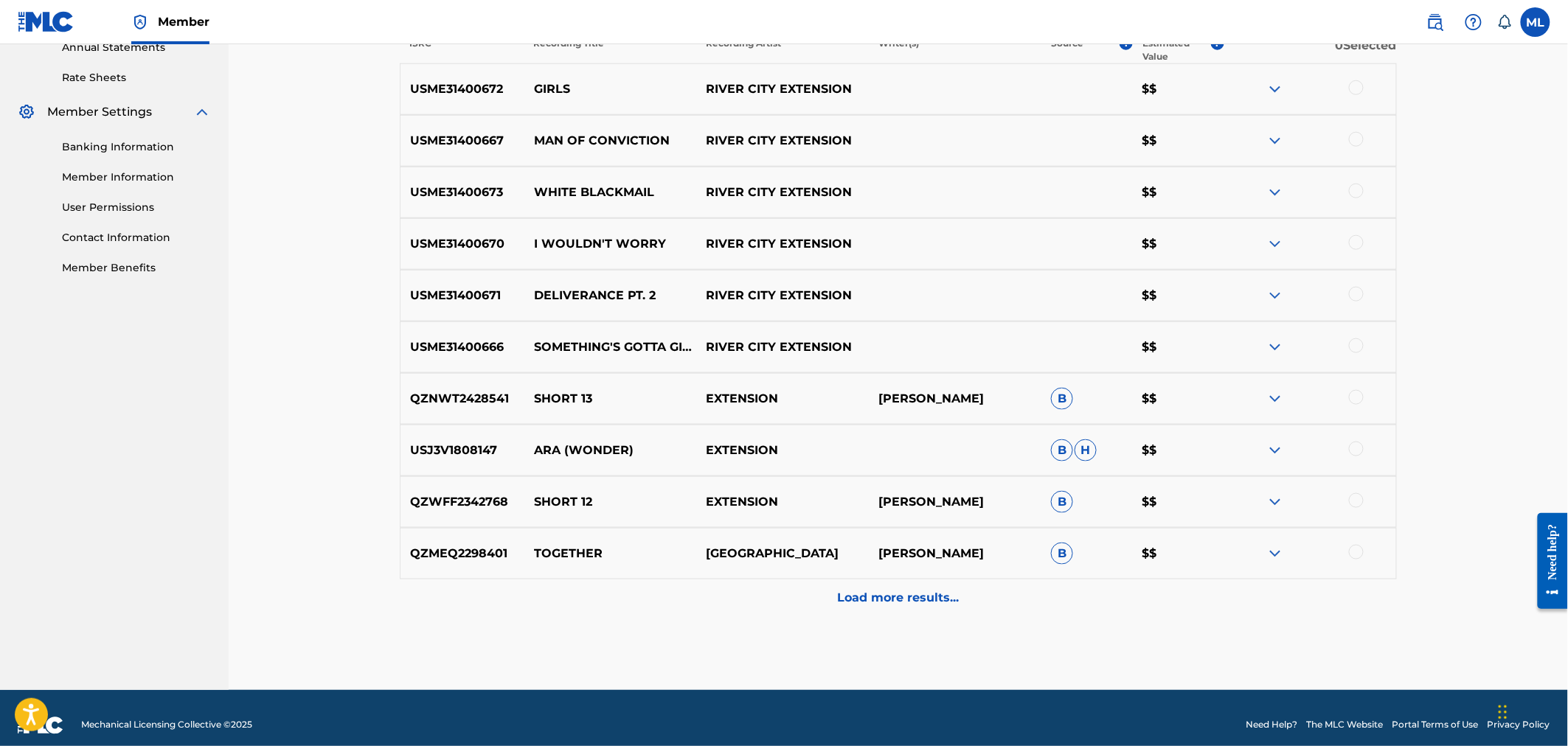
click at [924, 607] on div "Load more results..." at bounding box center [898, 598] width 997 height 37
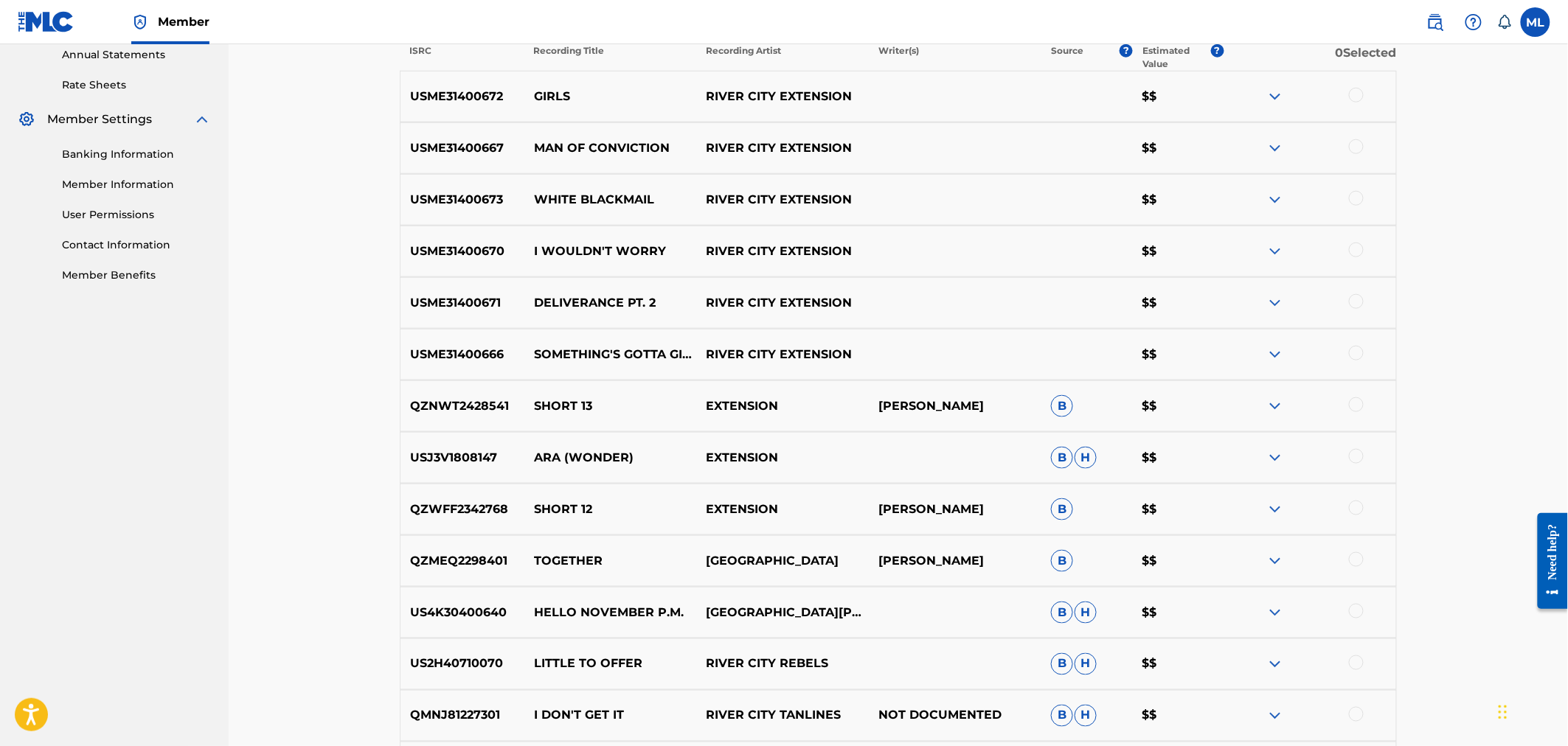
scroll to position [441, 0]
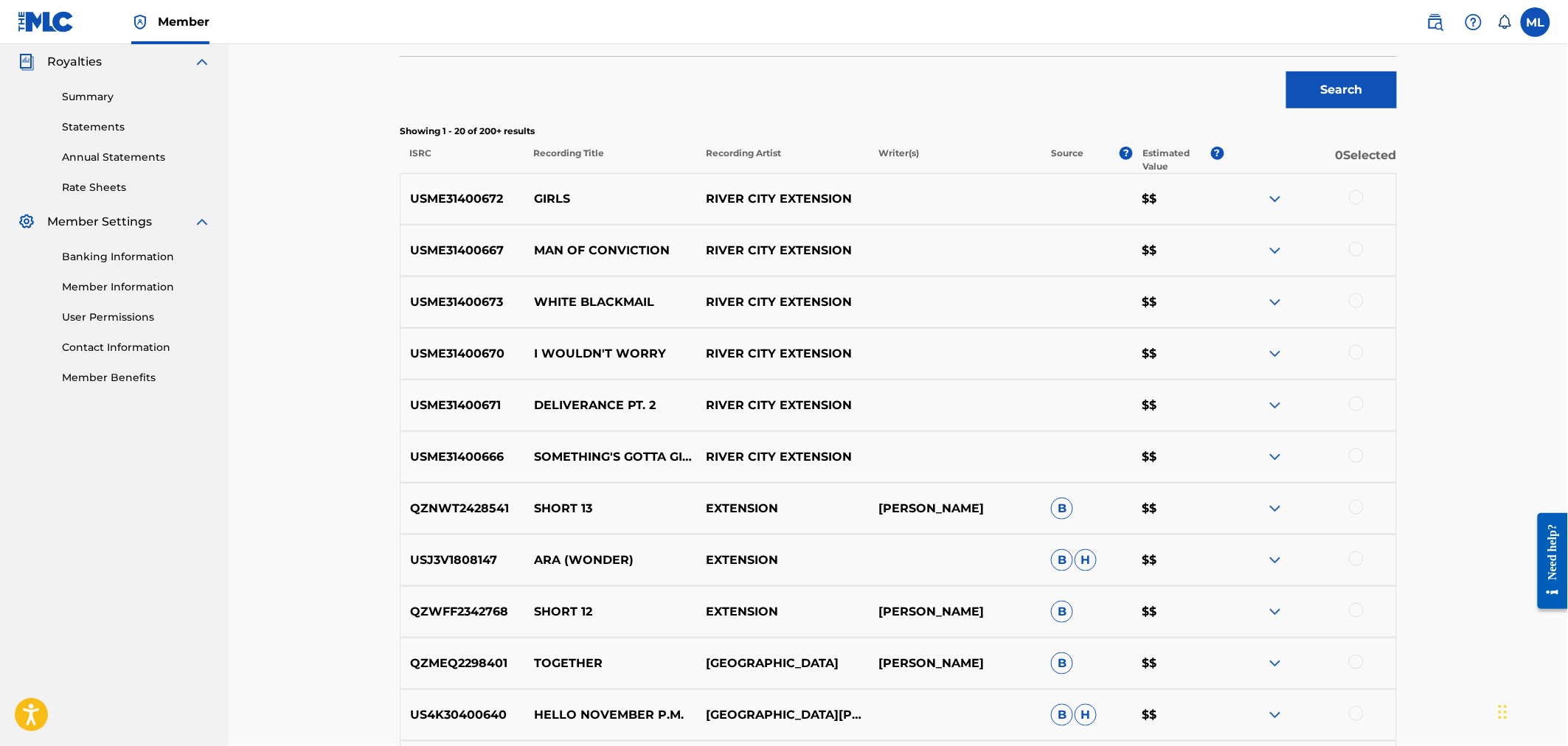
click at [1358, 355] on div at bounding box center [1356, 352] width 14 height 14
click at [1029, 623] on button "Match 1 Group" at bounding box center [1036, 625] width 163 height 37
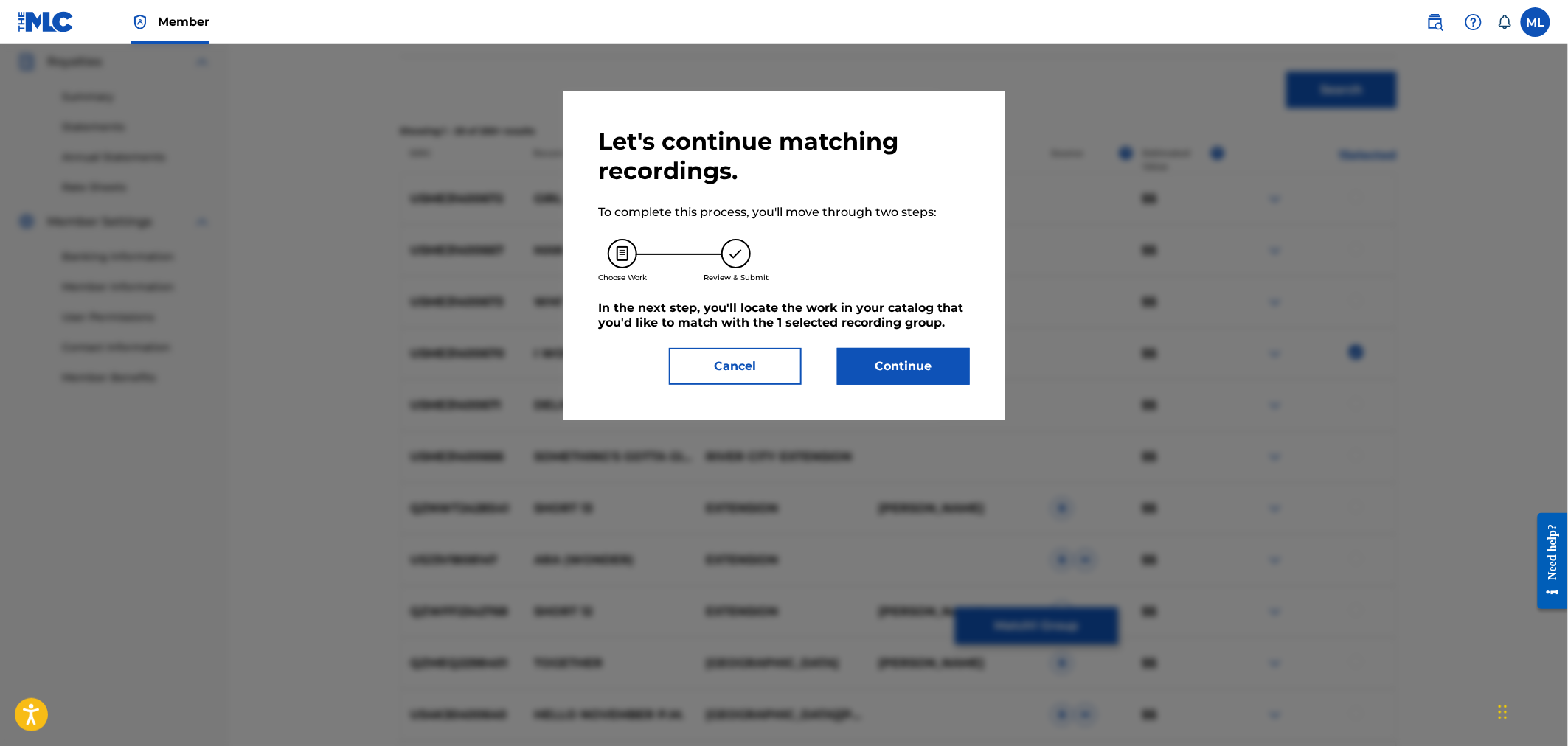
click at [902, 346] on div "Let's continue matching recordings. To complete this process, you'll move throu…" at bounding box center [784, 255] width 371 height 258
click at [907, 358] on button "Continue" at bounding box center [903, 366] width 132 height 37
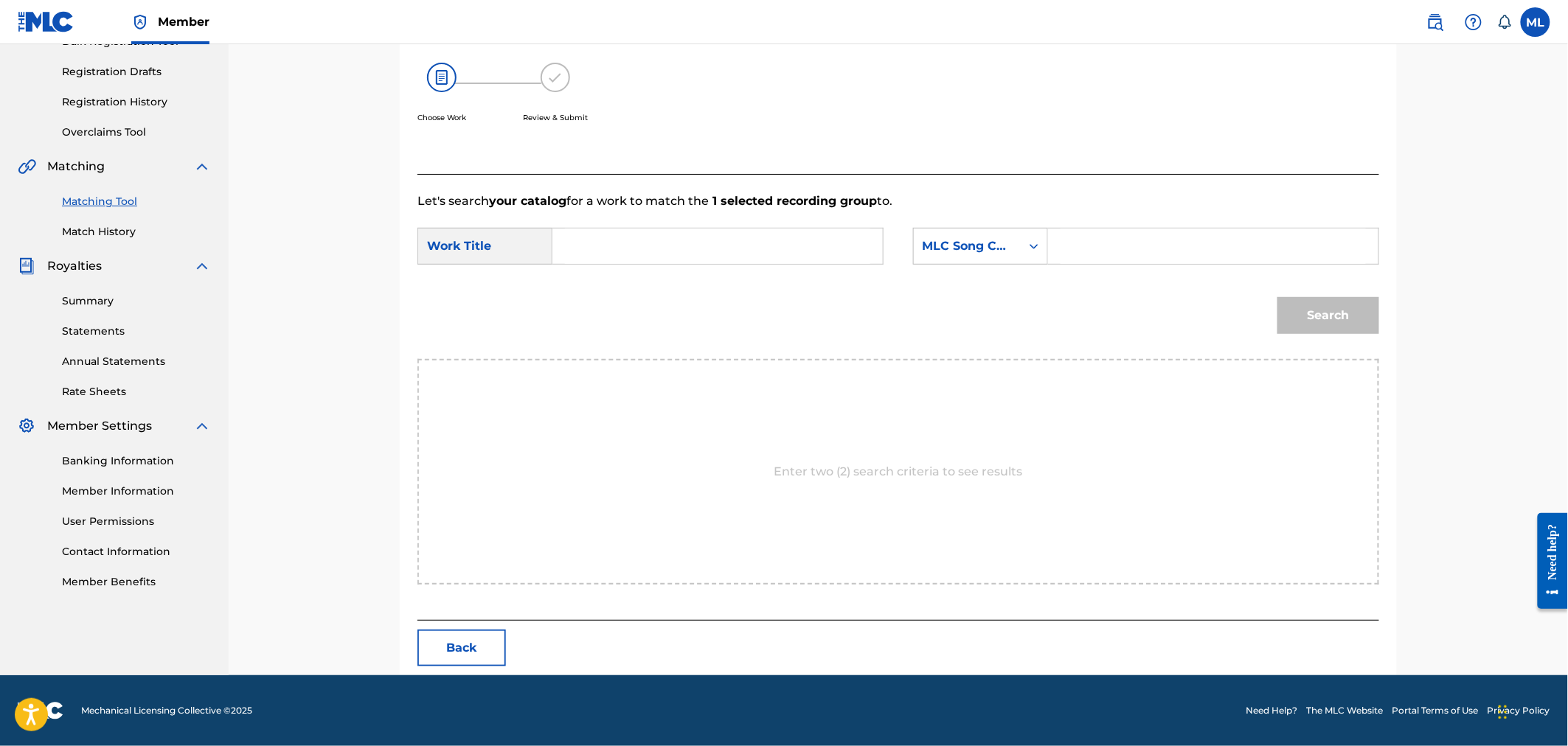
click at [806, 247] on input "Search Form" at bounding box center [717, 245] width 306 height 35
type input "i wouldn't worry"
click at [956, 253] on div "MLC Song Code" at bounding box center [967, 245] width 89 height 18
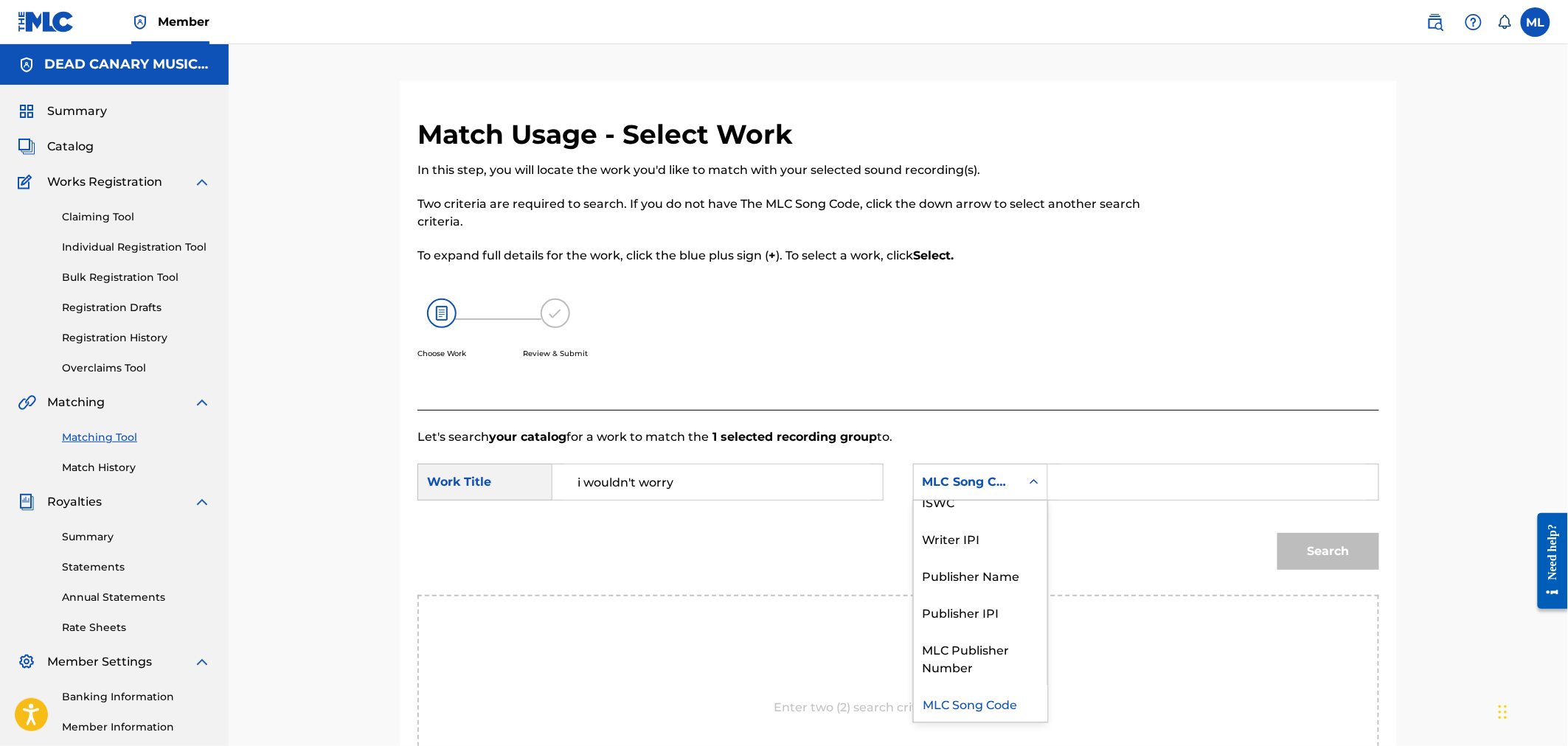
scroll to position [0, 0]
click at [986, 517] on div "Writer Name" at bounding box center [981, 519] width 133 height 37
click at [1048, 485] on div "Search Form" at bounding box center [1214, 481] width 331 height 37
click at [1070, 485] on input "Search Form" at bounding box center [1213, 481] width 306 height 35
paste input "joseph michelini"
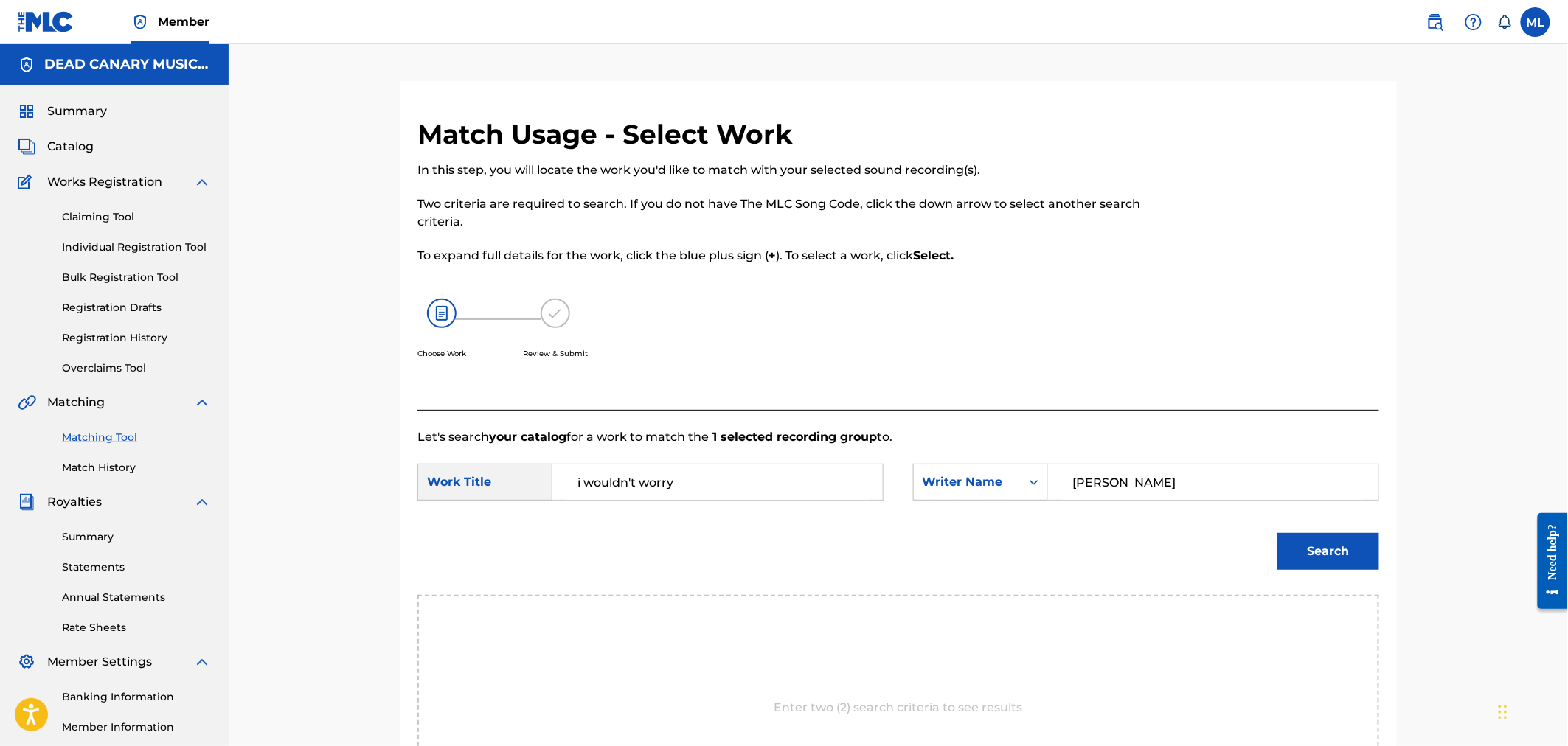
type input "joseph michelini"
click at [1339, 561] on button "Search" at bounding box center [1328, 551] width 102 height 37
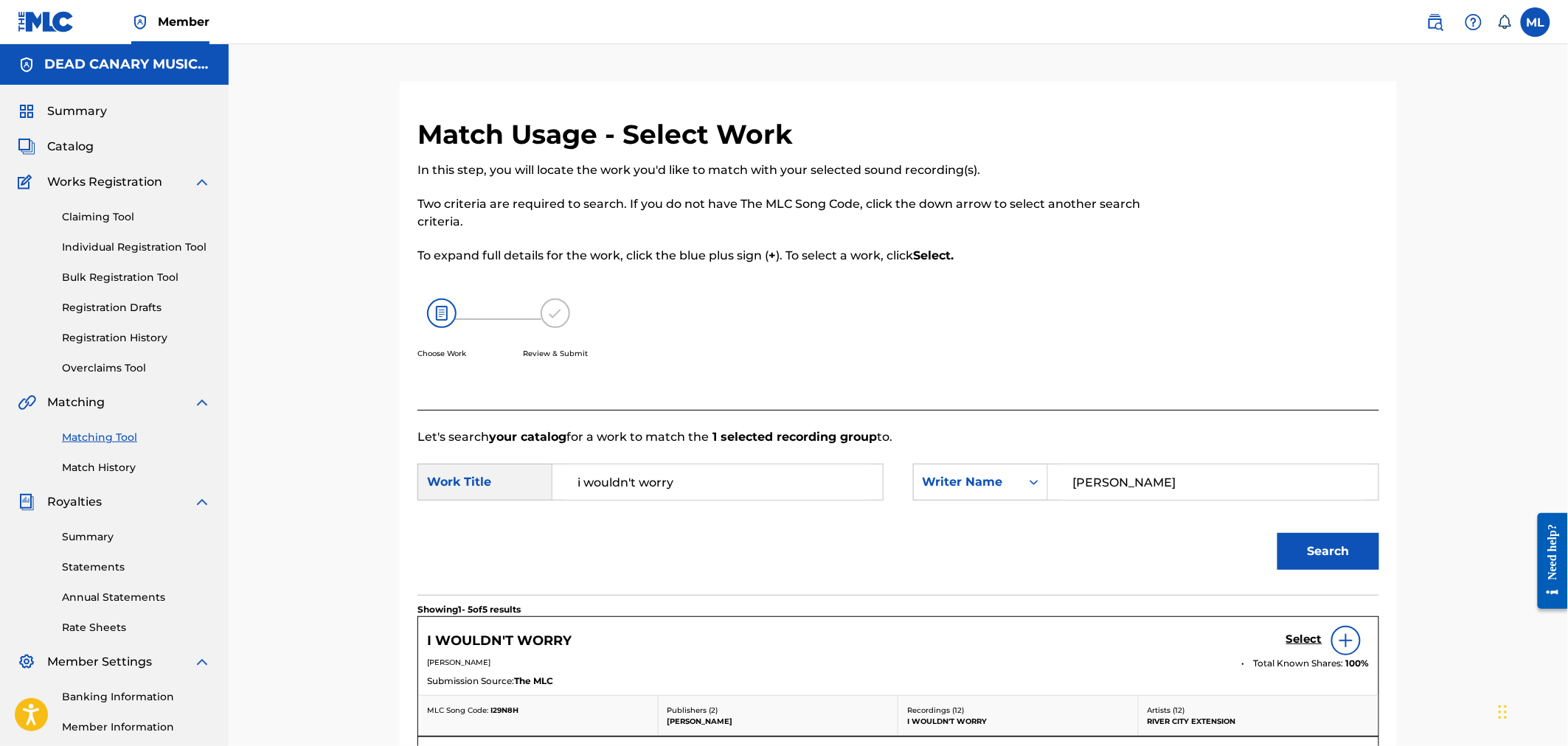
click at [1292, 642] on h5 "Select" at bounding box center [1304, 639] width 36 height 14
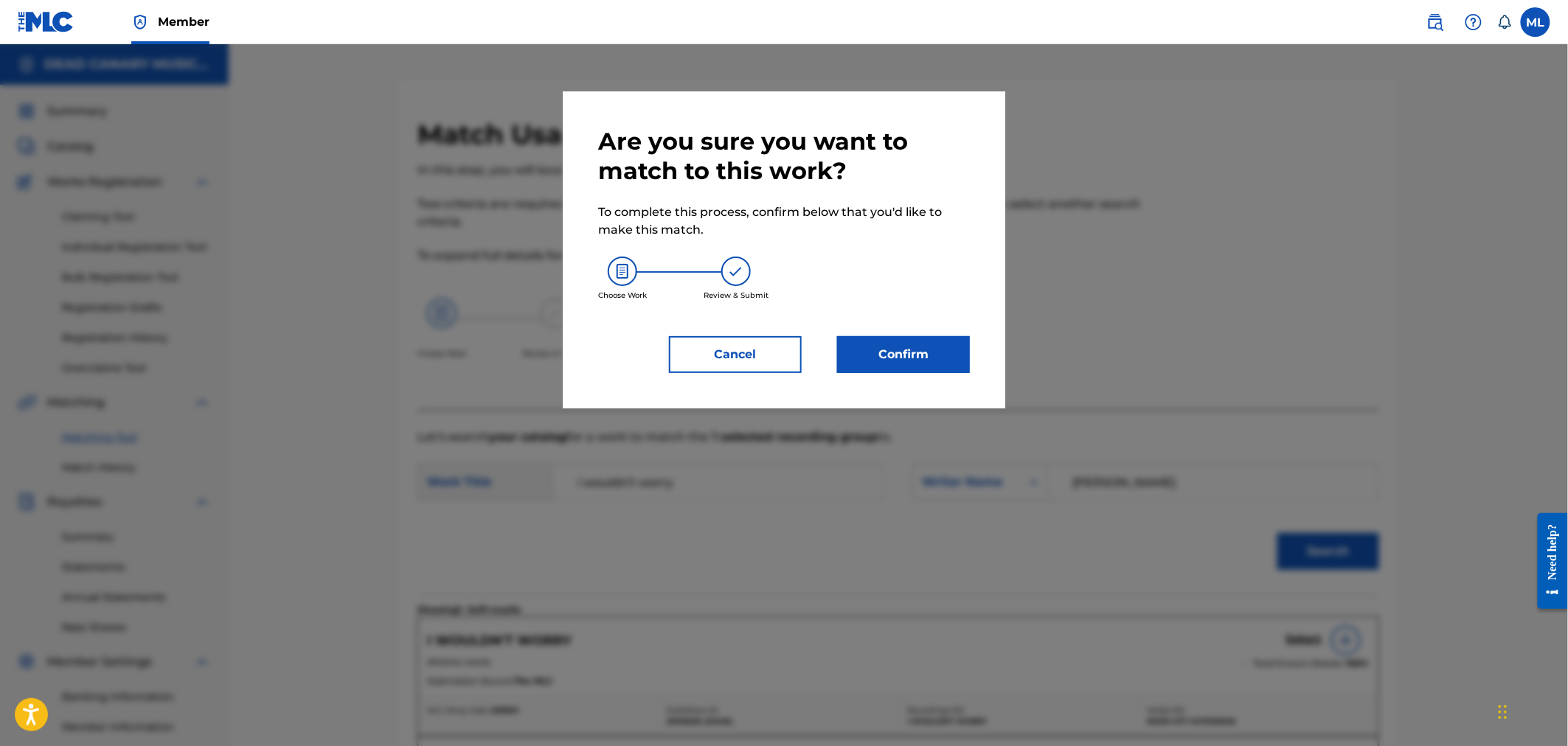
click at [934, 362] on button "Confirm" at bounding box center [903, 354] width 132 height 37
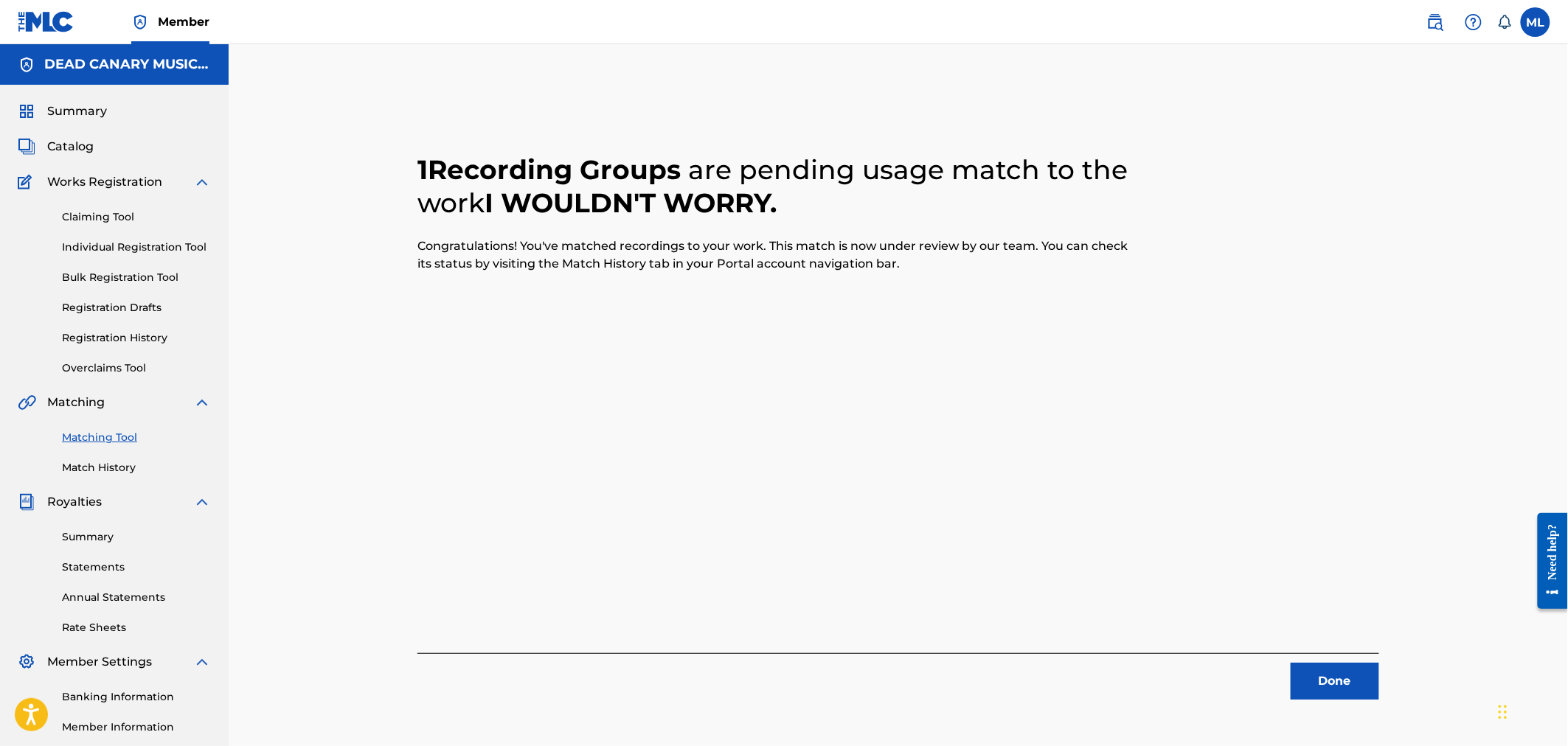
click at [1305, 685] on button "Done" at bounding box center [1335, 680] width 89 height 37
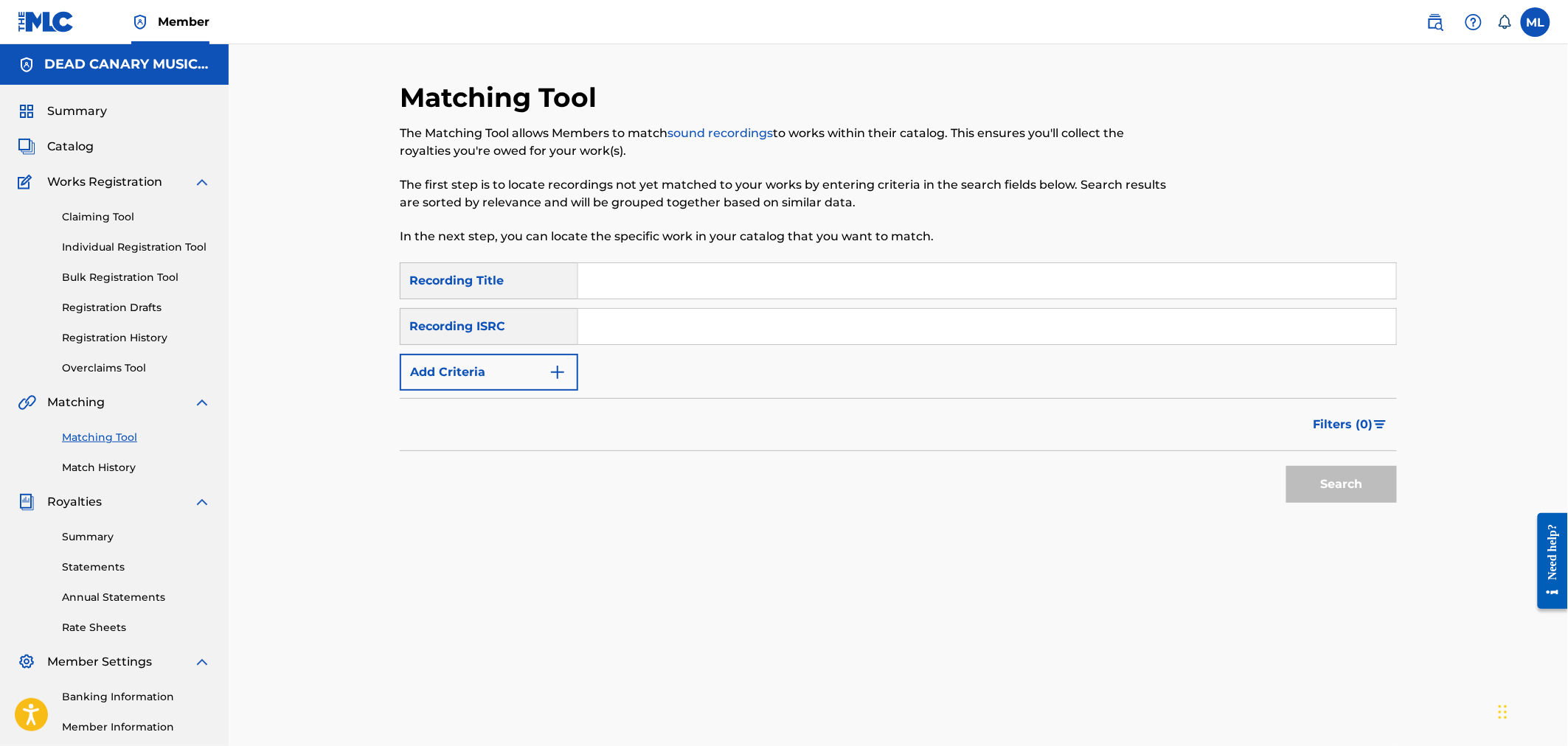
click at [528, 367] on button "Add Criteria" at bounding box center [488, 372] width 178 height 37
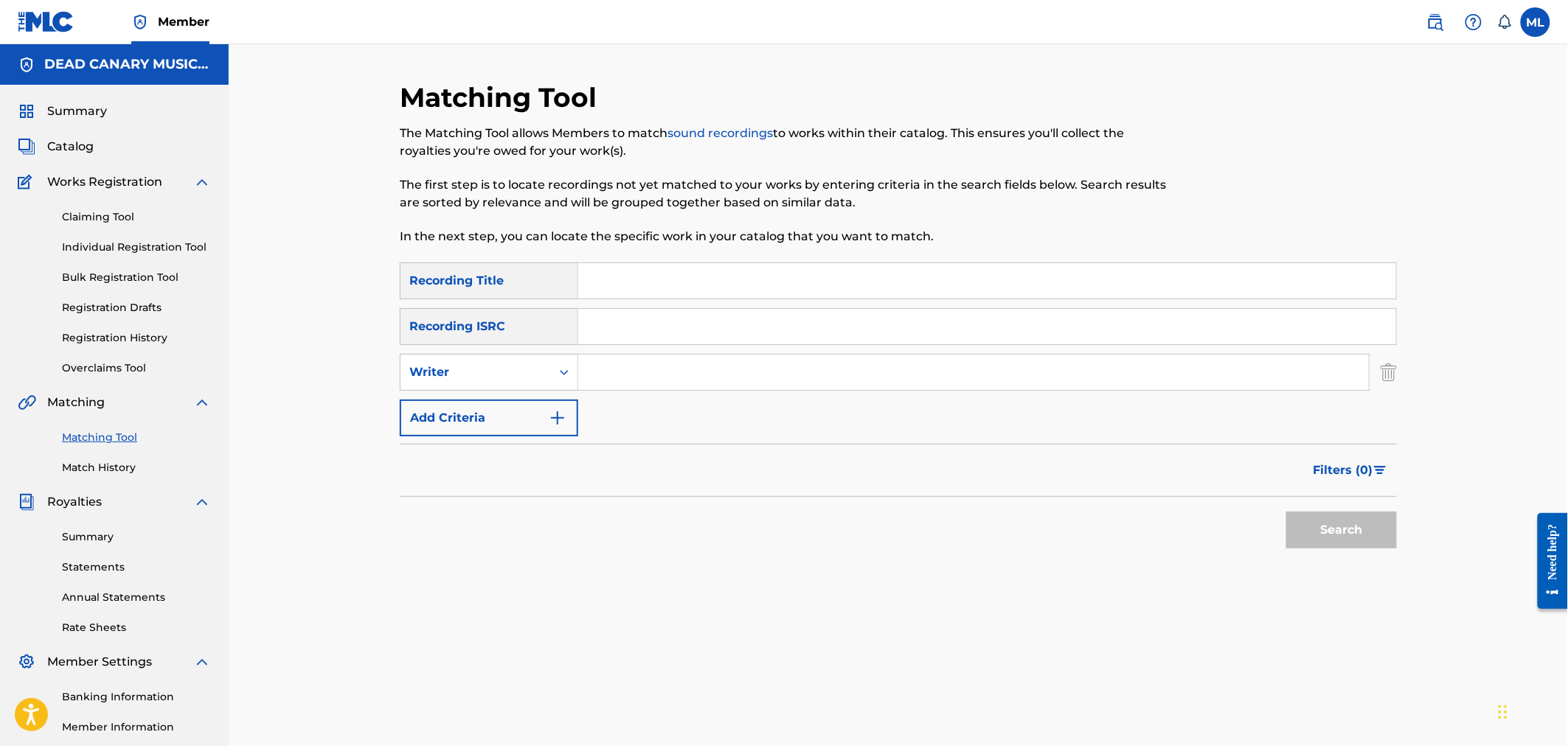
click at [605, 349] on div "SearchWithCriteriad4c04baf-5da8-45d9-86d9-50f9dddd8544 Recording Title SearchWi…" at bounding box center [898, 349] width 997 height 174
drag, startPoint x: 614, startPoint y: 380, endPoint x: 606, endPoint y: 391, distance: 13.6
click at [614, 380] on input "Search Form" at bounding box center [973, 372] width 790 height 35
type input "river city extension"
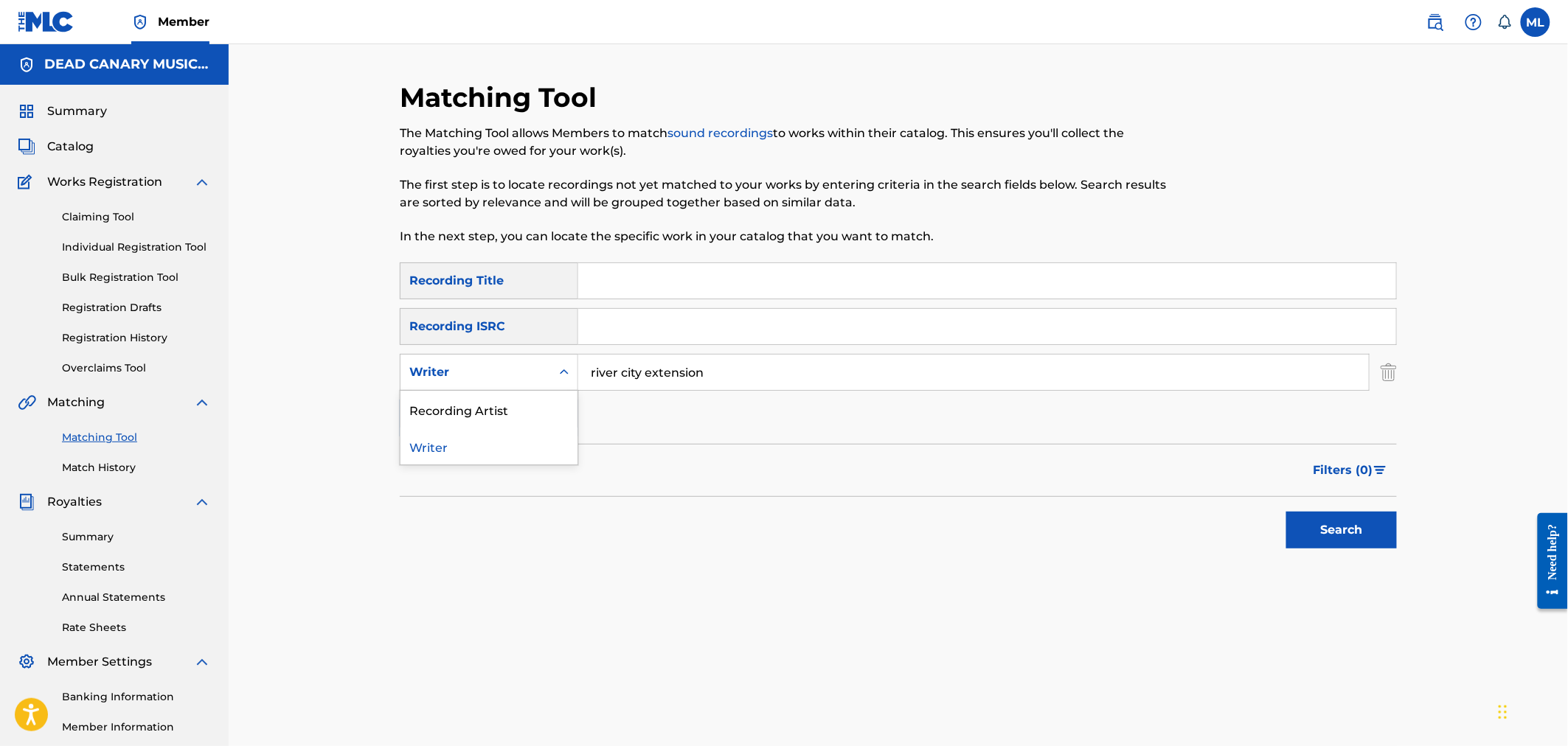
click at [535, 382] on div "Writer" at bounding box center [476, 372] width 150 height 28
click at [516, 411] on div "Recording Artist" at bounding box center [489, 409] width 177 height 37
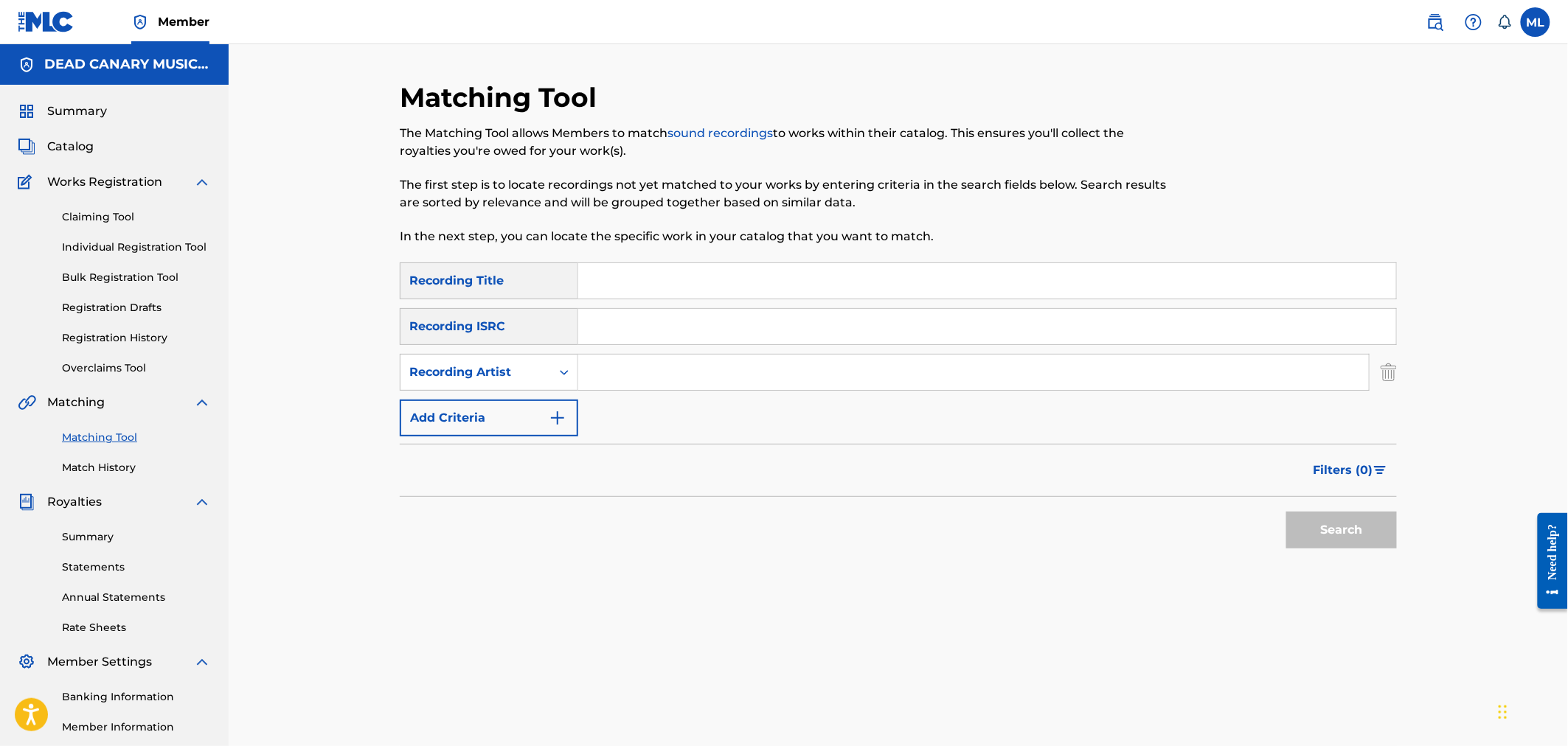
click at [673, 386] on input "Search Form" at bounding box center [973, 372] width 790 height 35
type input "river city extension"
click at [1334, 468] on span "Filters ( 0 )" at bounding box center [1343, 470] width 60 height 18
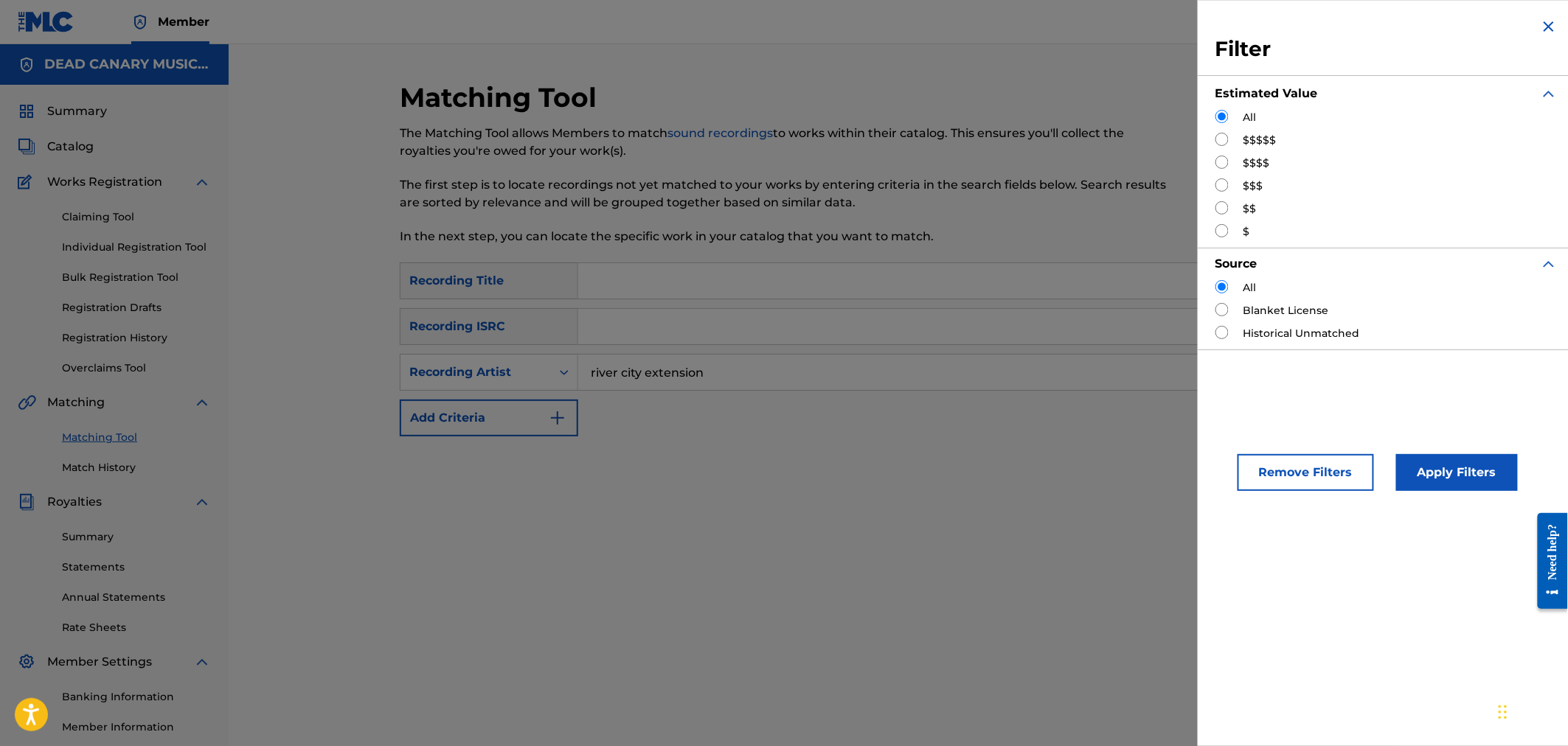
click at [1240, 209] on div "$$" at bounding box center [1386, 208] width 342 height 15
click at [1221, 204] on input "Search Form" at bounding box center [1222, 207] width 13 height 13
radio input "true"
click at [1479, 475] on button "Apply Filters" at bounding box center [1458, 472] width 122 height 37
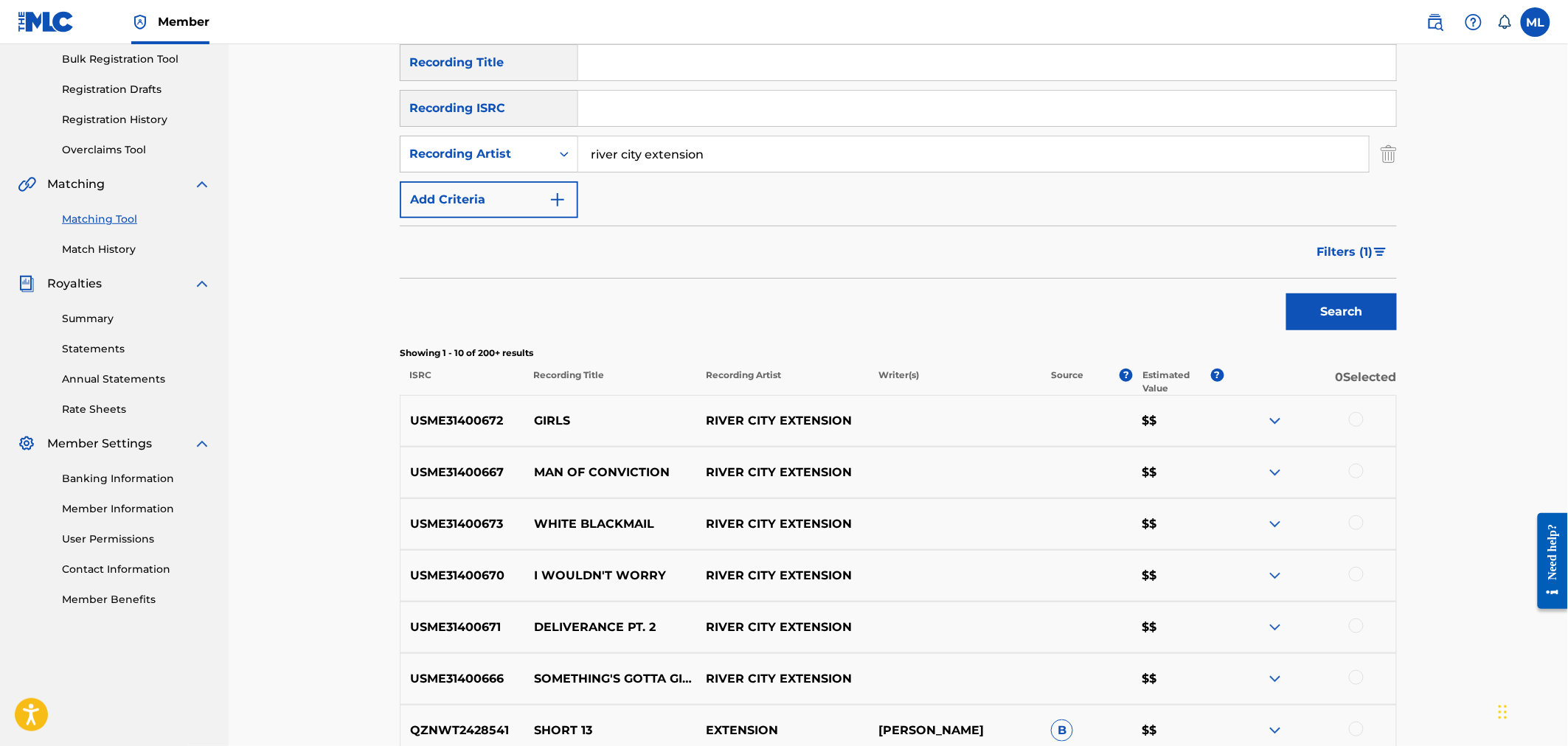
scroll to position [273, 0]
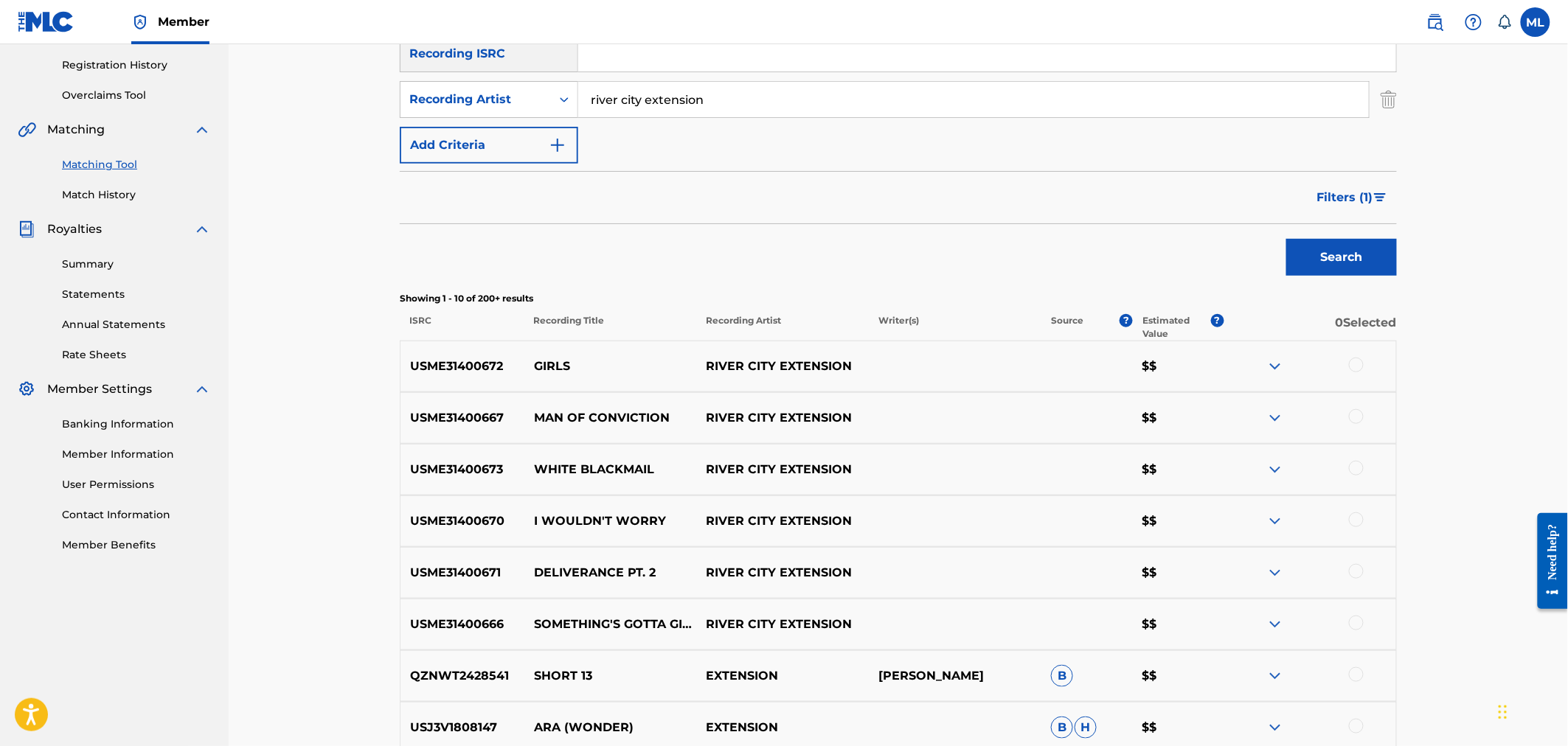
drag, startPoint x: 1354, startPoint y: 367, endPoint x: 1327, endPoint y: 391, distance: 36.1
click at [1354, 368] on div at bounding box center [1356, 364] width 14 height 14
click at [1039, 630] on button "Match 1 Group" at bounding box center [1036, 625] width 163 height 37
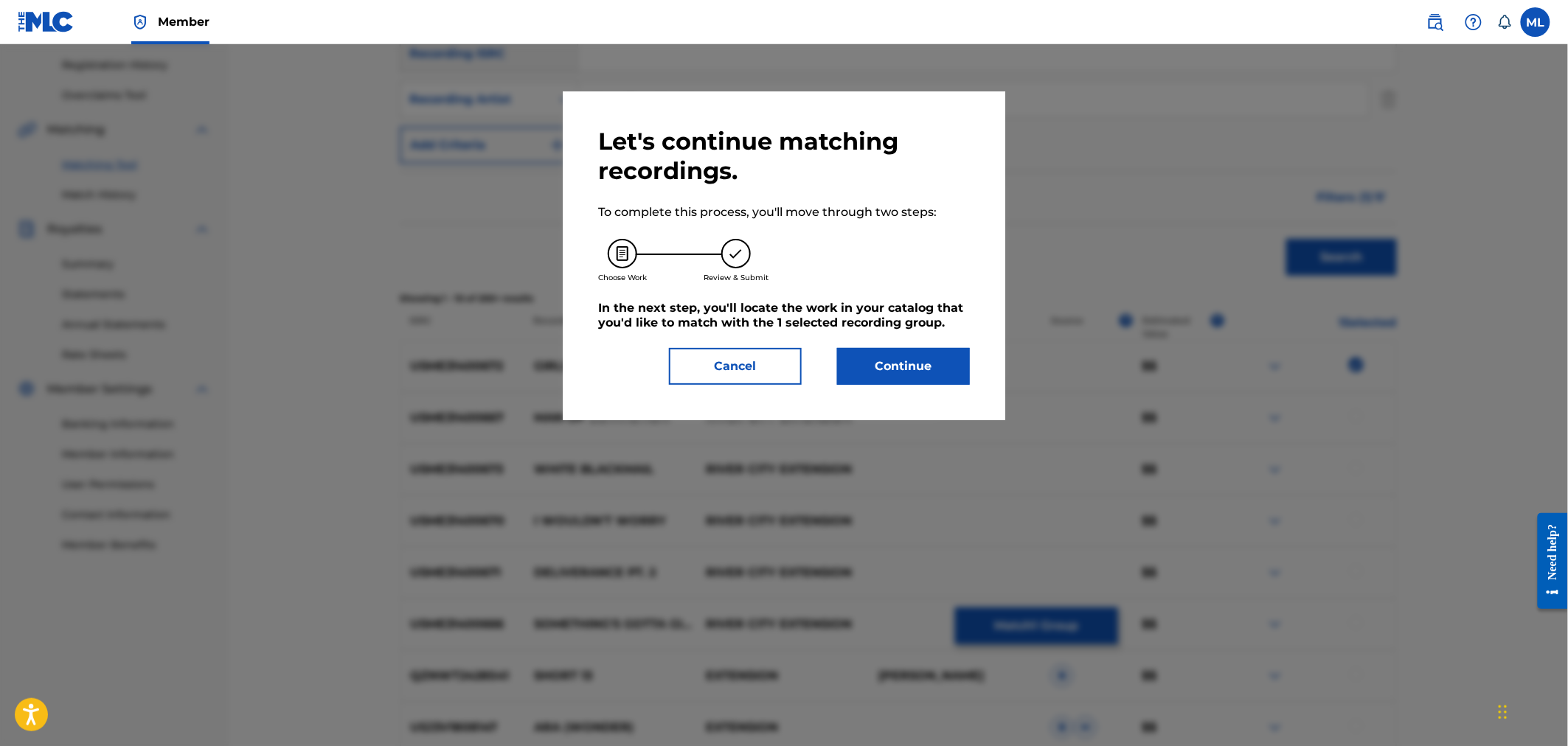
click at [899, 351] on button "Continue" at bounding box center [903, 366] width 132 height 37
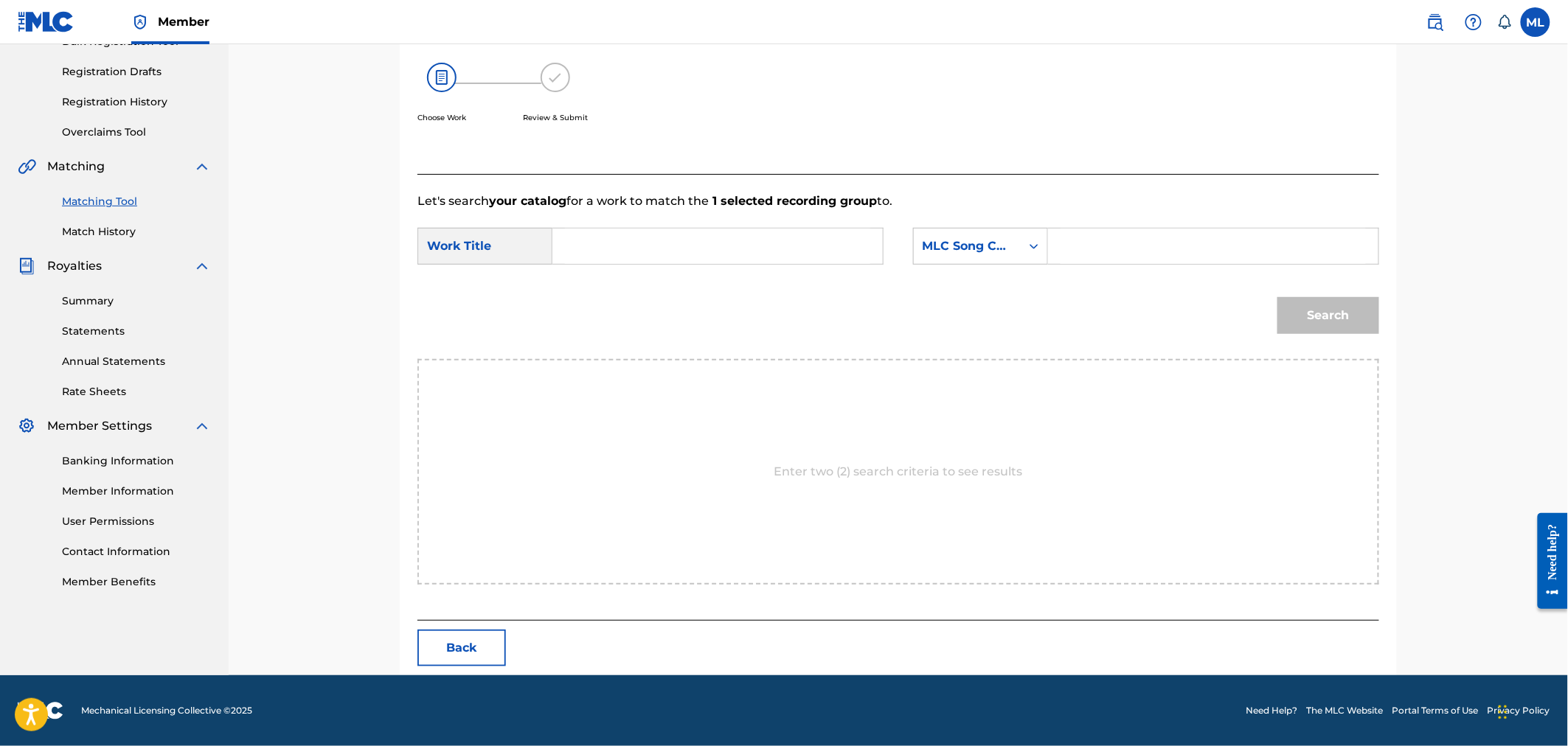
scroll to position [236, 0]
click at [725, 247] on input "Search Form" at bounding box center [717, 245] width 306 height 35
type input "girls"
drag, startPoint x: 980, startPoint y: 267, endPoint x: 975, endPoint y: 250, distance: 17.7
click at [980, 268] on div "SearchWithCriteria44cb8fa6-13b0-4ca2-95e2-0c131bdd7b82 Work Title girls SearchW…" at bounding box center [898, 250] width 962 height 46
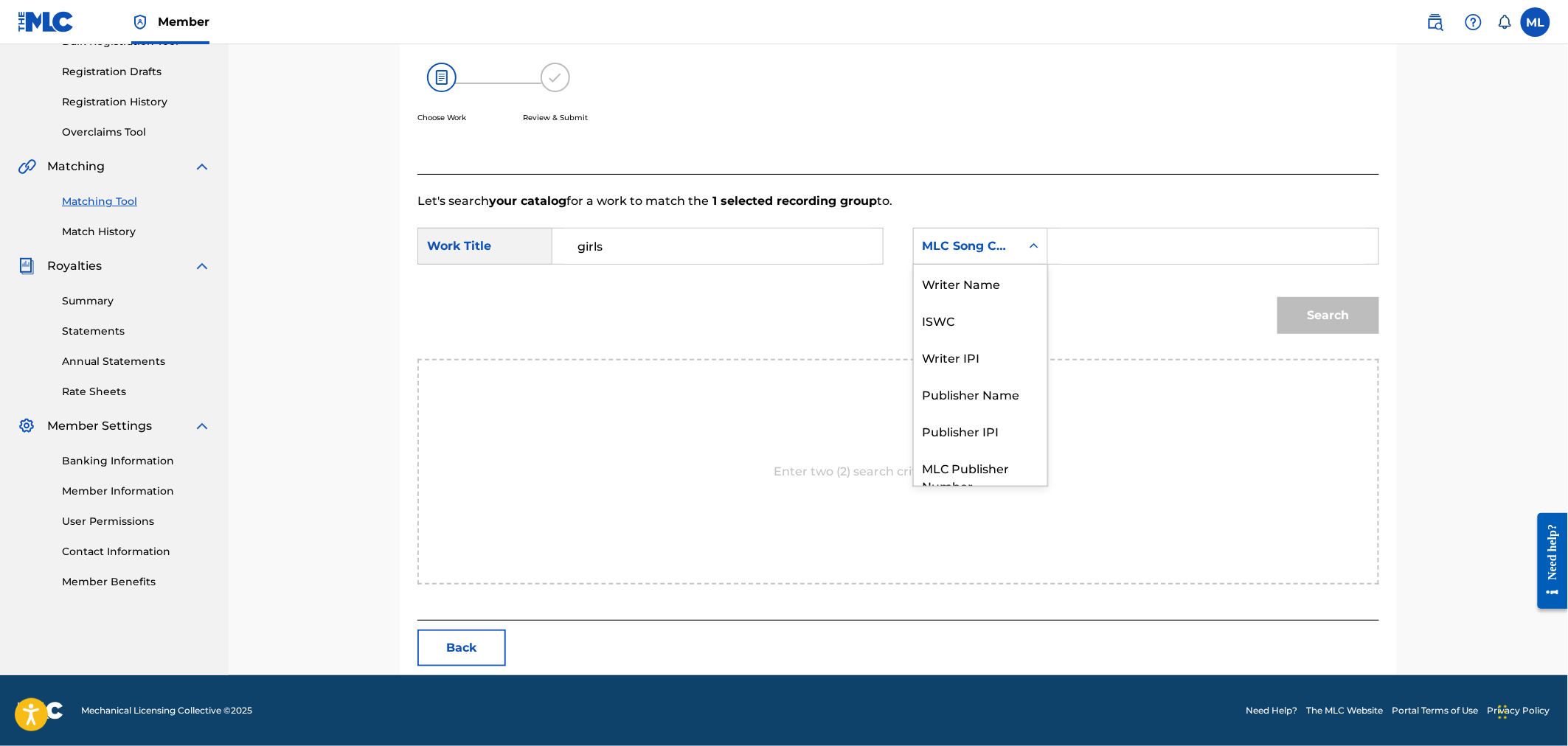
click at [975, 250] on div "MLC Song Code" at bounding box center [967, 245] width 89 height 18
click at [998, 283] on div "Writer Name" at bounding box center [981, 283] width 133 height 37
click at [1100, 234] on input "Search Form" at bounding box center [1213, 245] width 306 height 35
paste input "joseph michelini"
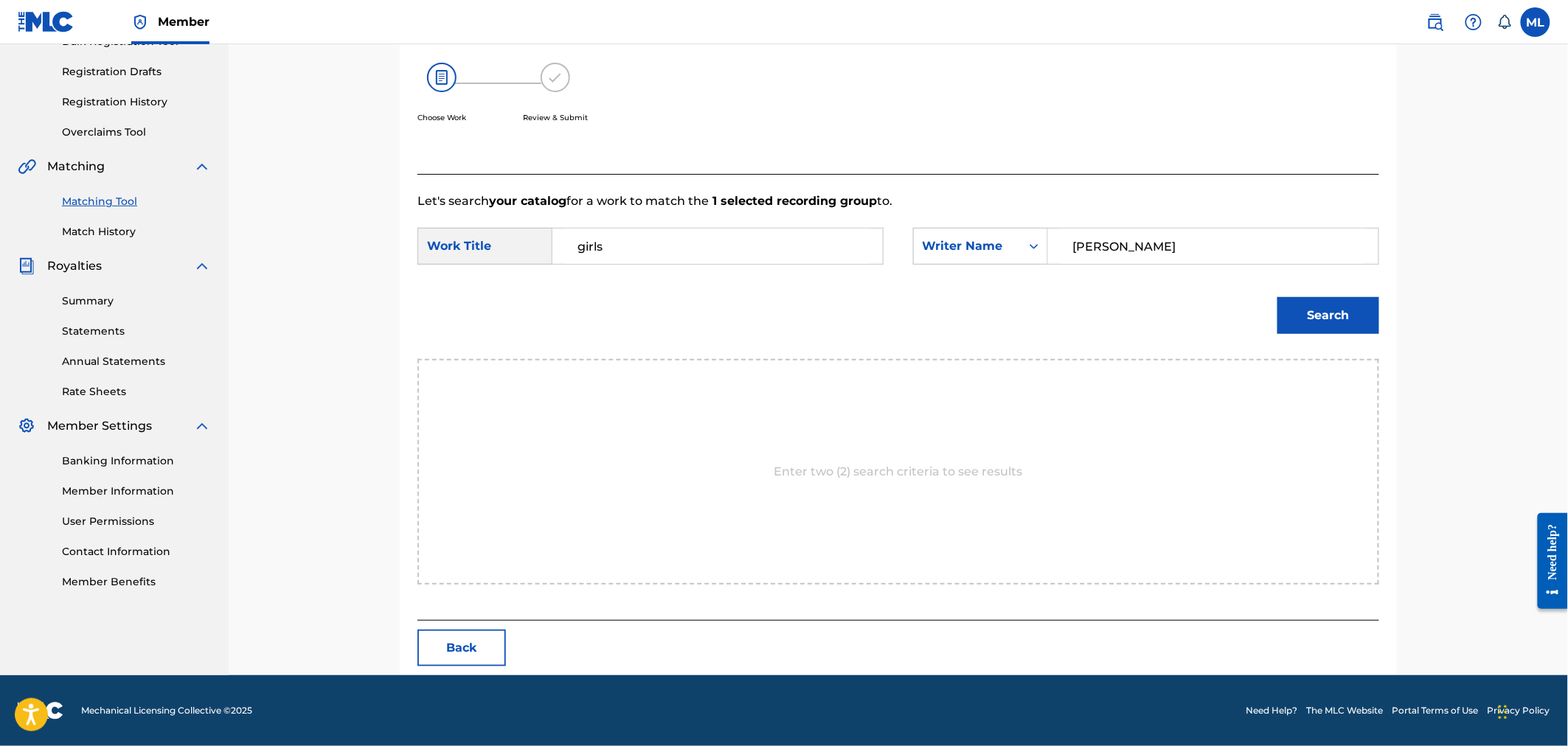
type input "joseph michelini"
click at [1304, 314] on button "Search" at bounding box center [1328, 315] width 102 height 37
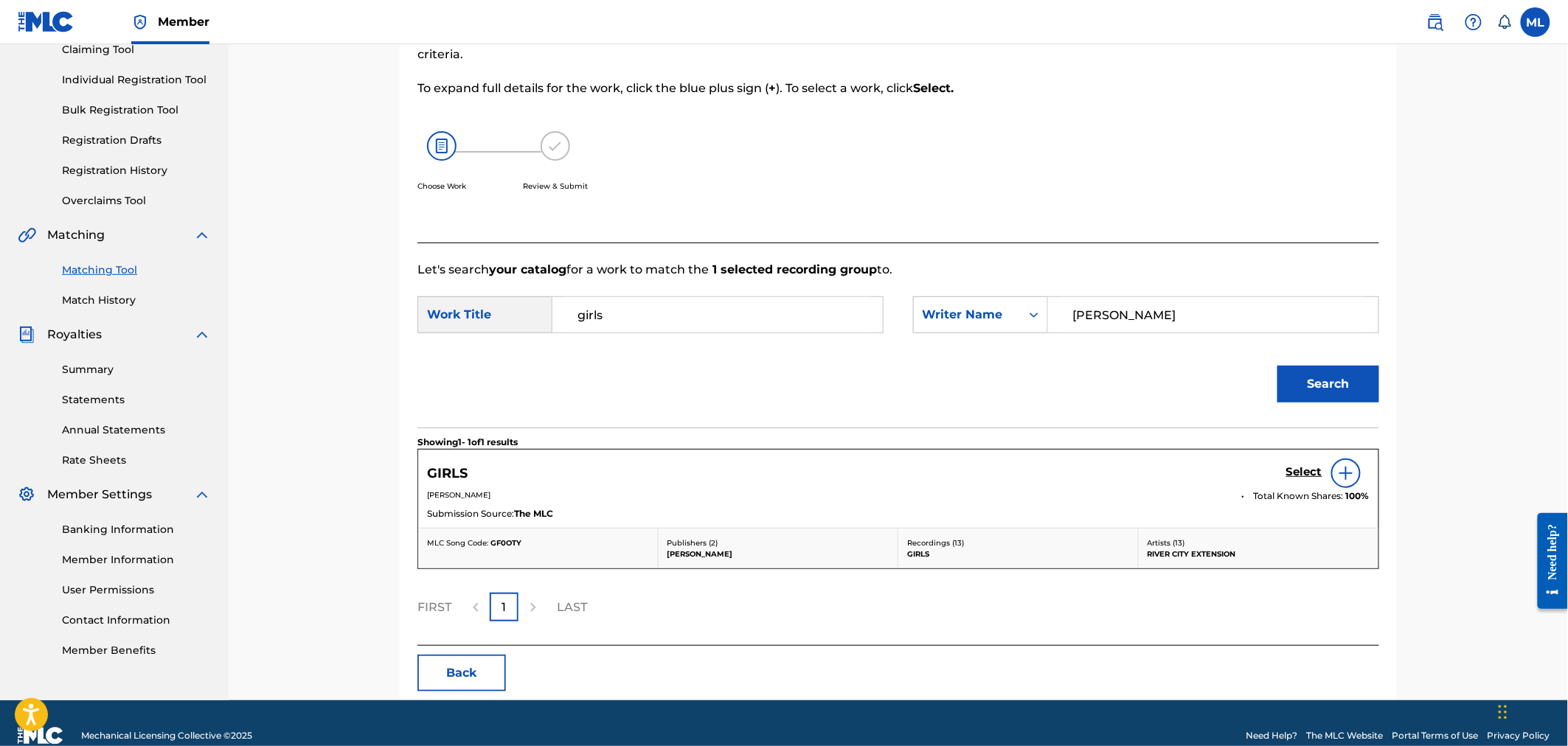
scroll to position [192, 0]
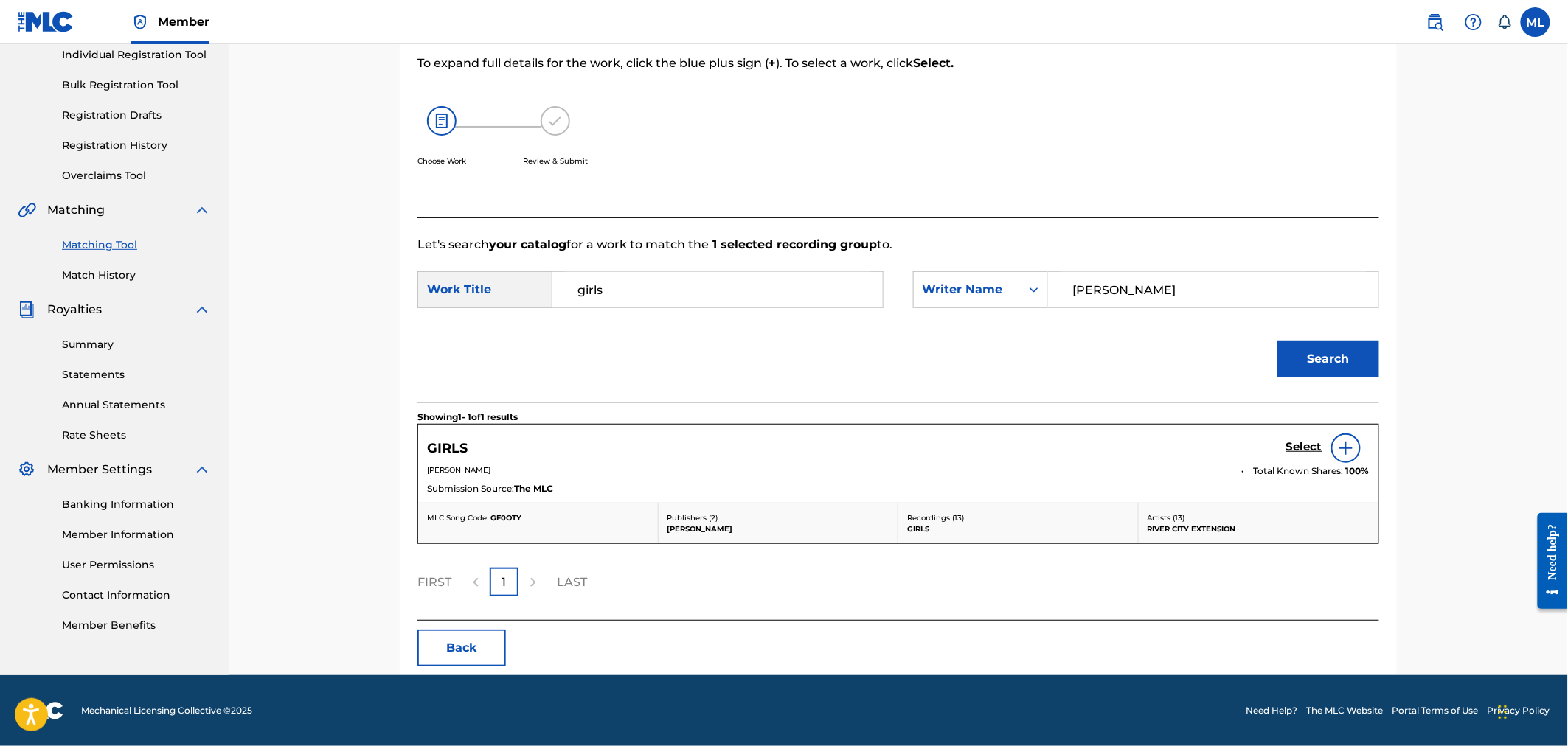
click at [1296, 450] on h5 "Select" at bounding box center [1304, 447] width 36 height 14
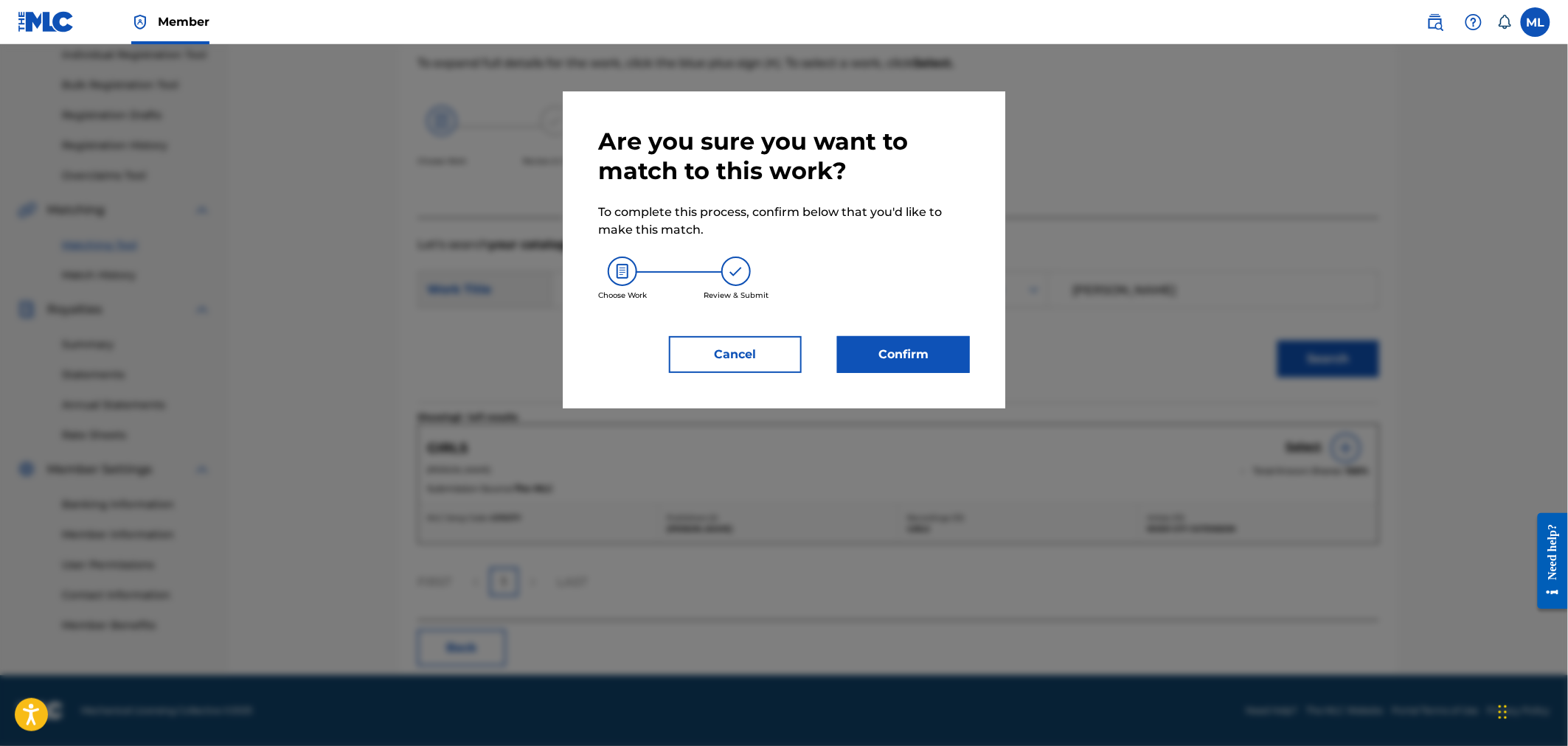
click at [892, 348] on button "Confirm" at bounding box center [903, 354] width 132 height 37
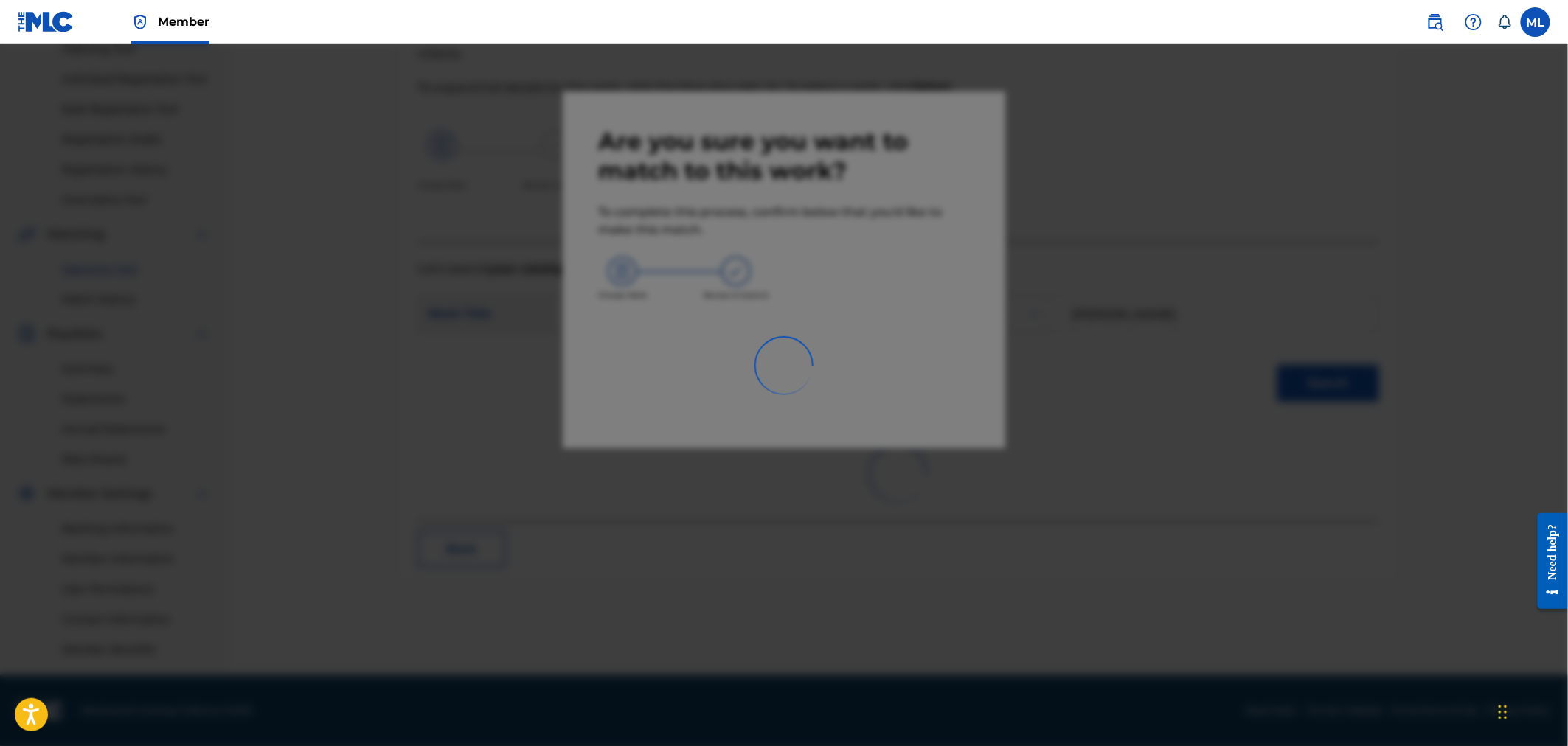
scroll to position [167, 0]
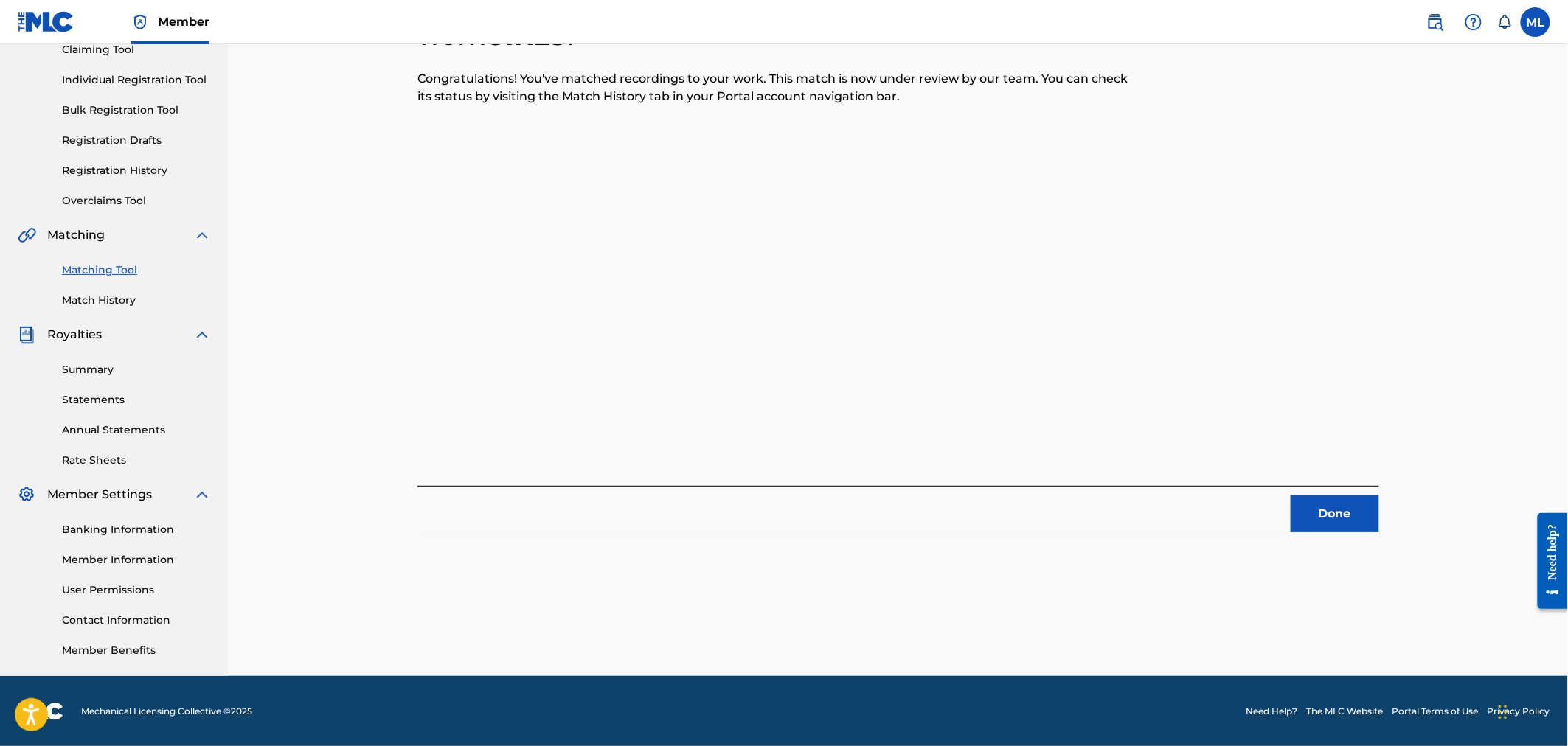
click at [1339, 519] on button "Done" at bounding box center [1335, 514] width 89 height 37
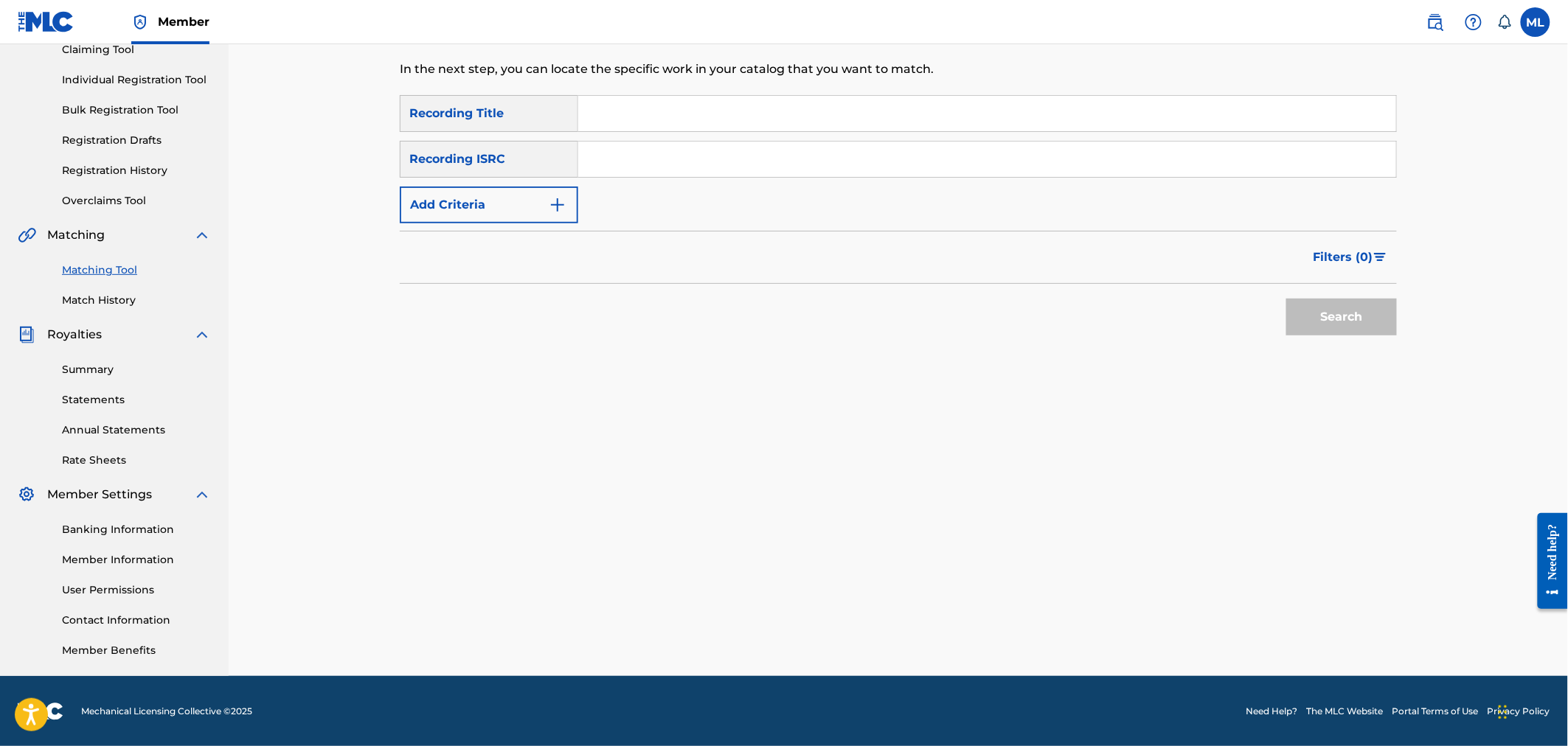
click at [522, 188] on button "Add Criteria" at bounding box center [488, 205] width 178 height 37
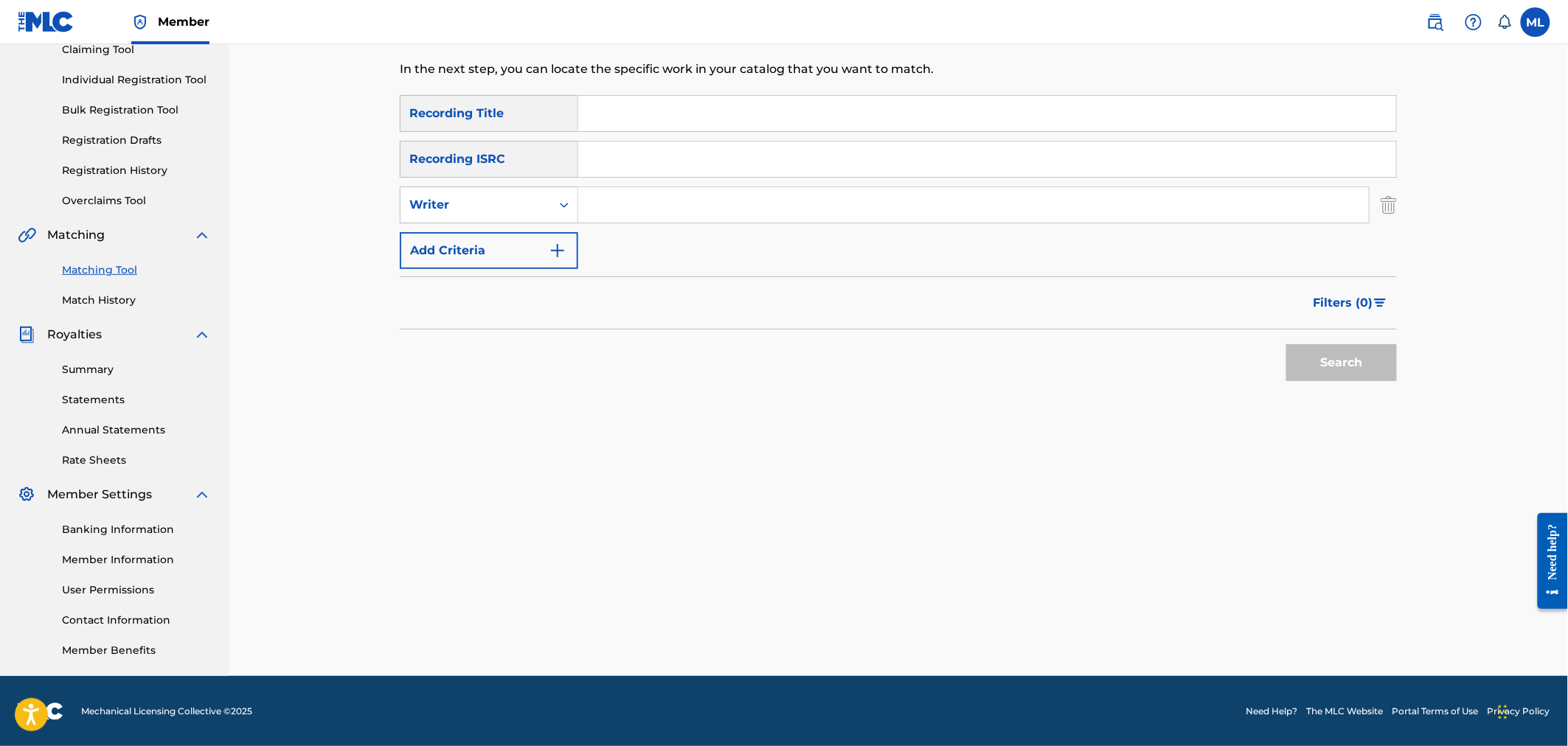
click at [639, 208] on input "Search Form" at bounding box center [973, 205] width 790 height 35
type input "river city extension"
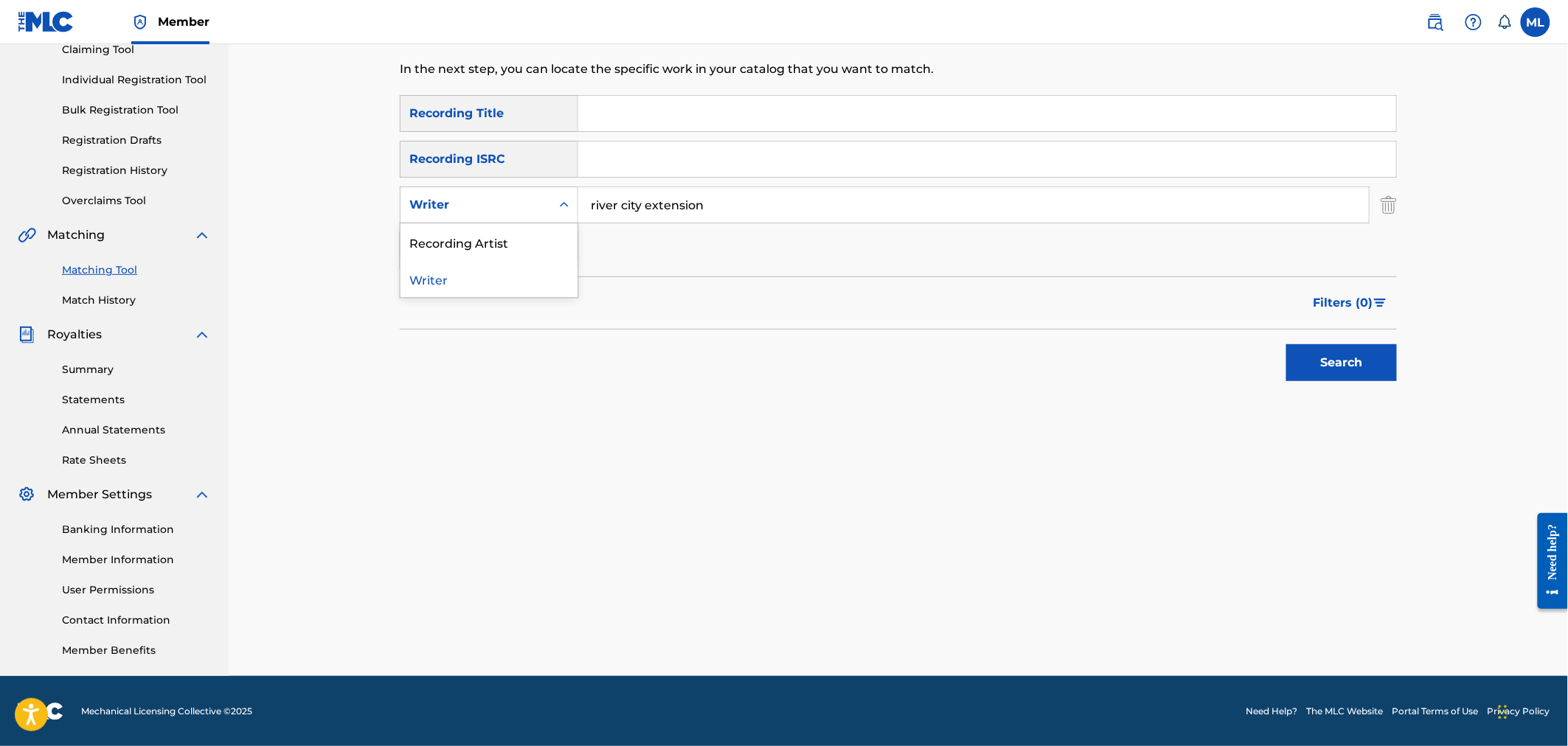
click at [531, 218] on div "Writer" at bounding box center [488, 205] width 178 height 37
click at [516, 247] on div "Recording Artist" at bounding box center [489, 242] width 177 height 37
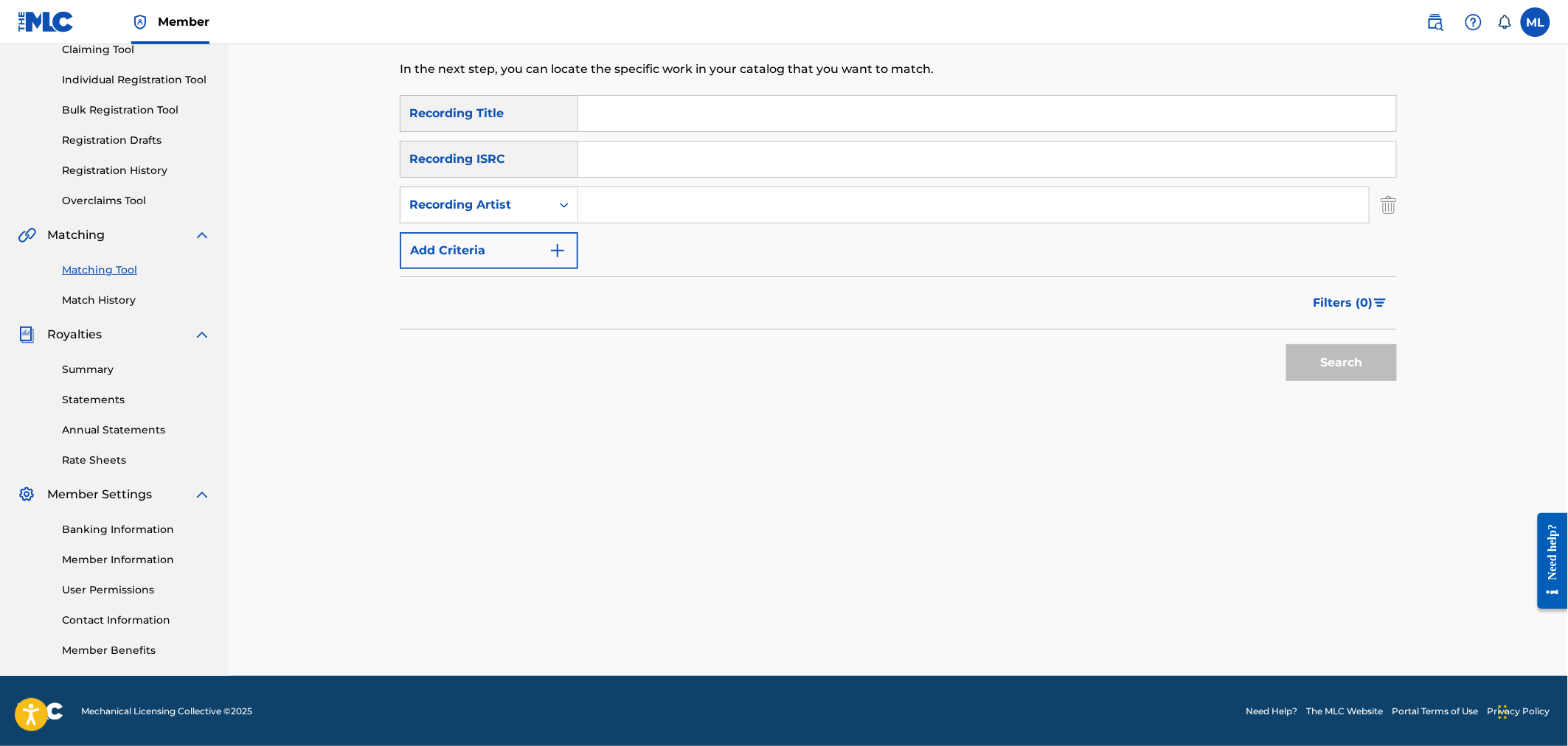
click at [637, 208] on input "Search Form" at bounding box center [973, 205] width 790 height 35
type input "river city extension"
click at [1383, 299] on img "Search Form" at bounding box center [1379, 303] width 12 height 9
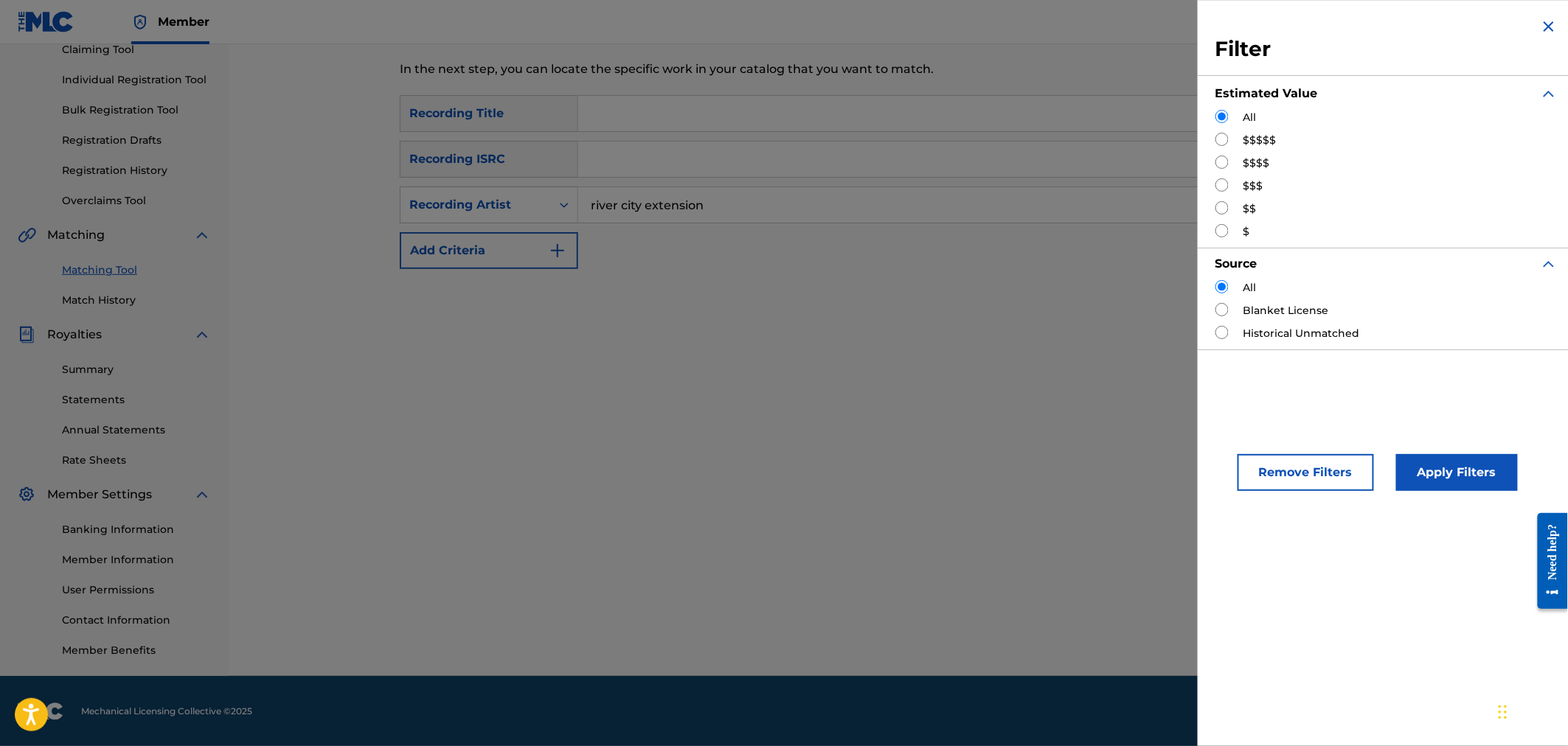
click at [1247, 212] on label "$$" at bounding box center [1250, 208] width 13 height 15
click at [1222, 207] on input "Search Form" at bounding box center [1222, 207] width 13 height 13
radio input "true"
click at [1440, 478] on button "Apply Filters" at bounding box center [1458, 472] width 122 height 37
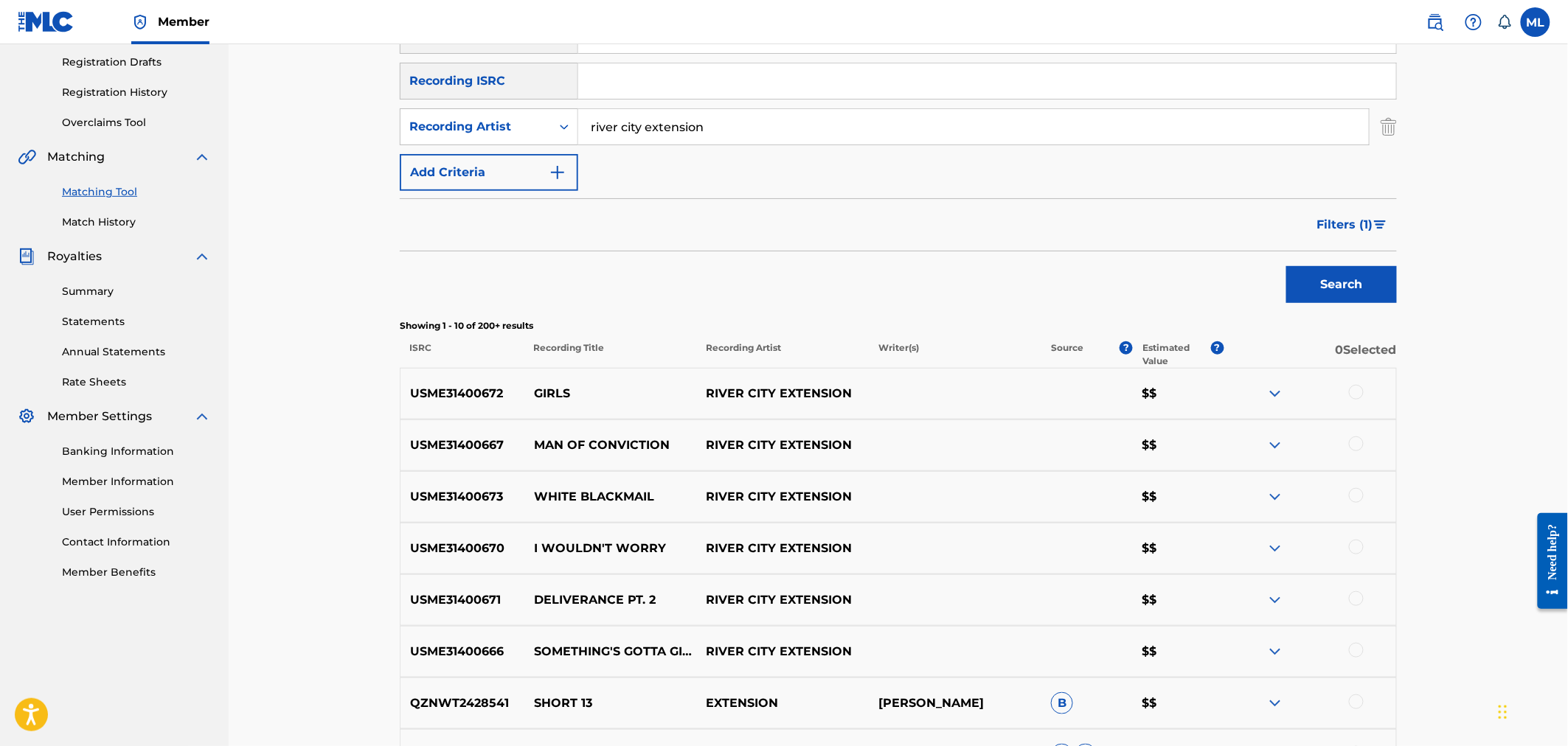
scroll to position [277, 0]
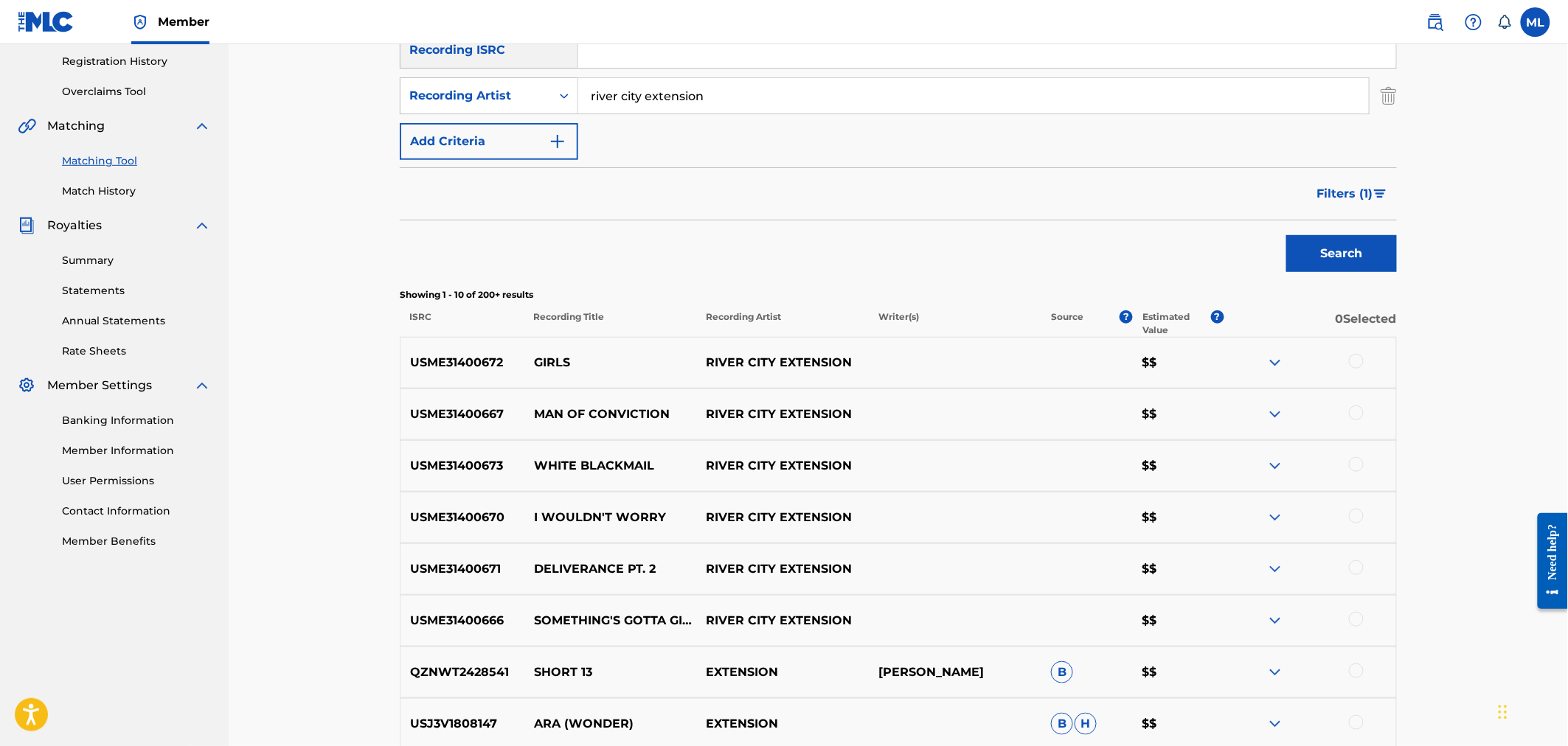
click at [1349, 414] on div at bounding box center [1356, 412] width 14 height 14
click at [1047, 623] on button "Match 1 Group" at bounding box center [1036, 625] width 163 height 37
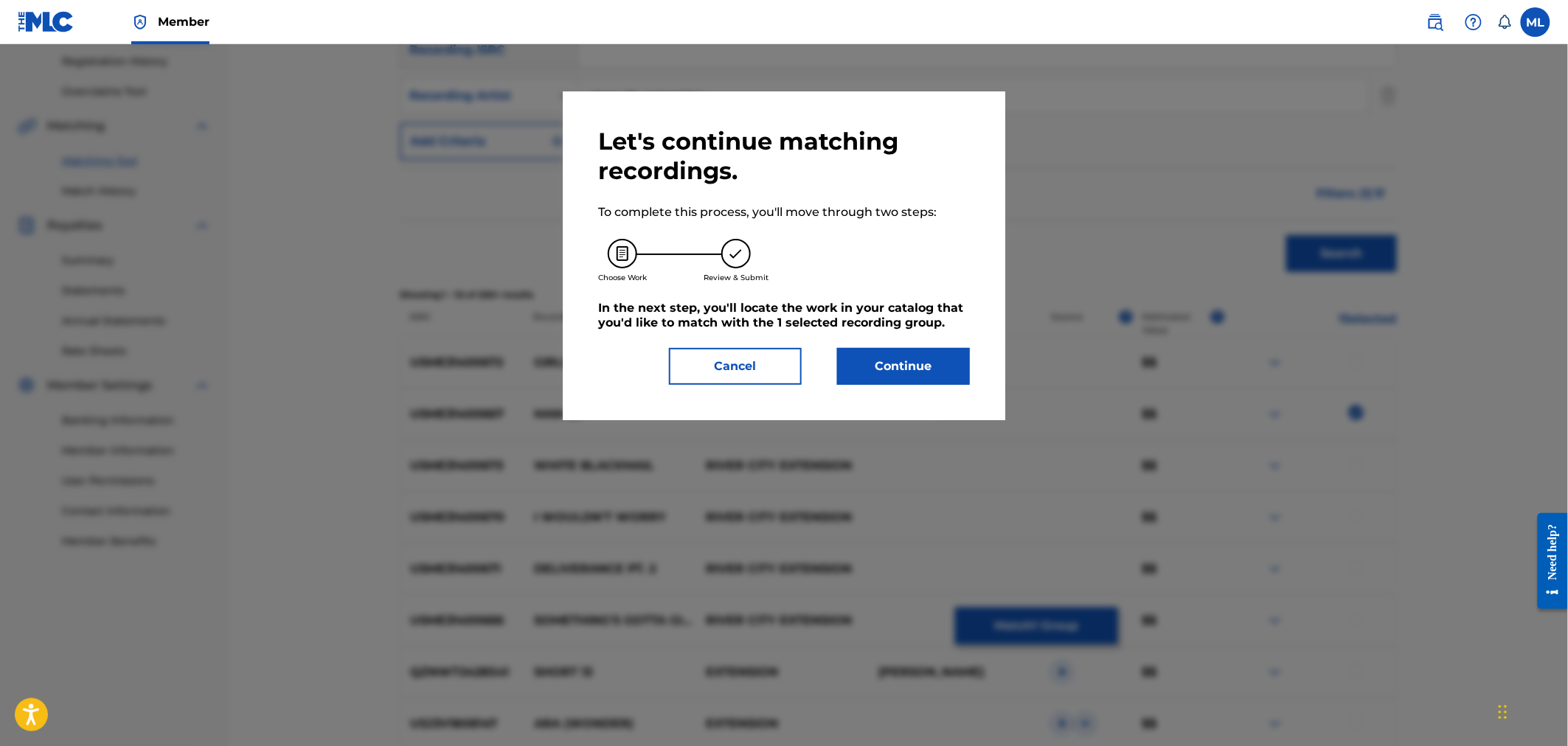
click at [942, 368] on button "Continue" at bounding box center [903, 366] width 132 height 37
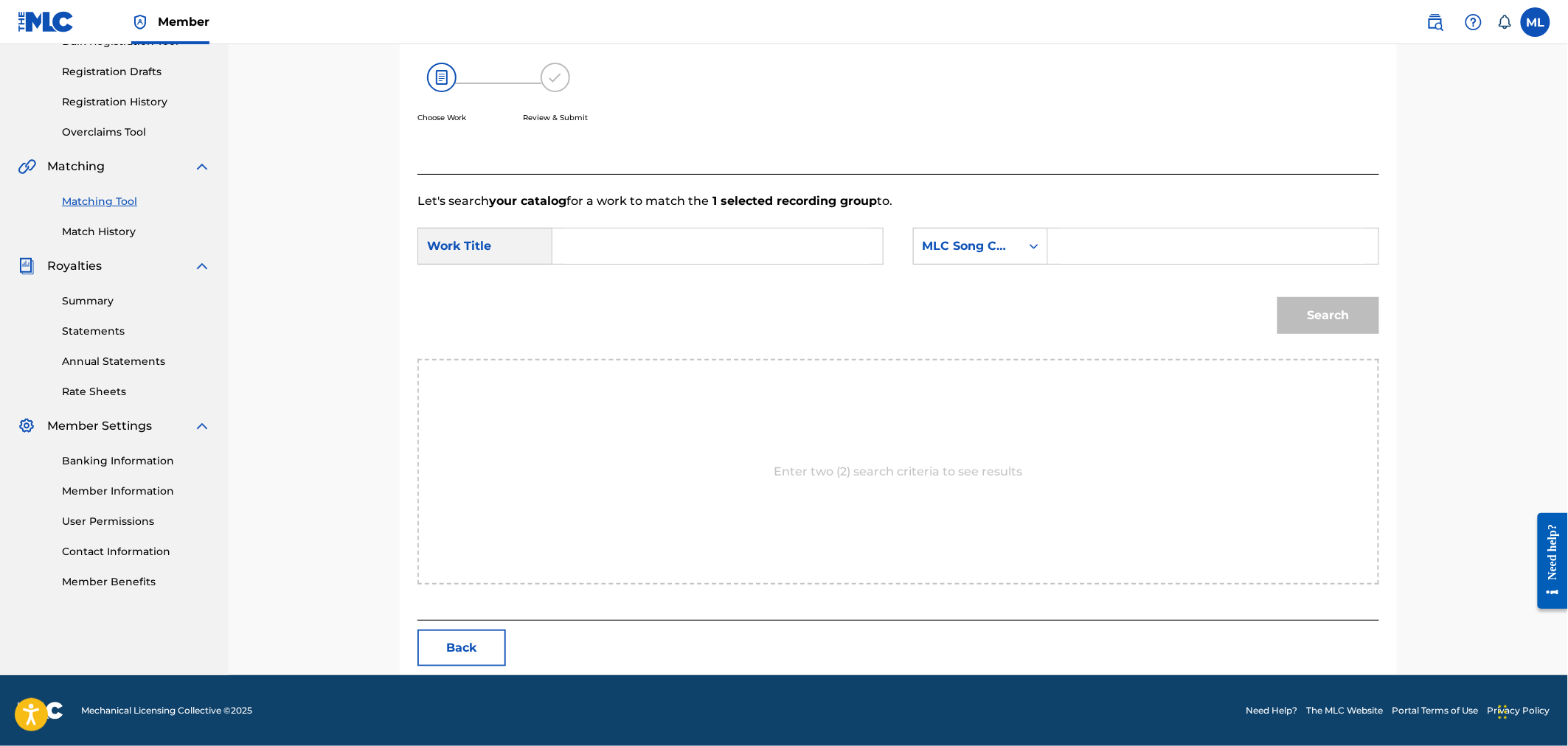
click at [661, 254] on input "Search Form" at bounding box center [717, 245] width 306 height 35
click at [627, 303] on span "conviction" at bounding box center [620, 296] width 62 height 14
type input "man of conviction"
click at [1013, 252] on div "MLC Song Code" at bounding box center [967, 245] width 107 height 28
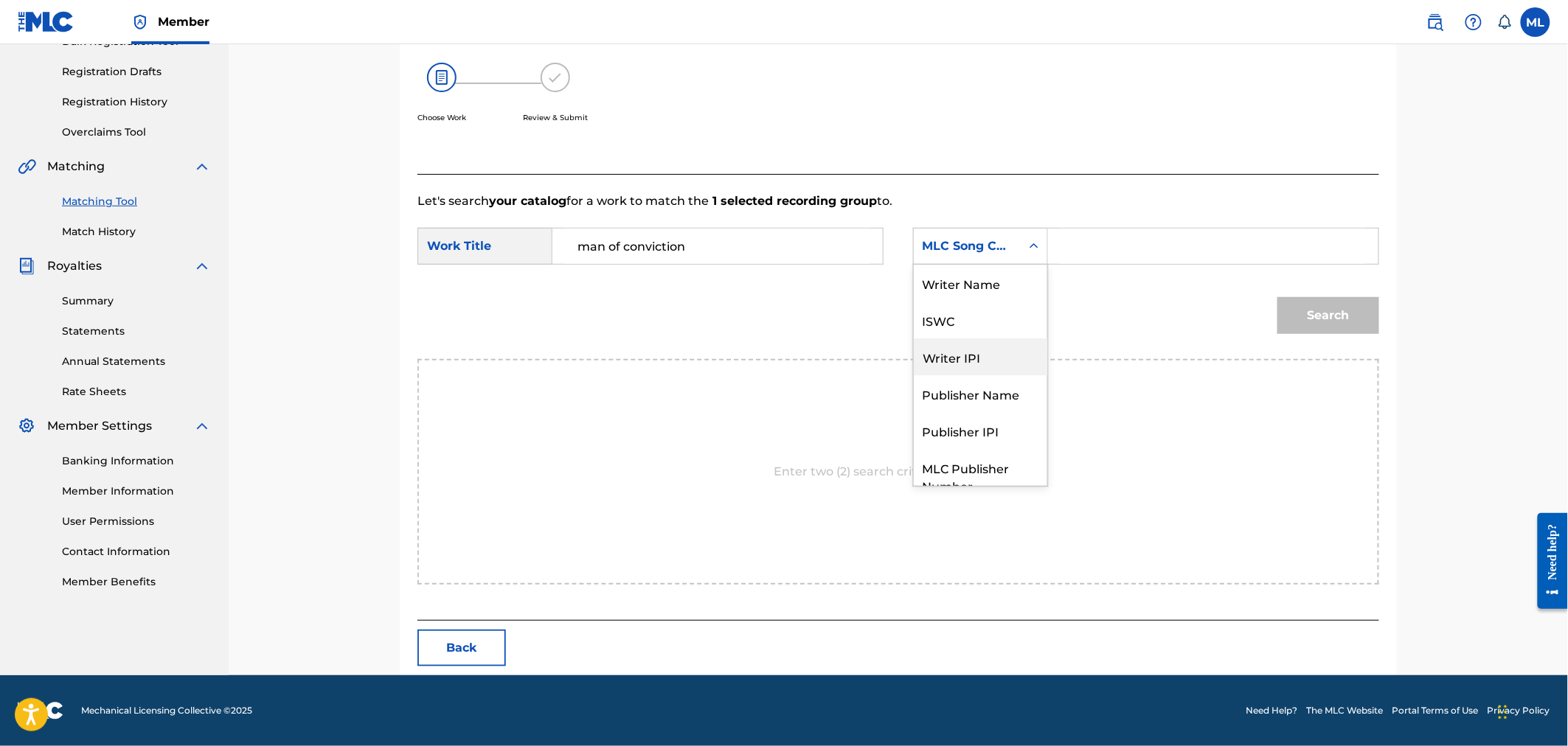
scroll to position [0, 0]
click at [955, 278] on div "Writer Name" at bounding box center [981, 283] width 133 height 37
click at [1103, 239] on input "Search Form" at bounding box center [1213, 245] width 306 height 35
paste input "joseph michelini"
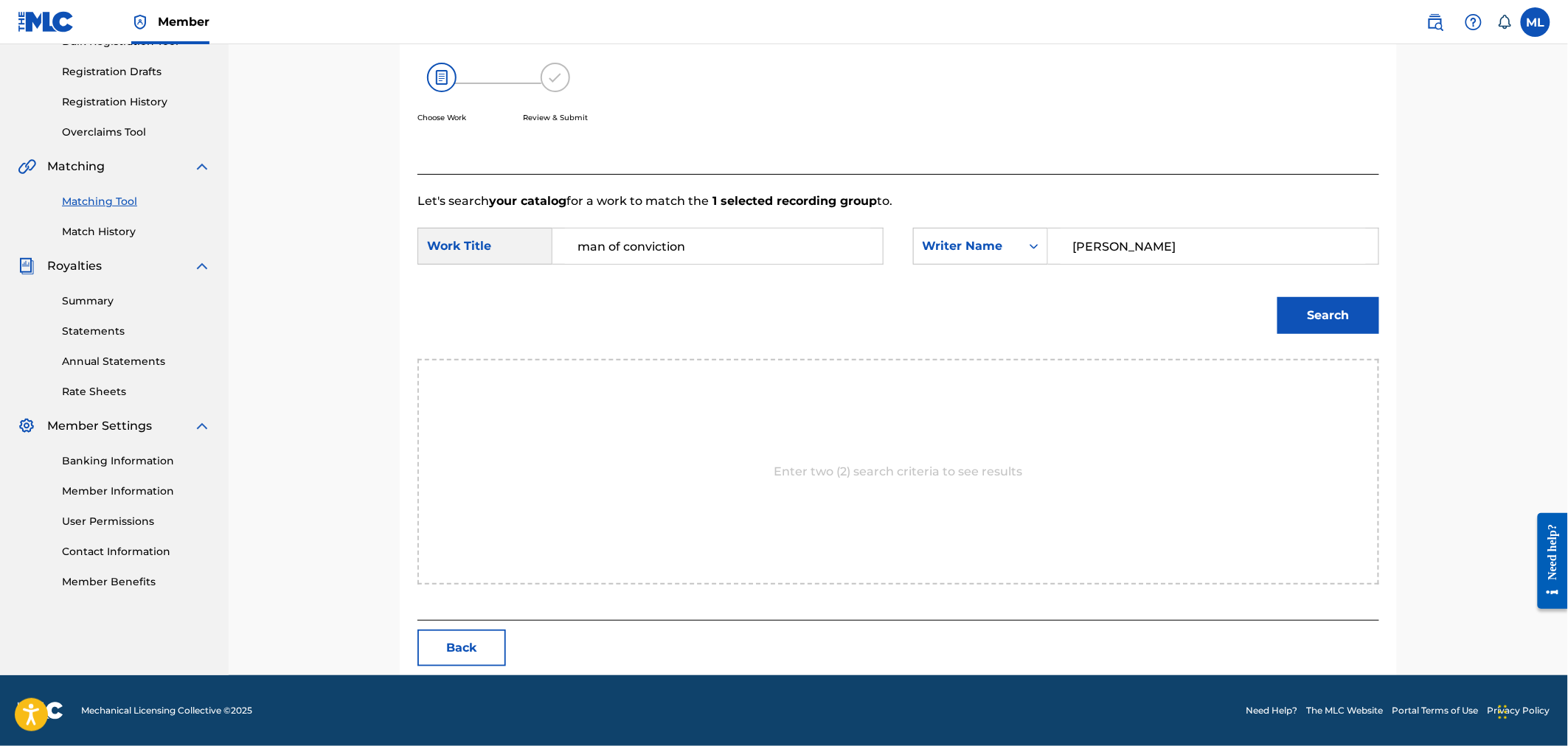
type input "joseph michelini"
click at [1317, 305] on button "Search" at bounding box center [1328, 315] width 102 height 37
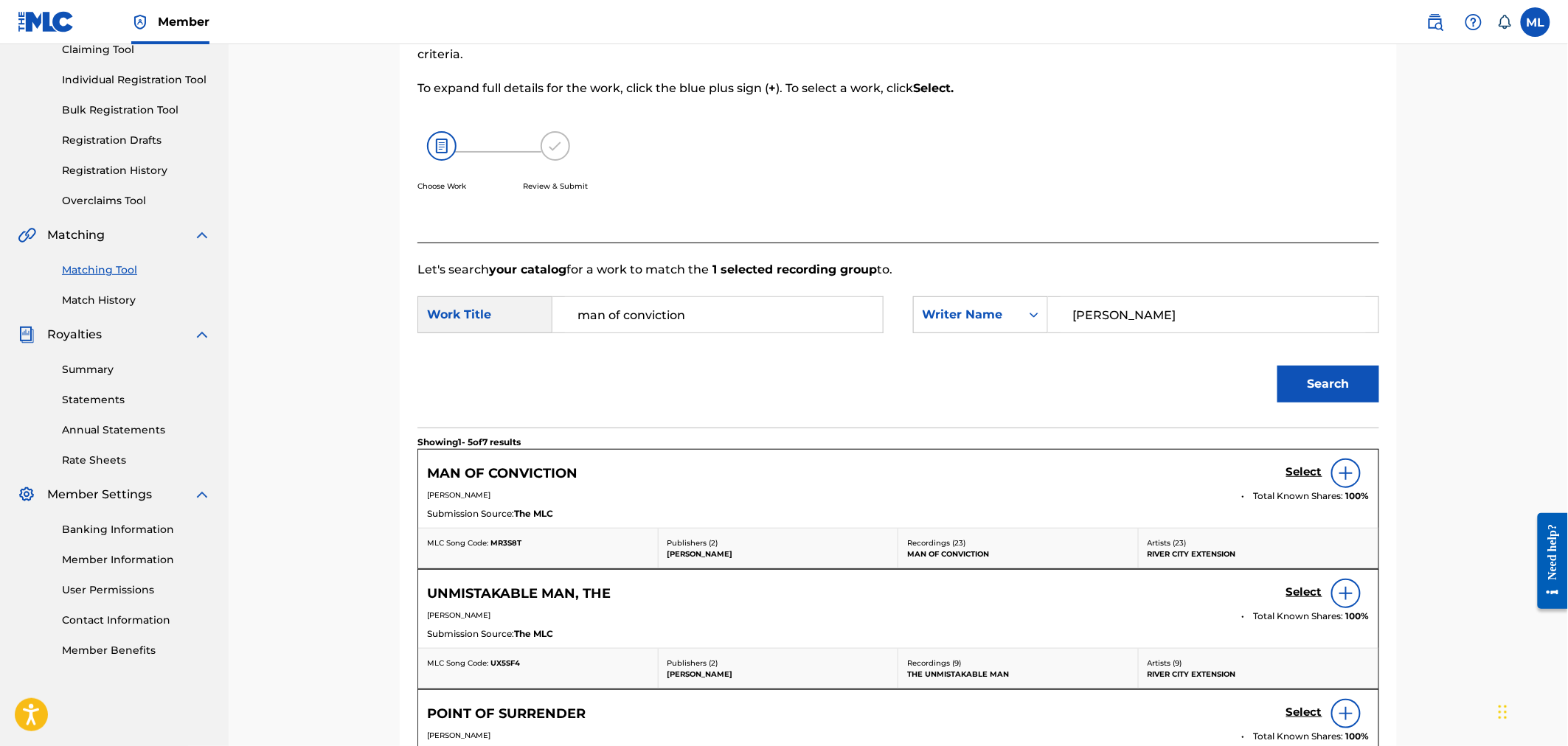
scroll to position [236, 0]
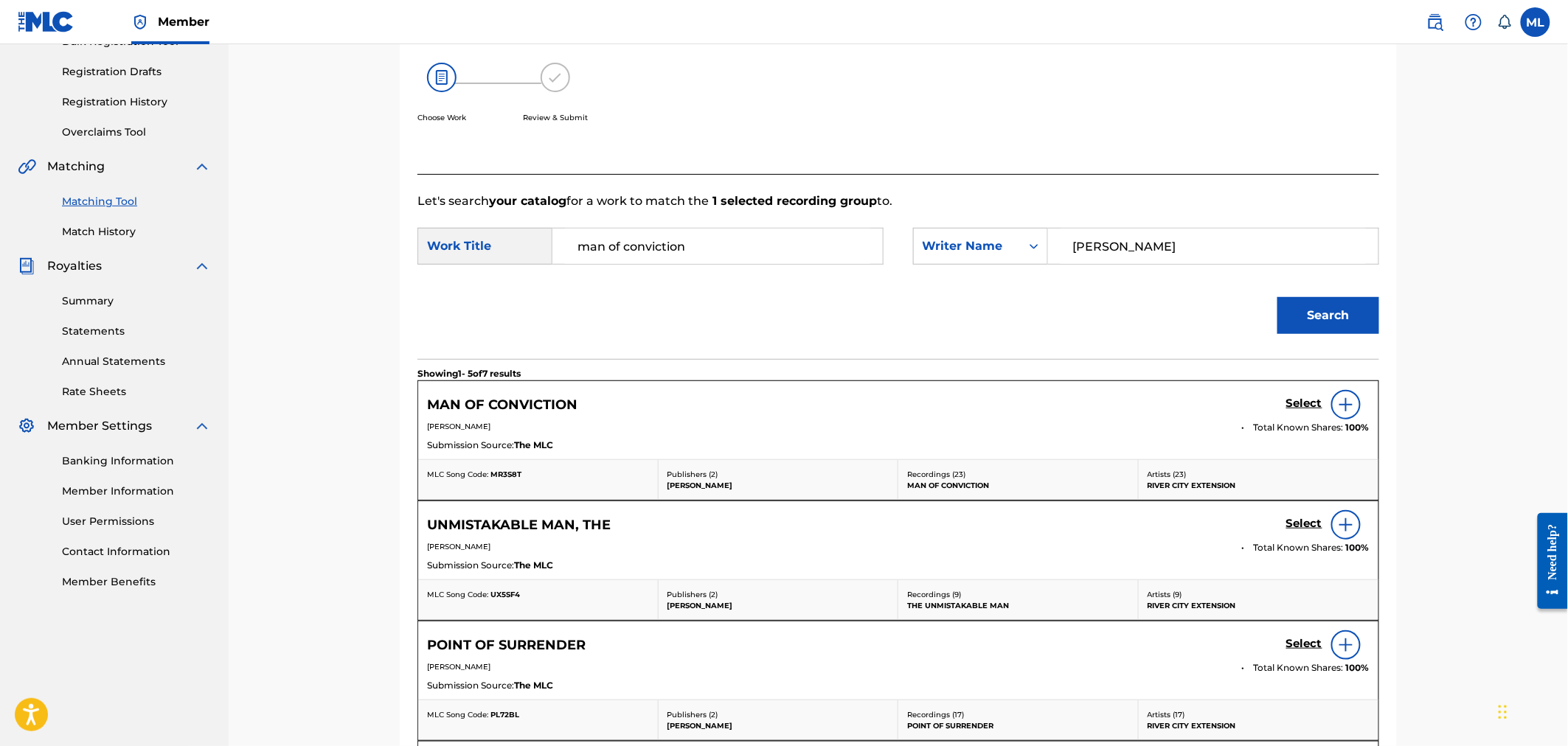
click at [1283, 405] on div "MAN OF CONVICTION Select" at bounding box center [899, 404] width 943 height 29
click at [1315, 402] on h5 "Select" at bounding box center [1304, 403] width 36 height 14
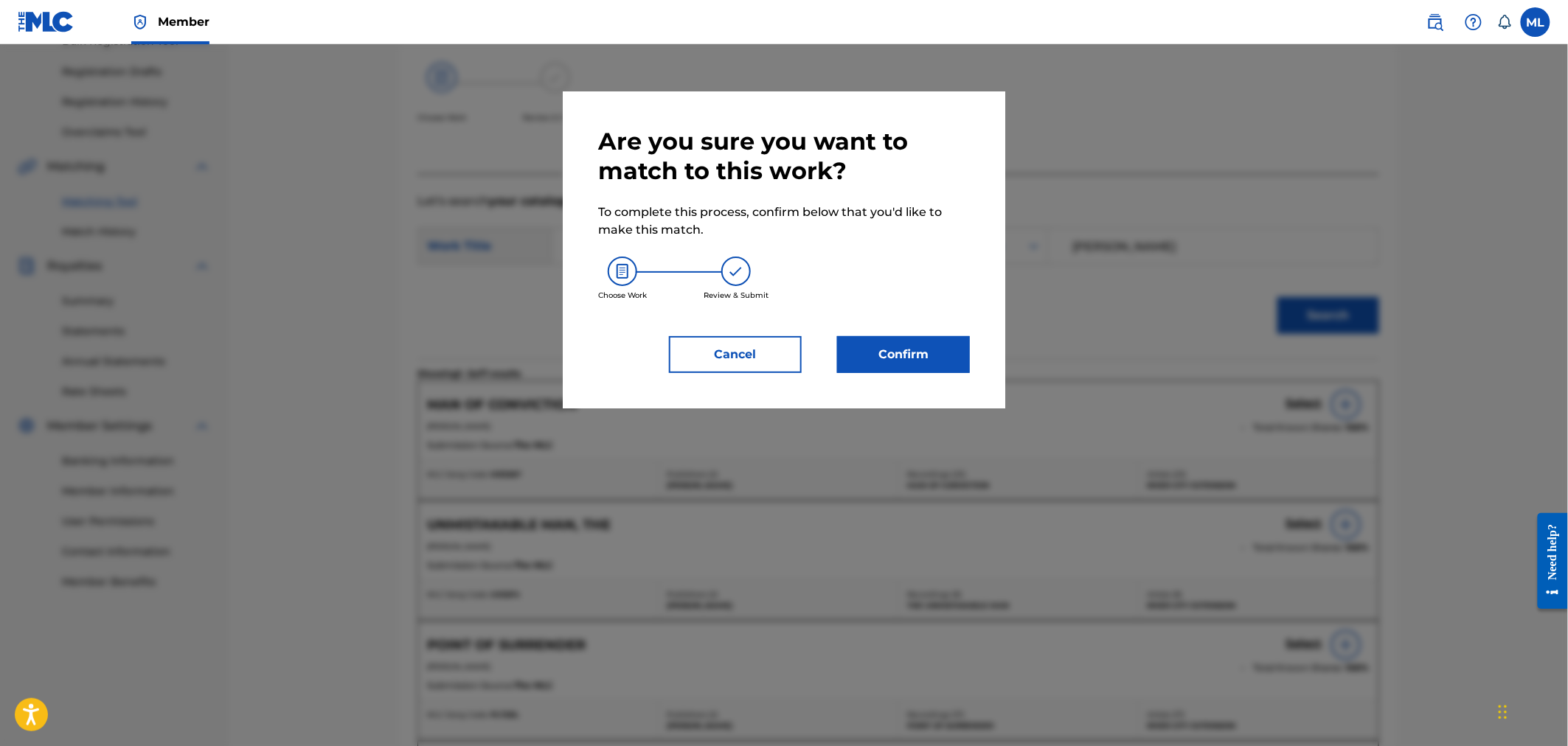
click at [935, 358] on button "Confirm" at bounding box center [903, 354] width 132 height 37
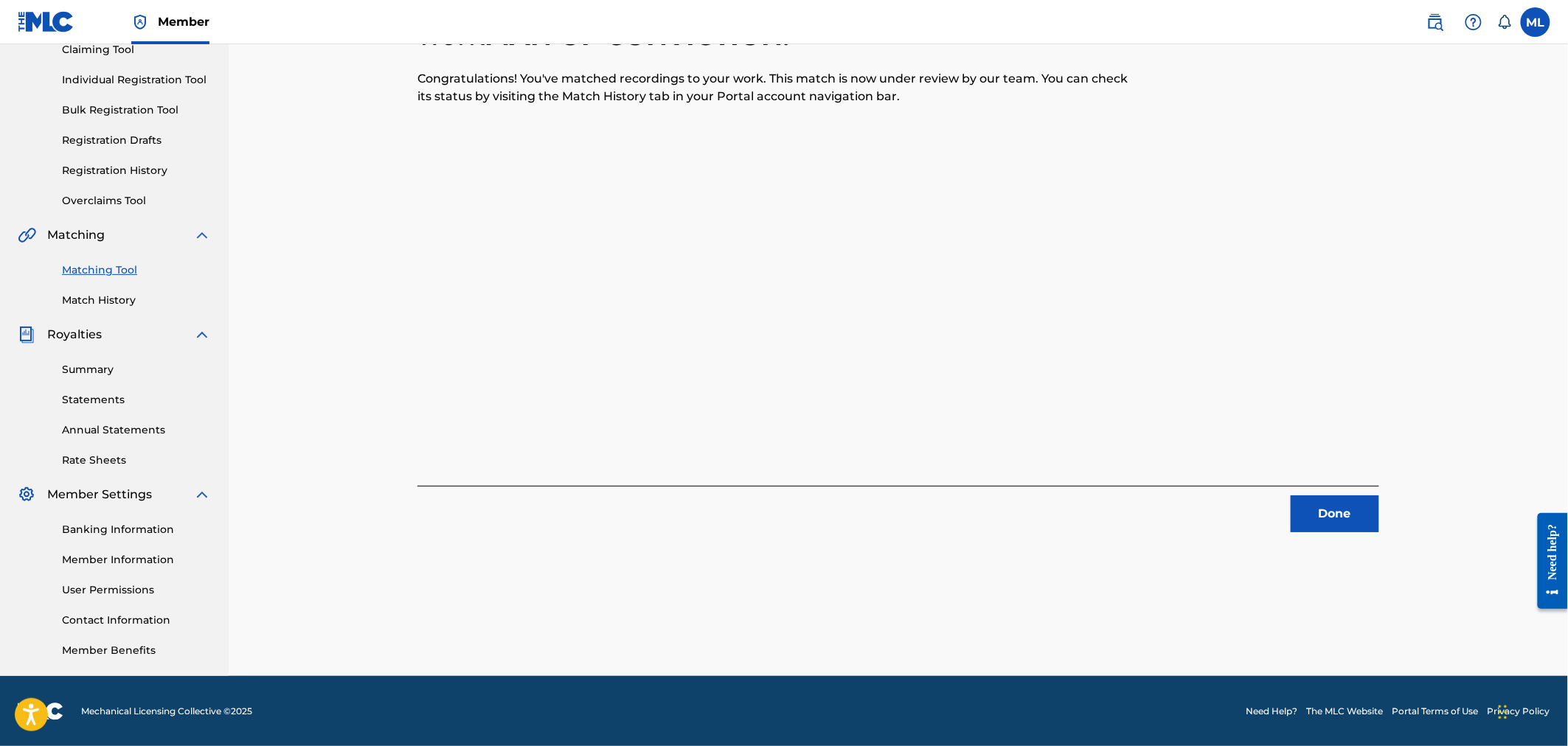
click at [1324, 519] on button "Done" at bounding box center [1335, 514] width 89 height 37
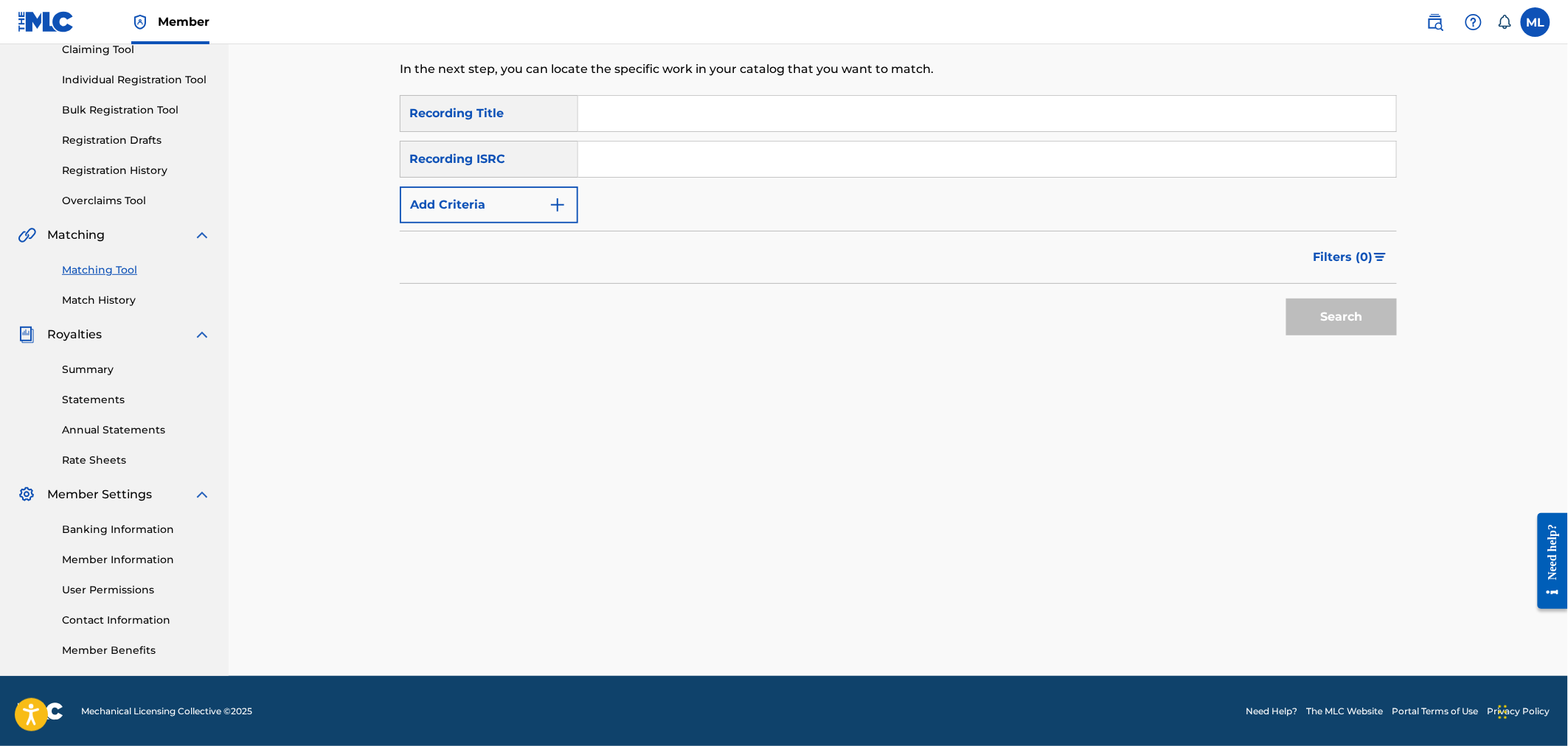
click at [500, 199] on button "Add Criteria" at bounding box center [488, 205] width 178 height 37
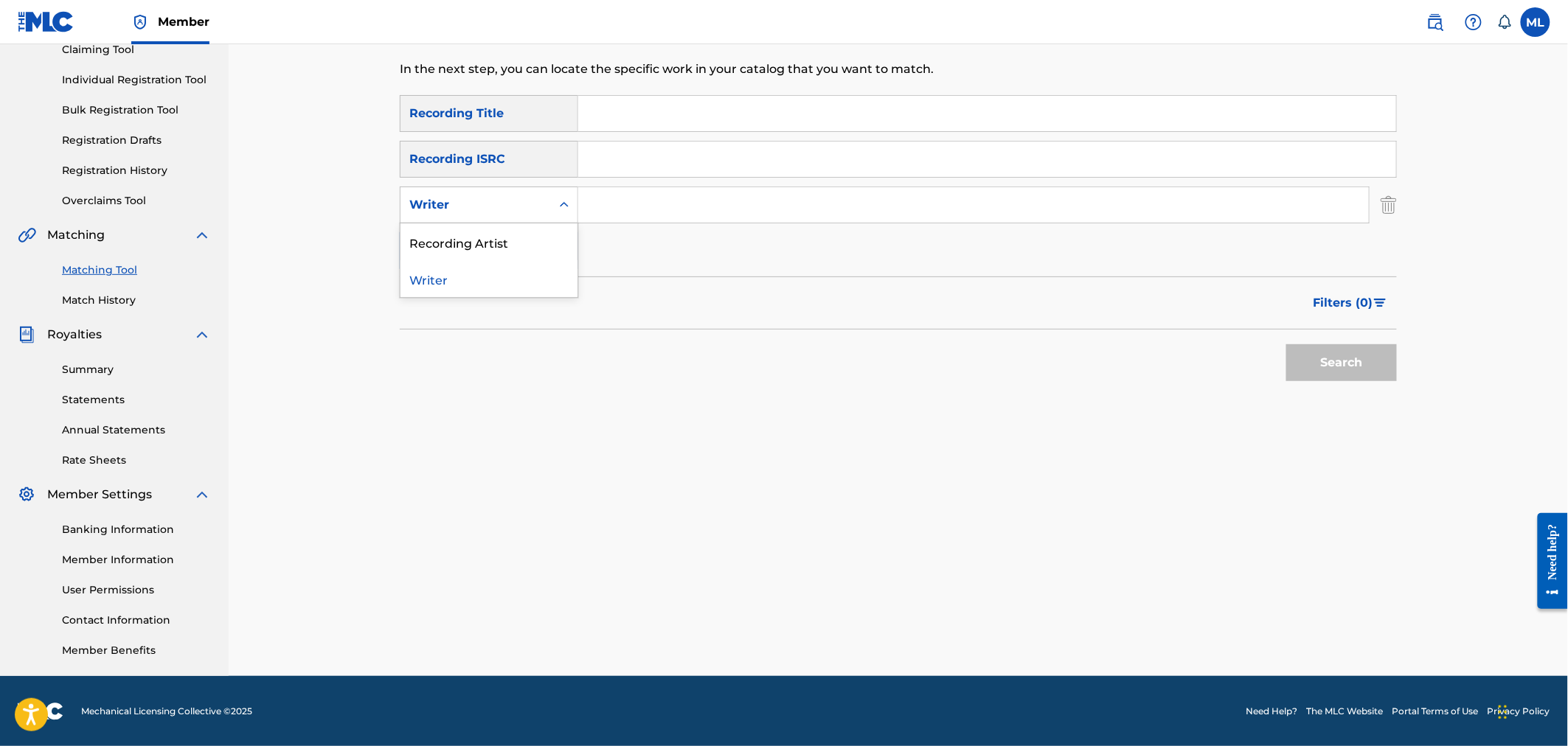
click at [503, 196] on div "Writer" at bounding box center [475, 205] width 132 height 18
click at [502, 240] on div "Recording Artist" at bounding box center [489, 242] width 177 height 37
click at [627, 207] on input "Search Form" at bounding box center [973, 205] width 790 height 35
type input "river city extension"
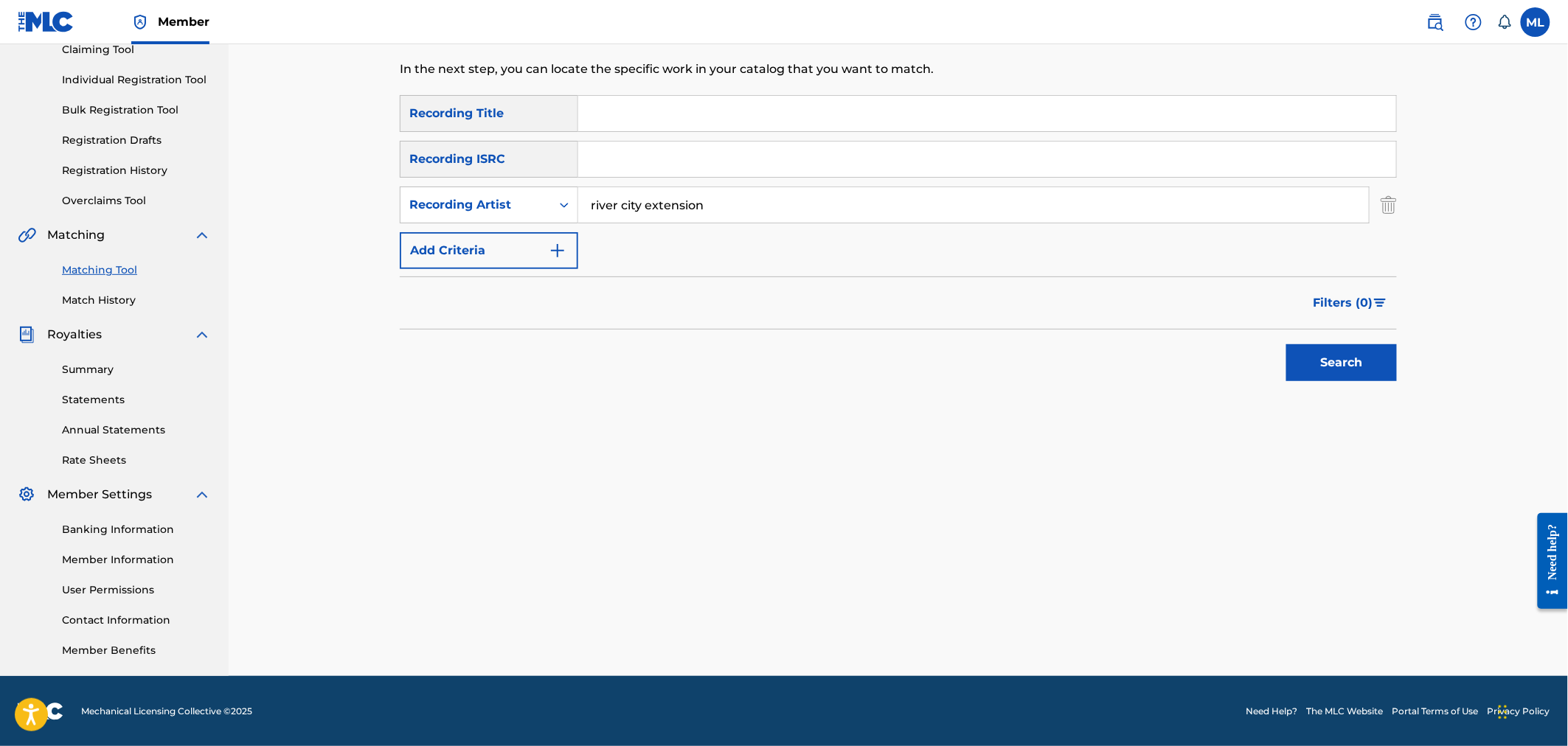
click at [1306, 359] on button "Search" at bounding box center [1341, 363] width 110 height 37
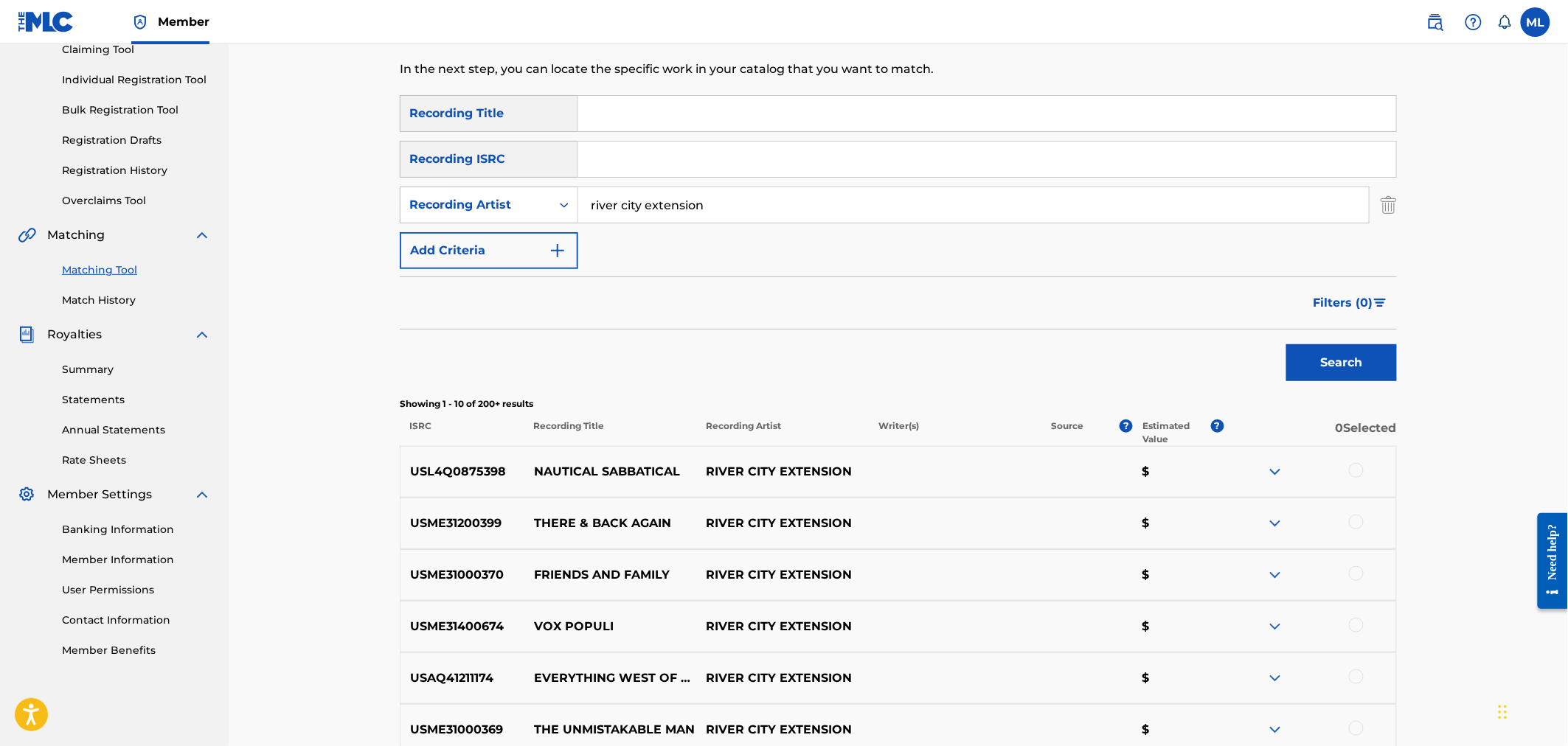
click at [1344, 296] on span "Filters ( 0 )" at bounding box center [1343, 303] width 60 height 18
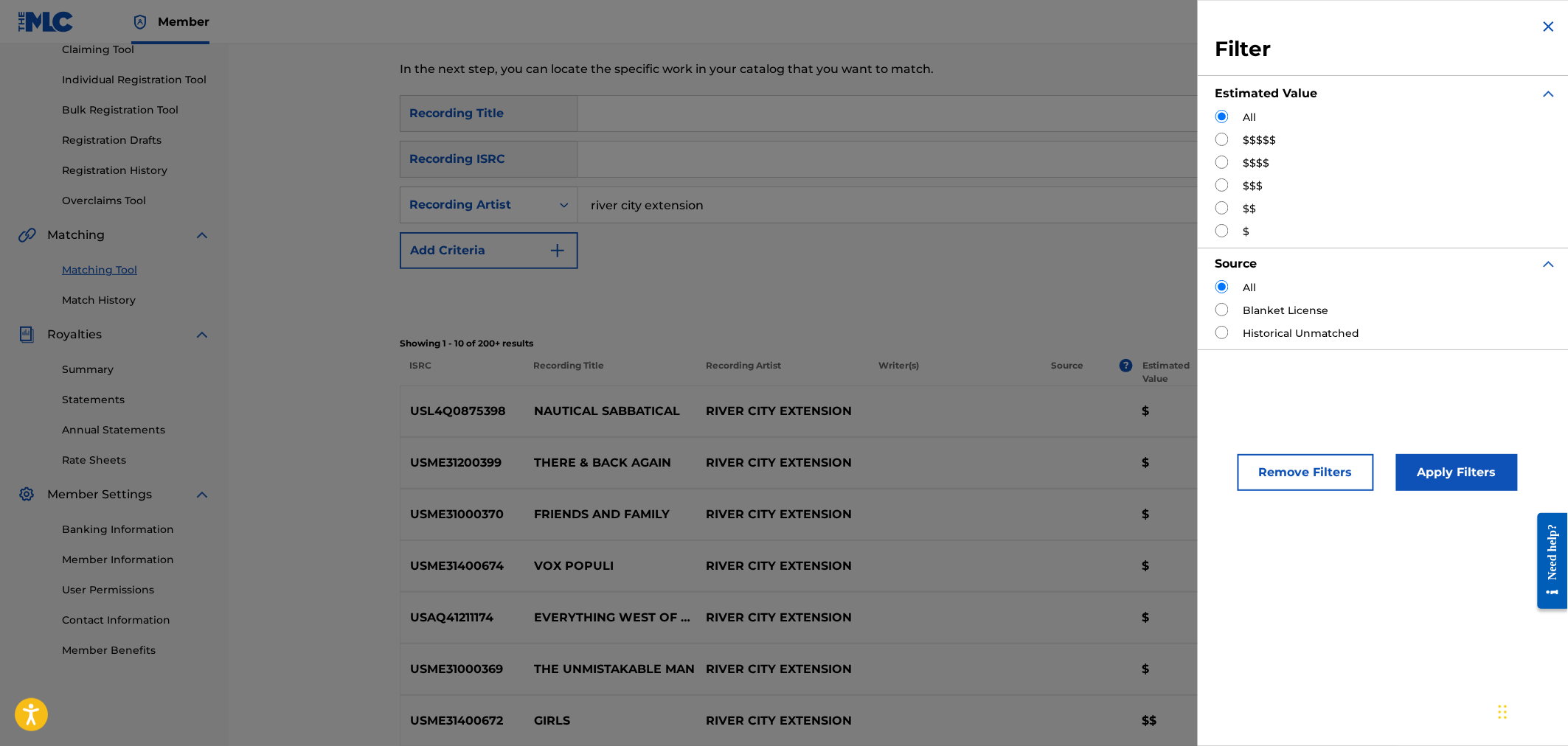
click at [1250, 210] on label "$$" at bounding box center [1250, 208] width 13 height 15
click at [1225, 203] on input "Search Form" at bounding box center [1222, 207] width 13 height 13
radio input "true"
click at [1434, 468] on button "Apply Filters" at bounding box center [1458, 472] width 122 height 37
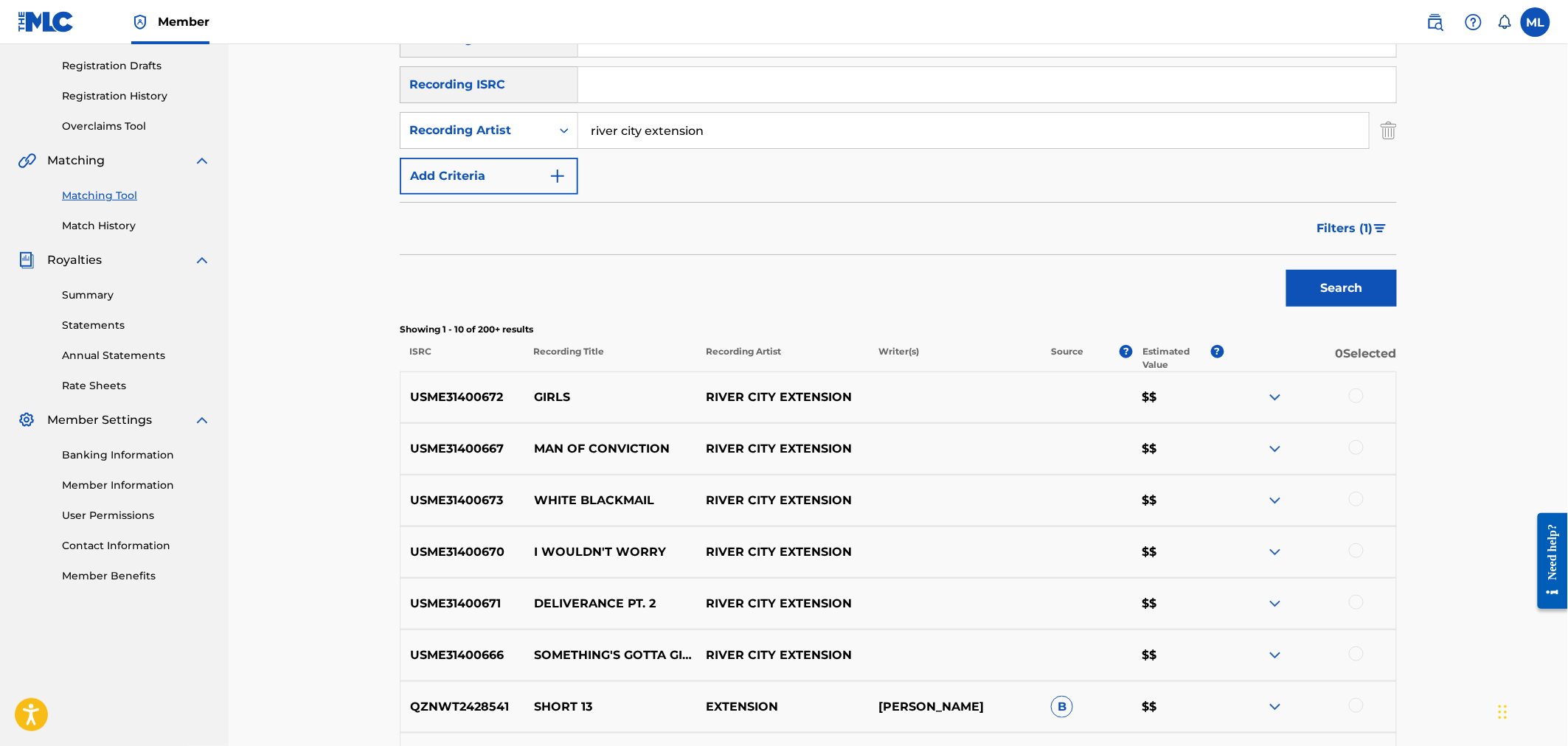
scroll to position [277, 0]
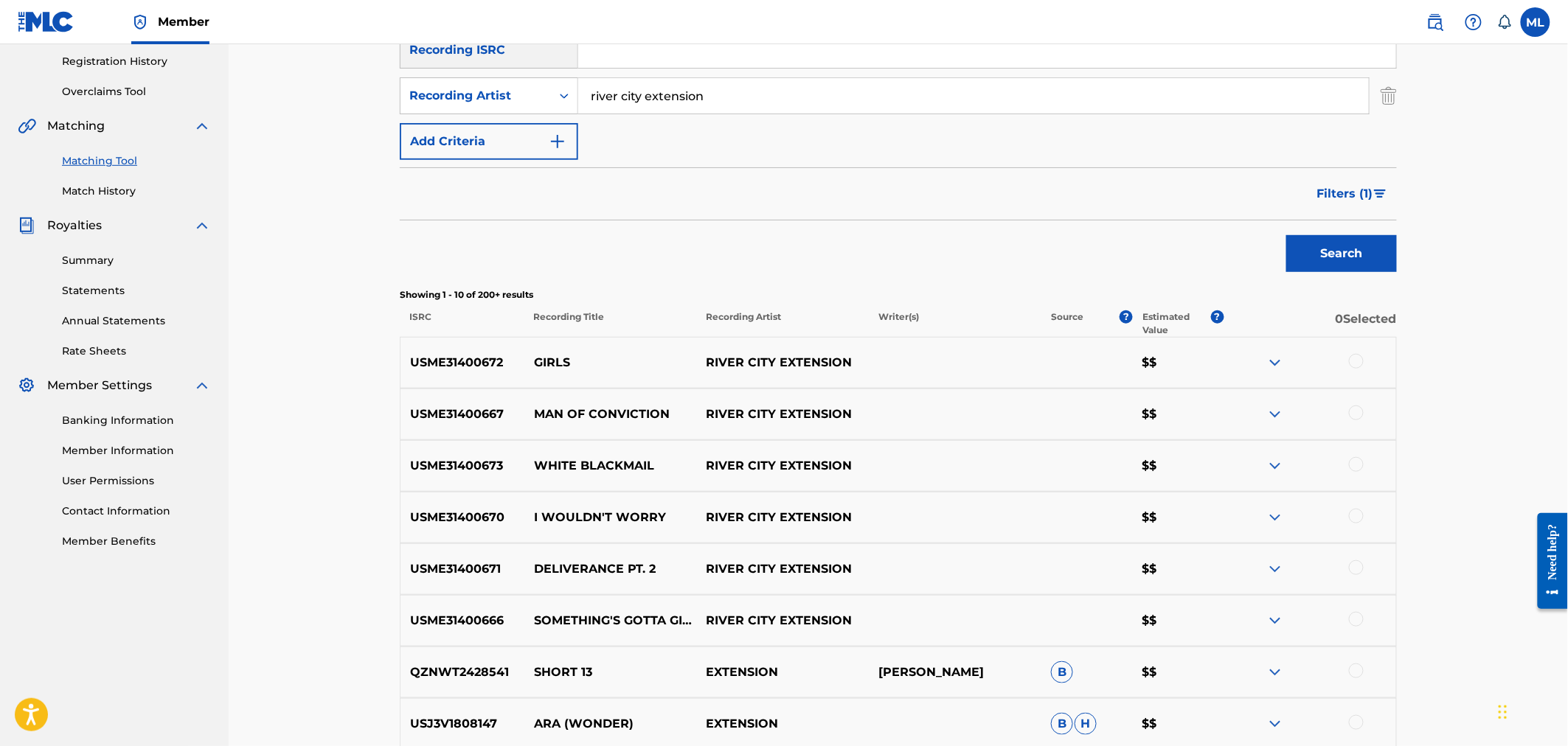
click at [1358, 463] on div at bounding box center [1356, 463] width 14 height 14
click at [1038, 621] on button "Match 1 Group" at bounding box center [1036, 625] width 163 height 37
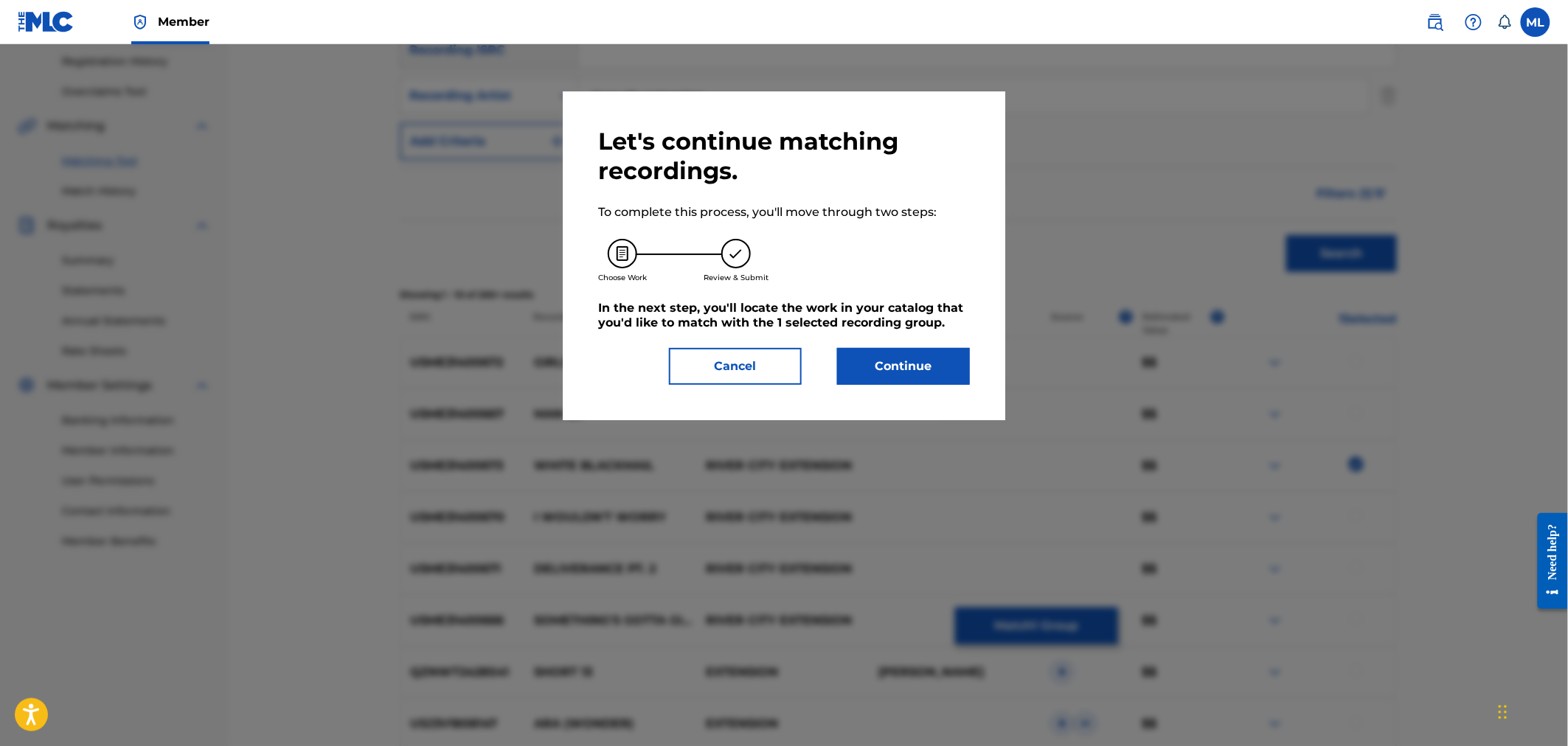
click at [929, 384] on button "Continue" at bounding box center [903, 366] width 132 height 37
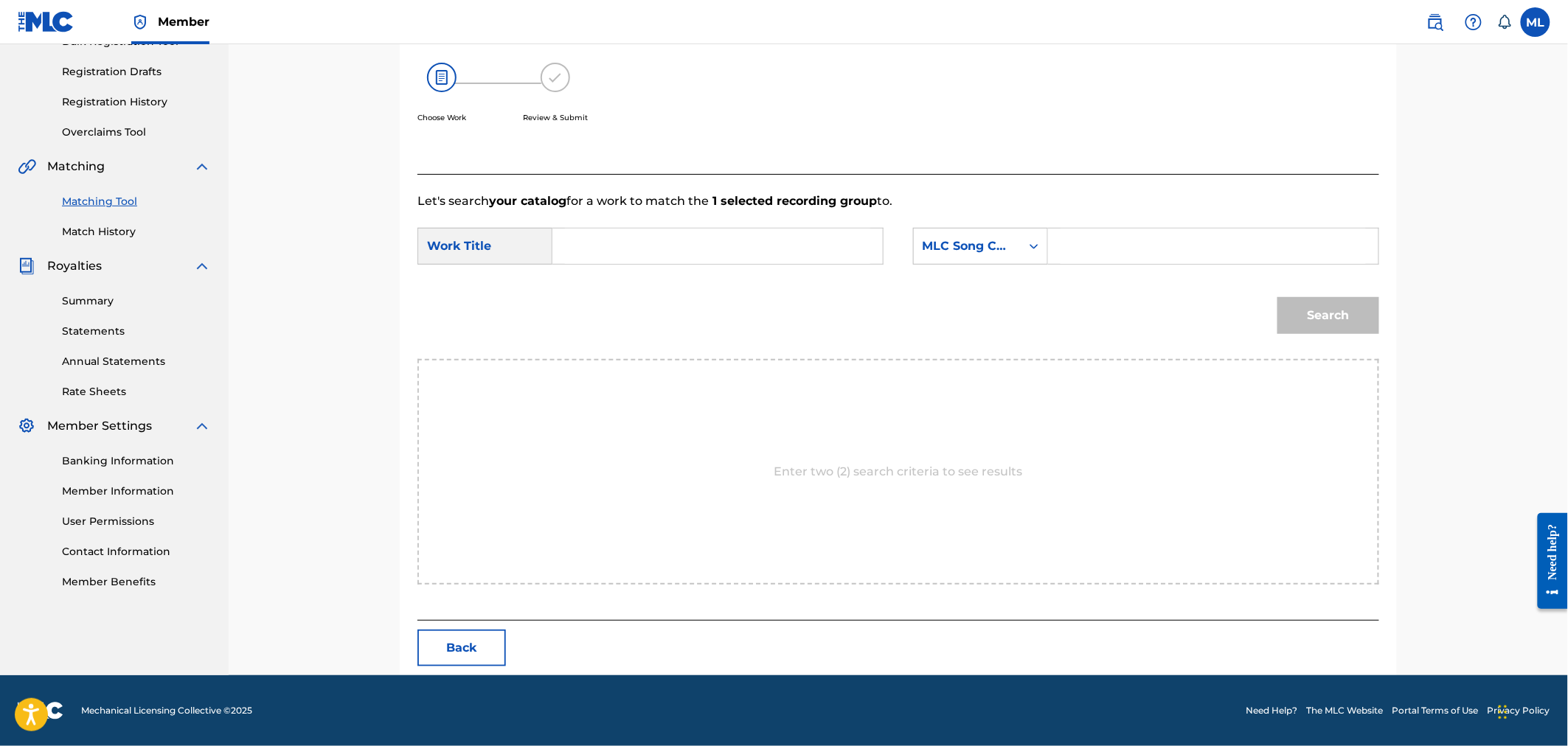
click at [732, 247] on input "Search Form" at bounding box center [717, 245] width 306 height 35
click at [622, 286] on strong "blackmai" at bounding box center [640, 279] width 57 height 14
type input "white blackmail"
click at [962, 265] on div "SearchWithCriteria44cb8fa6-13b0-4ca2-95e2-0c131bdd7b82 Work Title white blackma…" at bounding box center [898, 250] width 962 height 46
click at [964, 248] on div "MLC Song Code" at bounding box center [967, 245] width 89 height 18
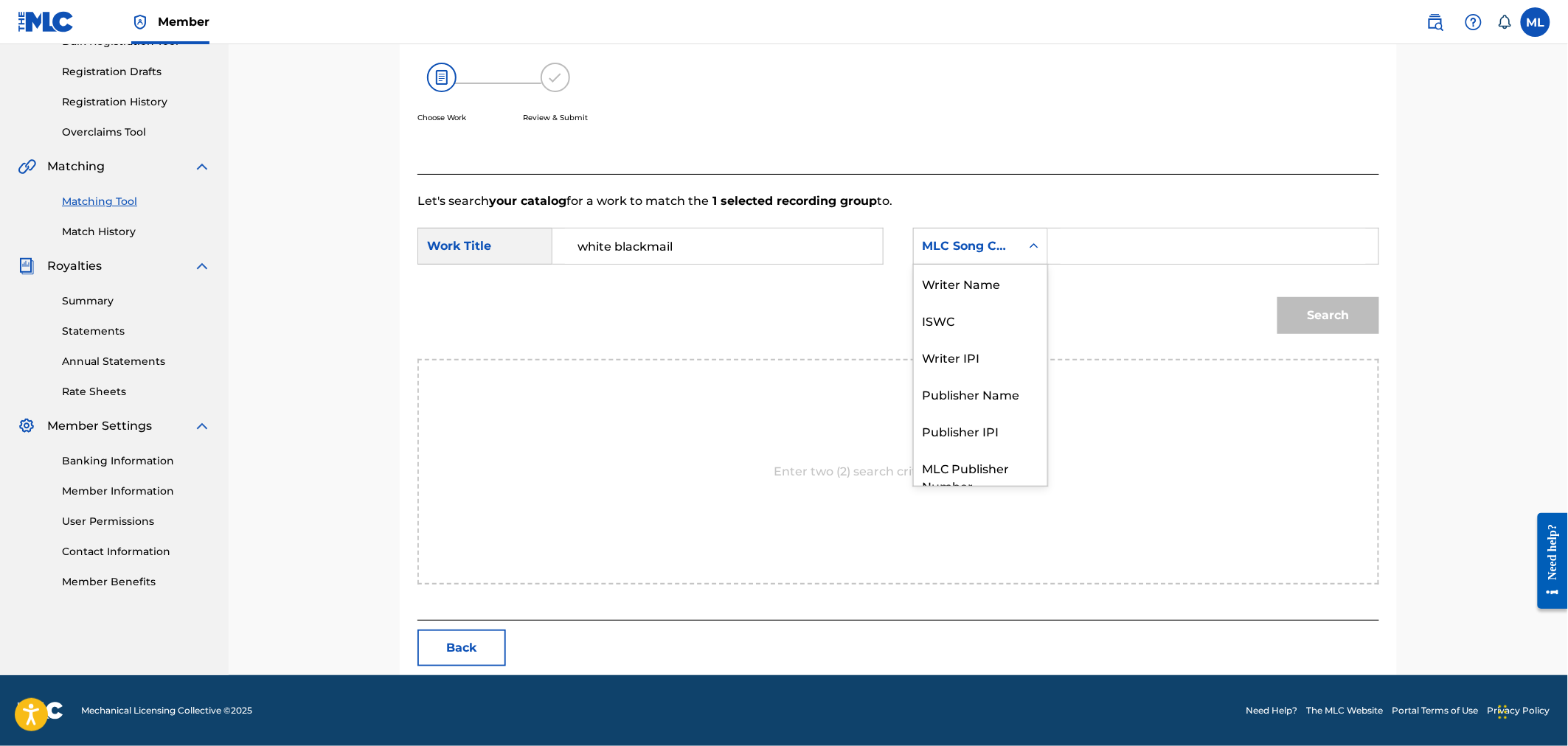
scroll to position [0, 0]
click at [971, 284] on div "Writer Name" at bounding box center [981, 283] width 133 height 37
click at [1072, 245] on input "Search Form" at bounding box center [1213, 245] width 306 height 35
paste input "joseph michelini"
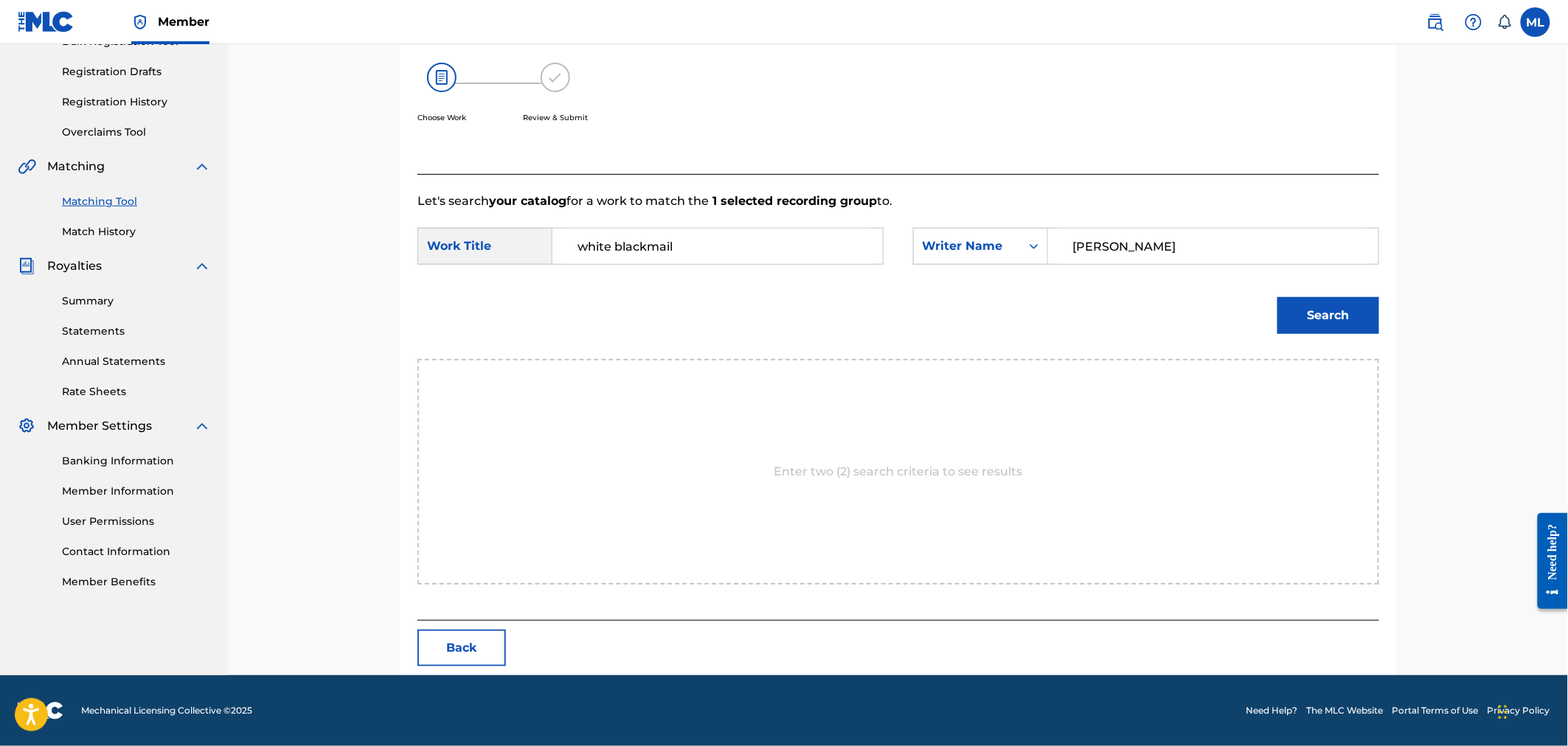
type input "joseph michelini"
click at [1299, 306] on button "Search" at bounding box center [1328, 315] width 102 height 37
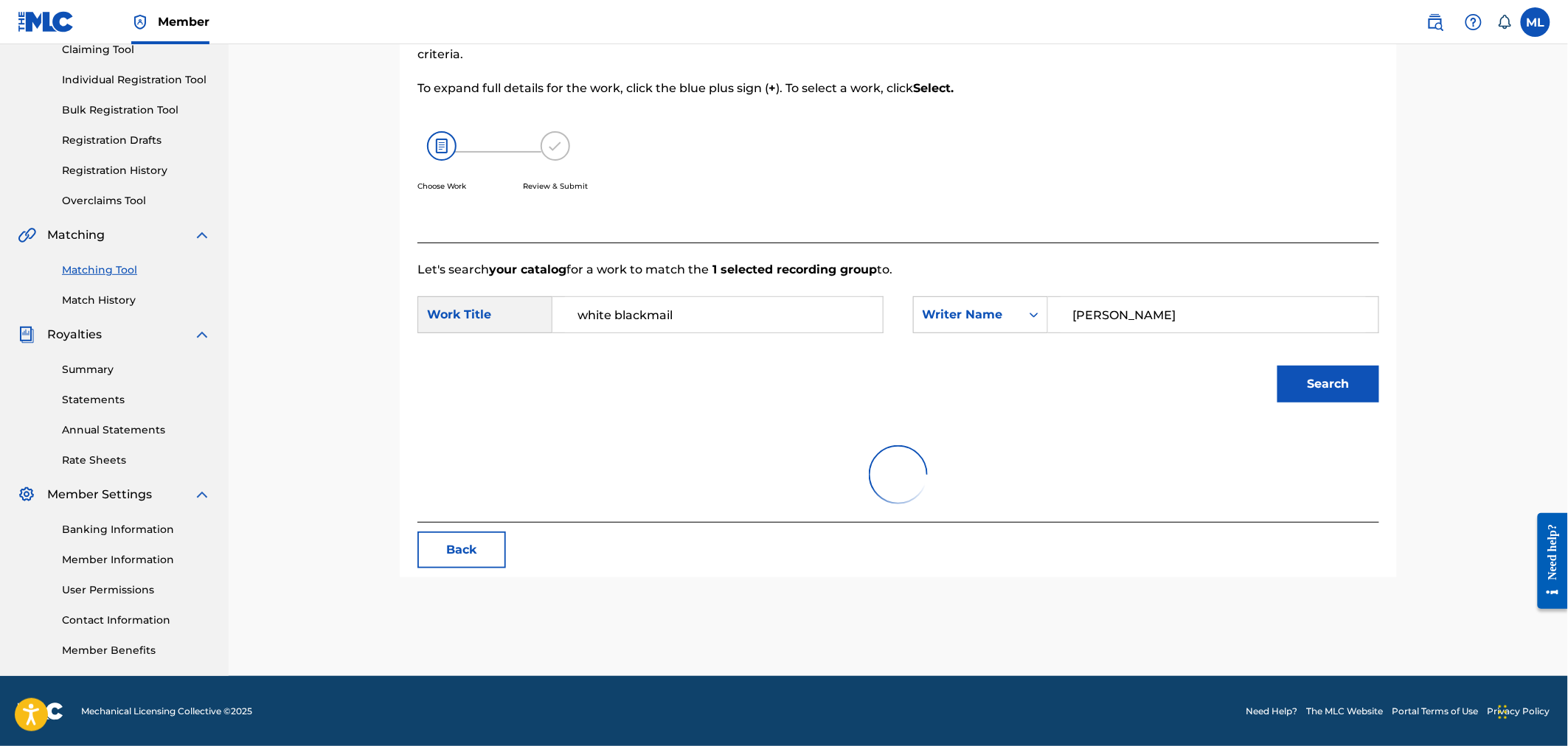
scroll to position [192, 0]
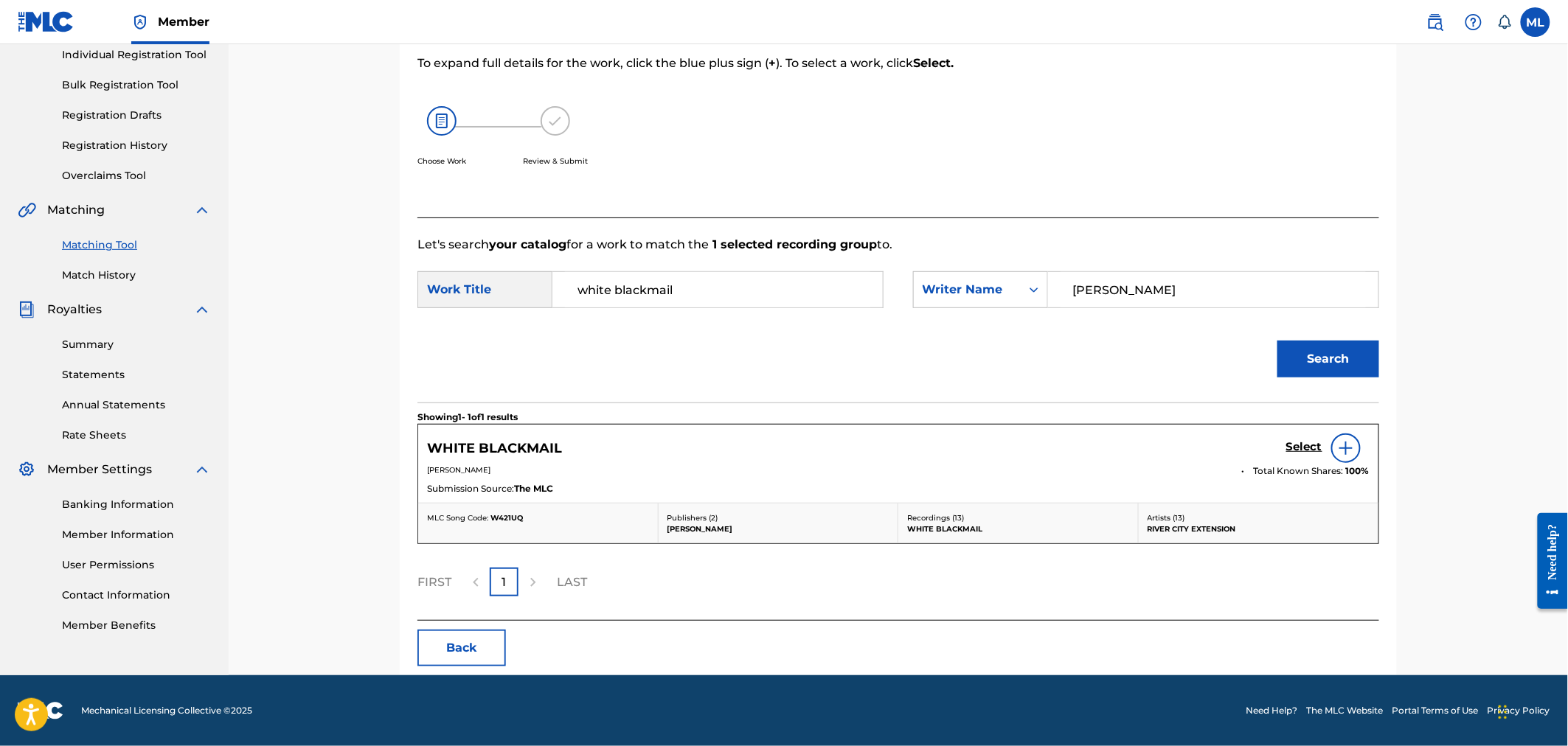
click at [1299, 447] on h5 "Select" at bounding box center [1304, 447] width 36 height 14
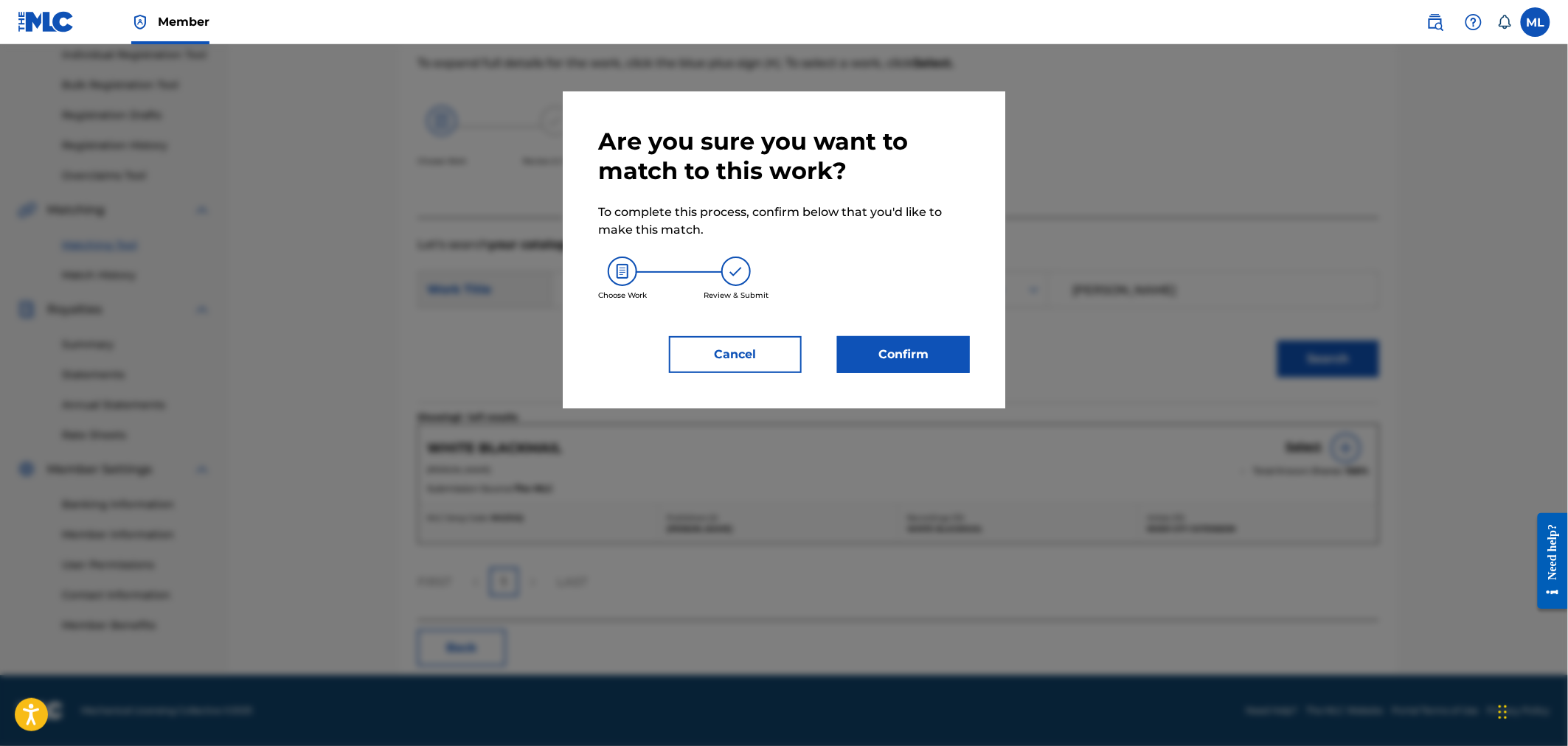
click at [932, 362] on button "Confirm" at bounding box center [903, 354] width 132 height 37
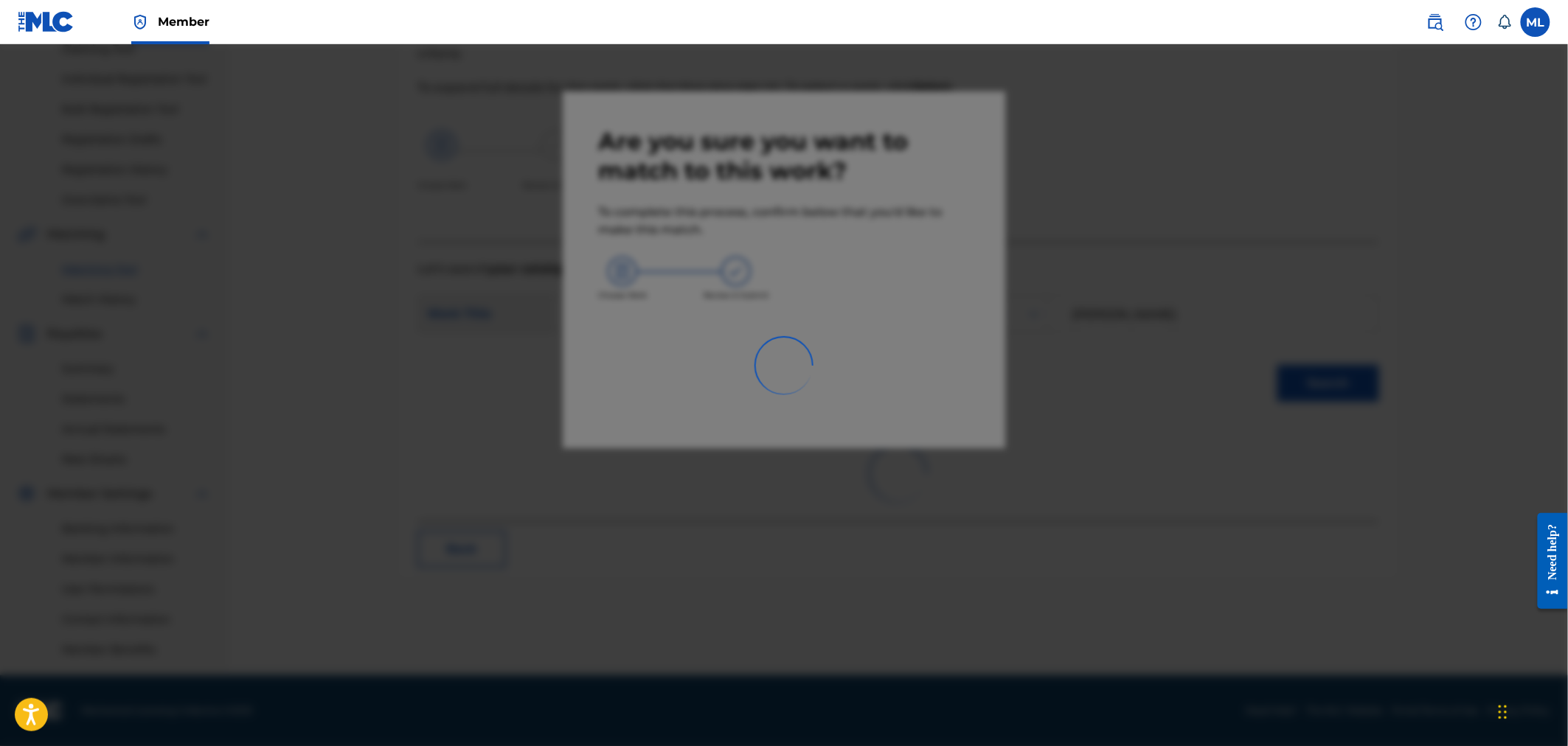
scroll to position [167, 0]
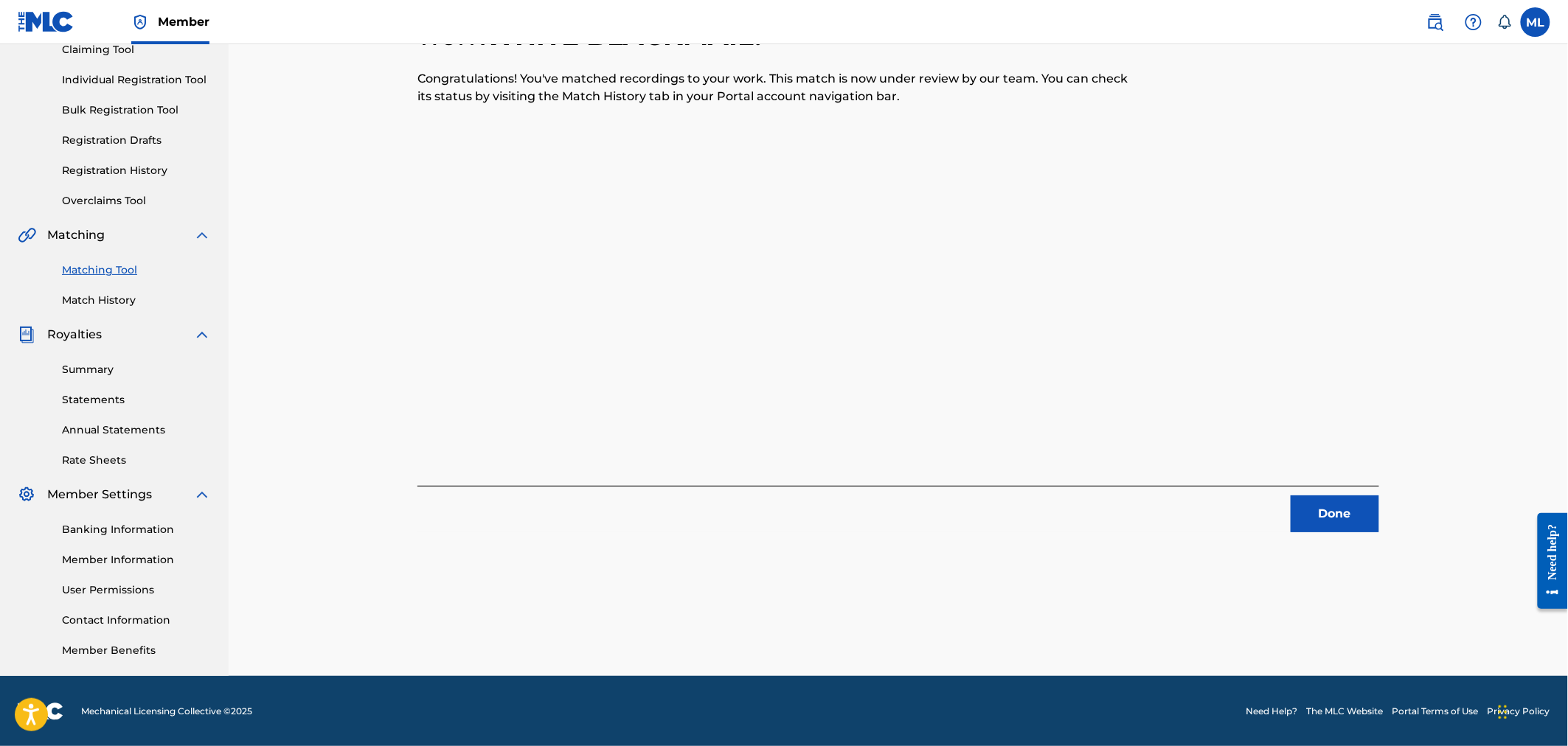
click at [1321, 504] on button "Done" at bounding box center [1335, 514] width 89 height 37
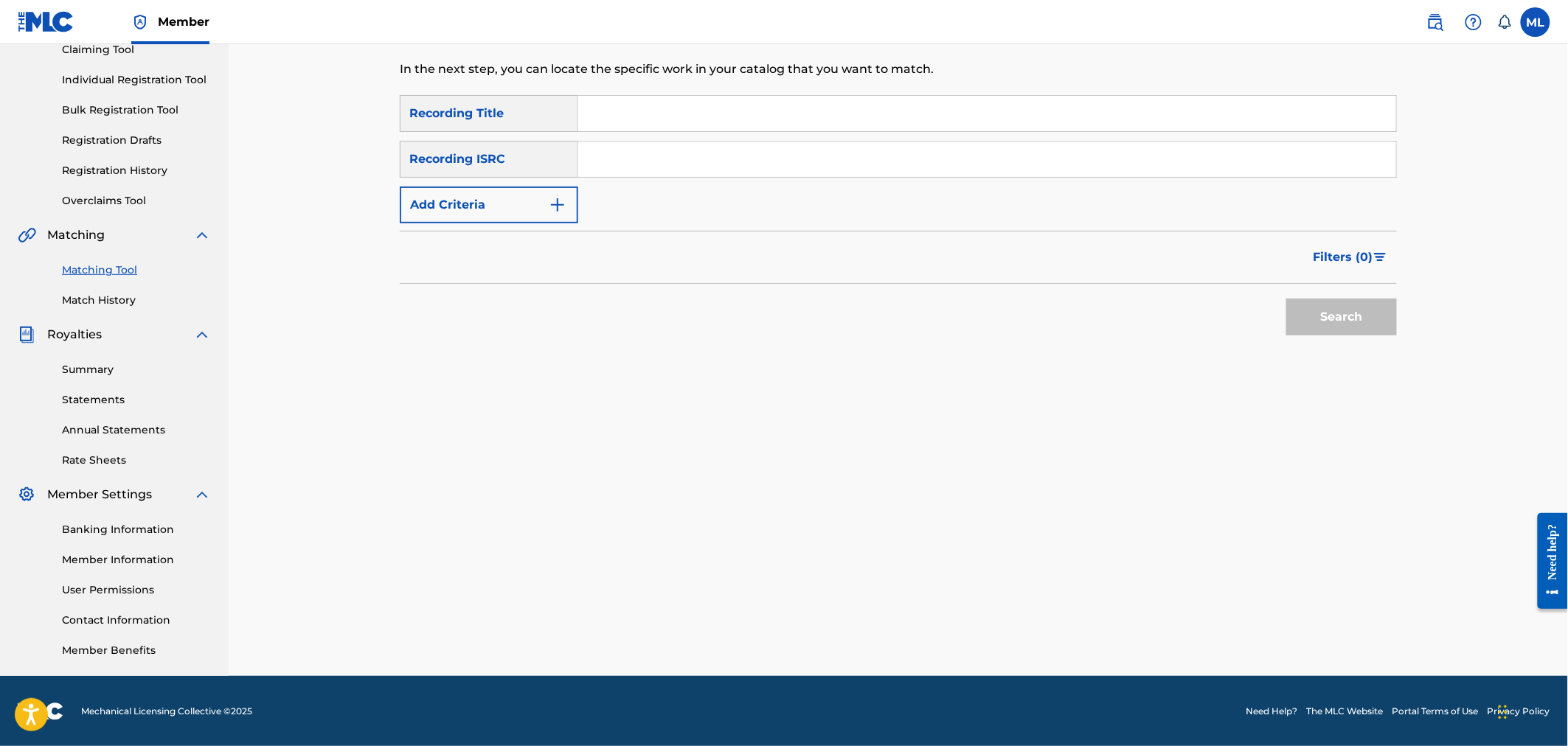
click at [531, 204] on button "Add Criteria" at bounding box center [488, 205] width 178 height 37
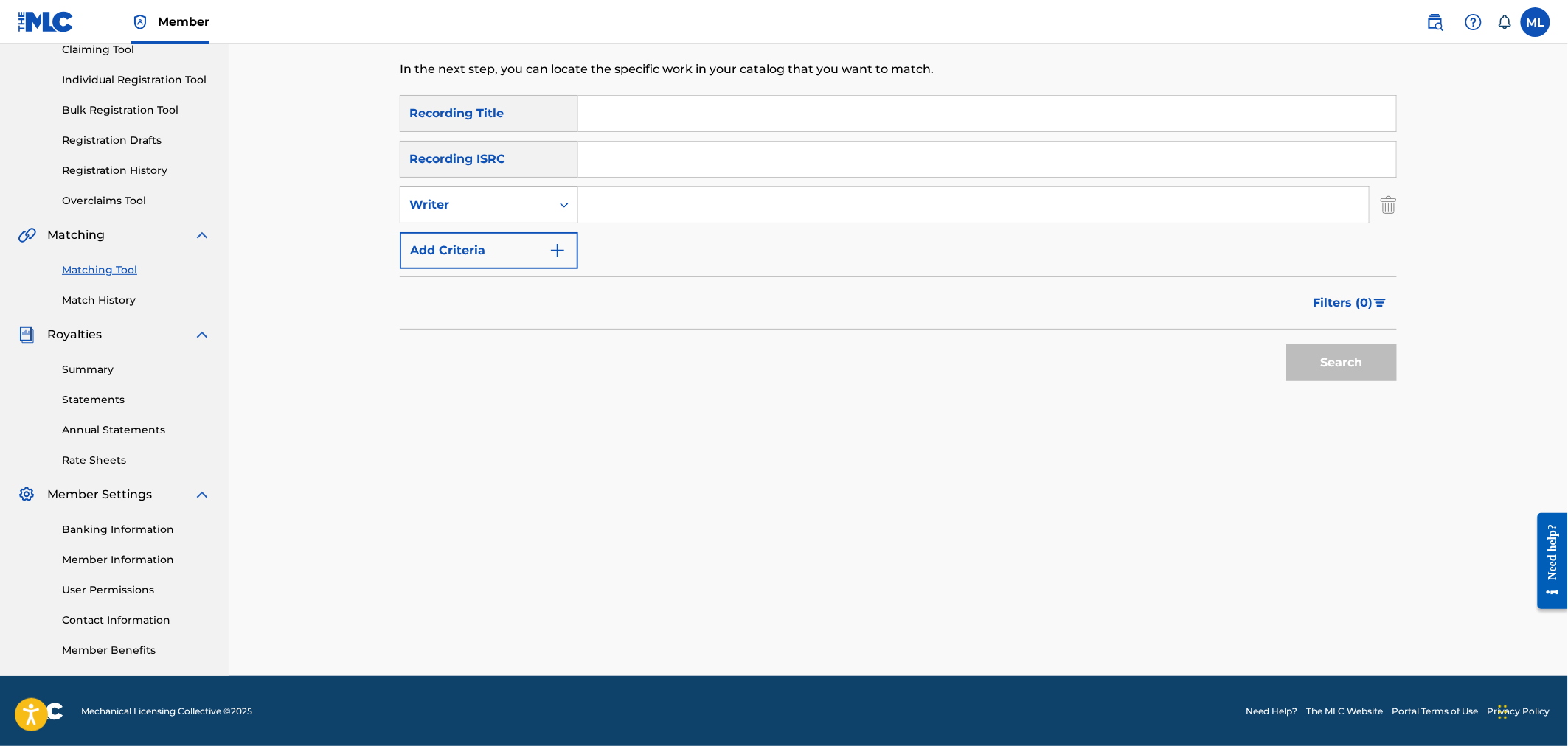
click at [509, 204] on div "Writer" at bounding box center [475, 205] width 132 height 18
click at [519, 244] on div "Recording Artist" at bounding box center [489, 242] width 177 height 37
click at [644, 205] on input "Search Form" at bounding box center [973, 205] width 790 height 35
type input "river city extension"
click at [1305, 375] on button "Search" at bounding box center [1341, 363] width 110 height 37
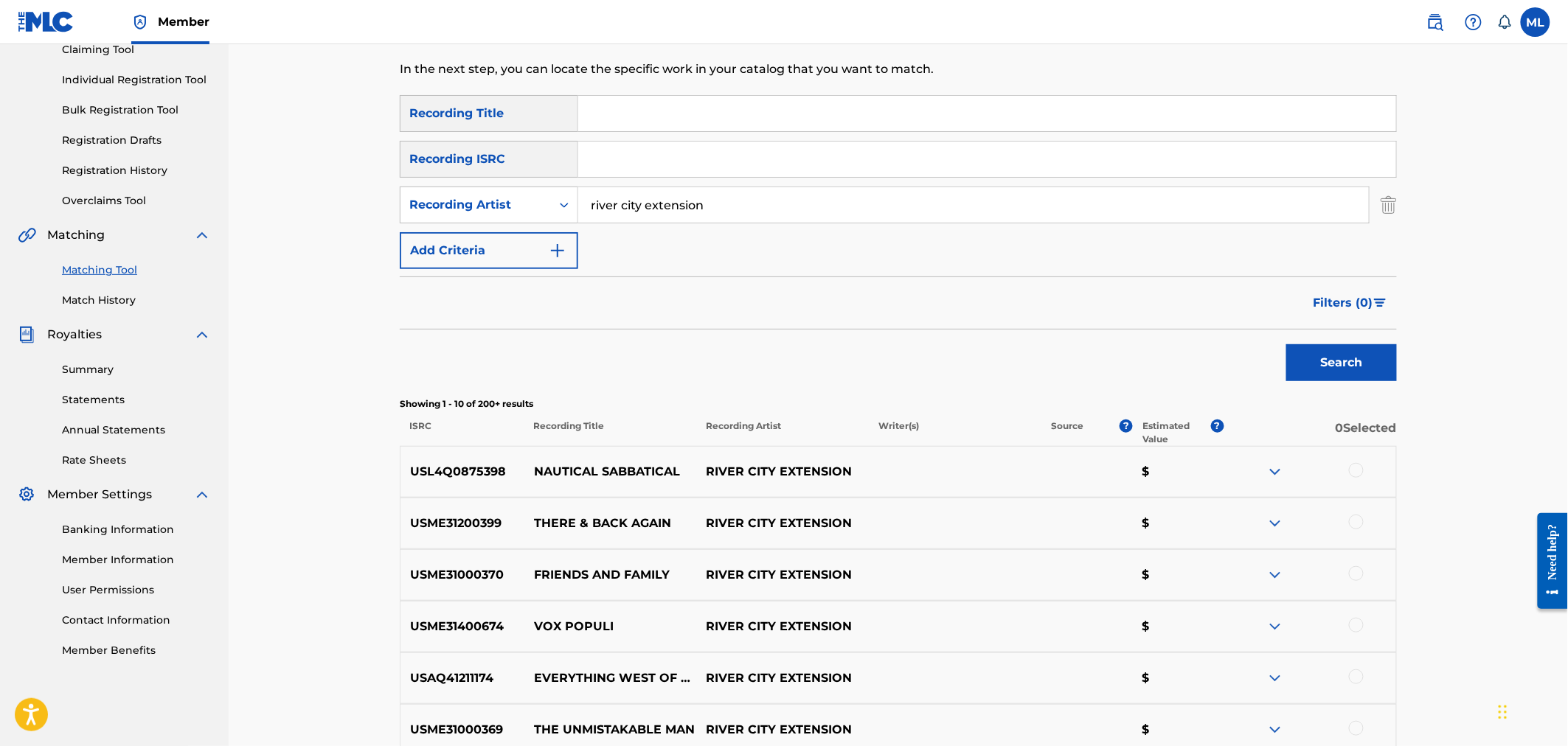
click at [1360, 291] on button "Filters ( 0 )" at bounding box center [1350, 303] width 92 height 37
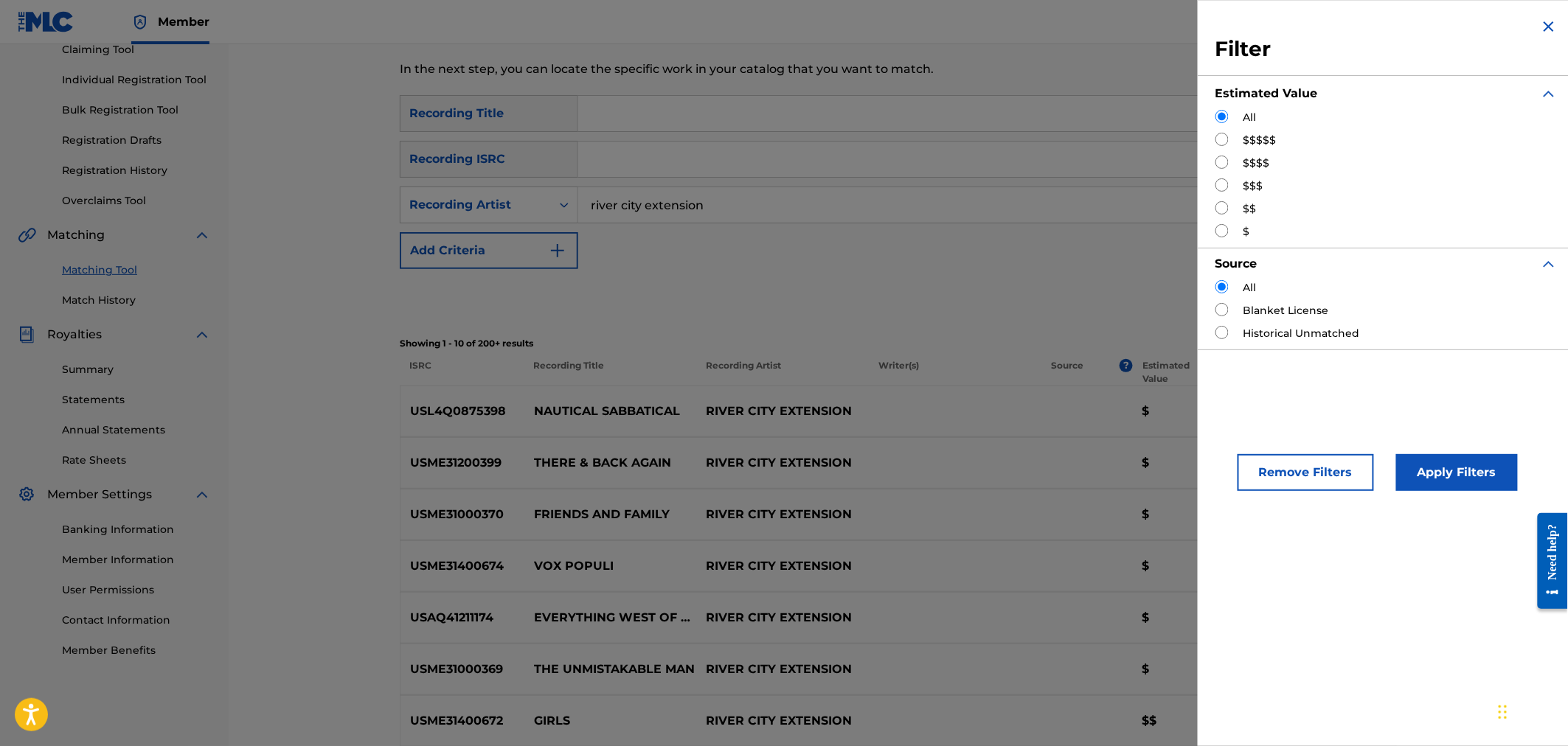
click at [1222, 209] on input "Search Form" at bounding box center [1222, 207] width 13 height 13
radio input "true"
click at [1428, 460] on button "Apply Filters" at bounding box center [1458, 472] width 122 height 37
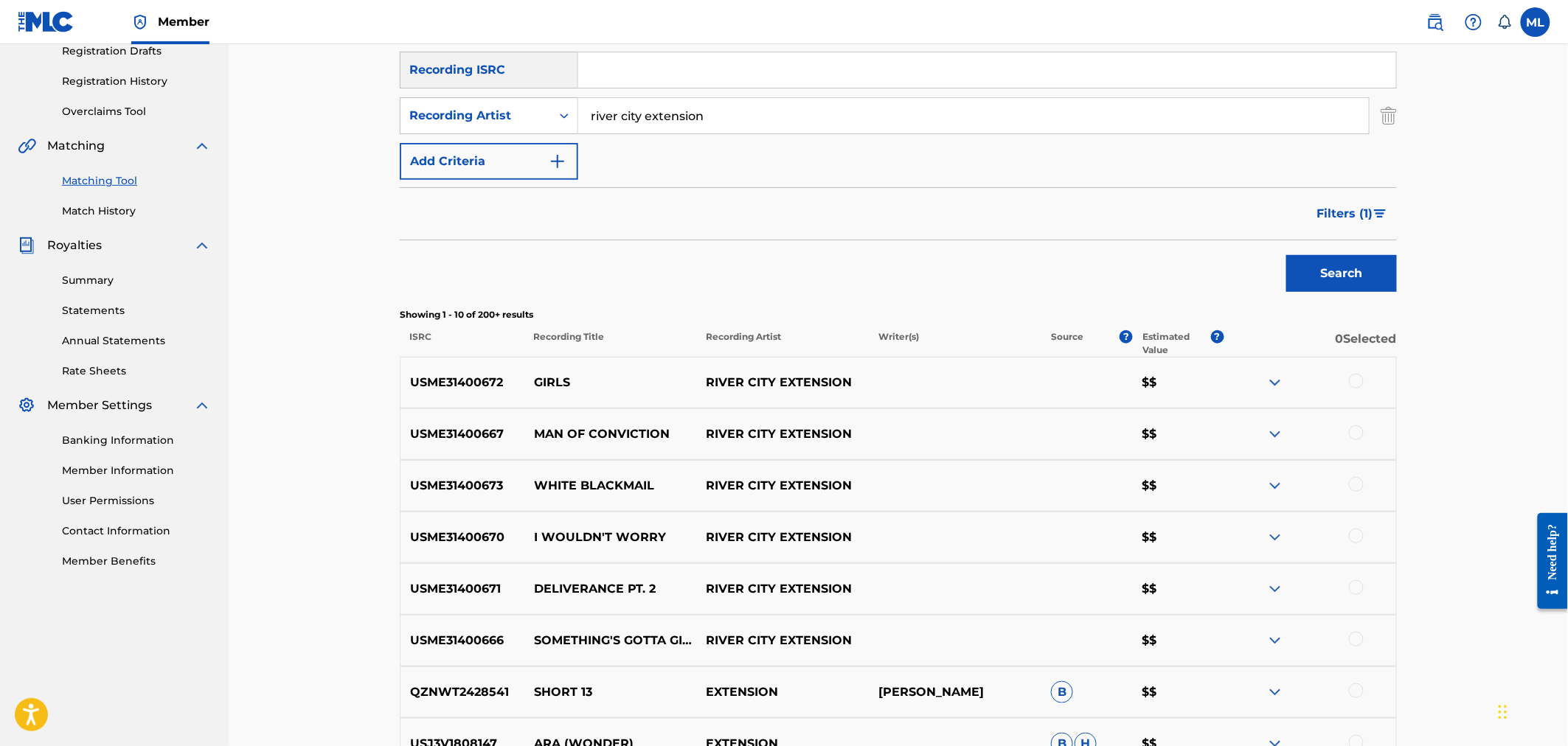
scroll to position [277, 0]
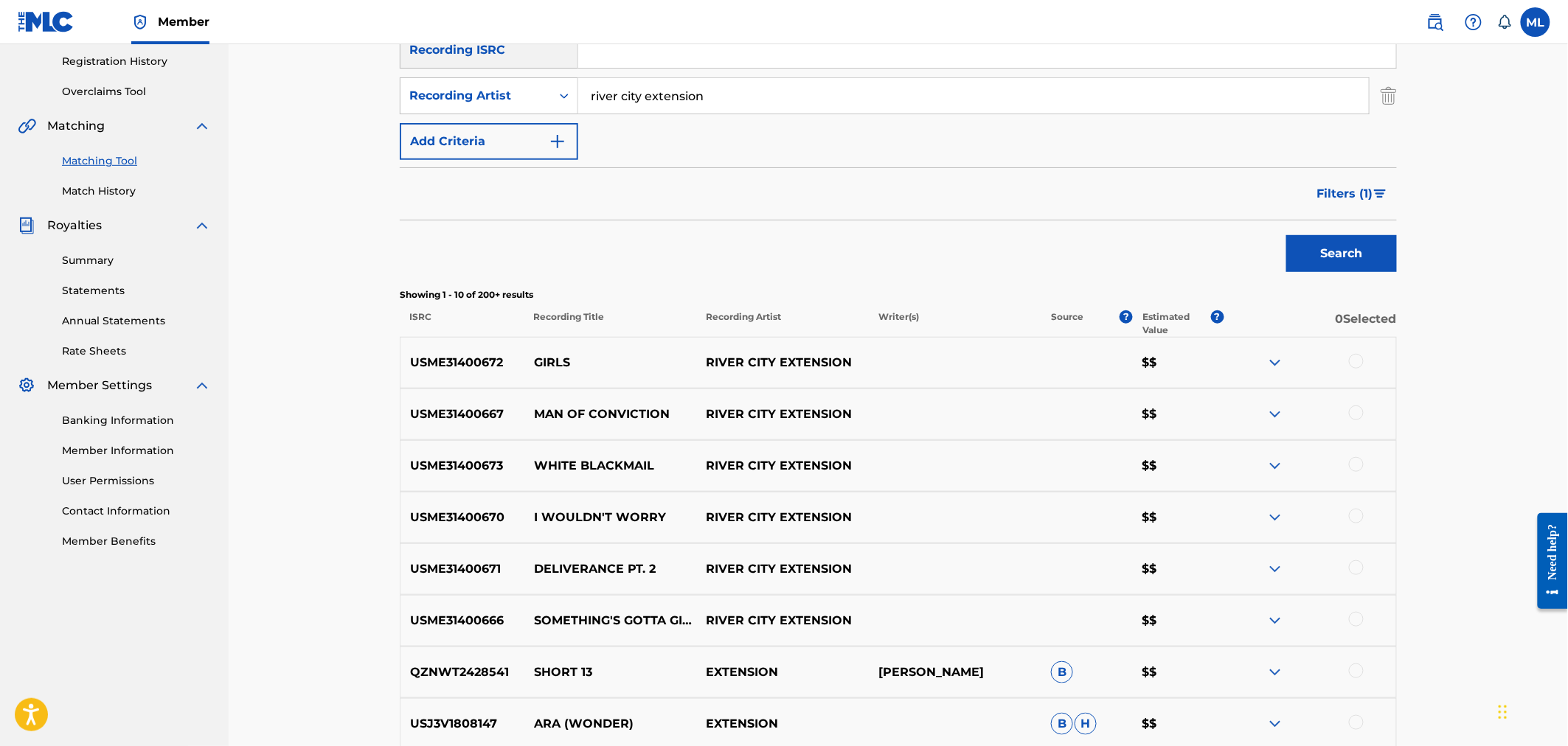
click at [1350, 620] on div at bounding box center [1356, 618] width 14 height 14
click at [1047, 604] on div "USME31400666 SOMETHING'S GOTTA GIVE RIVER CITY EXTENSION $$" at bounding box center [898, 620] width 997 height 51
click at [1045, 617] on button "Match 1 Group" at bounding box center [1036, 625] width 163 height 37
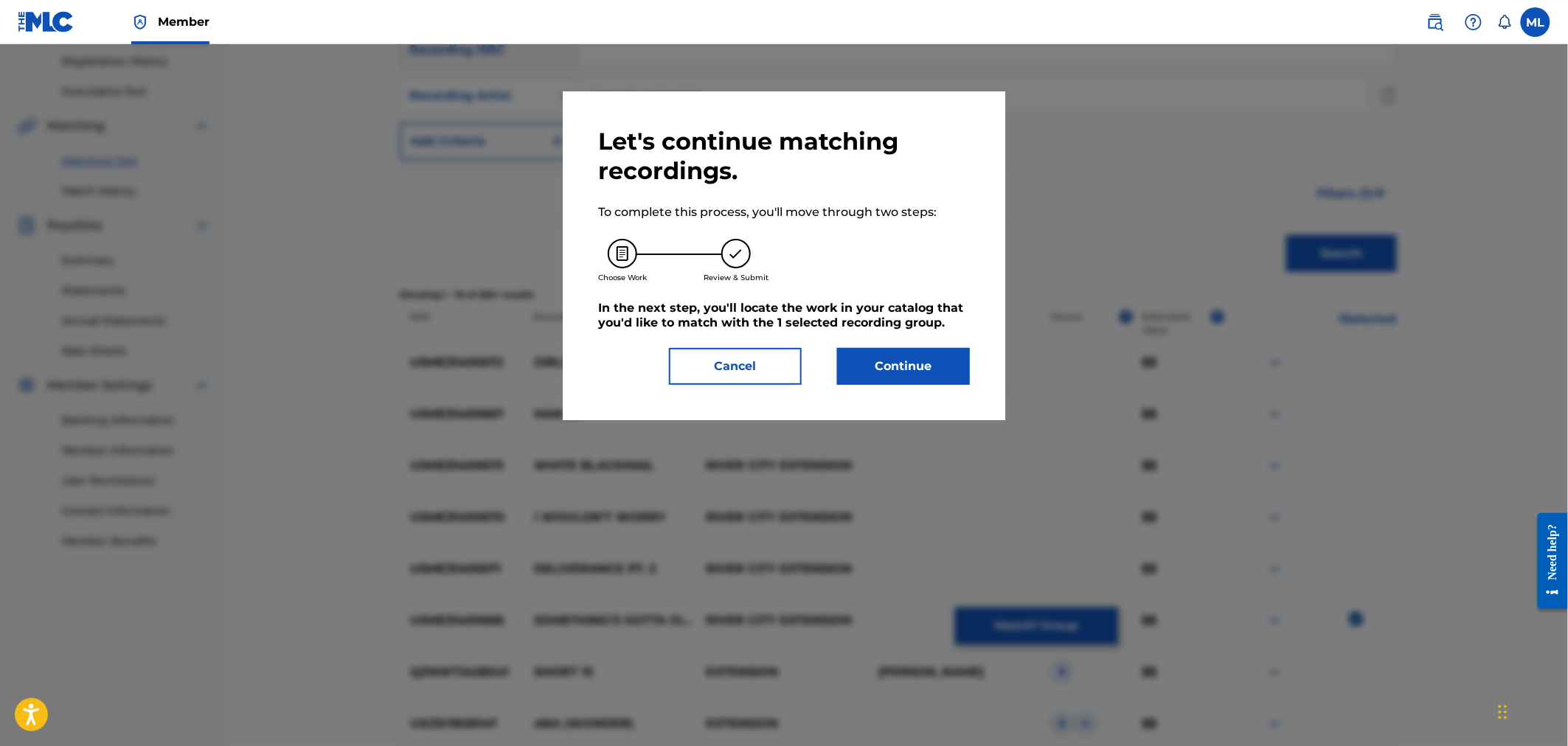
click at [867, 359] on button "Continue" at bounding box center [903, 366] width 132 height 37
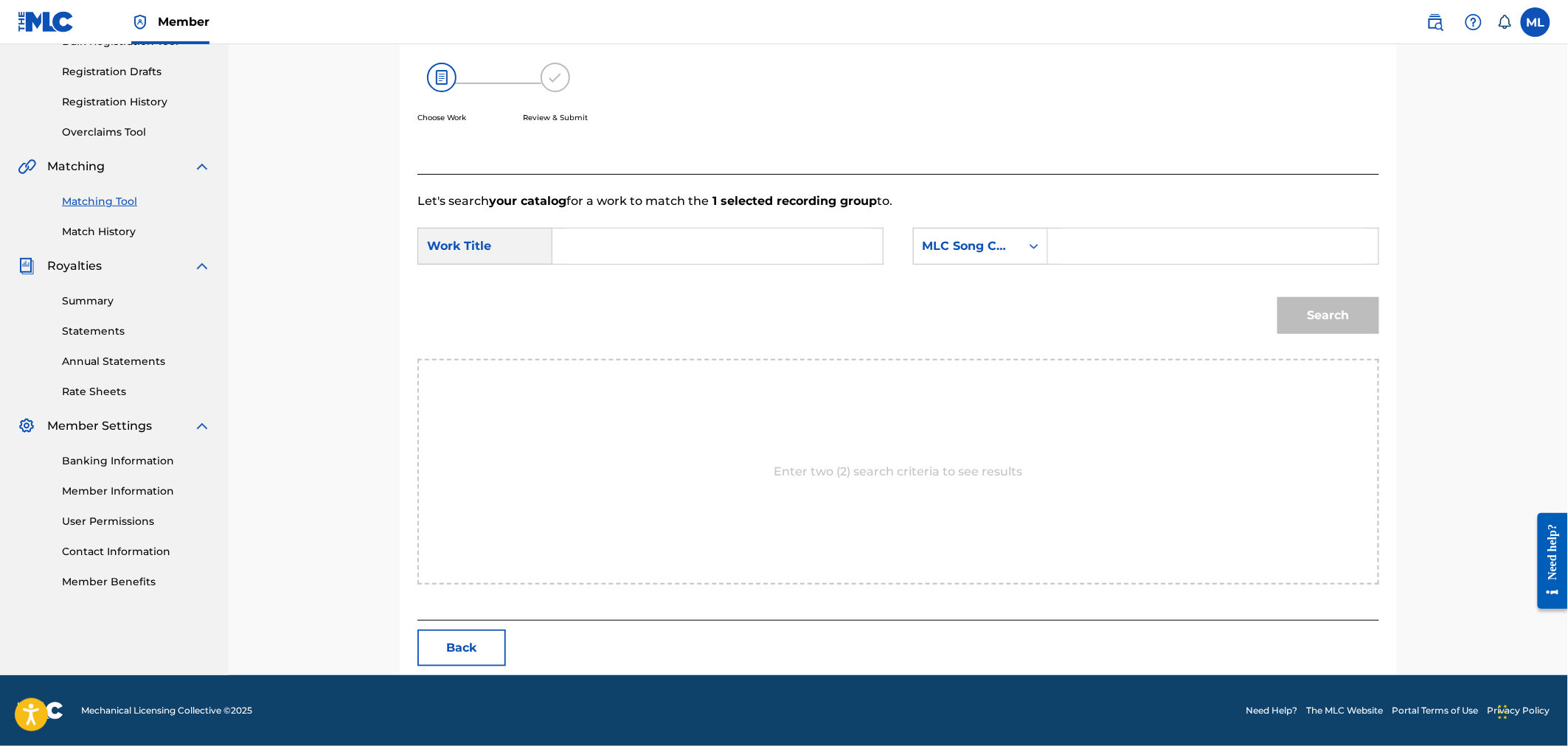
click at [735, 231] on input "Search Form" at bounding box center [717, 245] width 306 height 35
click at [685, 286] on span "give" at bounding box center [697, 279] width 25 height 14
type input "something's gotta give"
click at [964, 257] on div "MLC Song Code" at bounding box center [967, 245] width 107 height 28
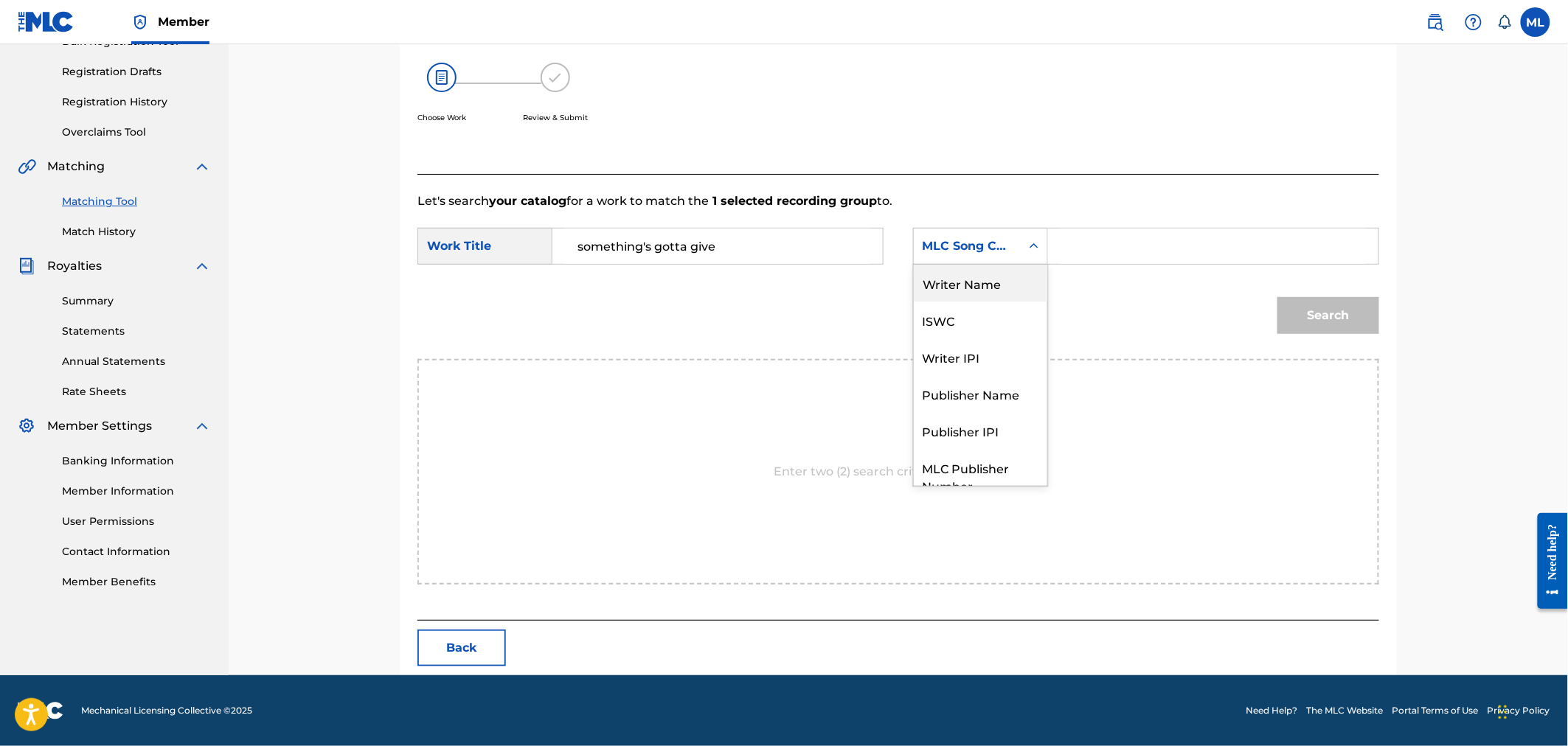
click at [972, 293] on div "Writer Name" at bounding box center [981, 283] width 133 height 37
click at [1095, 248] on input "Search Form" at bounding box center [1213, 245] width 306 height 35
paste input "joseph michelini"
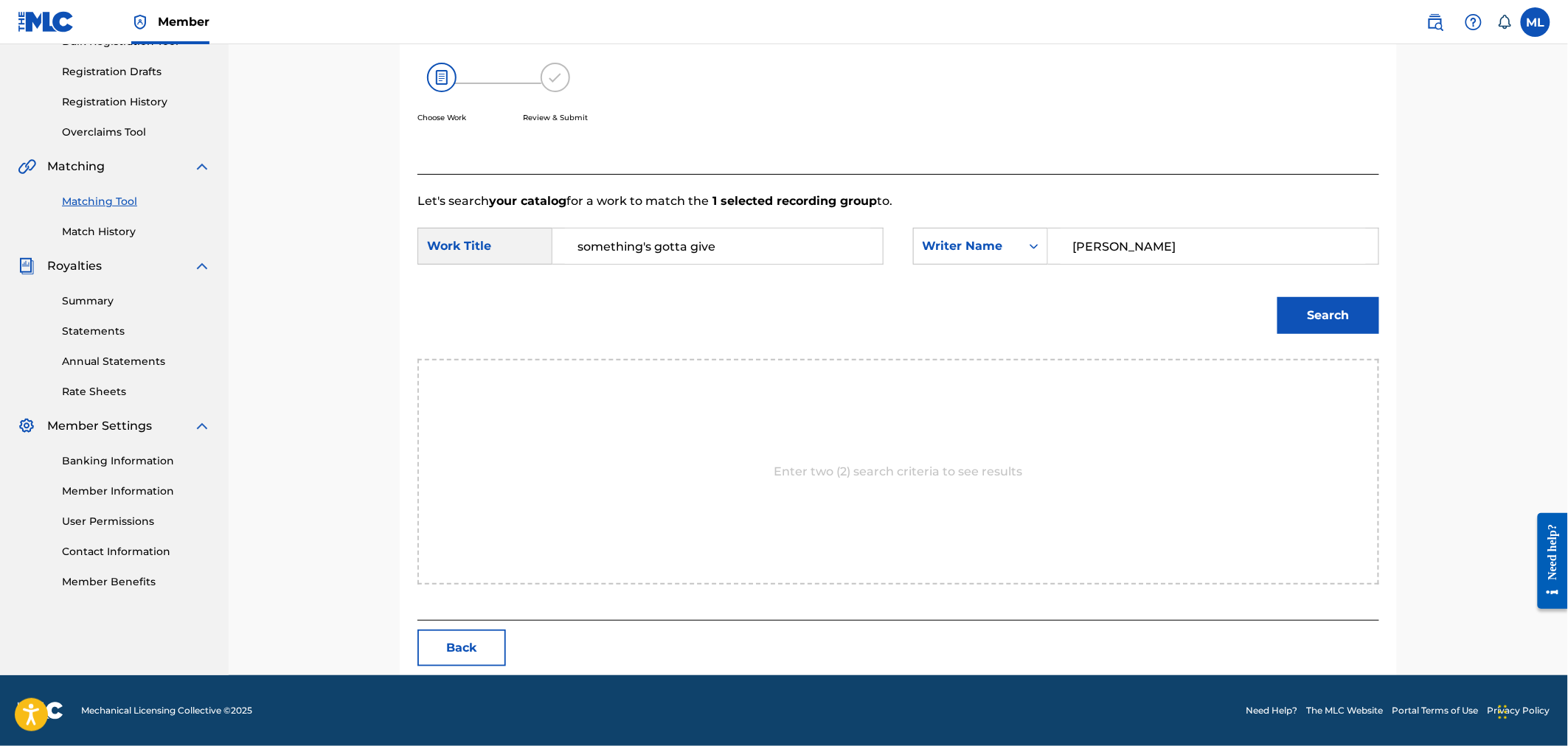
type input "joseph michelini"
click at [1340, 326] on button "Search" at bounding box center [1328, 315] width 102 height 37
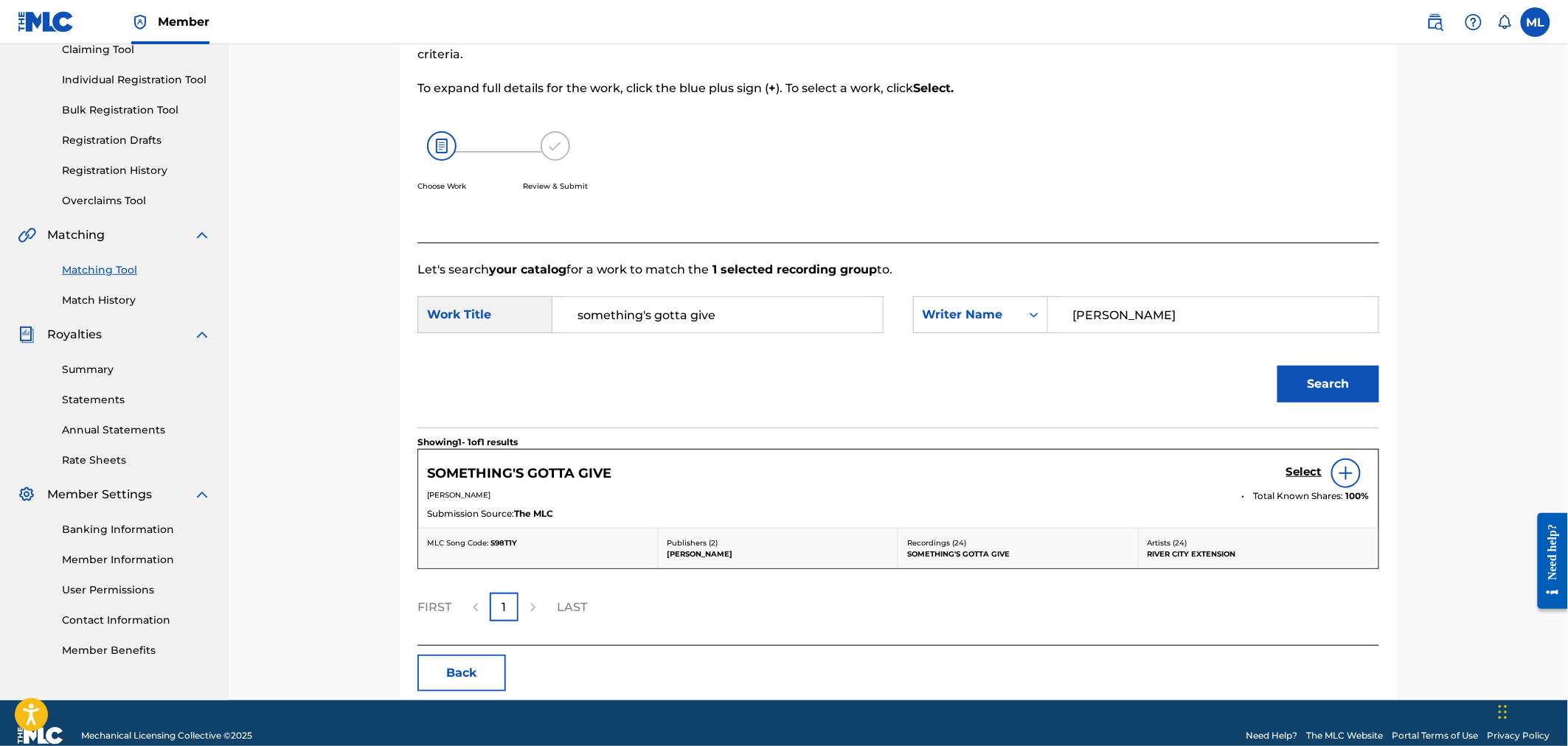
scroll to position [192, 0]
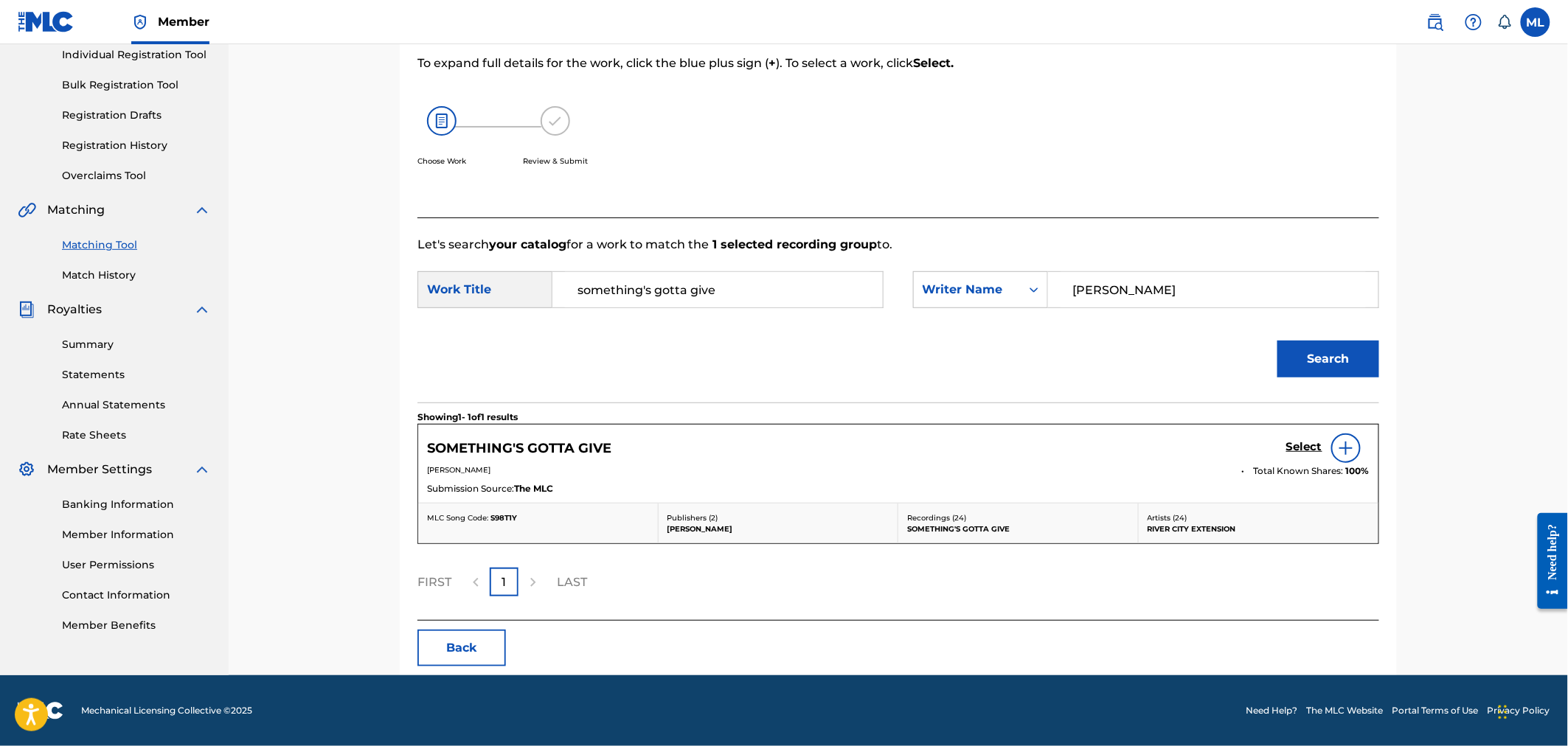
click at [1291, 451] on h5 "Select" at bounding box center [1304, 447] width 36 height 14
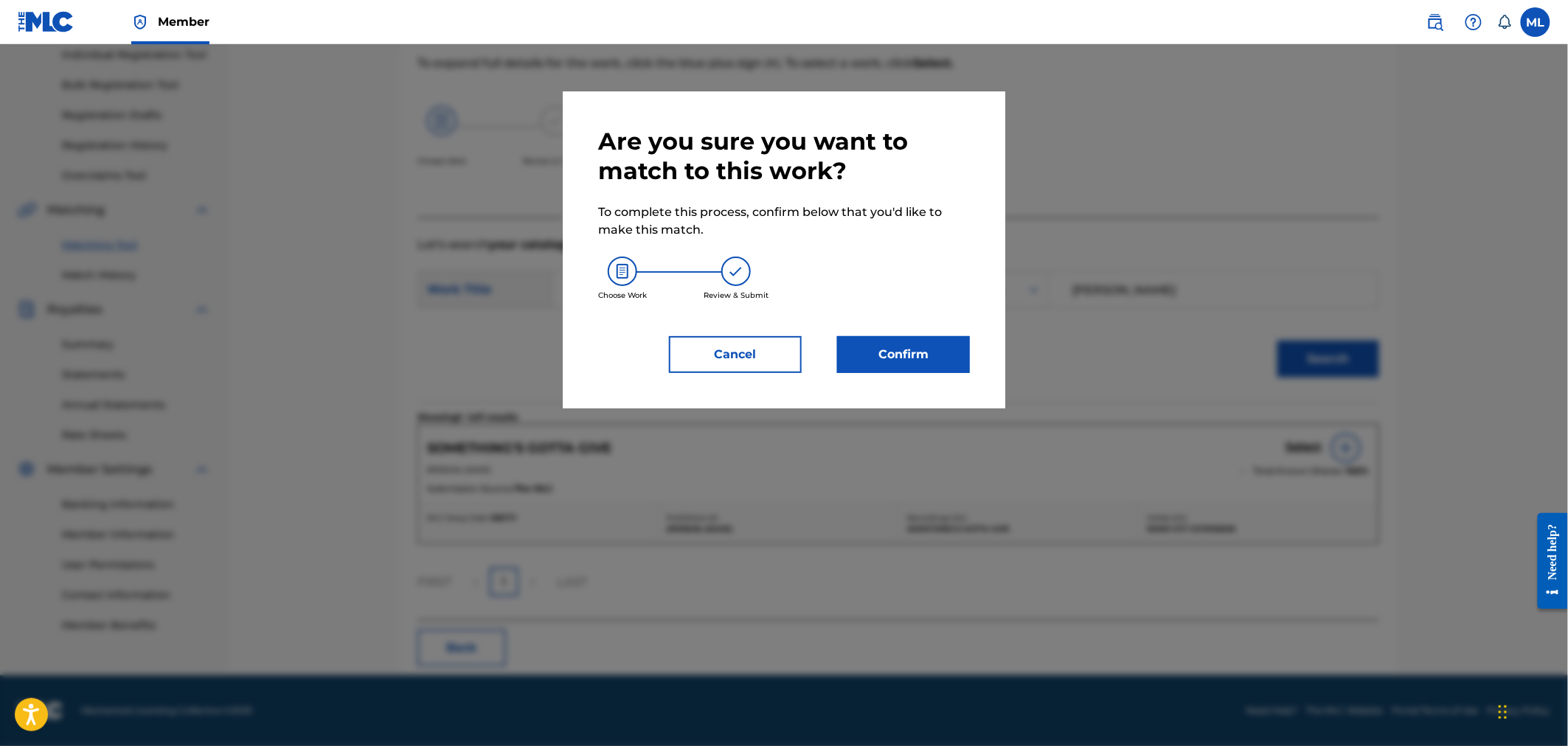
click at [933, 365] on button "Confirm" at bounding box center [903, 354] width 132 height 37
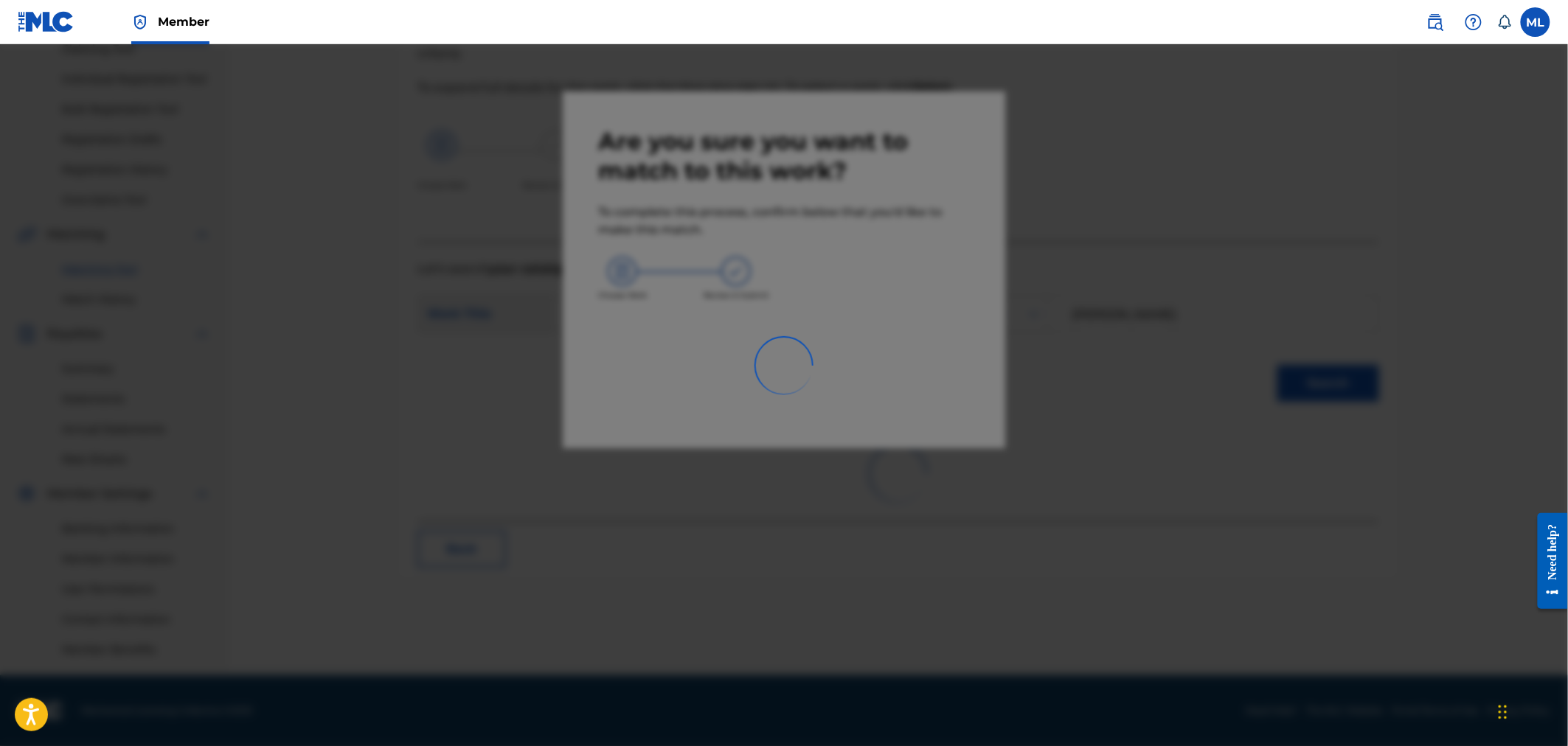
scroll to position [167, 0]
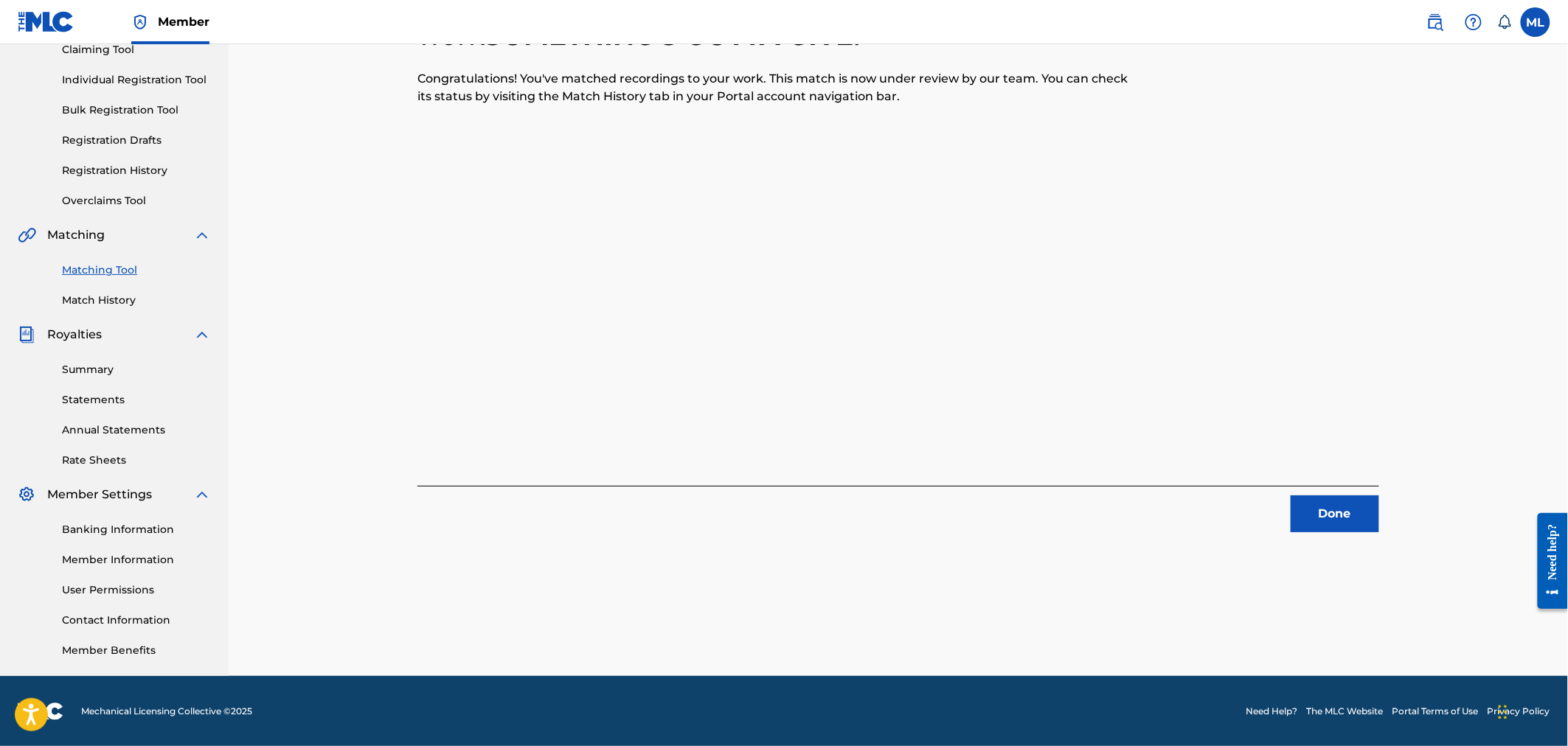
click at [1347, 527] on button "Done" at bounding box center [1335, 514] width 89 height 37
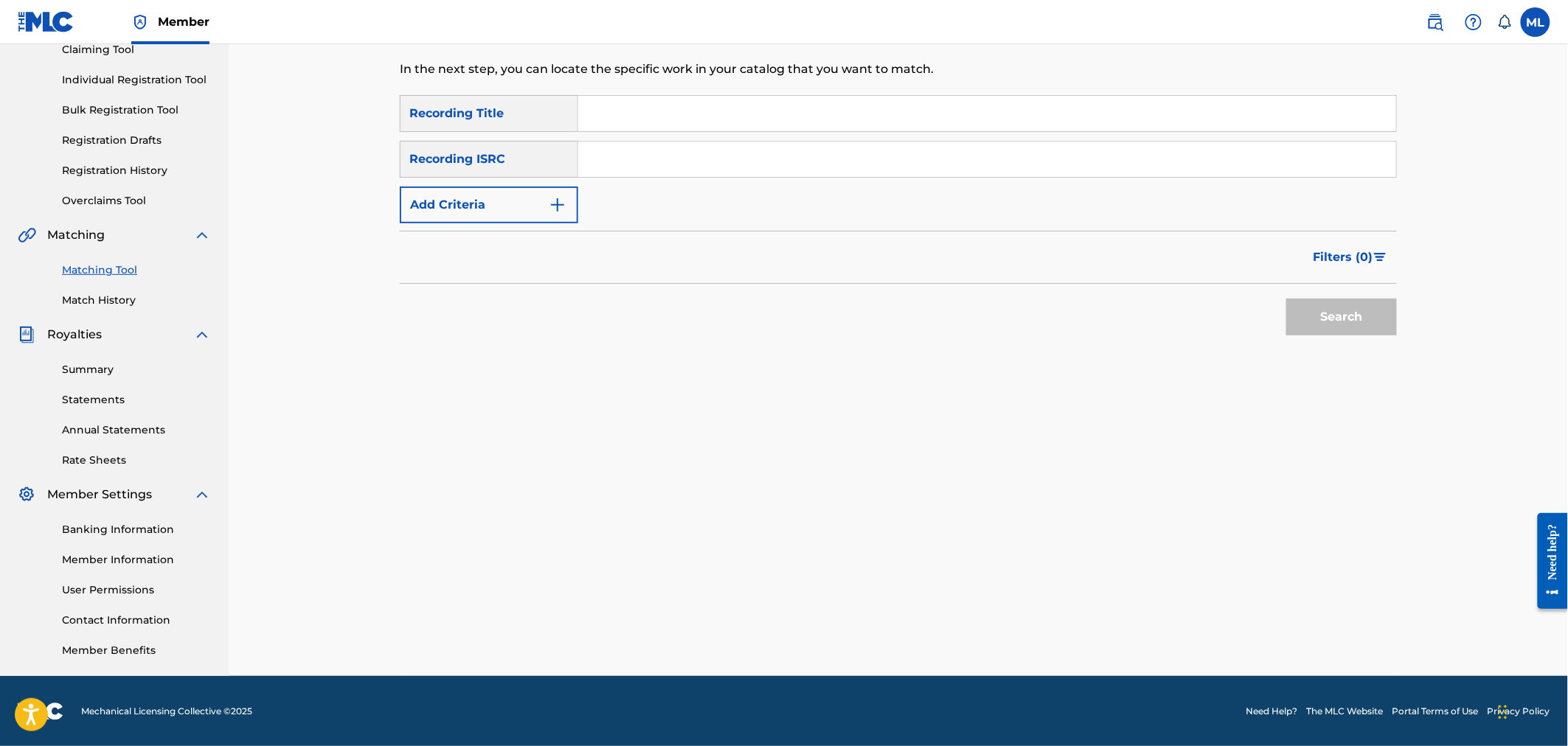
click at [516, 205] on button "Add Criteria" at bounding box center [488, 205] width 178 height 37
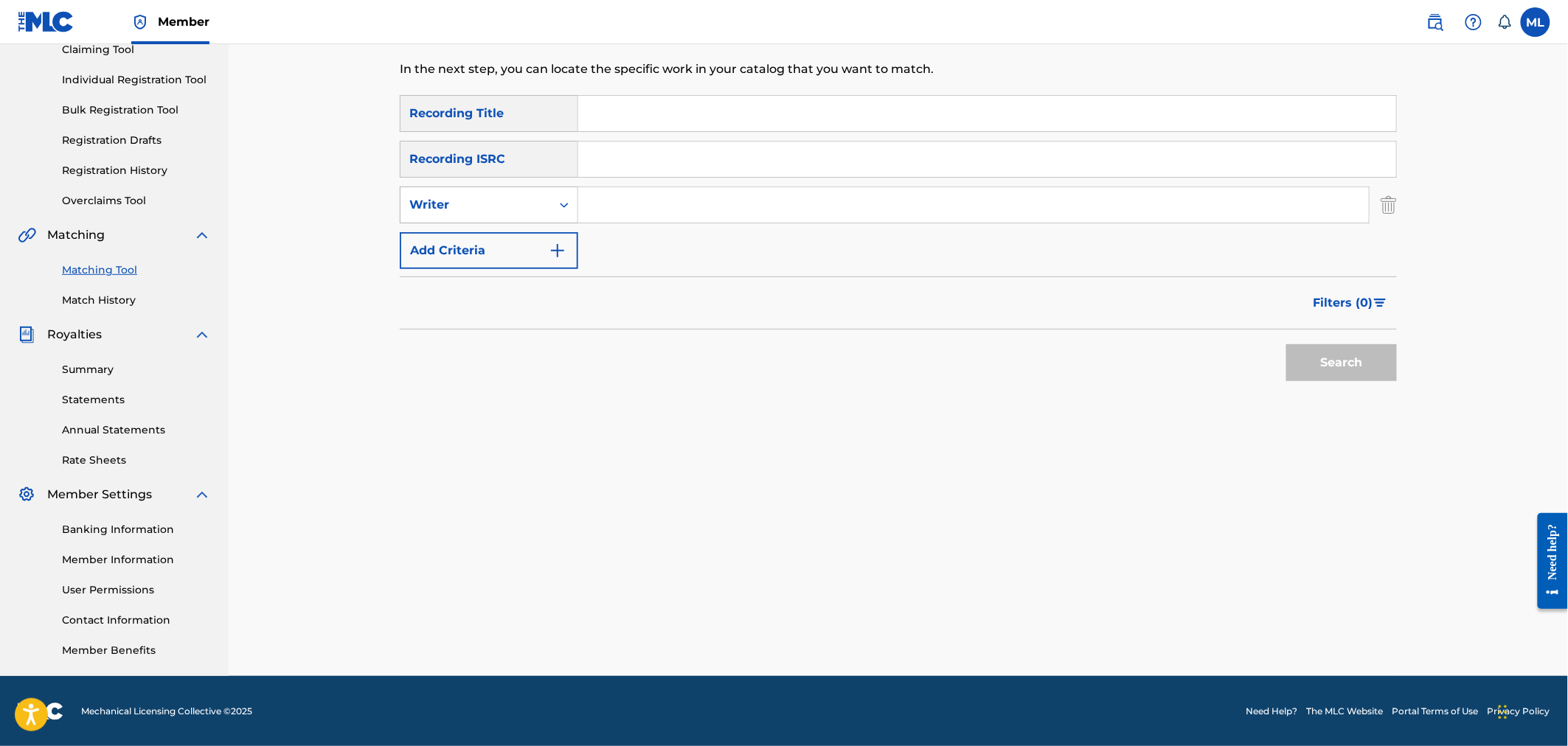
click at [520, 203] on div "Writer" at bounding box center [475, 205] width 132 height 18
click at [634, 203] on input "Search Form" at bounding box center [973, 205] width 790 height 35
type input "joseph michelini"
click at [1347, 304] on span "Filters ( 0 )" at bounding box center [1343, 303] width 60 height 18
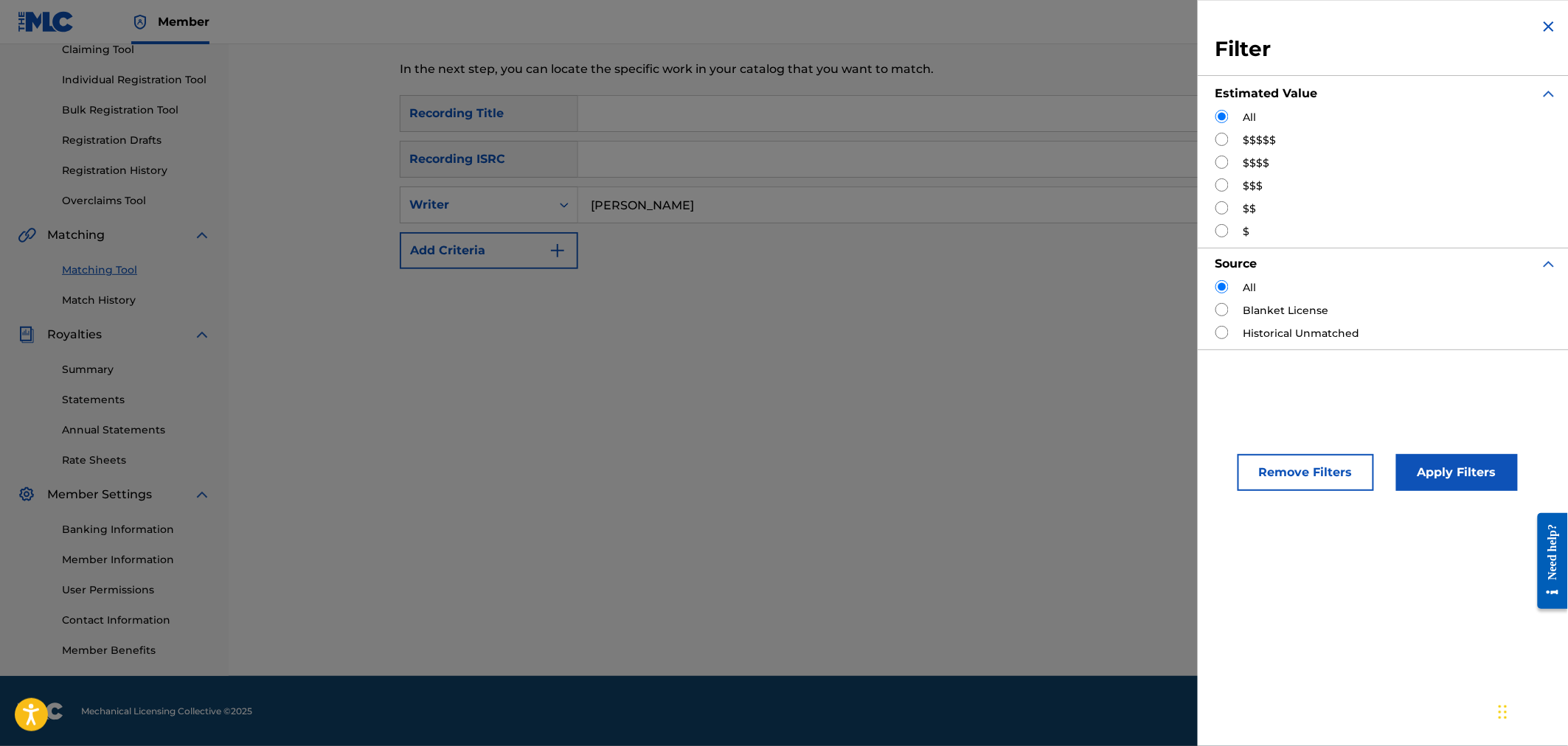
click at [1222, 139] on input "Search Form" at bounding box center [1222, 139] width 13 height 13
radio input "true"
click at [1421, 466] on button "Apply Filters" at bounding box center [1458, 472] width 122 height 37
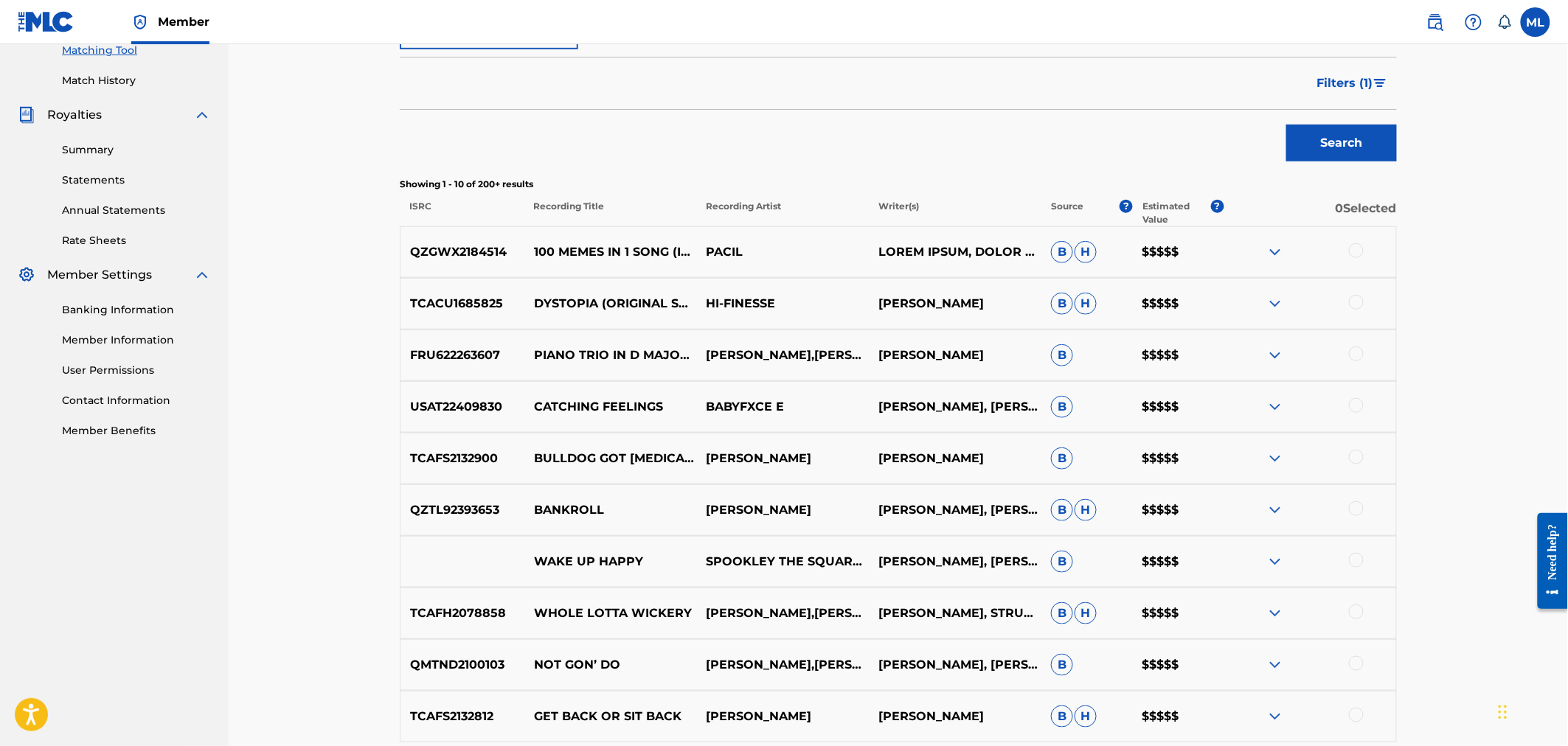
scroll to position [327, 0]
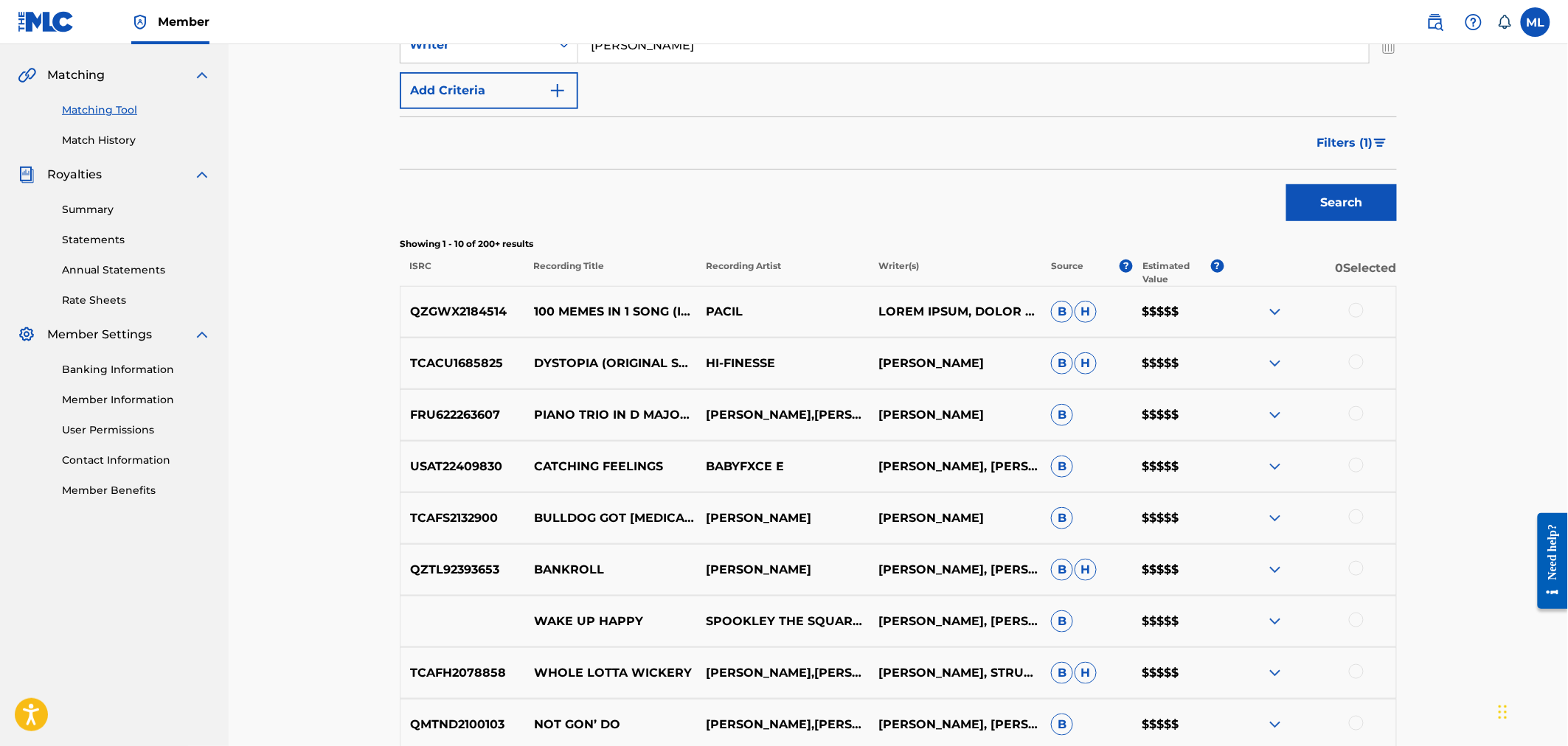
click at [1340, 130] on button "Filters ( 1 )" at bounding box center [1352, 143] width 89 height 37
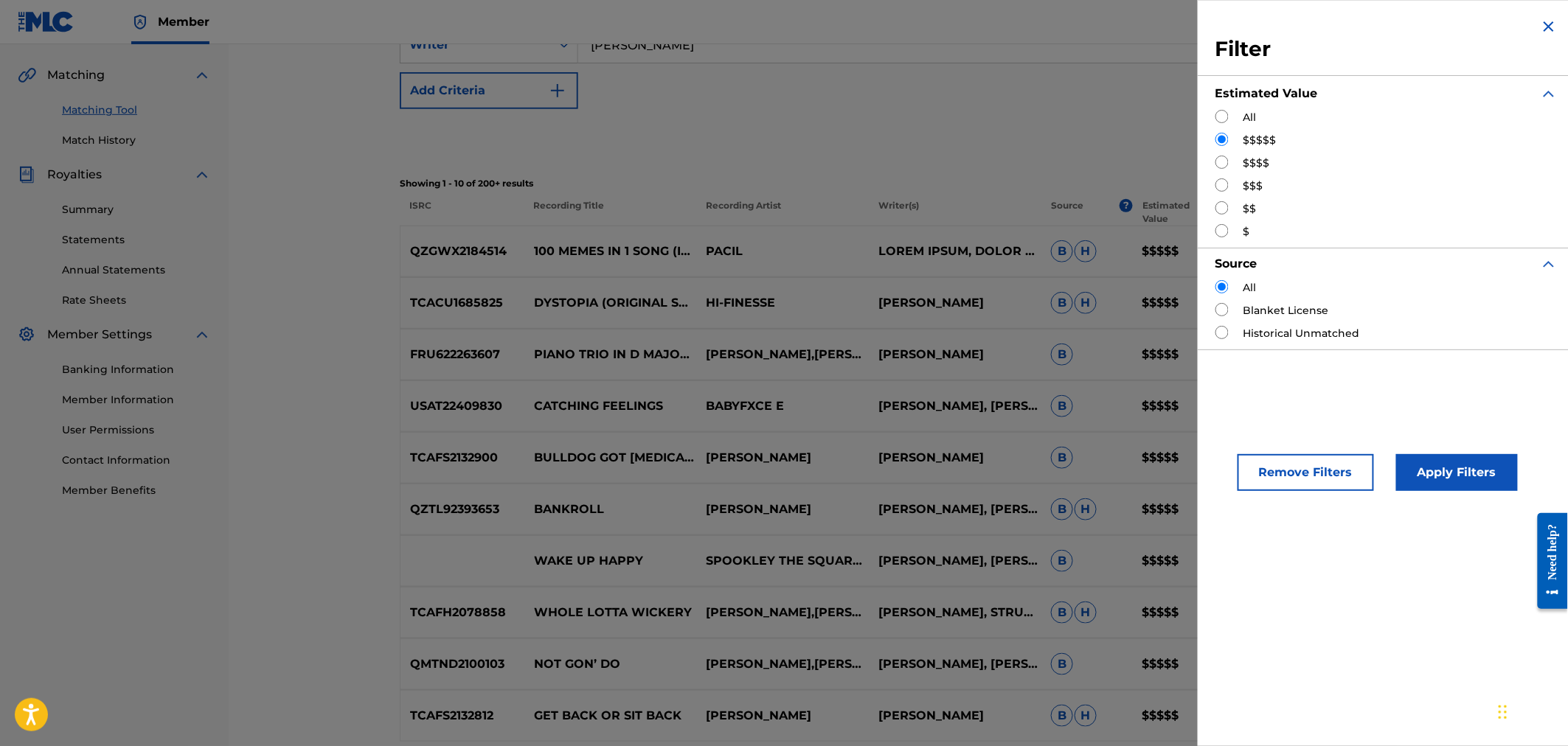
click at [1221, 158] on input "Search Form" at bounding box center [1222, 162] width 13 height 13
radio input "true"
click at [1419, 472] on button "Apply Filters" at bounding box center [1458, 472] width 122 height 37
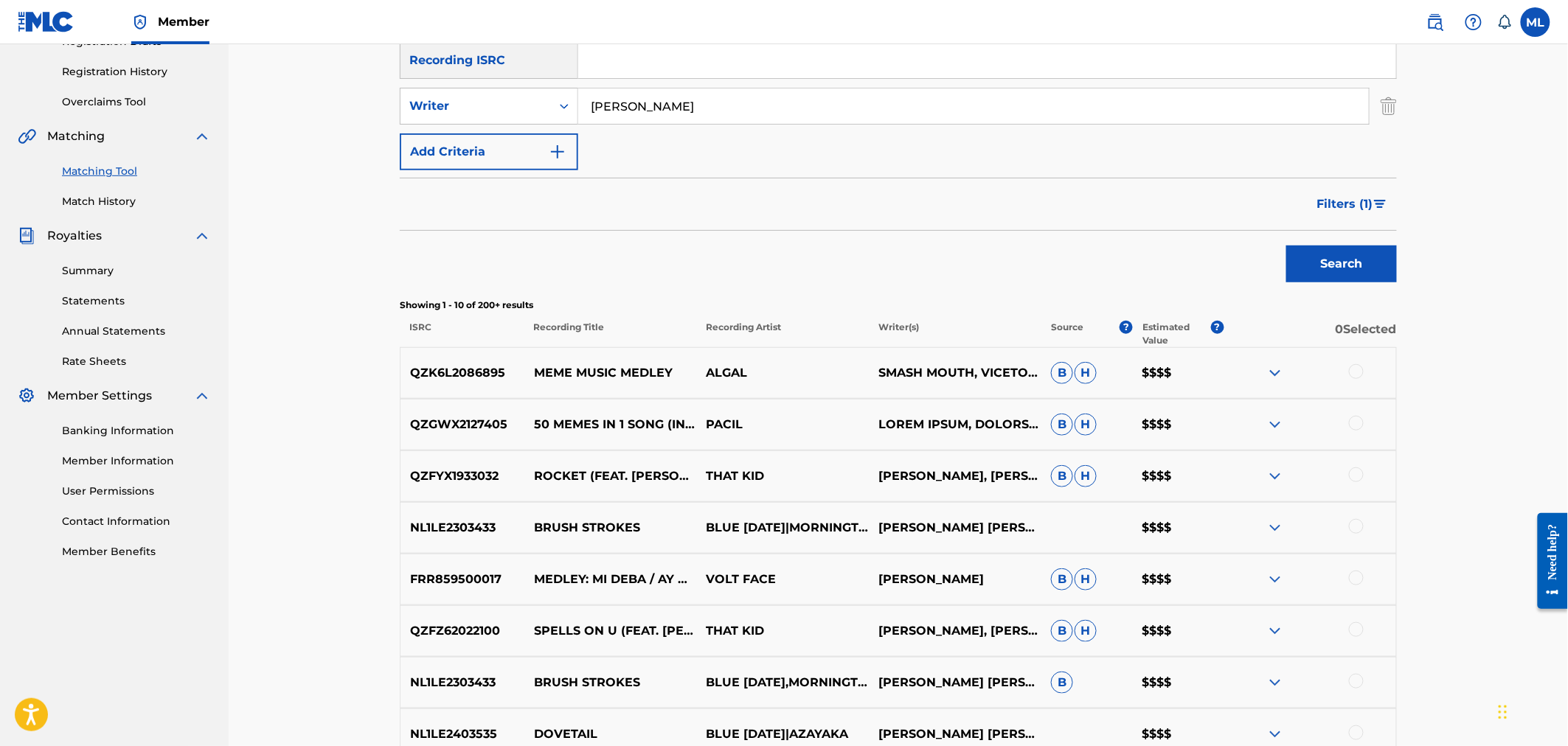
scroll to position [277, 0]
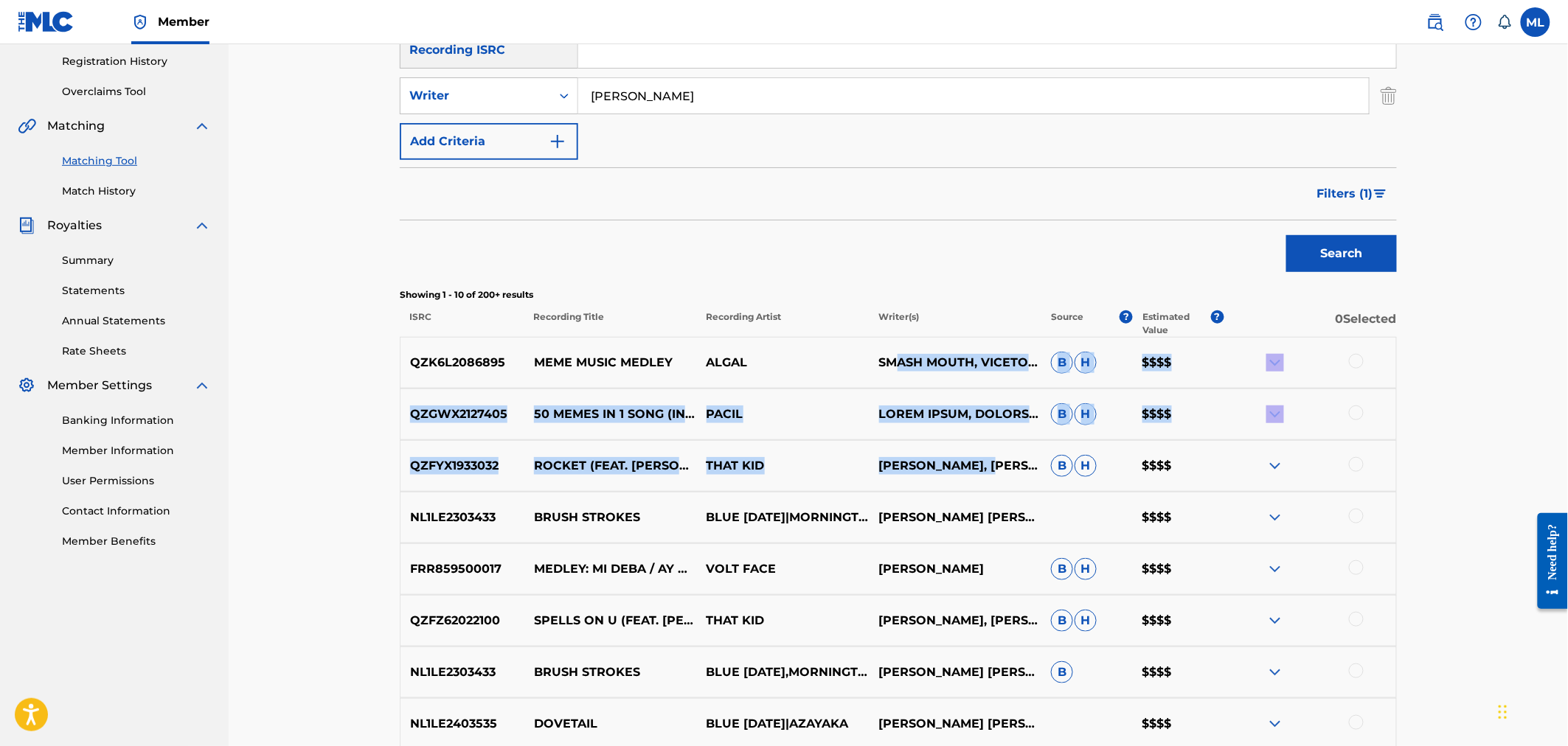
drag, startPoint x: 895, startPoint y: 277, endPoint x: 1001, endPoint y: 453, distance: 205.5
click at [1001, 453] on div "QZK6L2086895 MEME MUSIC MEDLEY ALGAL SMASH MOUTH, VICETONE & TONY IGY, O-ZONE, …" at bounding box center [898, 613] width 997 height 553
click at [827, 473] on p "THAT KID" at bounding box center [782, 465] width 172 height 18
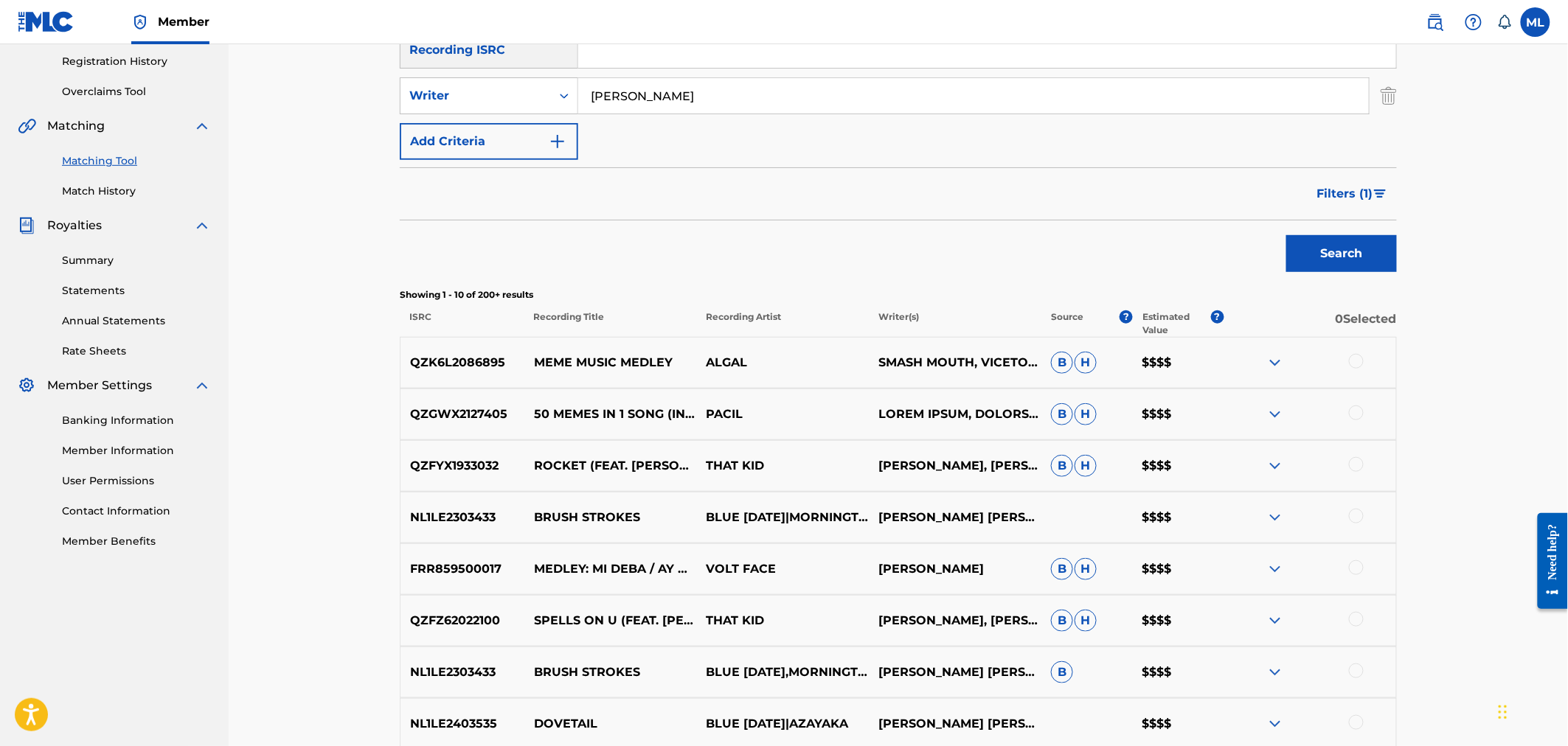
click at [1334, 187] on span "Filters ( 1 )" at bounding box center [1345, 193] width 56 height 18
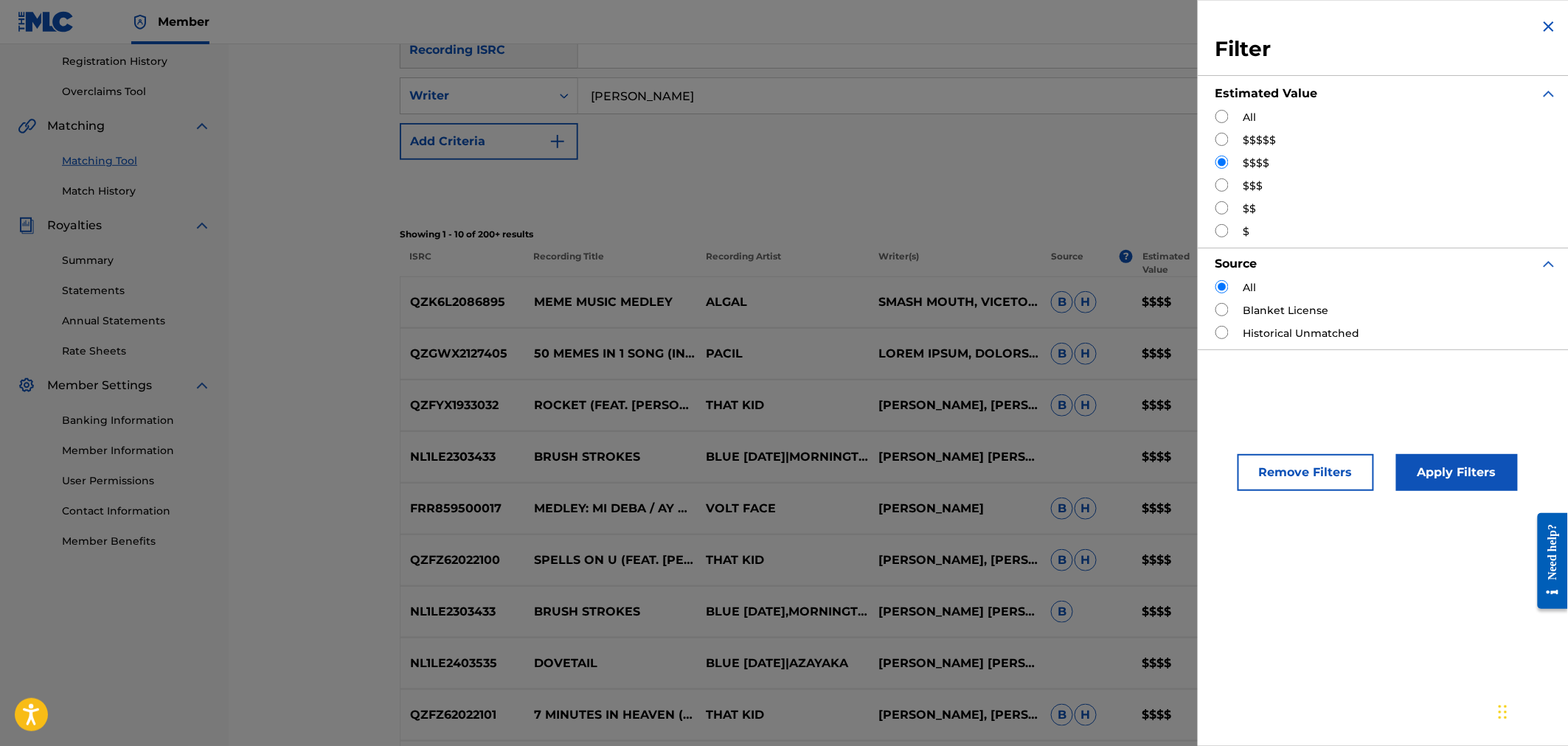
click at [1236, 185] on div "$$$" at bounding box center [1386, 186] width 342 height 15
click at [1225, 185] on input "Search Form" at bounding box center [1222, 185] width 13 height 13
radio input "true"
click at [1416, 469] on button "Apply Filters" at bounding box center [1458, 472] width 122 height 37
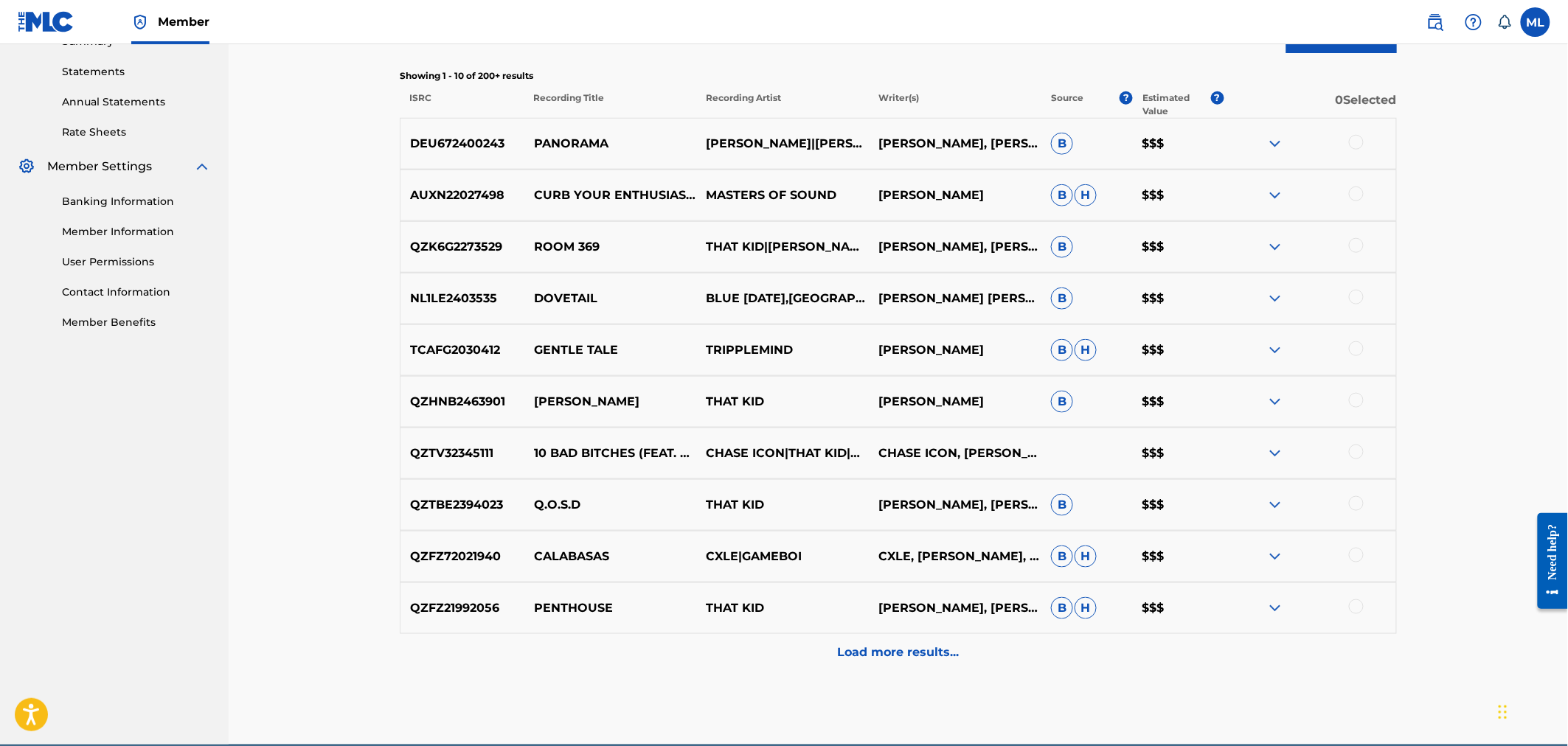
scroll to position [113, 0]
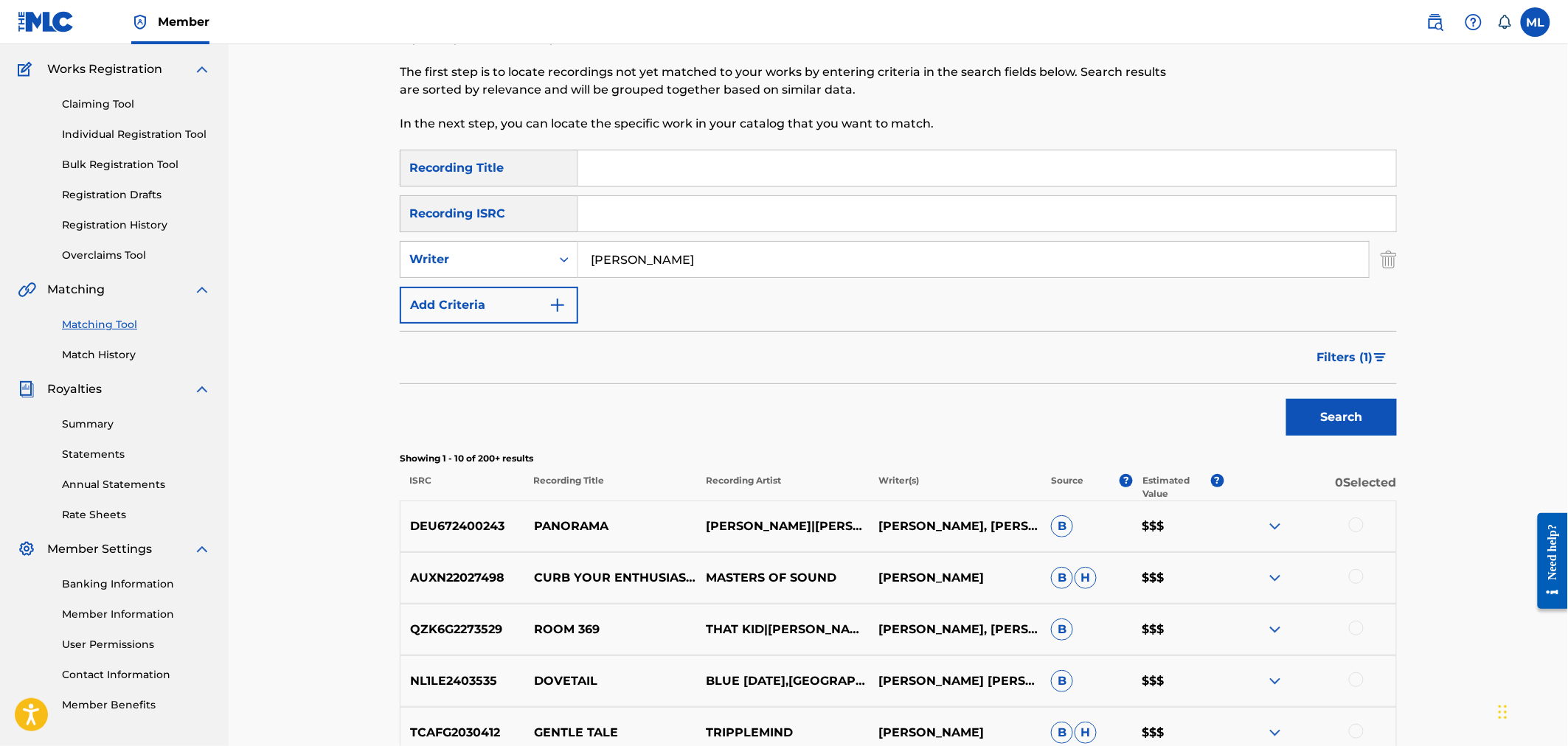
click at [1320, 362] on span "Filters ( 1 )" at bounding box center [1345, 357] width 56 height 18
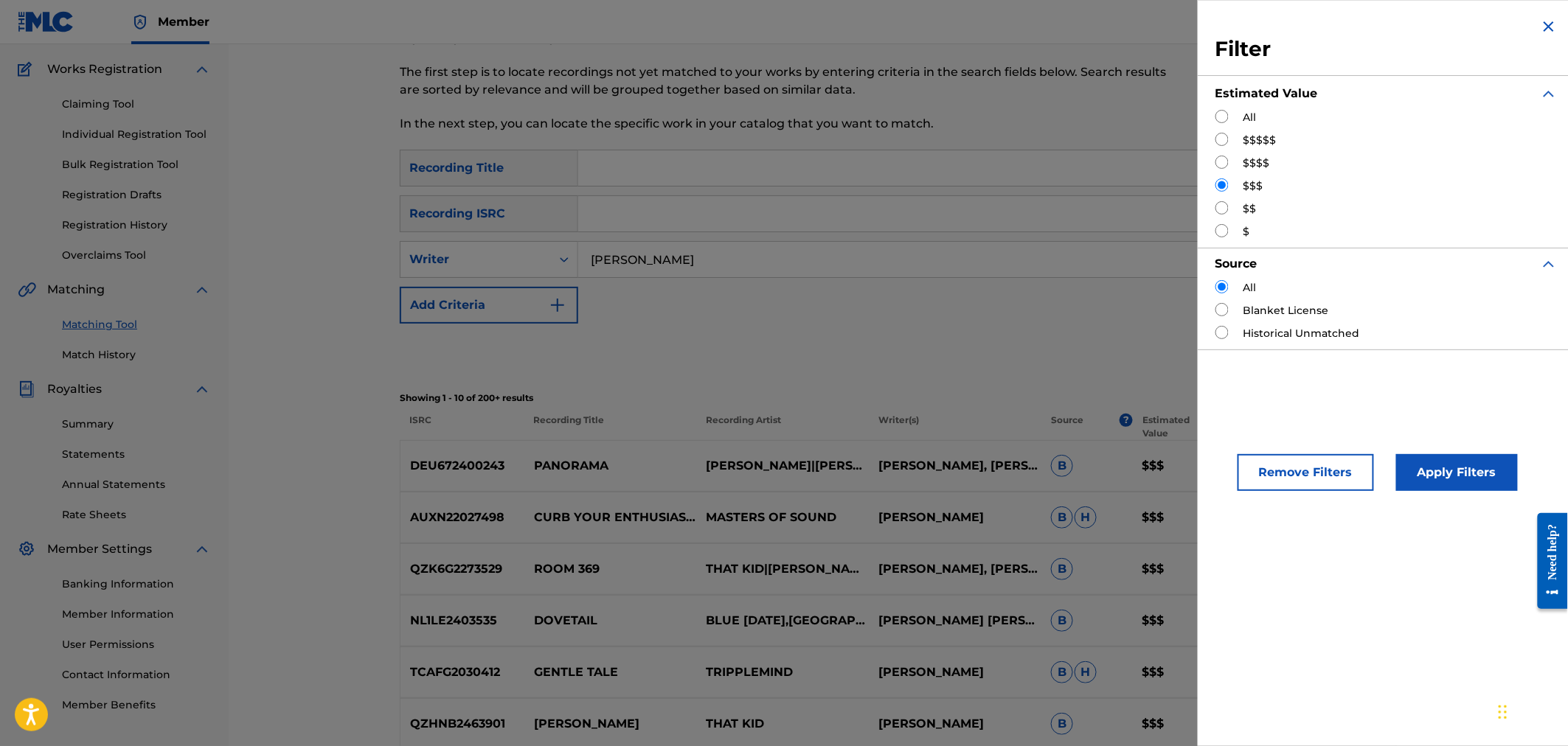
click at [1246, 214] on label "$$" at bounding box center [1250, 208] width 13 height 15
click at [1233, 207] on div "$$" at bounding box center [1386, 208] width 342 height 15
click at [1228, 207] on input "Search Form" at bounding box center [1222, 207] width 13 height 13
radio input "true"
click at [1434, 470] on button "Apply Filters" at bounding box center [1458, 472] width 122 height 37
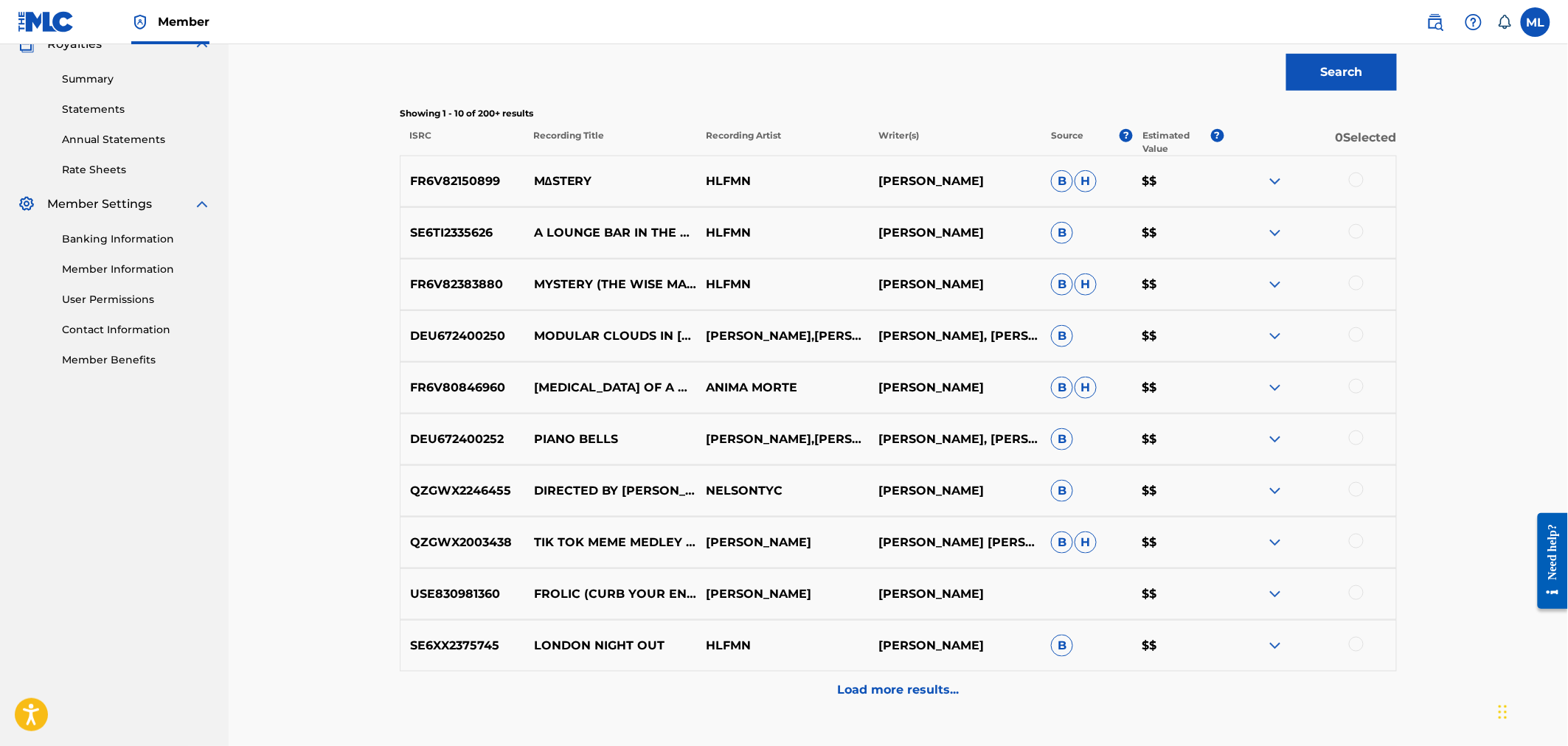
scroll to position [496, 0]
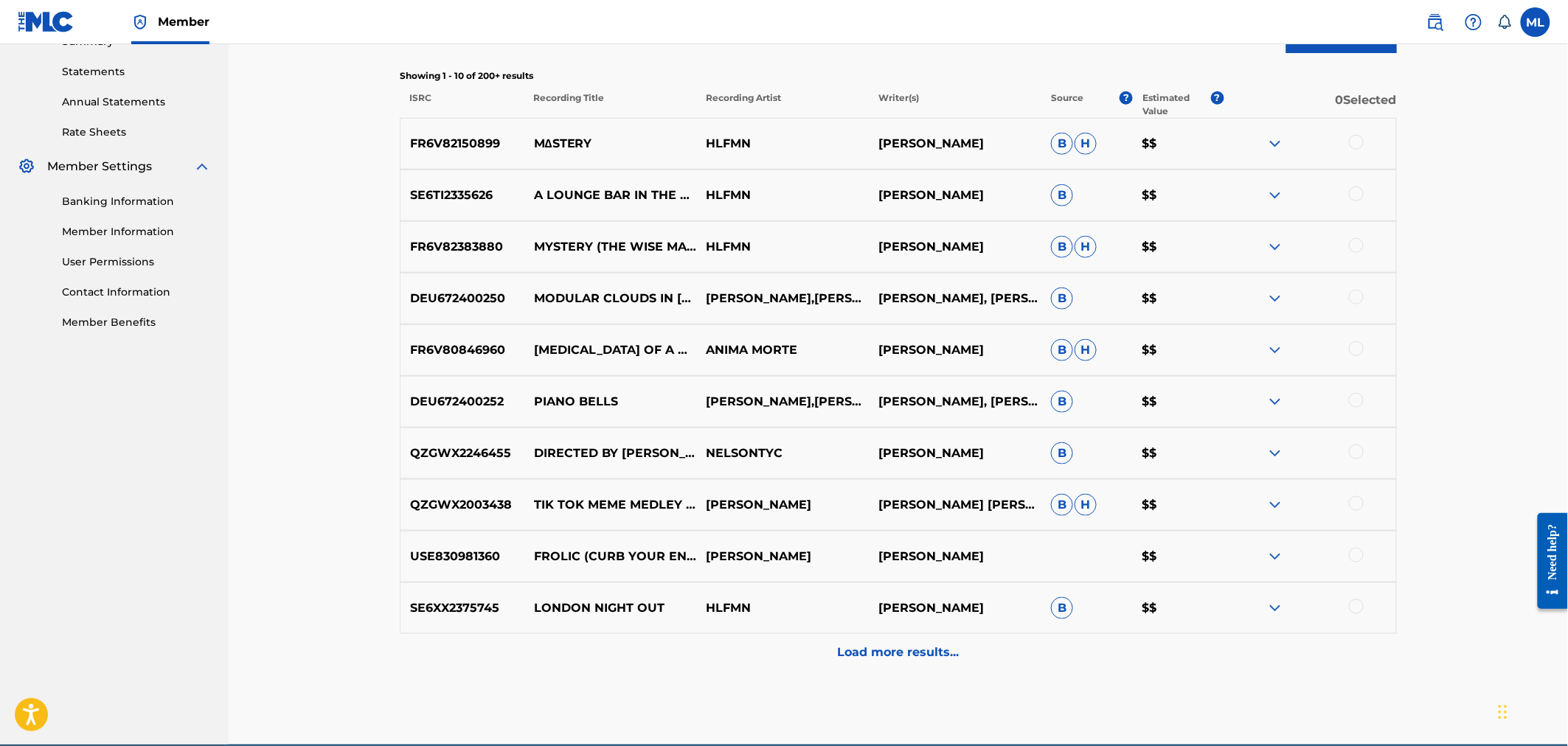
click at [874, 667] on div "Load more results..." at bounding box center [898, 652] width 997 height 37
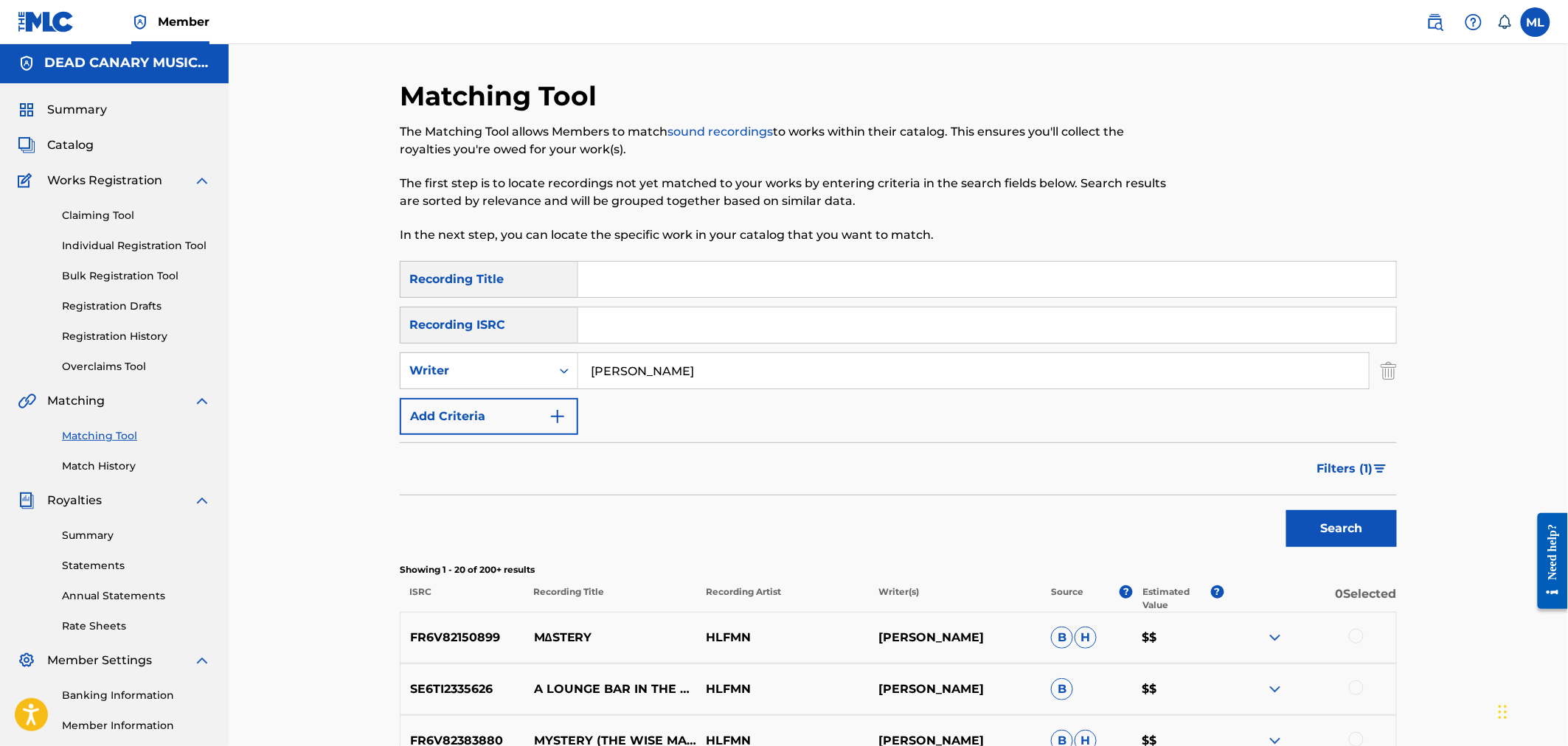
scroll to position [0, 0]
click at [1344, 473] on span "Filters ( 1 )" at bounding box center [1345, 470] width 56 height 18
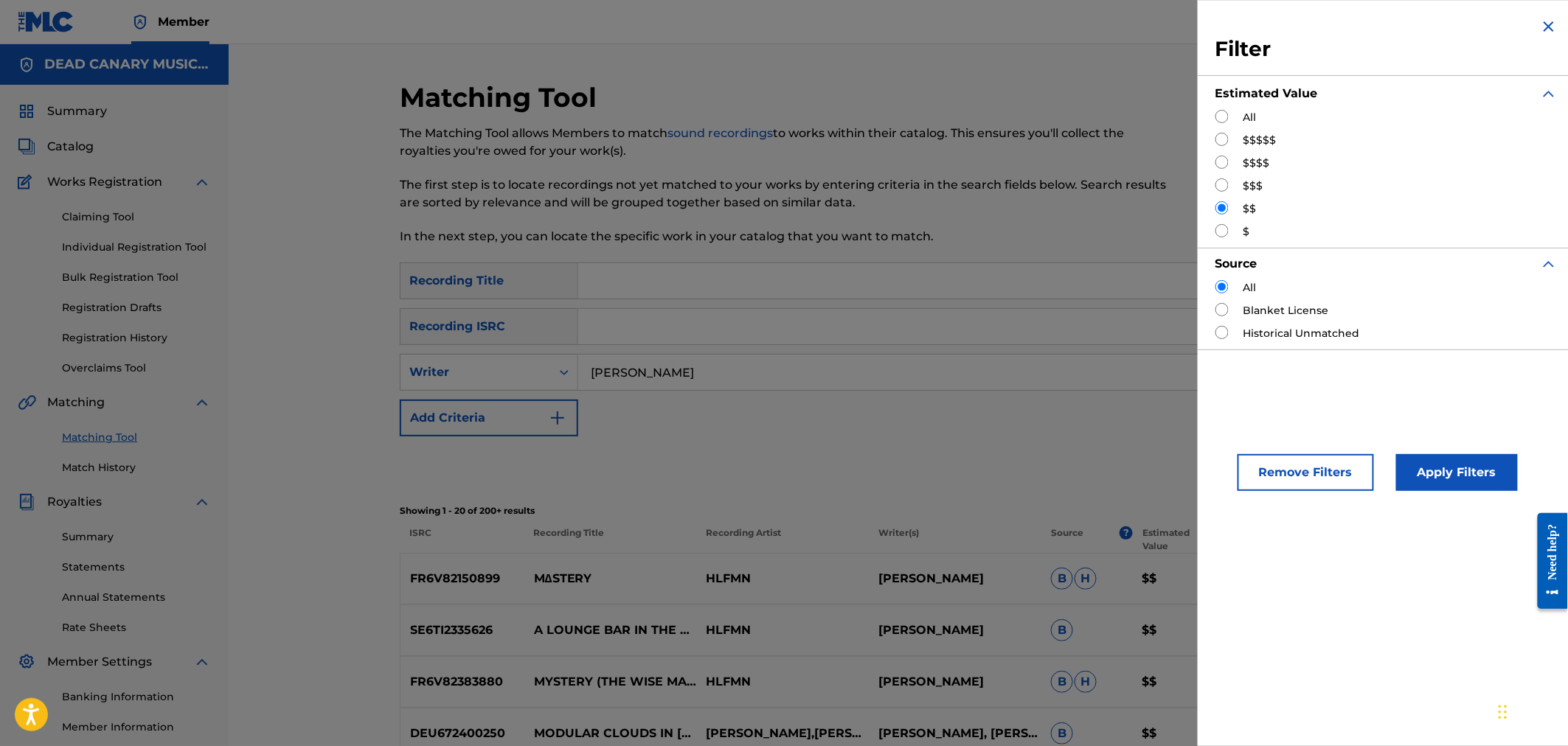
click at [1222, 230] on input "Search Form" at bounding box center [1222, 231] width 13 height 13
radio input "true"
click at [1384, 473] on div "Apply Filters" at bounding box center [1435, 468] width 122 height 44
click at [1404, 478] on button "Apply Filters" at bounding box center [1458, 472] width 122 height 37
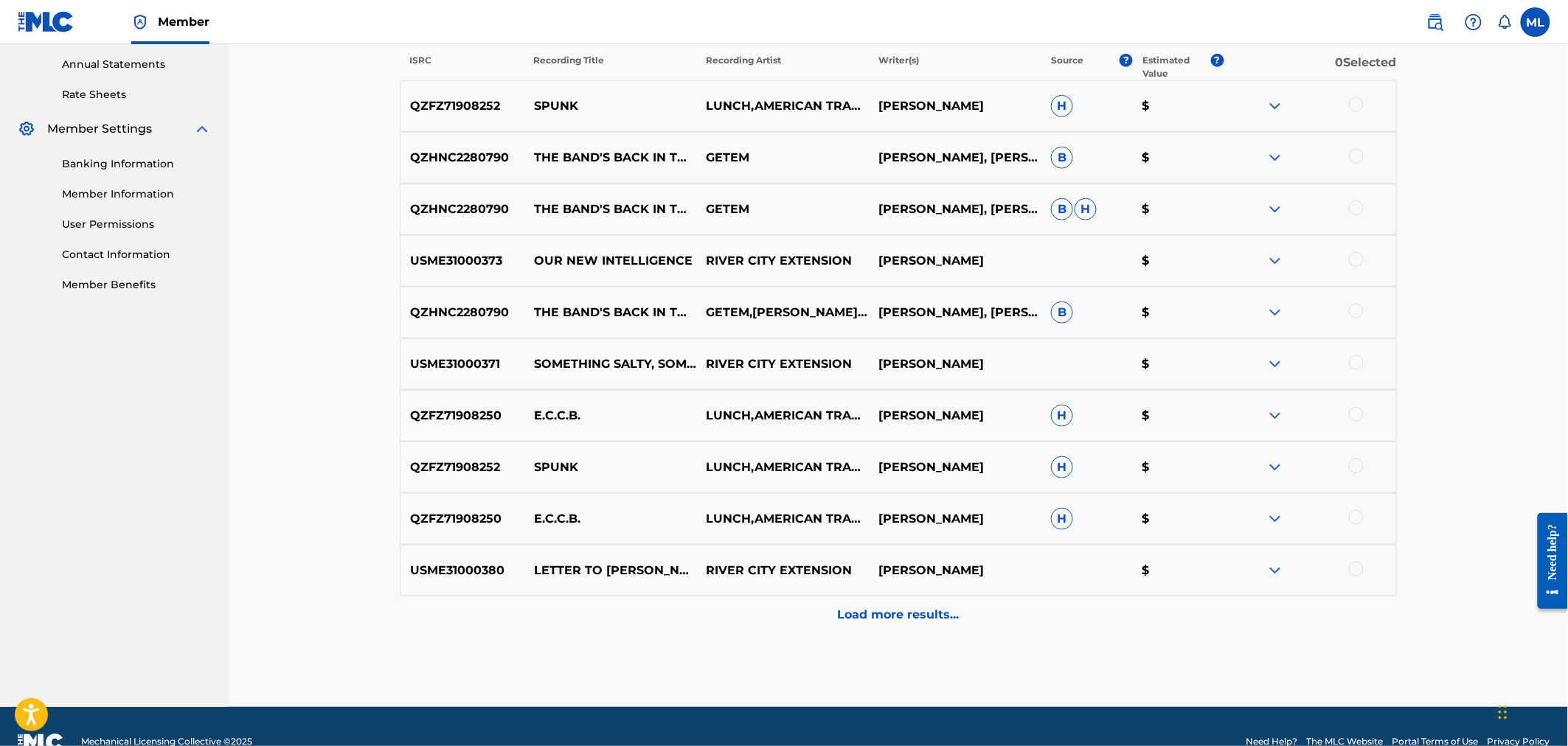
scroll to position [546, 0]
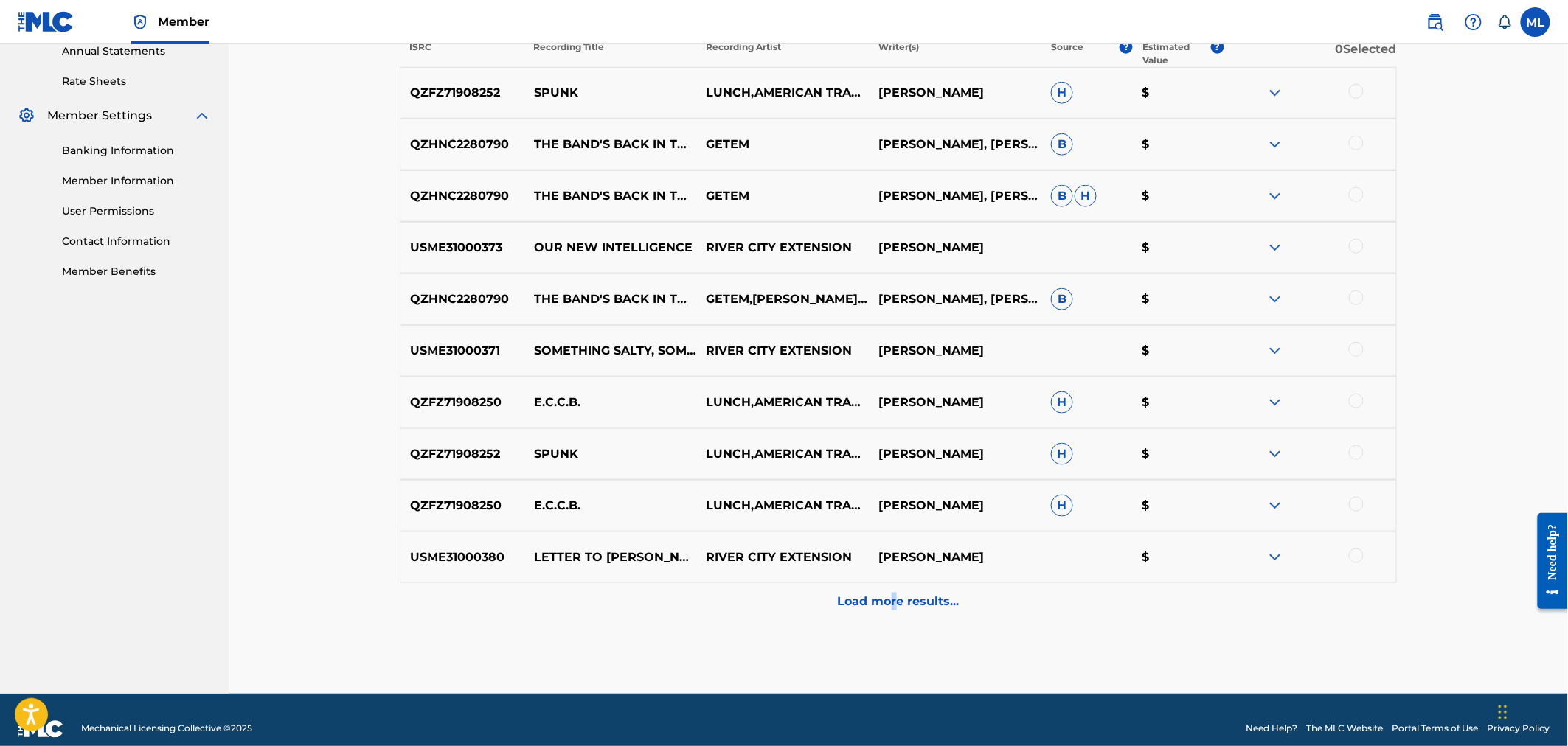
click at [895, 602] on p "Load more results..." at bounding box center [899, 601] width 122 height 18
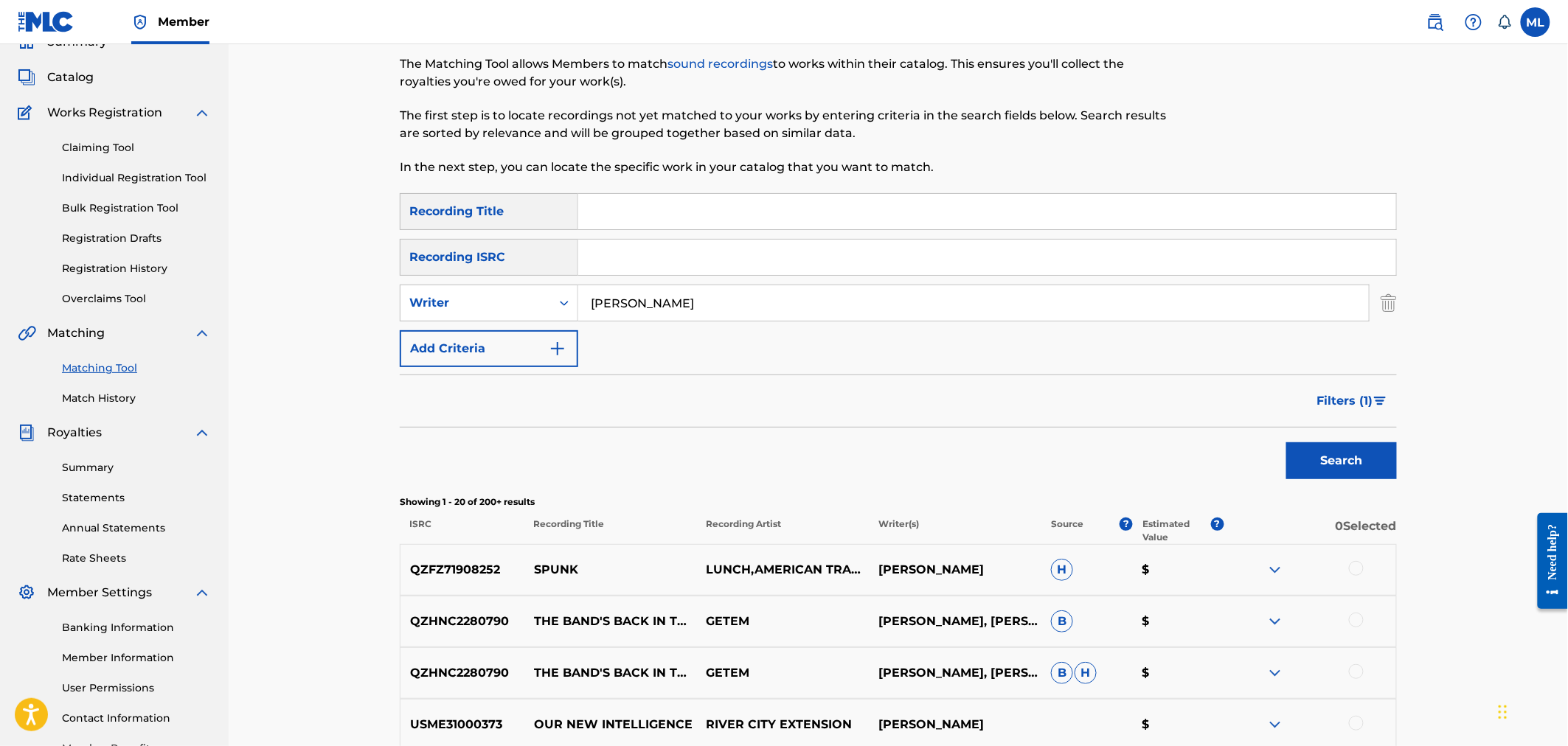
scroll to position [54, 0]
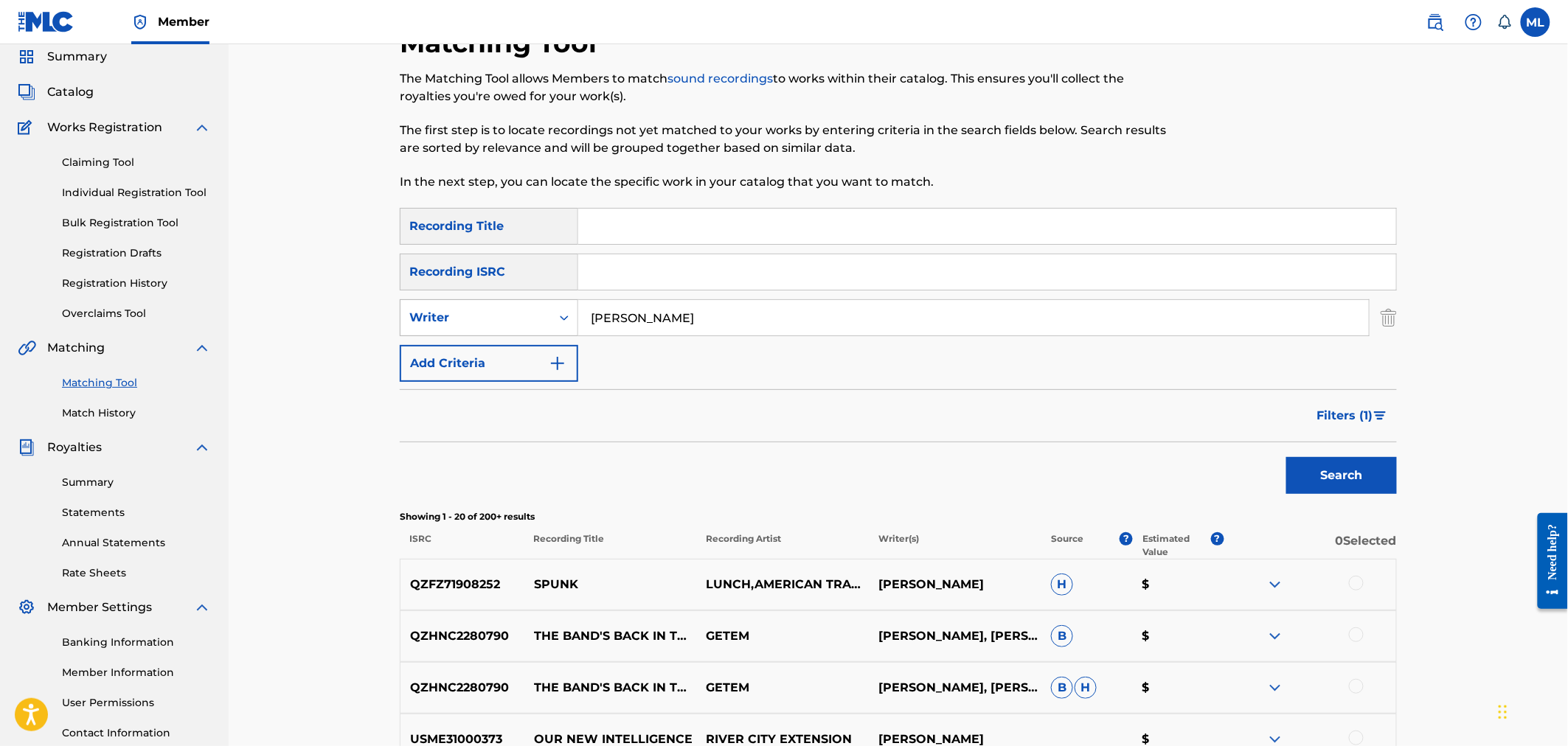
click at [512, 318] on div "Writer" at bounding box center [475, 318] width 132 height 18
click at [497, 357] on div "Recording Artist" at bounding box center [489, 354] width 177 height 37
click at [521, 310] on div "Recording Artist" at bounding box center [475, 318] width 132 height 18
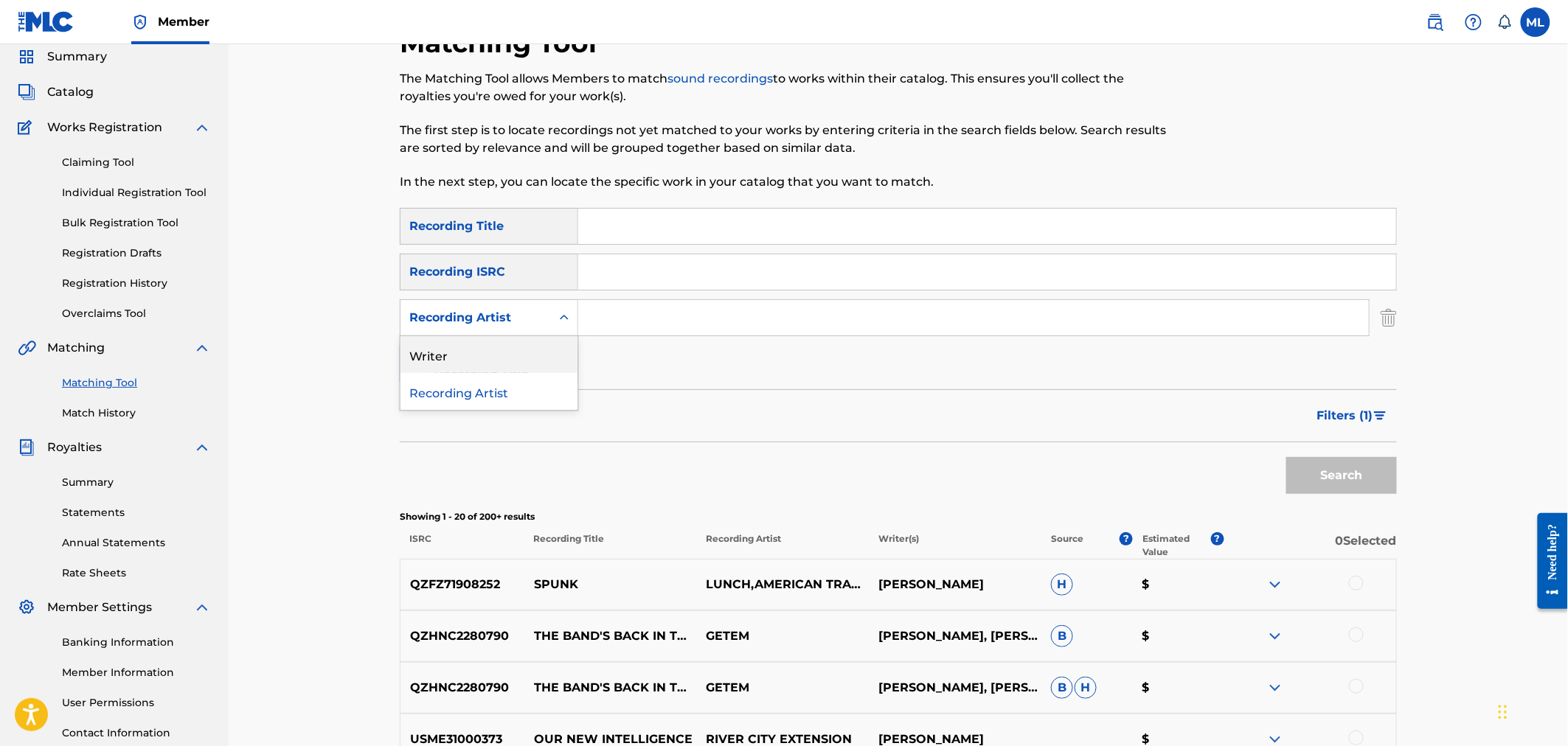
click at [474, 350] on div "Writer" at bounding box center [489, 354] width 177 height 37
click at [604, 316] on input "Search Form" at bounding box center [973, 317] width 790 height 35
type input "river city extension"
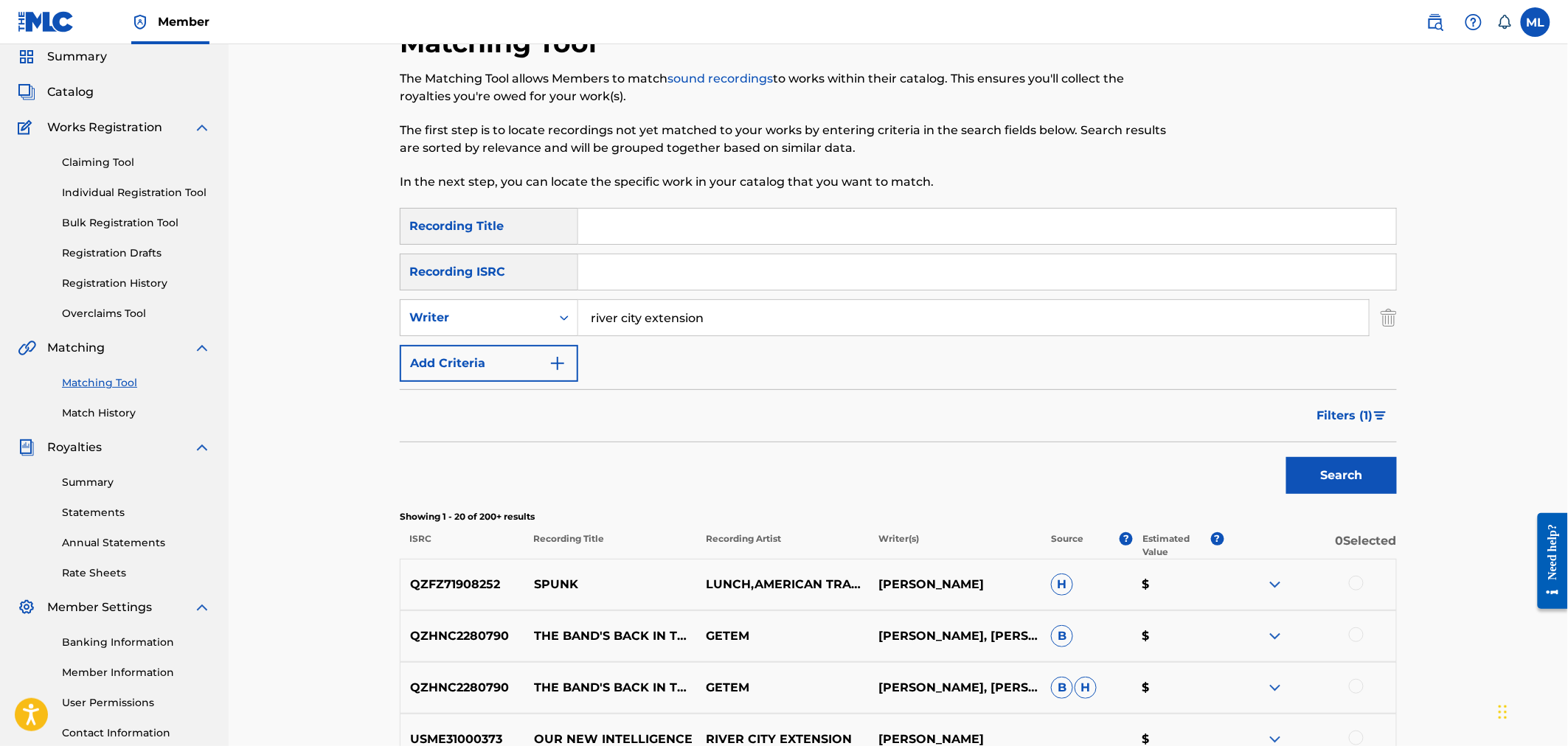
click at [1330, 474] on button "Search" at bounding box center [1341, 475] width 110 height 37
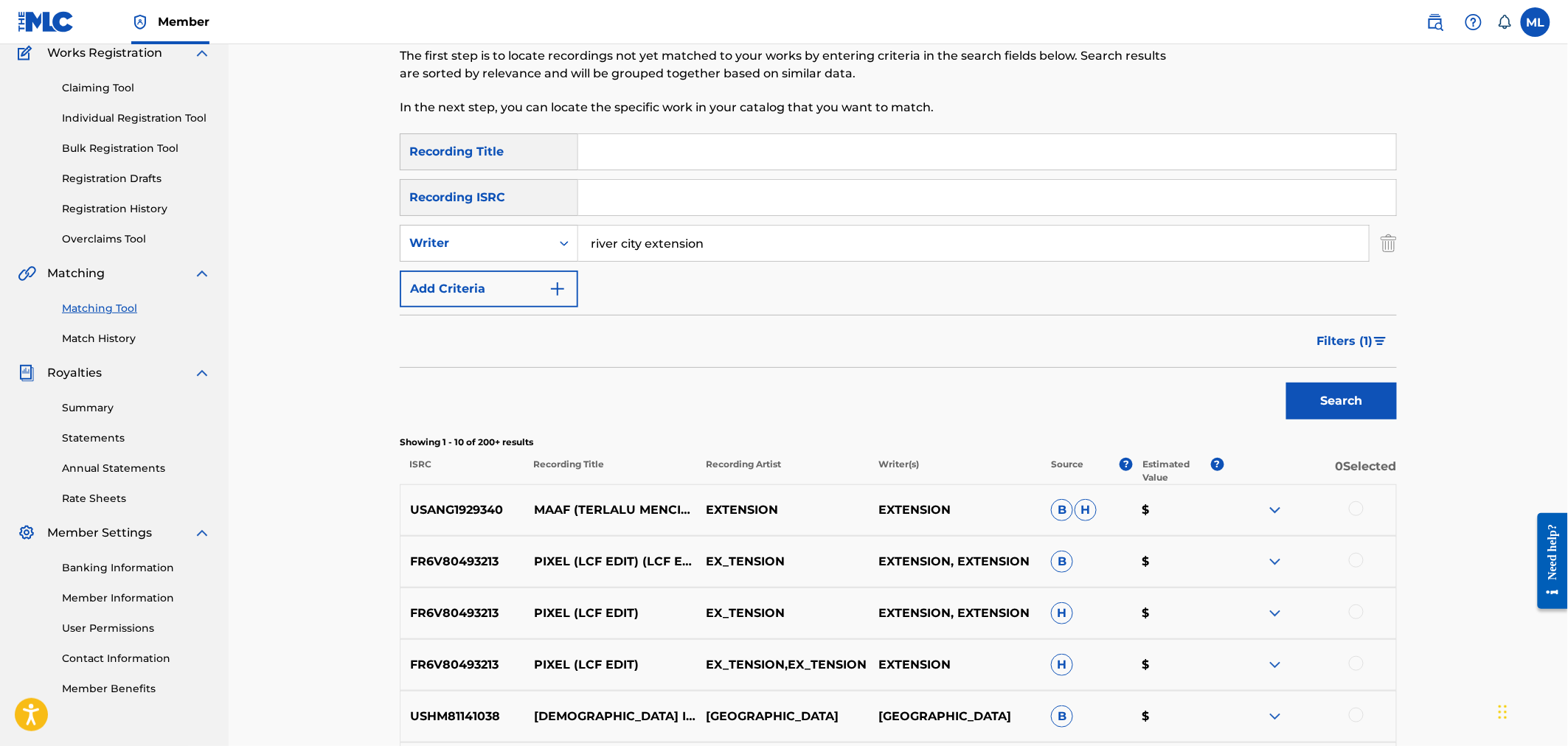
scroll to position [128, 0]
click at [483, 242] on div "Writer" at bounding box center [475, 245] width 132 height 18
click at [503, 291] on div "Recording Artist" at bounding box center [489, 282] width 177 height 37
click at [681, 251] on input "Search Form" at bounding box center [973, 245] width 790 height 35
type input "american trappist"
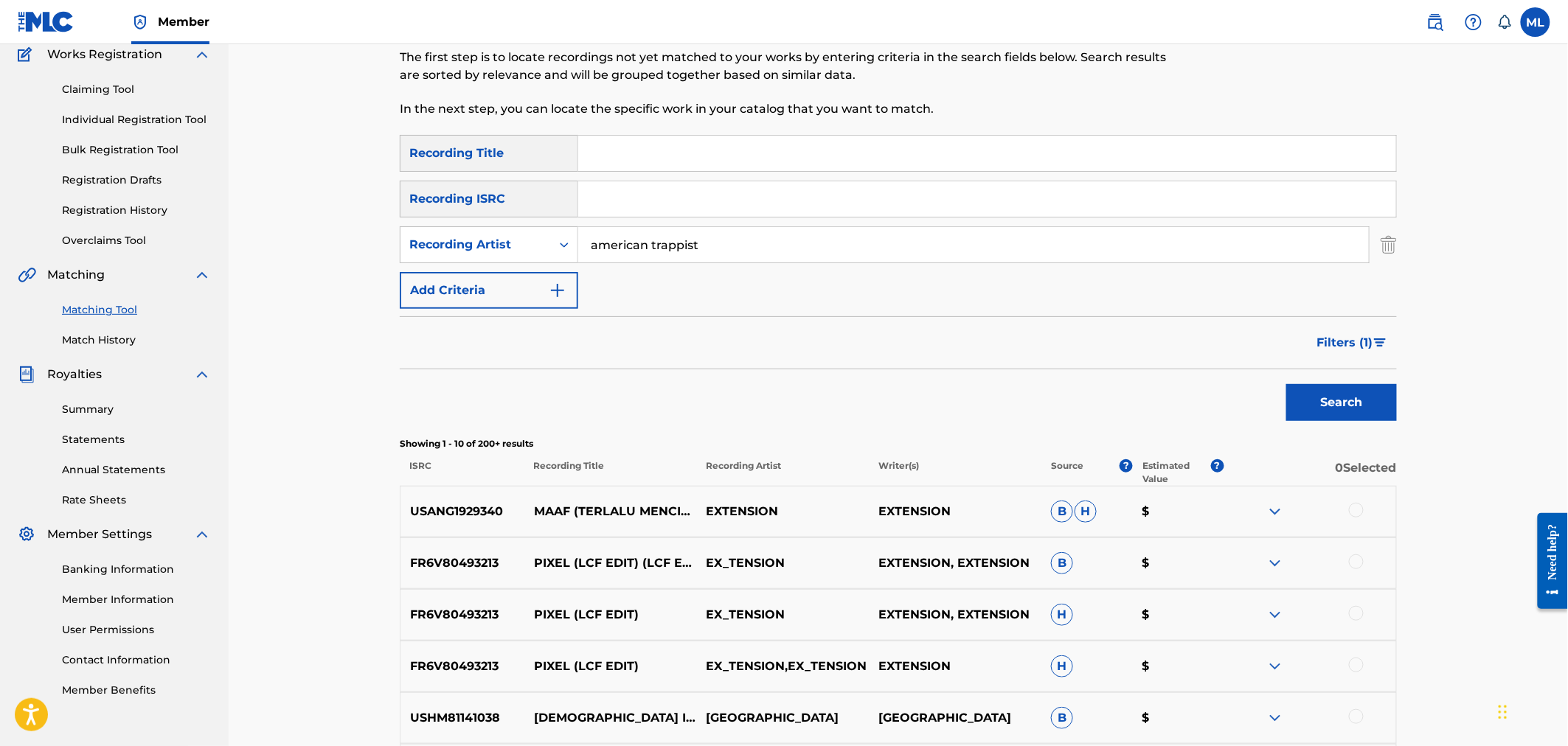
click at [1325, 414] on button "Search" at bounding box center [1341, 402] width 110 height 37
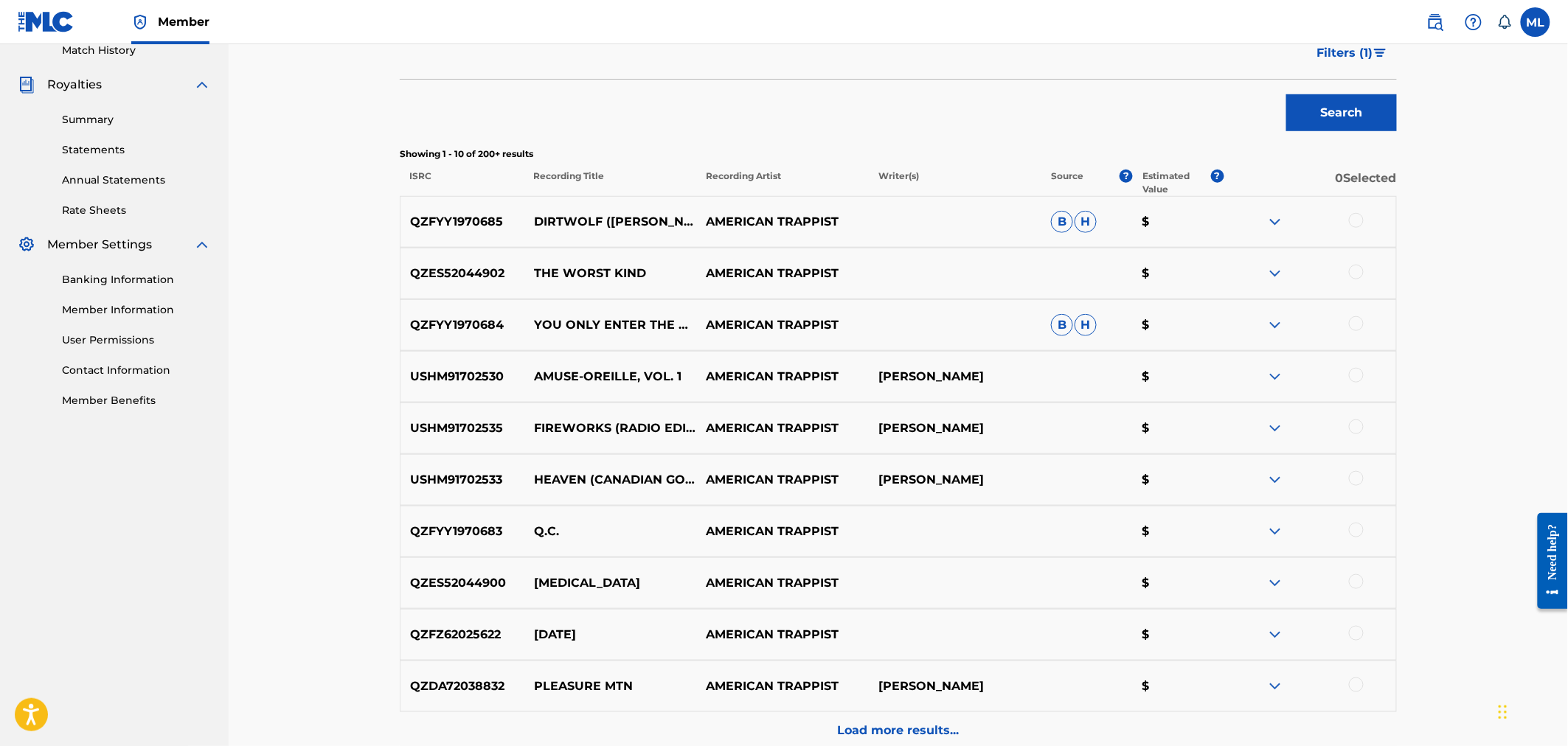
scroll to position [237, 0]
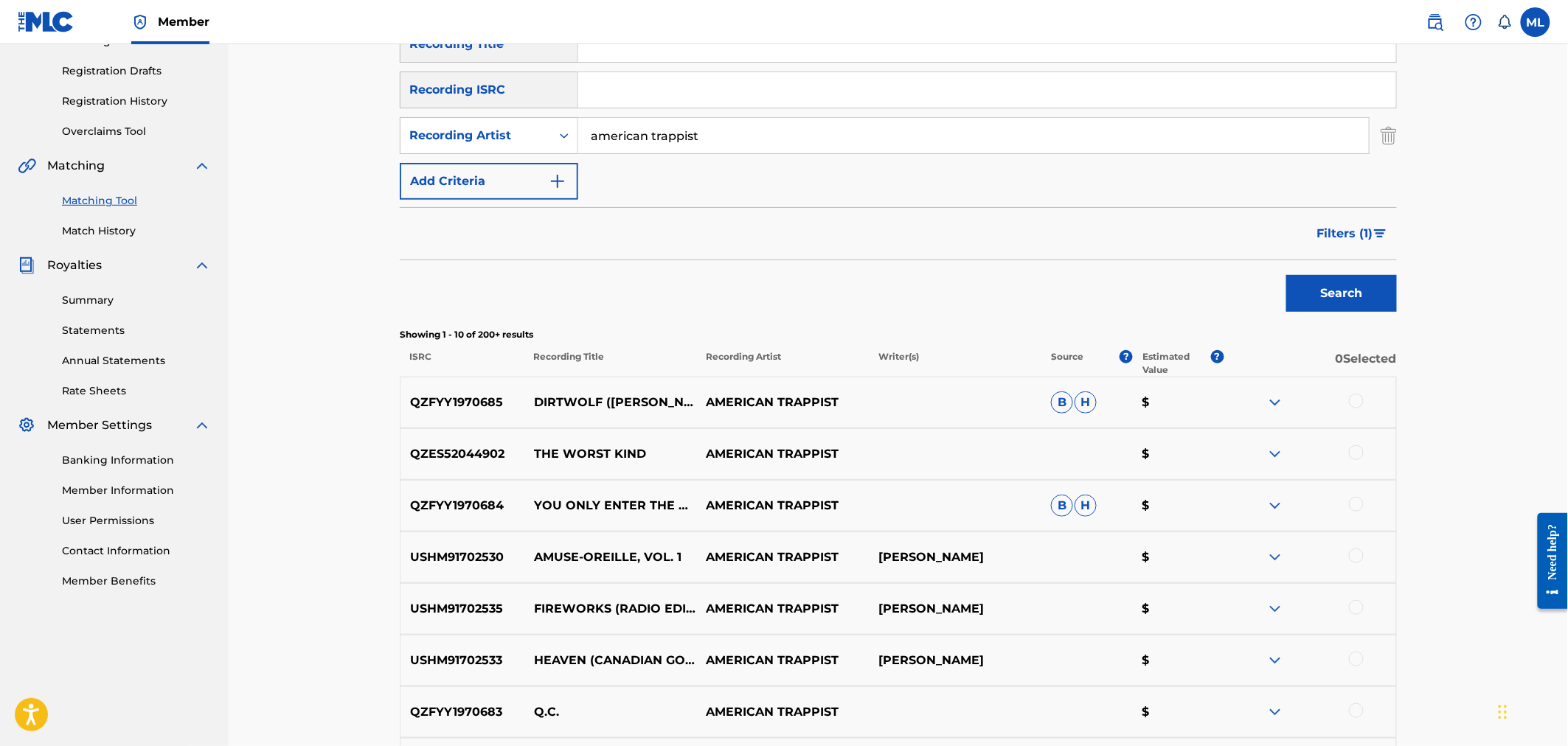
click at [1346, 241] on span "Filters ( 1 )" at bounding box center [1345, 233] width 56 height 18
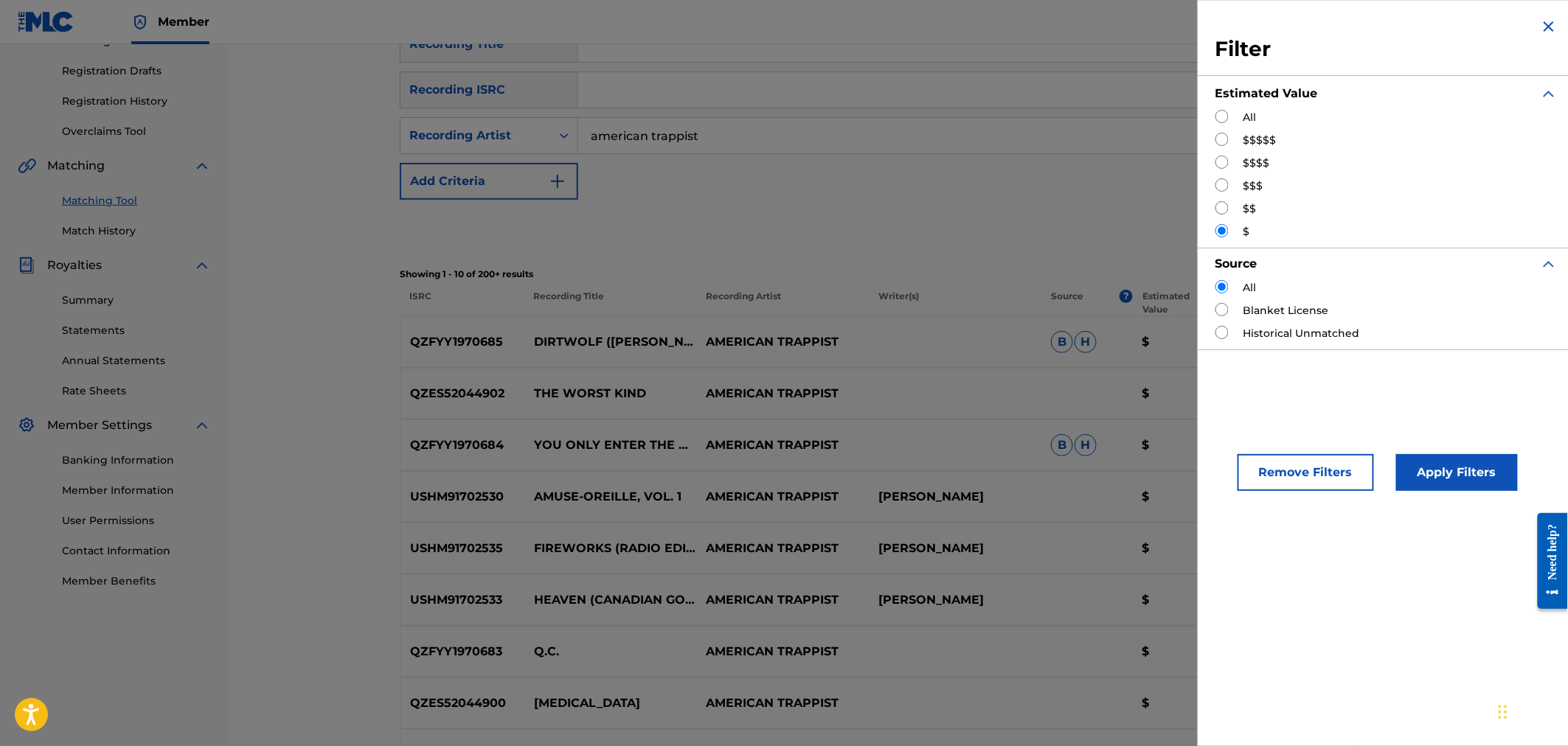
click at [1219, 206] on input "Search Form" at bounding box center [1222, 207] width 13 height 13
radio input "true"
click at [1436, 481] on button "Apply Filters" at bounding box center [1458, 472] width 122 height 37
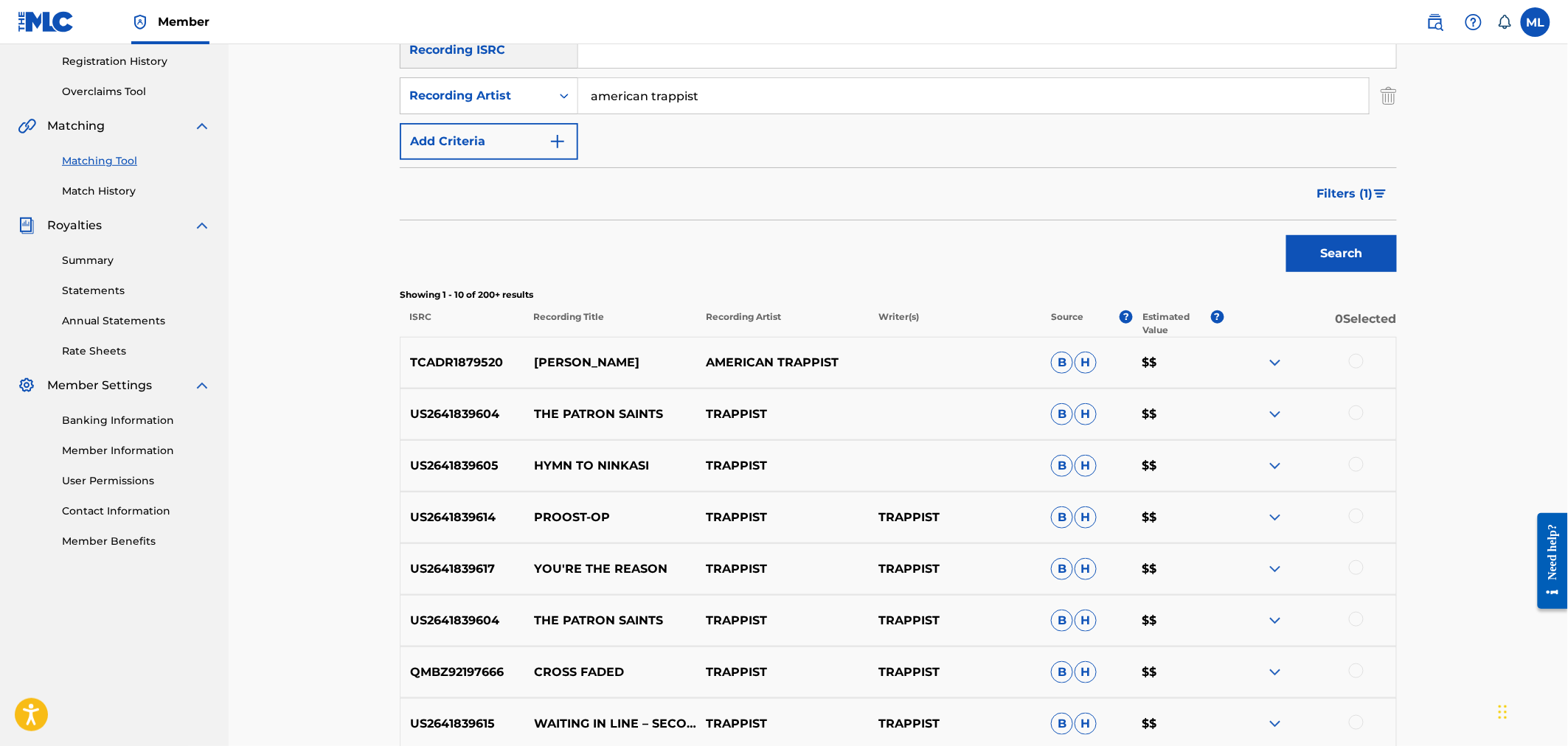
scroll to position [223, 0]
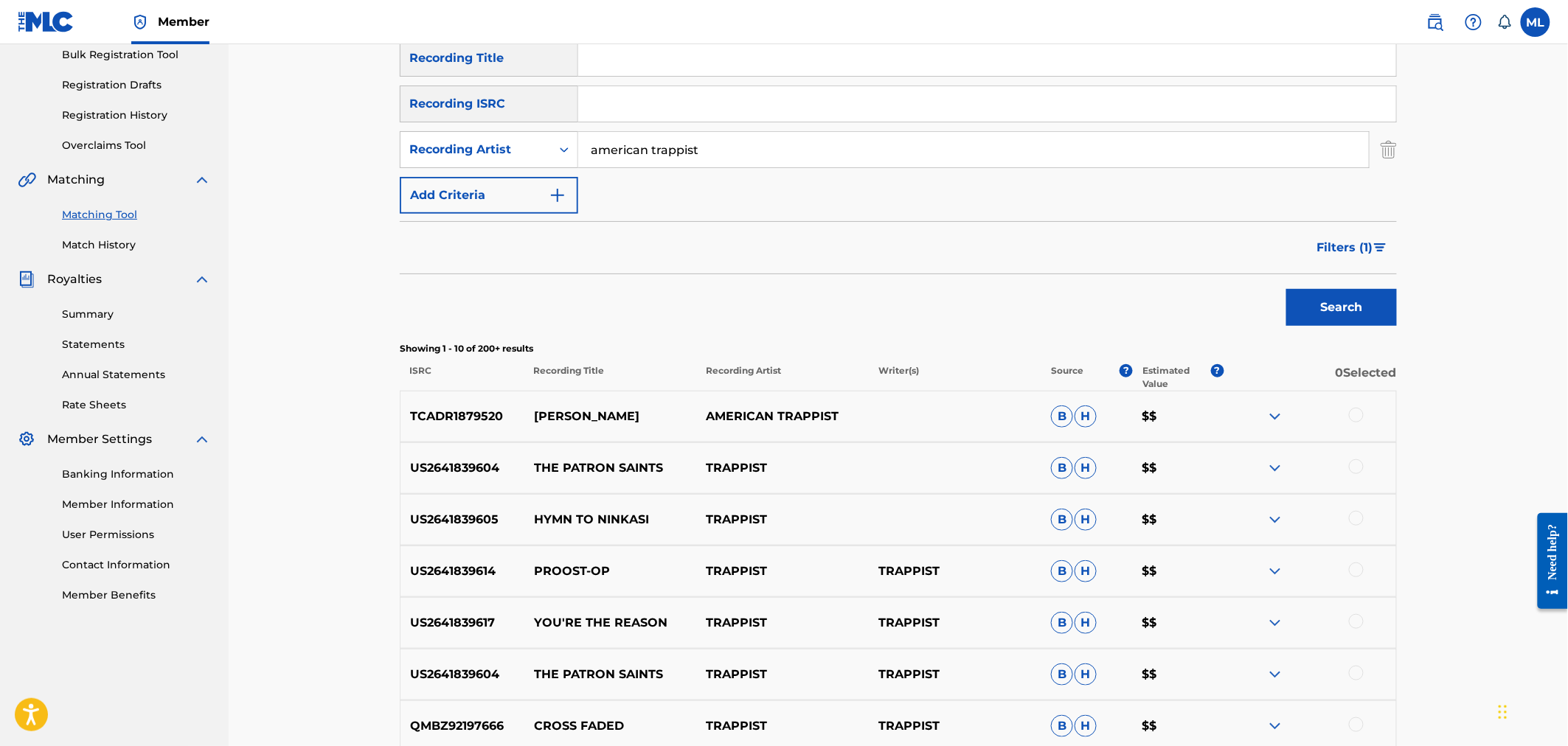
click at [1353, 418] on div at bounding box center [1356, 414] width 14 height 14
click at [1016, 627] on button "Match 1 Group" at bounding box center [1036, 625] width 163 height 37
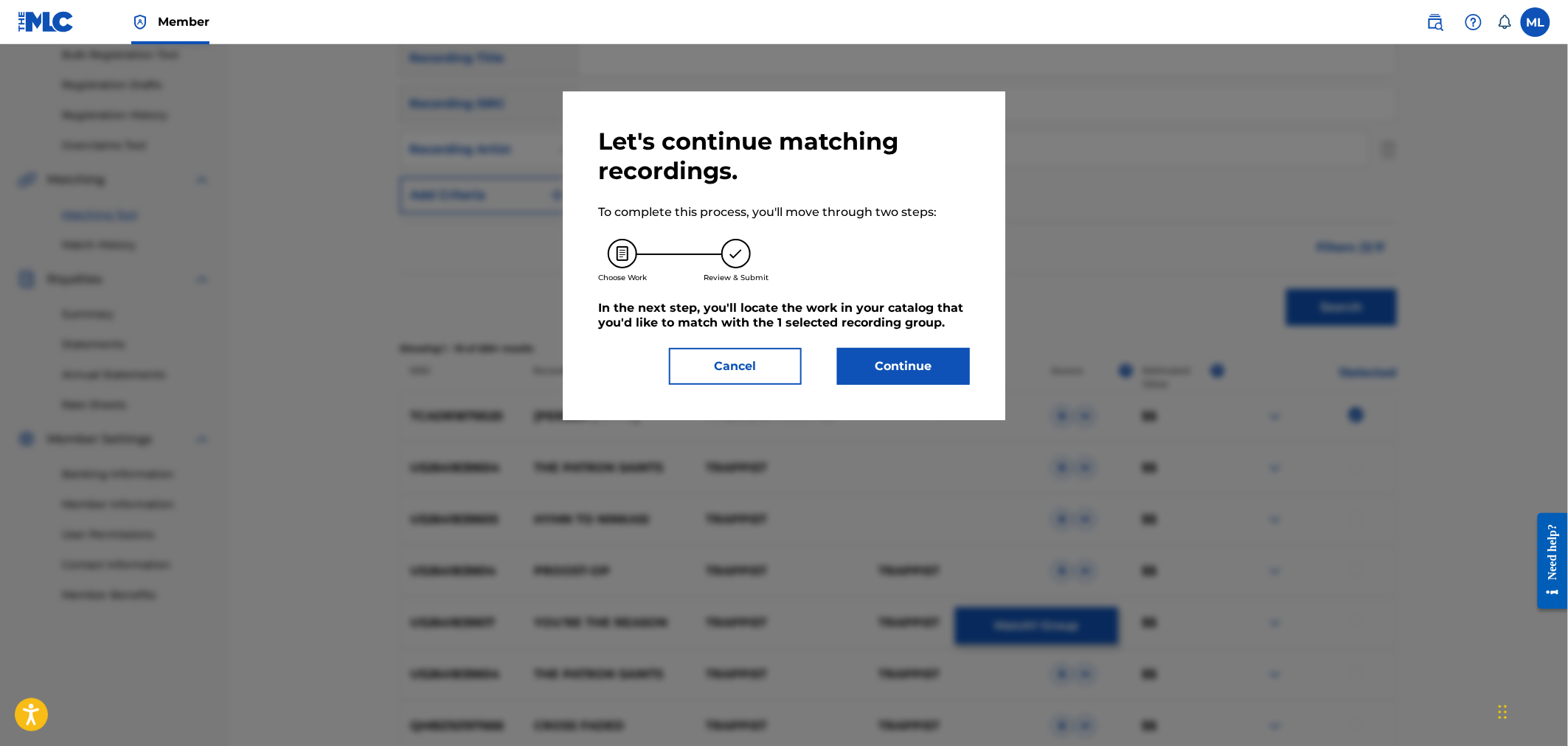
click at [912, 336] on div "Let's continue matching recordings. To complete this process, you'll move throu…" at bounding box center [784, 255] width 371 height 258
click at [920, 363] on button "Continue" at bounding box center [903, 366] width 132 height 37
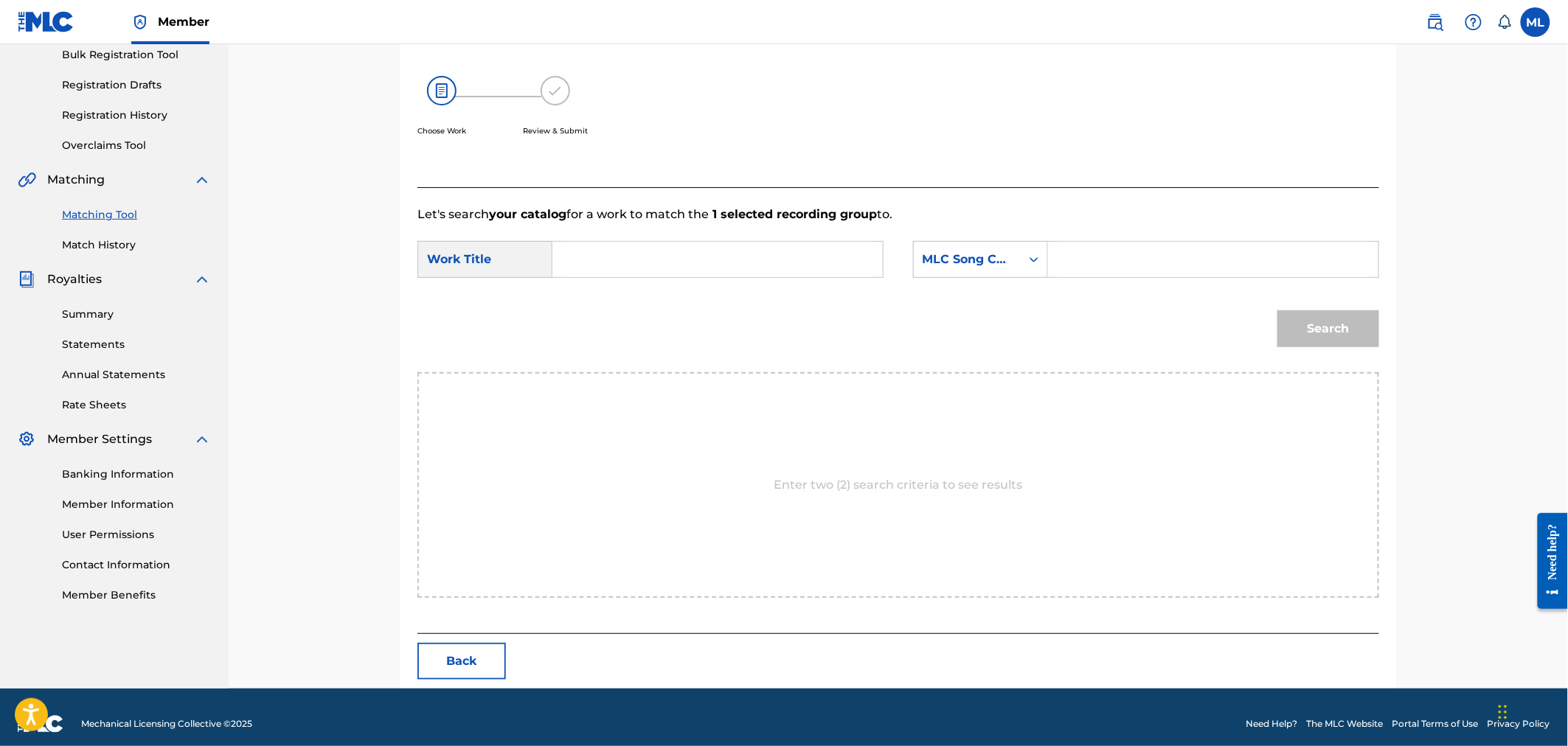
click at [765, 258] on input "Search Form" at bounding box center [717, 259] width 306 height 35
type input "leann"
click at [465, 658] on button "Back" at bounding box center [461, 661] width 89 height 37
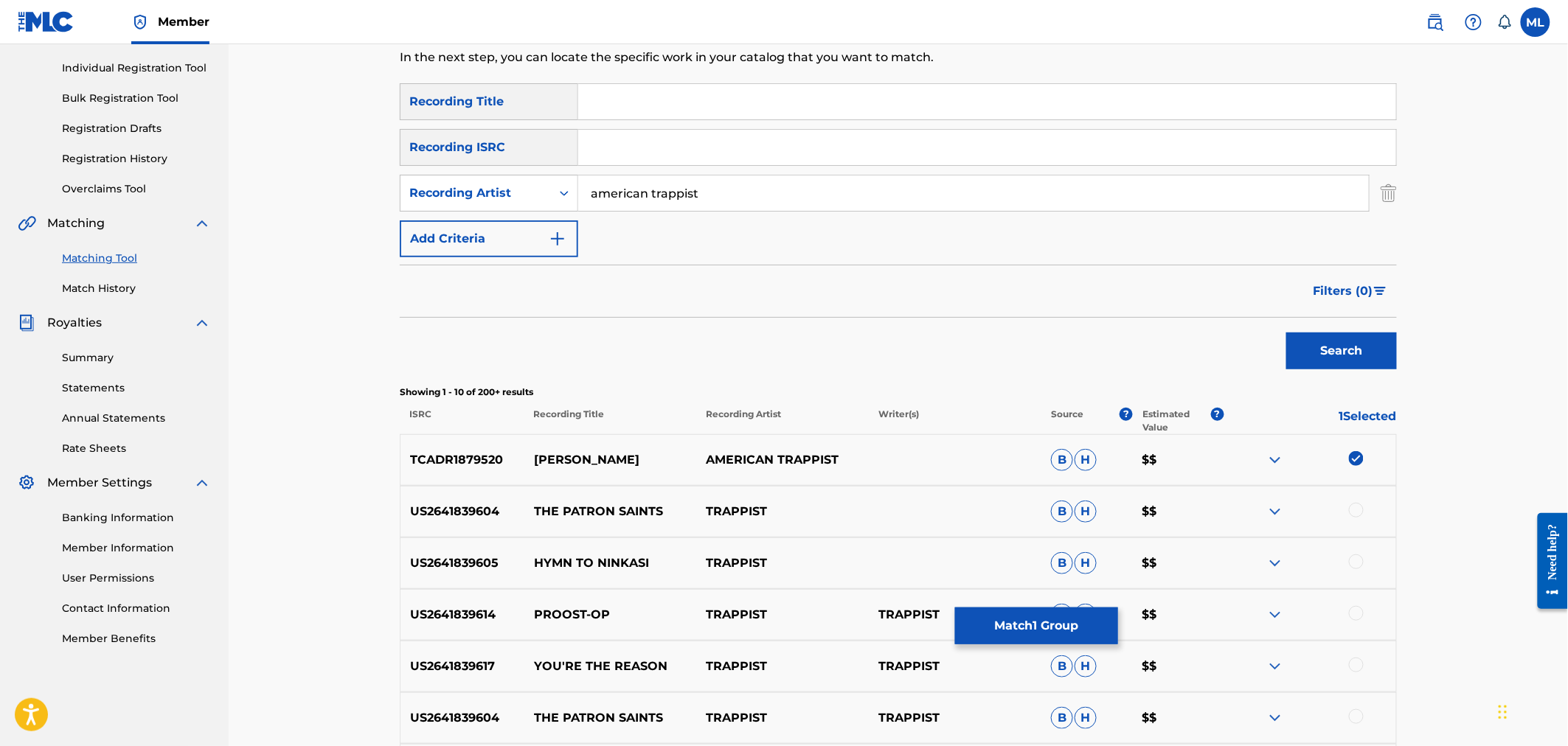
scroll to position [113, 0]
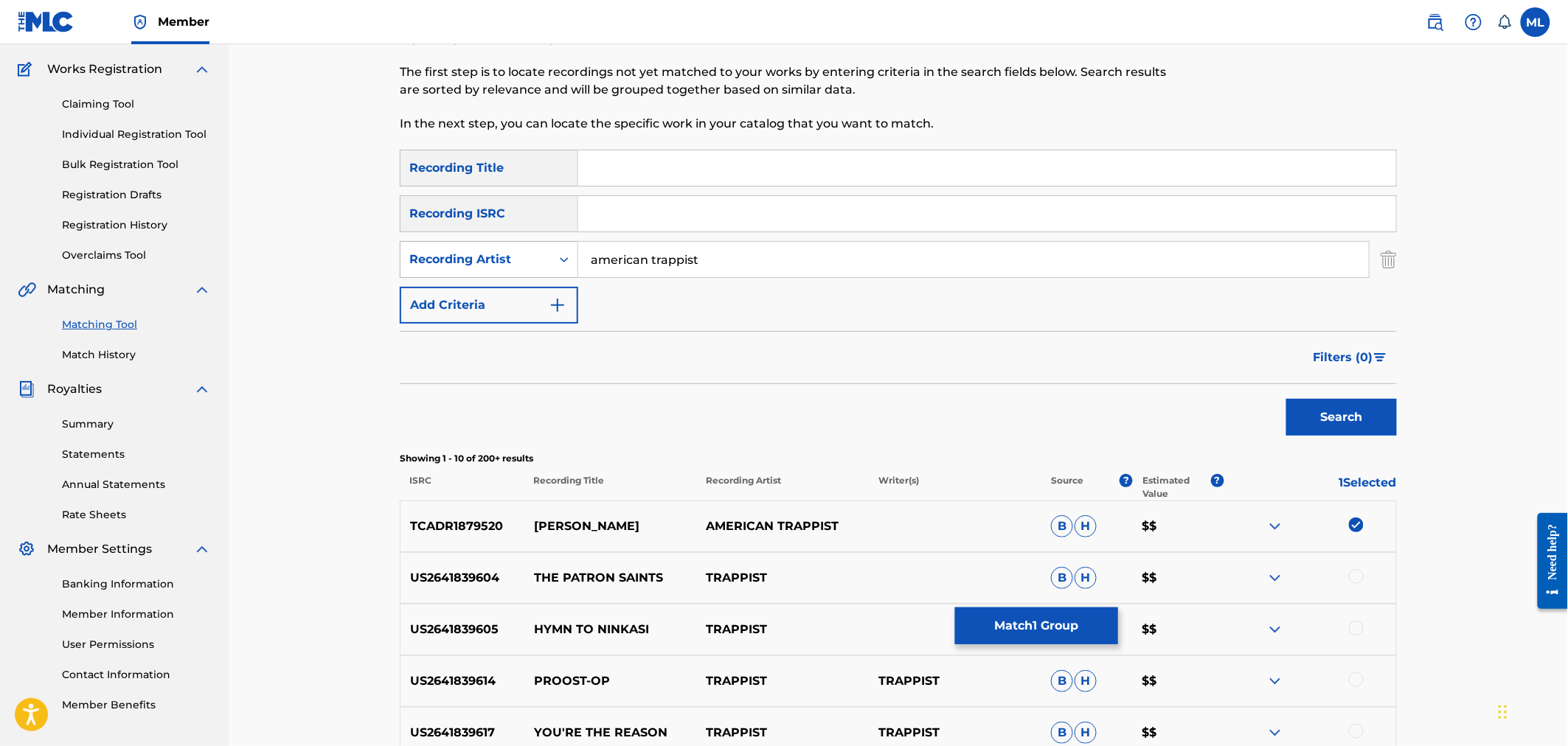
click at [547, 262] on div "Recording Artist" at bounding box center [476, 259] width 150 height 28
click at [744, 348] on div "Filters ( 0 )" at bounding box center [898, 358] width 997 height 53
click at [1346, 362] on span "Filters ( 0 )" at bounding box center [1343, 357] width 60 height 18
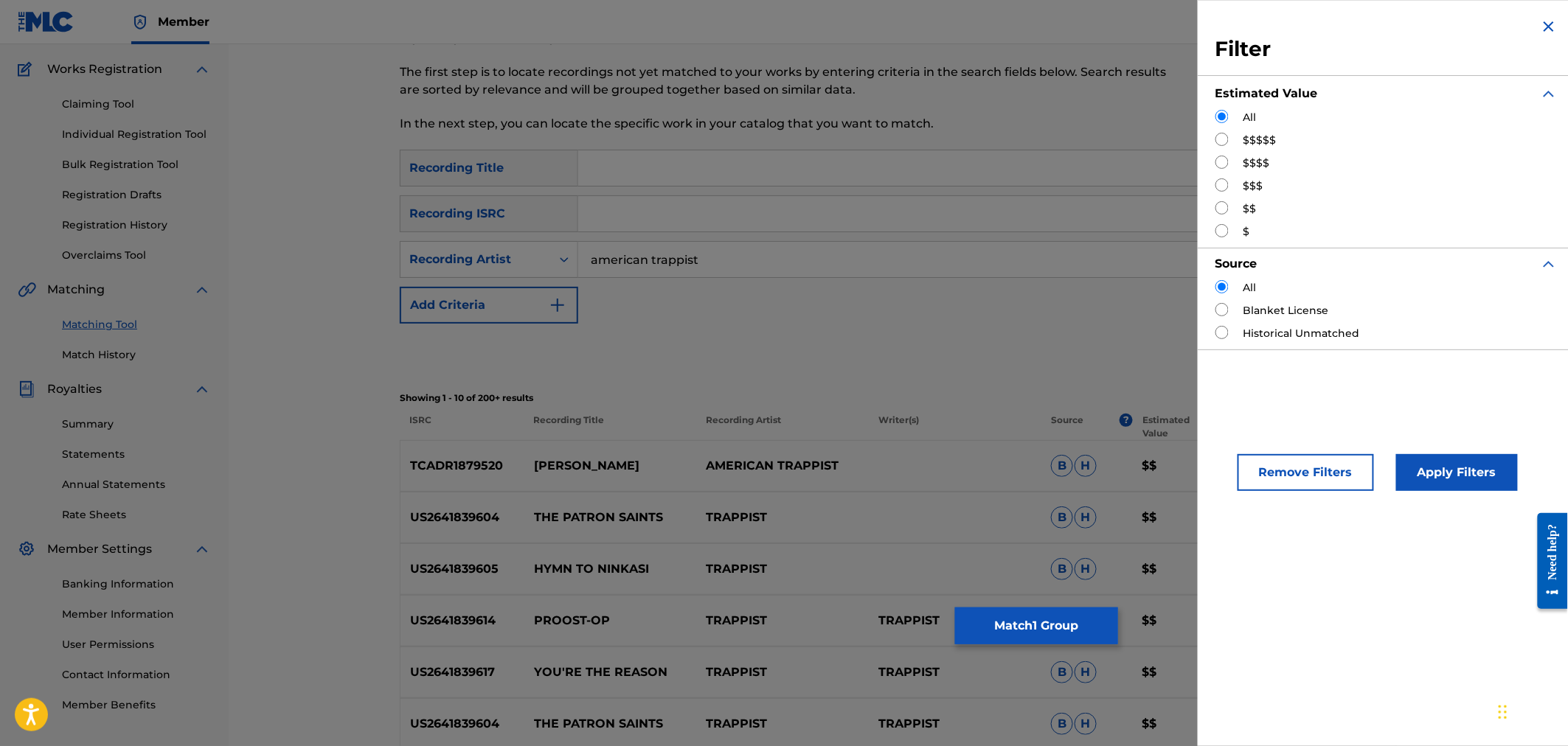
click at [1063, 384] on div "SearchWithCriteriad4c04baf-5da8-45d9-86d9-50f9dddd8544 Recording Title SearchWi…" at bounding box center [898, 571] width 997 height 843
click at [1307, 475] on button "Remove Filters" at bounding box center [1305, 472] width 136 height 37
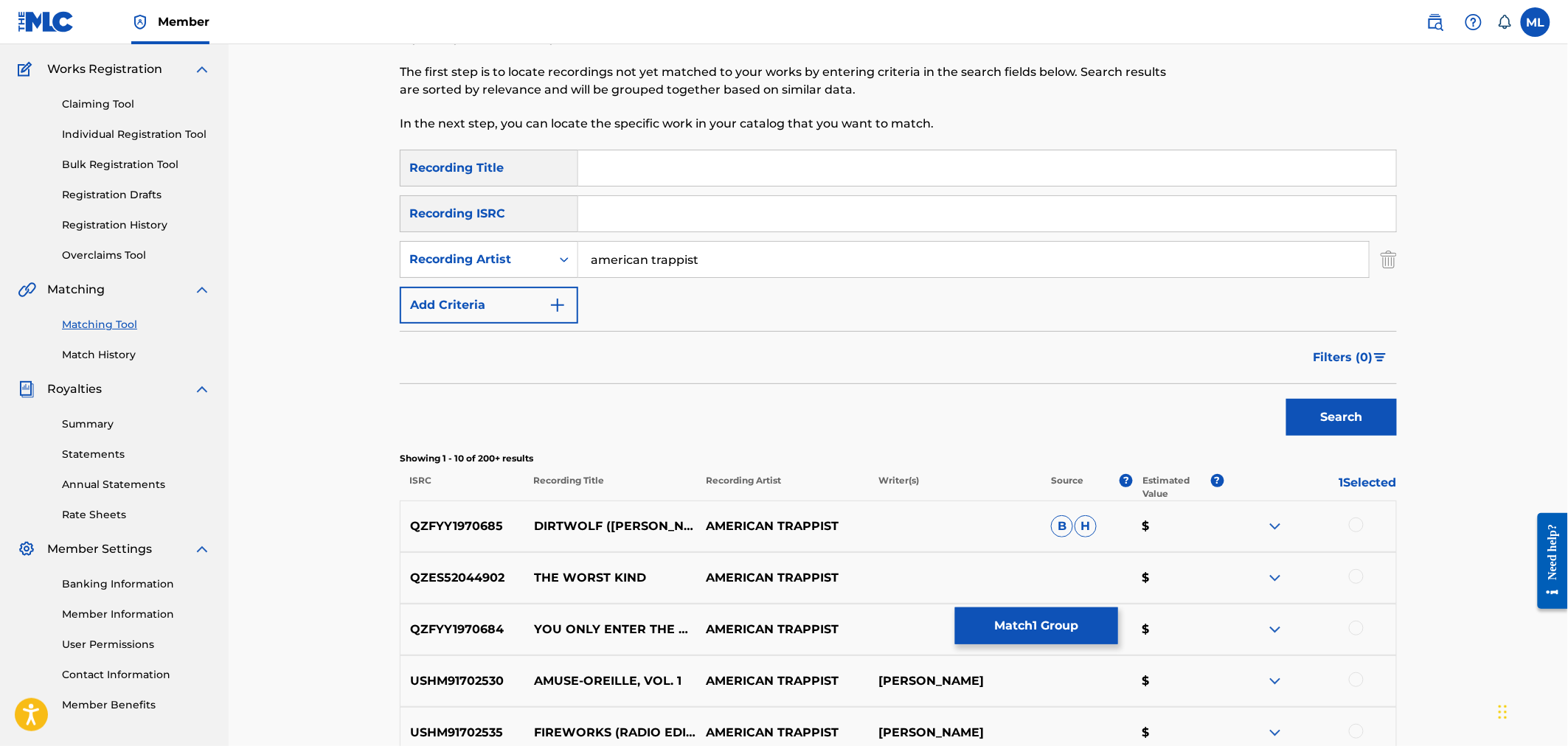
click at [1321, 410] on button "Search" at bounding box center [1341, 417] width 110 height 37
click at [1340, 365] on button "Filters ( 0 )" at bounding box center [1350, 357] width 92 height 37
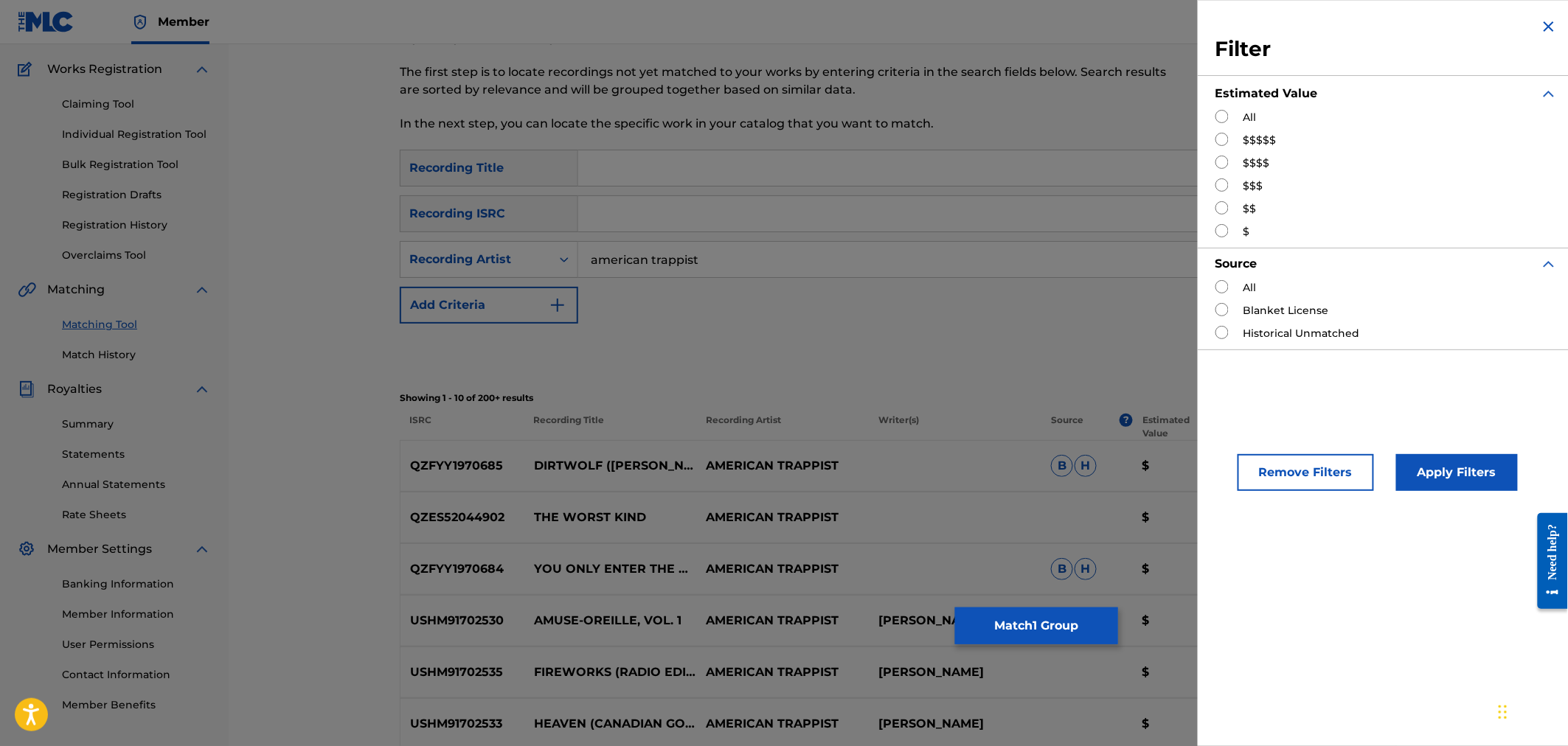
click at [1242, 166] on div "$$$$" at bounding box center [1386, 163] width 342 height 15
click at [1221, 157] on input "Search Form" at bounding box center [1222, 162] width 13 height 13
radio input "true"
click at [1426, 476] on button "Apply Filters" at bounding box center [1458, 472] width 122 height 37
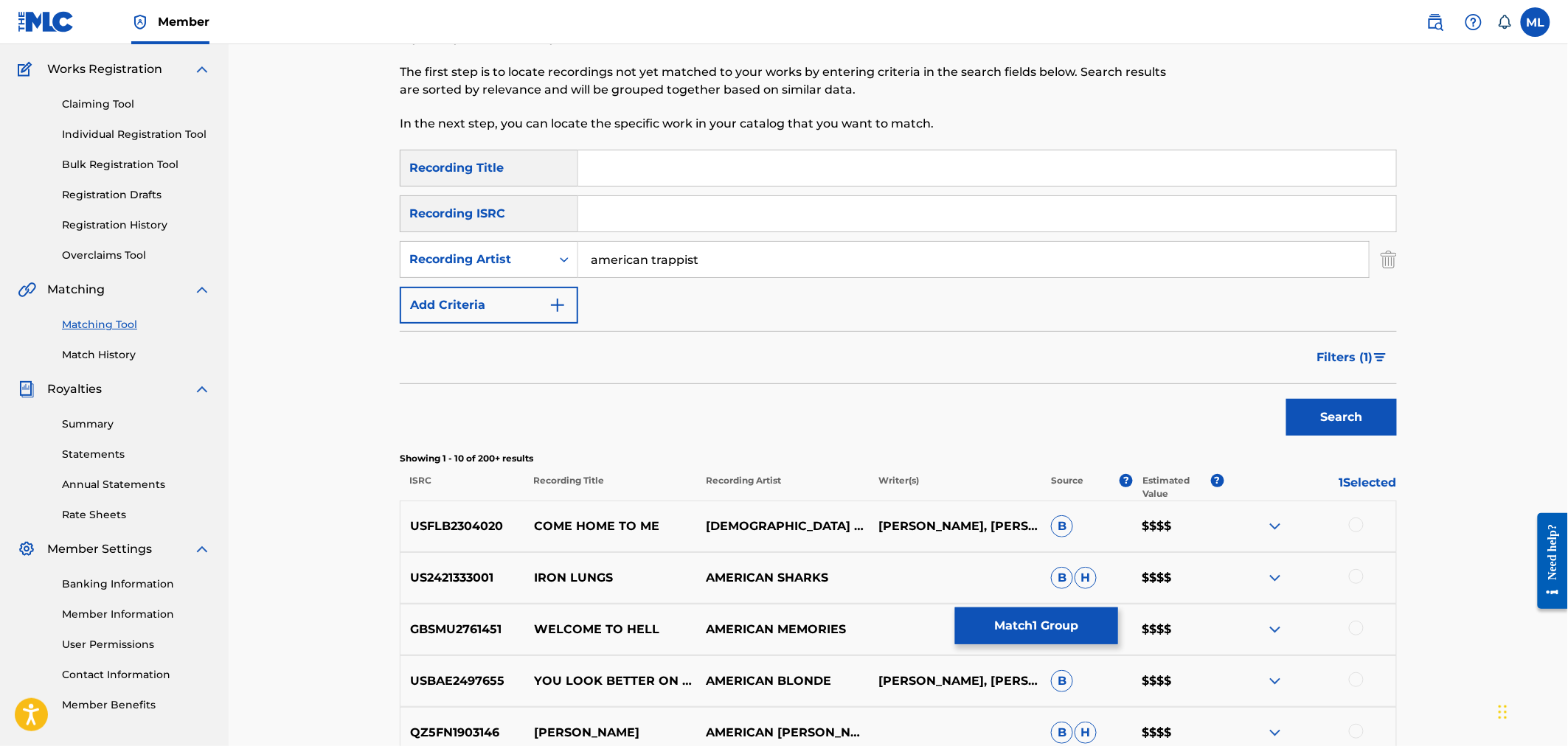
click at [1340, 360] on span "Filters ( 1 )" at bounding box center [1345, 357] width 56 height 18
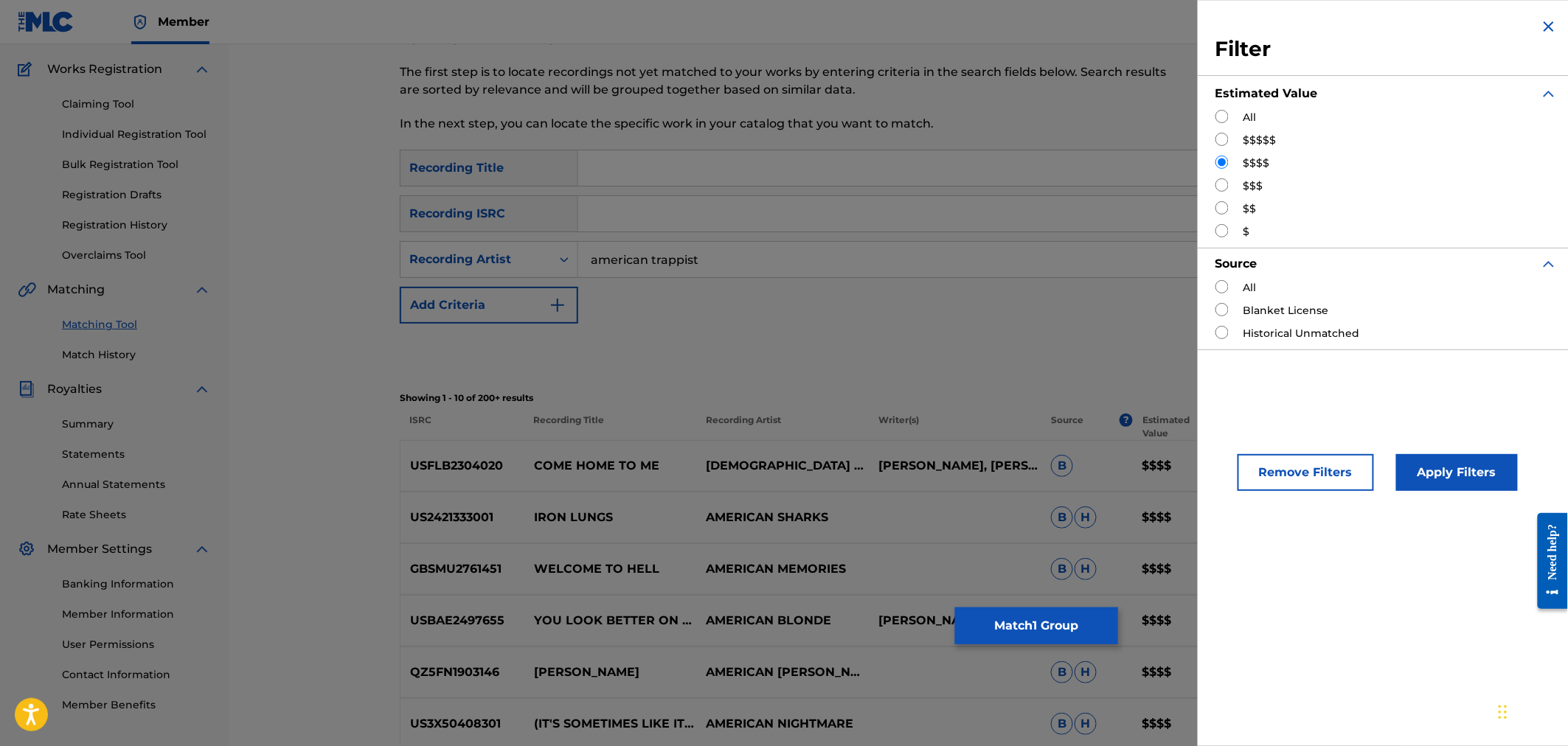
click at [1240, 185] on div "$$$" at bounding box center [1386, 186] width 342 height 15
click at [1221, 182] on input "Search Form" at bounding box center [1222, 185] width 13 height 13
radio input "true"
click at [1444, 469] on button "Apply Filters" at bounding box center [1458, 472] width 122 height 37
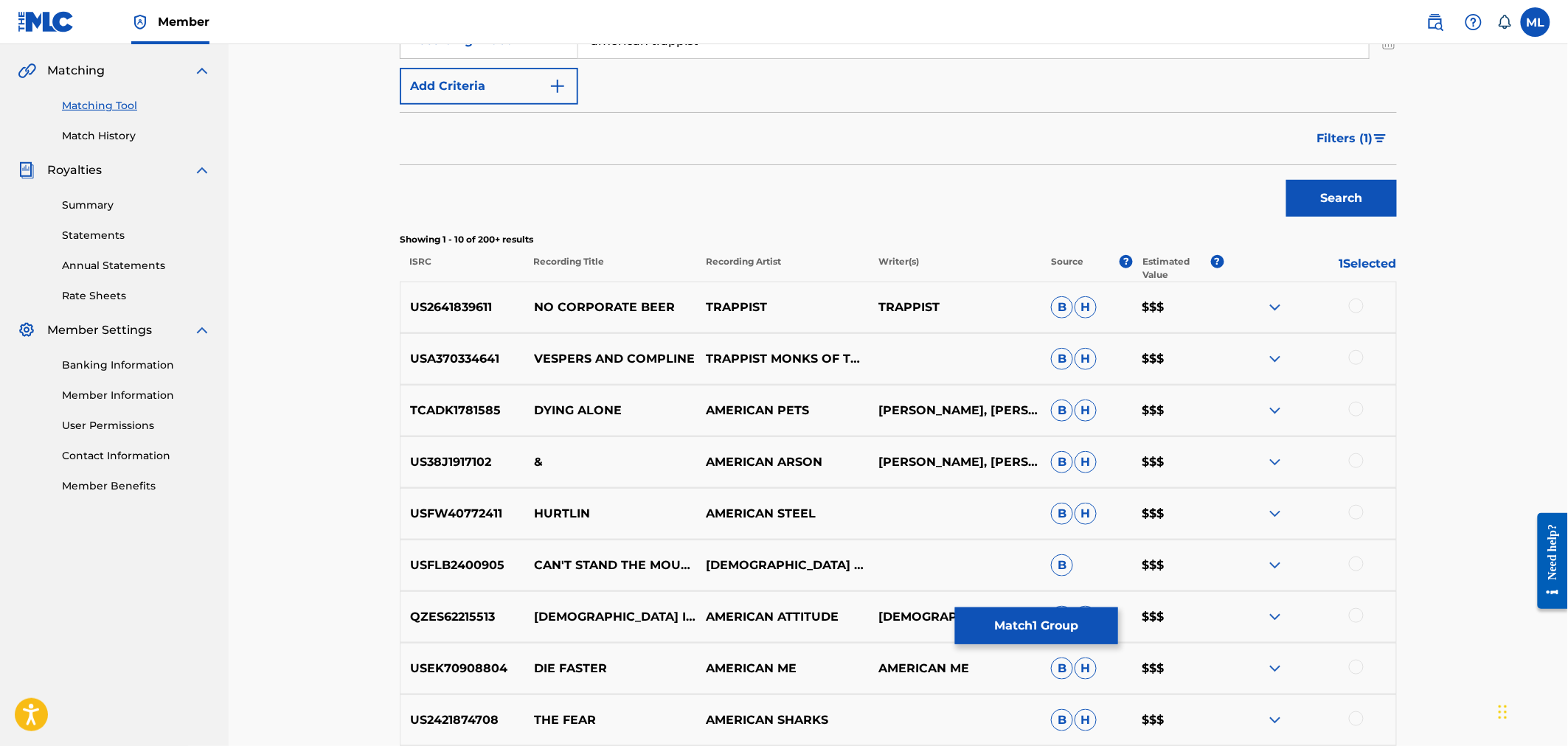
scroll to position [59, 0]
